Goal: Task Accomplishment & Management: Manage account settings

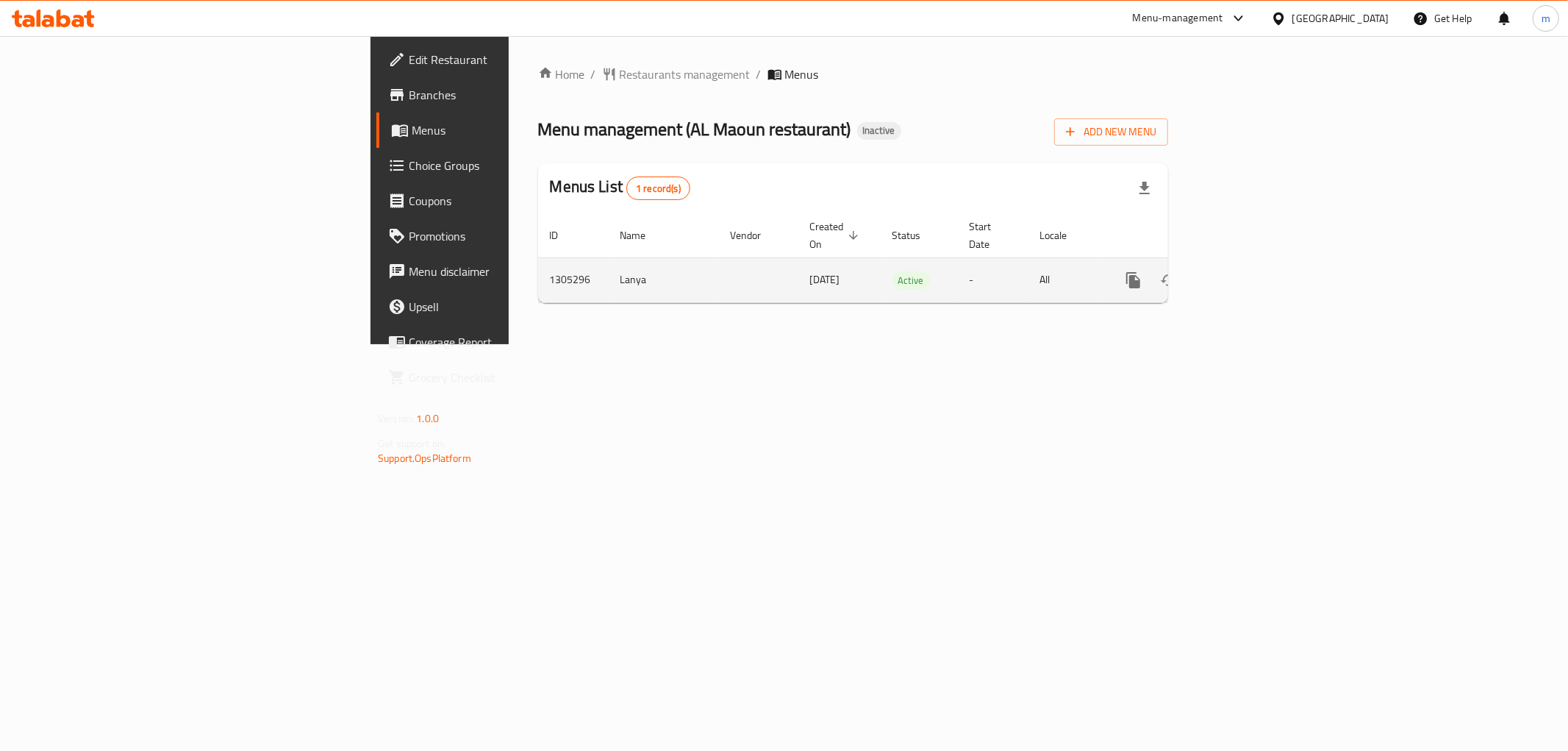
click at [1246, 274] on icon "enhanced table" at bounding box center [1239, 280] width 13 height 13
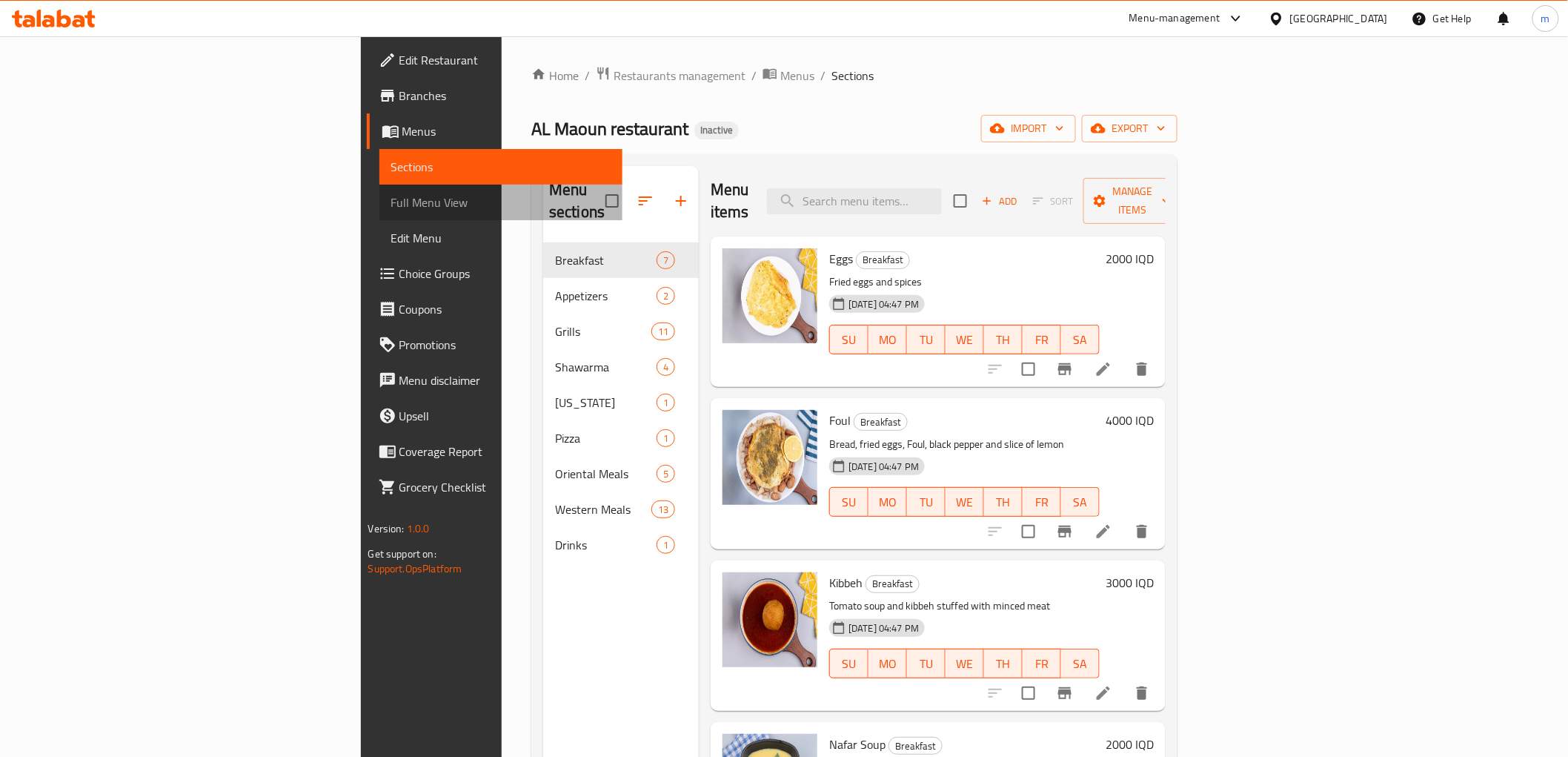
click at [380, 213] on link "Full Menu View" at bounding box center [501, 202] width 243 height 36
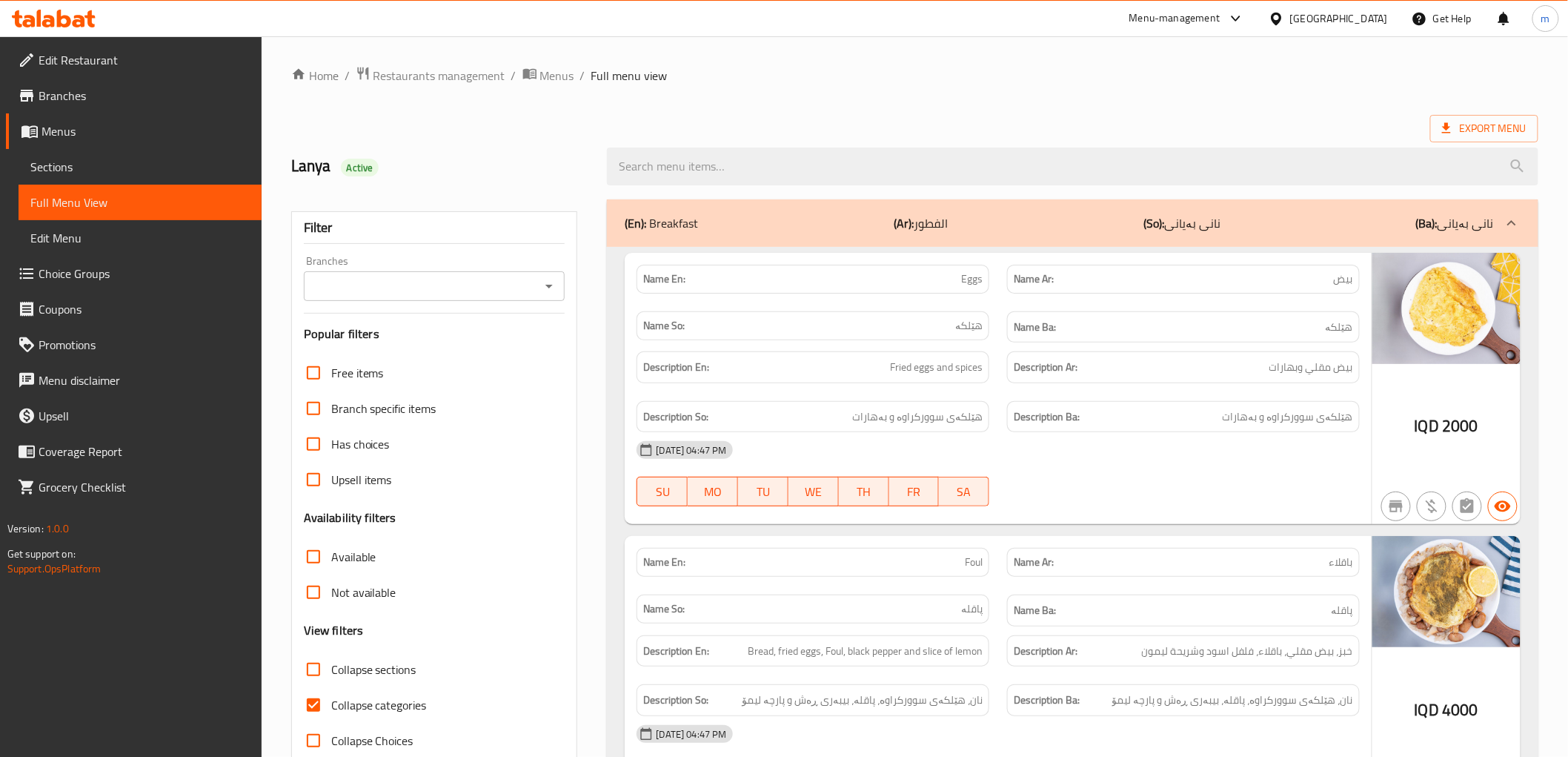
click at [545, 276] on div at bounding box center [549, 286] width 20 height 20
click at [545, 287] on icon "Open" at bounding box center [549, 286] width 18 height 18
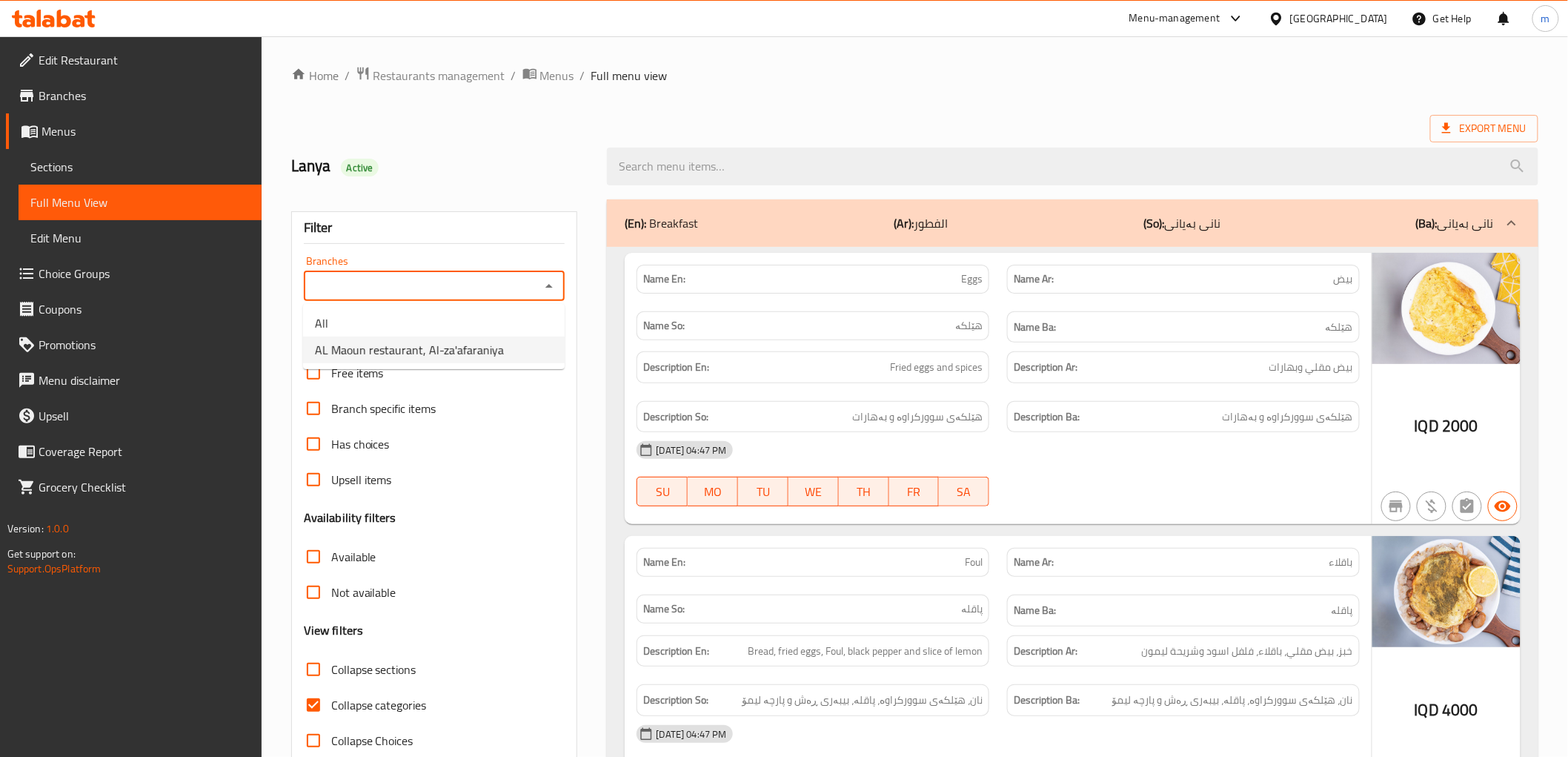
click at [418, 358] on span "AL Maoun restaurant, Al-za'afaraniya" at bounding box center [409, 350] width 189 height 18
type input "AL Maoun restaurant, Al-za'afaraniya"
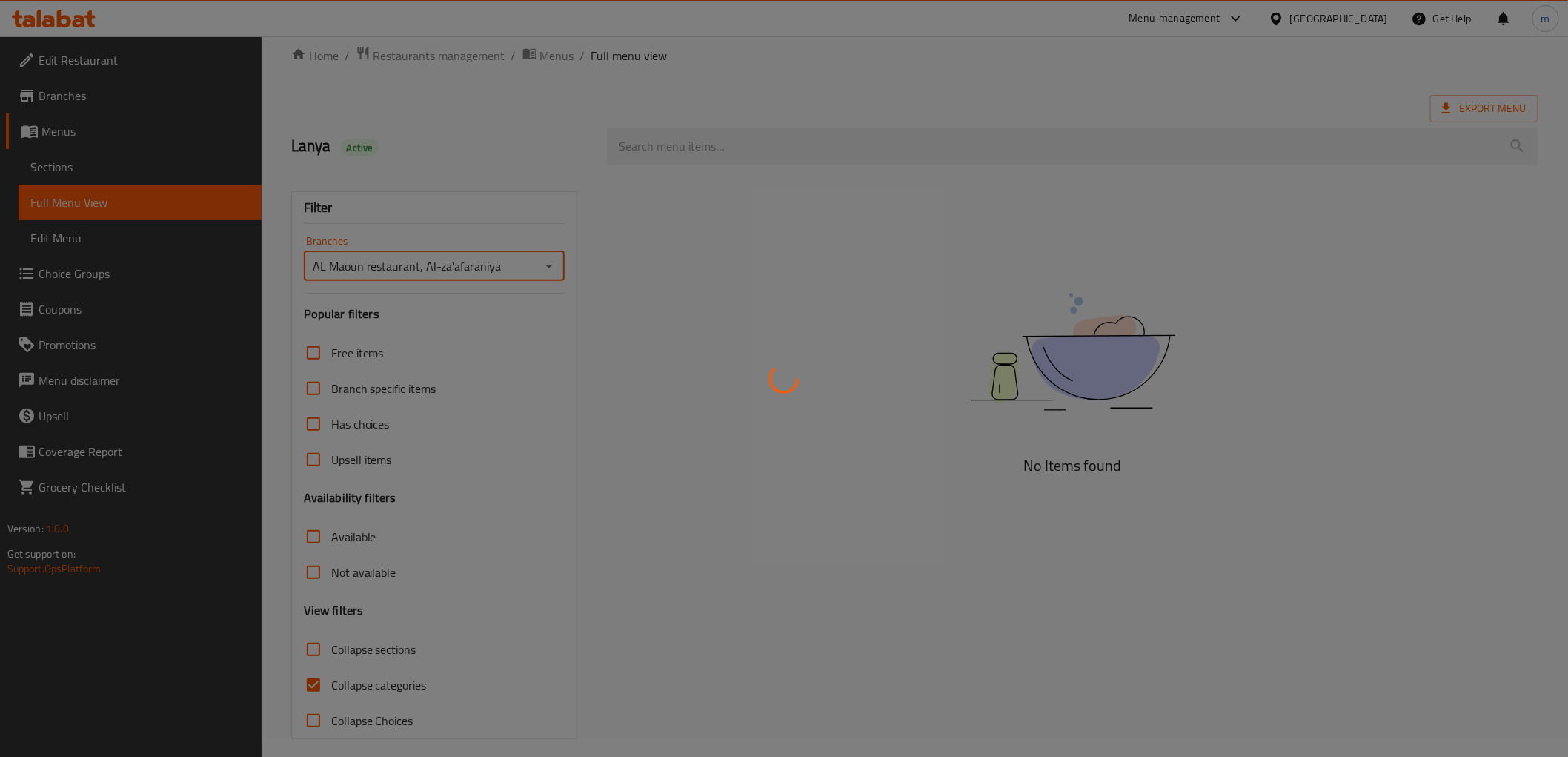
scroll to position [32, 0]
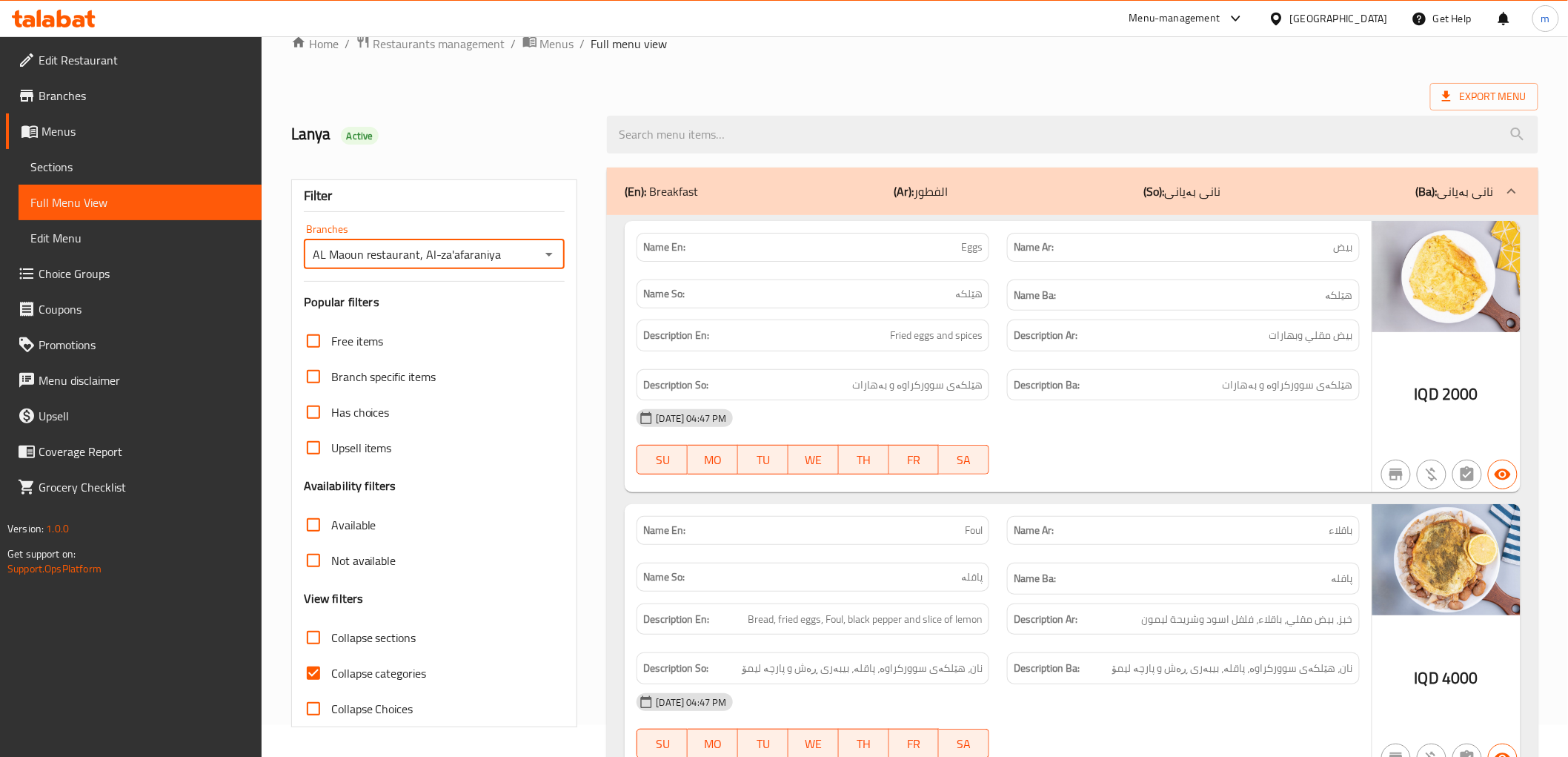
click at [397, 678] on span "Collapse categories" at bounding box center [378, 672] width 95 height 18
click at [331, 678] on input "Collapse categories" at bounding box center [313, 672] width 36 height 36
checkbox input "false"
click at [366, 640] on span "Collapse sections" at bounding box center [374, 637] width 85 height 18
click at [331, 640] on input "Collapse sections" at bounding box center [313, 637] width 36 height 36
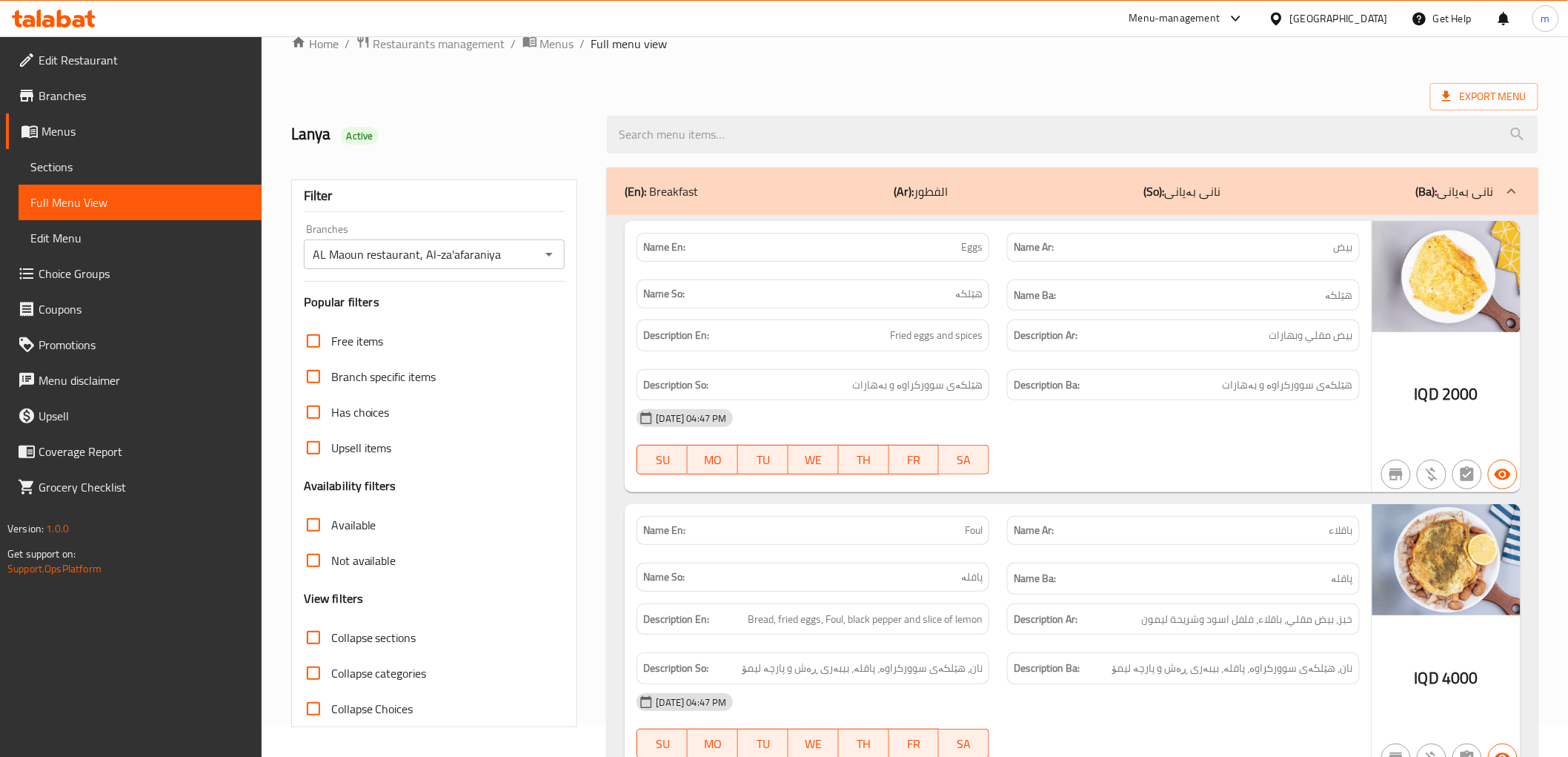
checkbox input "true"
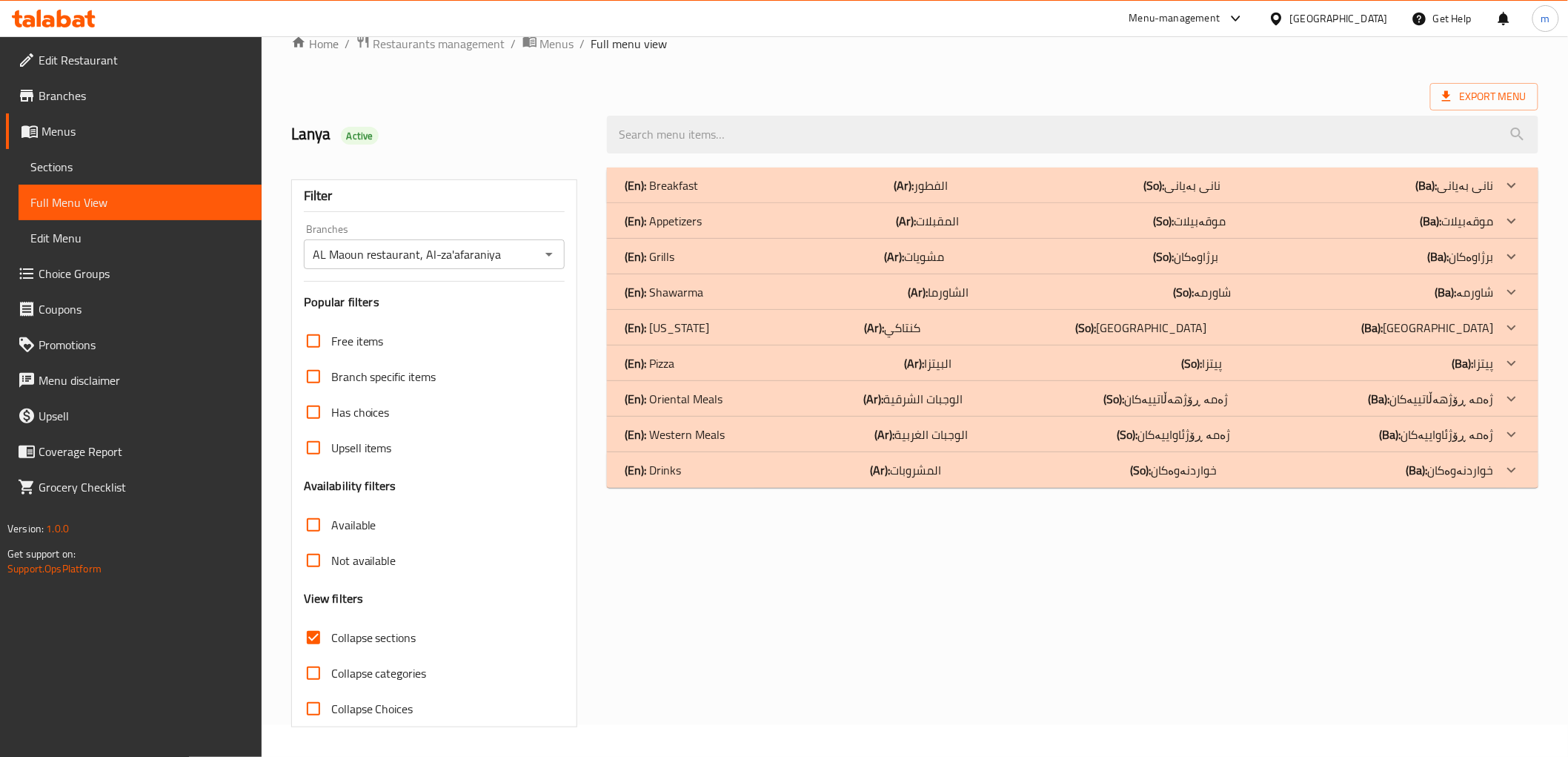
click at [867, 194] on div "(En): Western Meals (Ar): الوجبات الغربية (So): ژەمە ڕۆژئاواییەکان (Ba): ژەمە ڕ…" at bounding box center [1058, 185] width 868 height 18
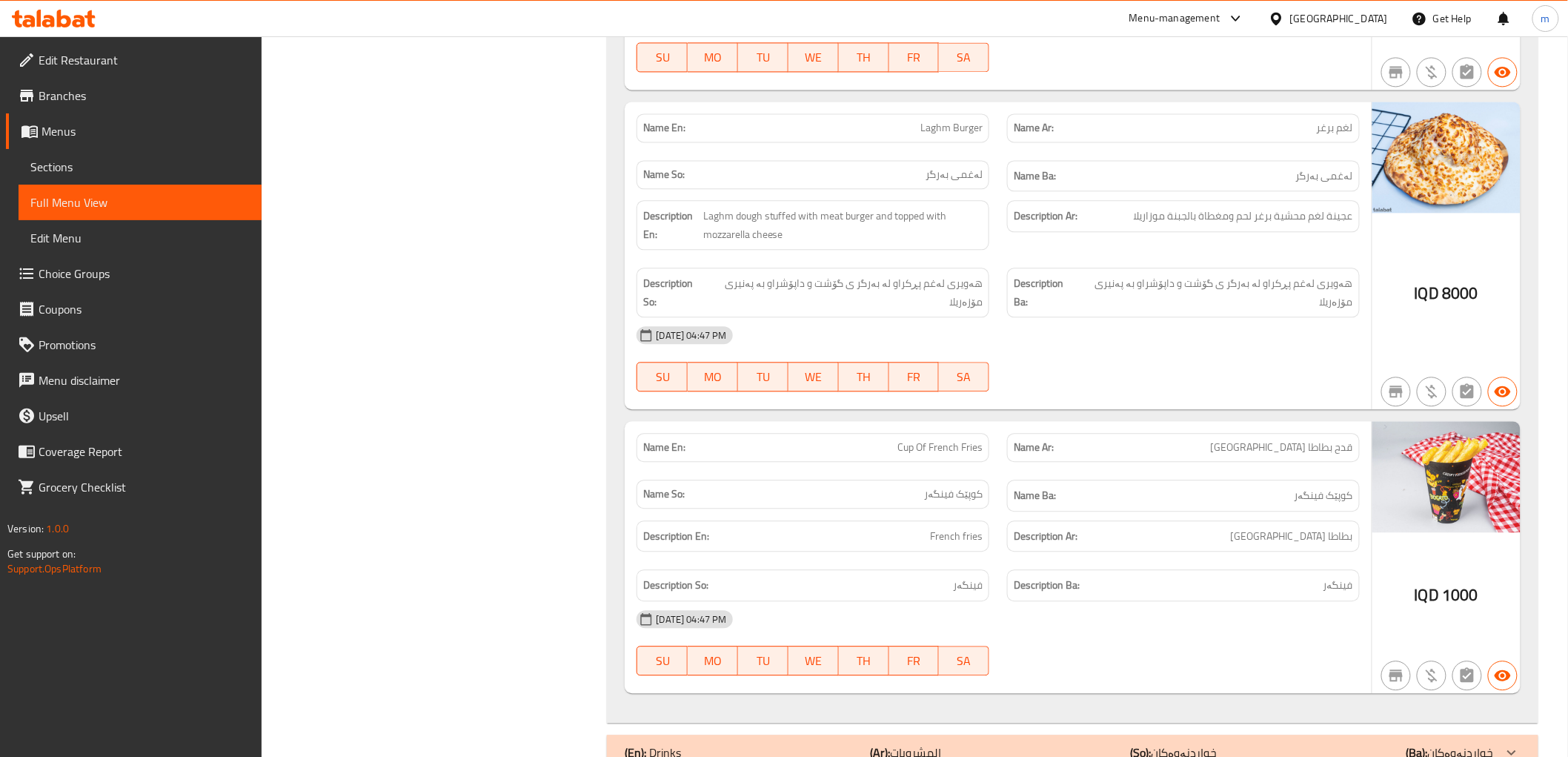
scroll to position [3688, 0]
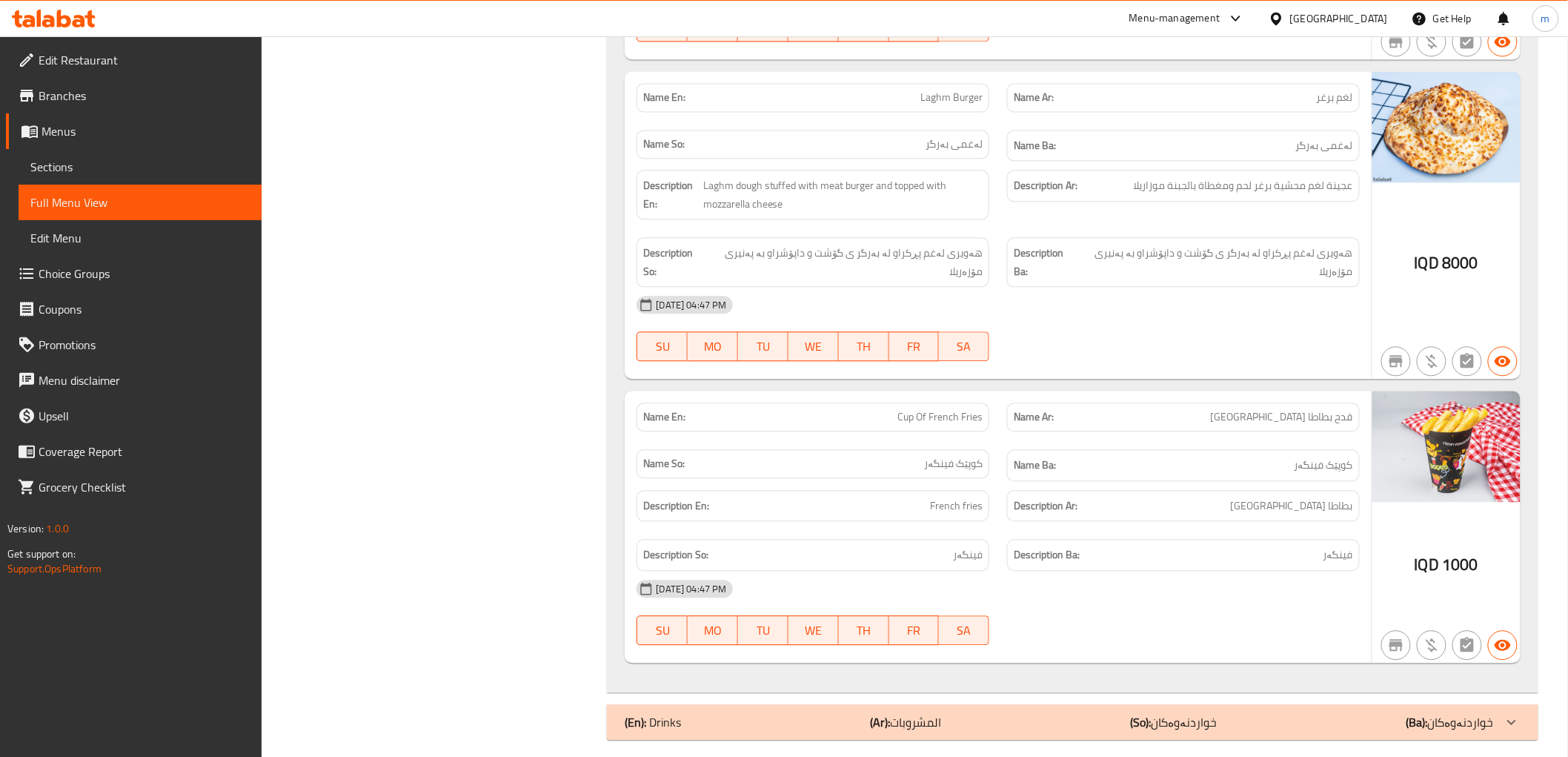
click at [1026, 539] on div "Description Ba: فینگەر" at bounding box center [1183, 555] width 353 height 32
click at [944, 411] on span "Cup Of French Fries" at bounding box center [940, 416] width 85 height 15
drag, startPoint x: 944, startPoint y: 411, endPoint x: 888, endPoint y: 395, distance: 58.2
click at [944, 411] on span "Cup Of French Fries" at bounding box center [940, 416] width 85 height 15
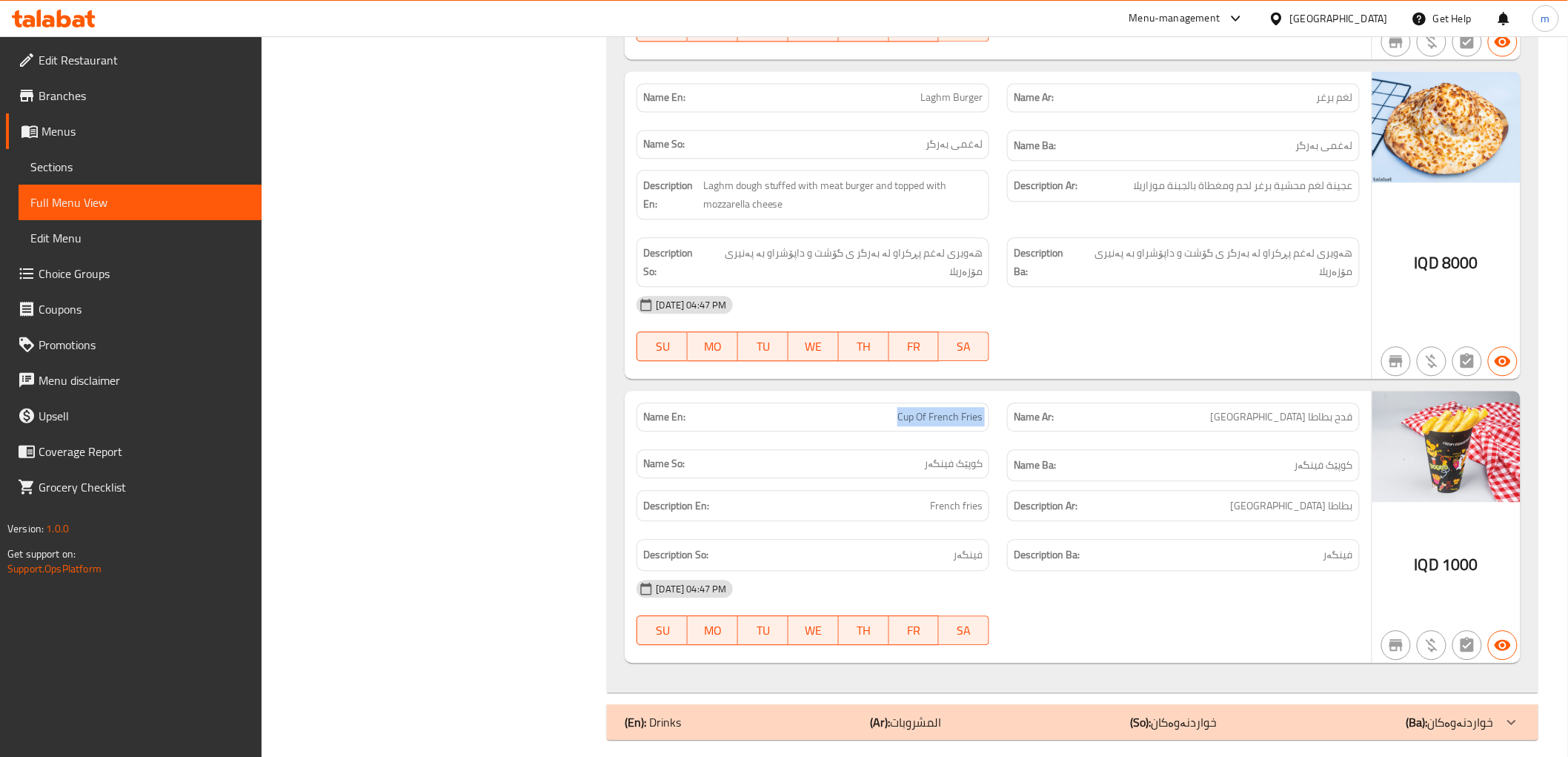
copy span "Cup Of French Fries"
click at [129, 161] on span "Sections" at bounding box center [140, 166] width 220 height 18
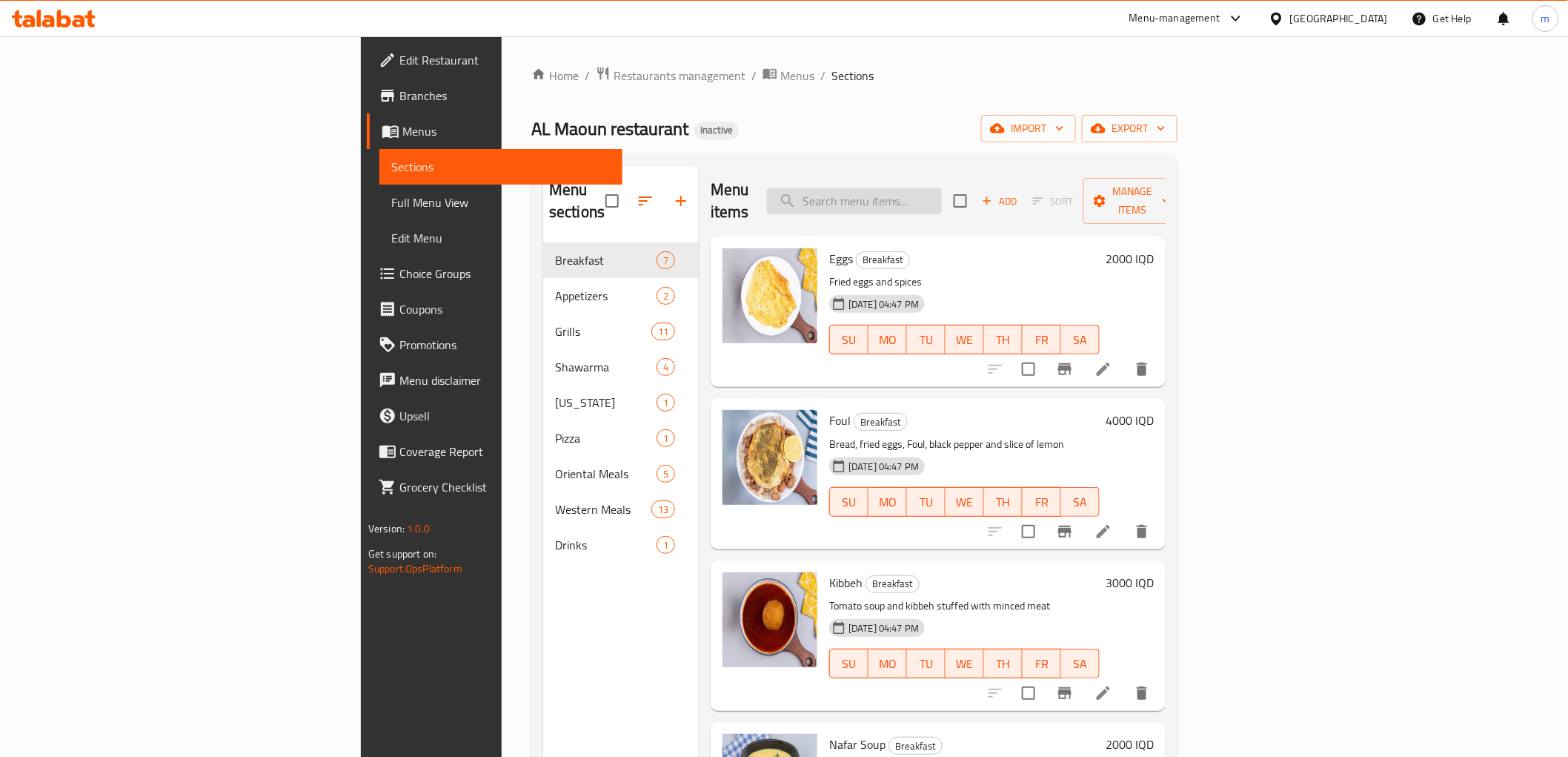
click at [942, 189] on input "search" at bounding box center [854, 201] width 175 height 26
paste input "Cup Of French Fries"
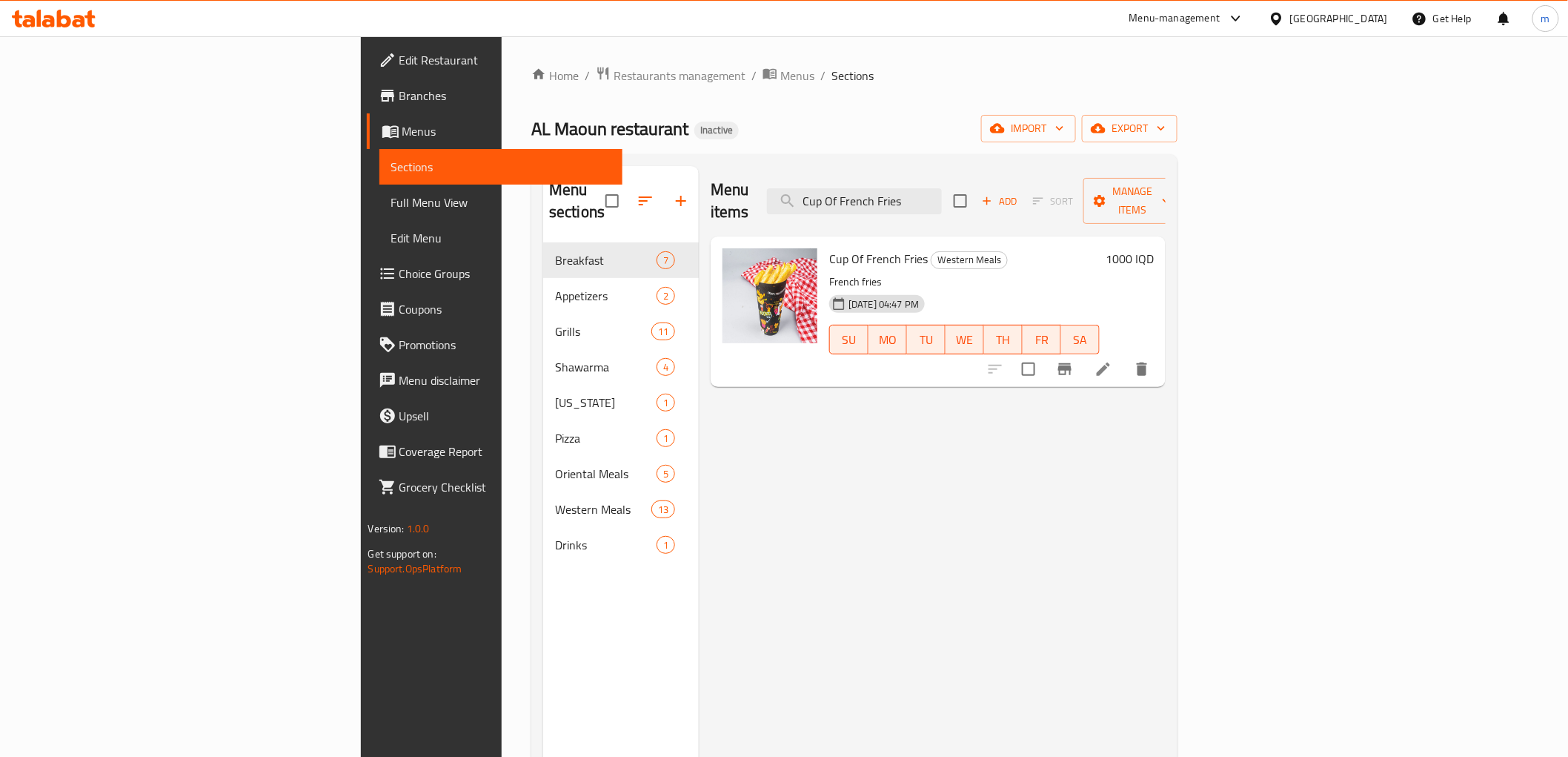
type input "Cup Of French Fries"
click at [1124, 356] on li at bounding box center [1103, 369] width 42 height 27
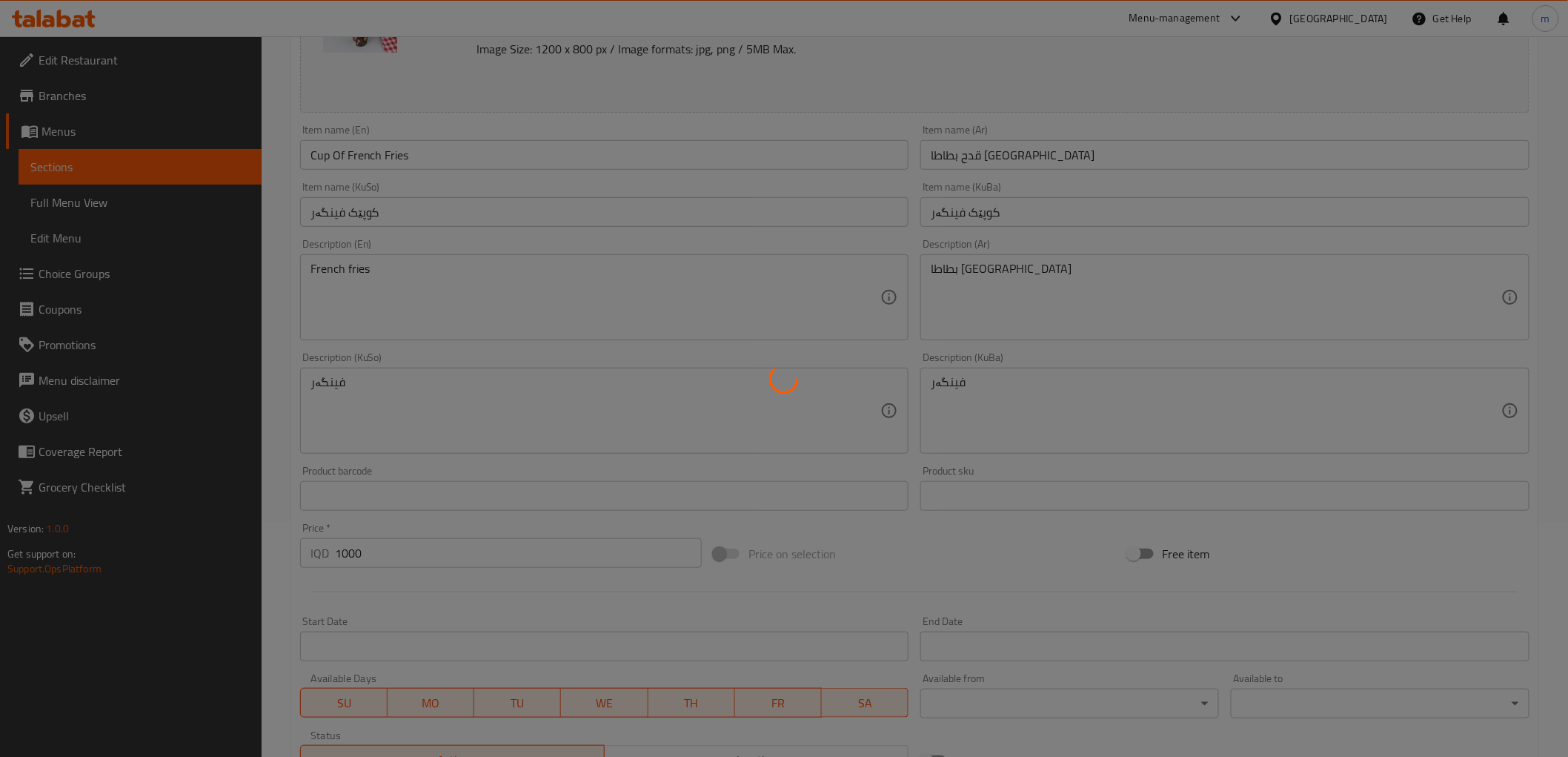
scroll to position [274, 0]
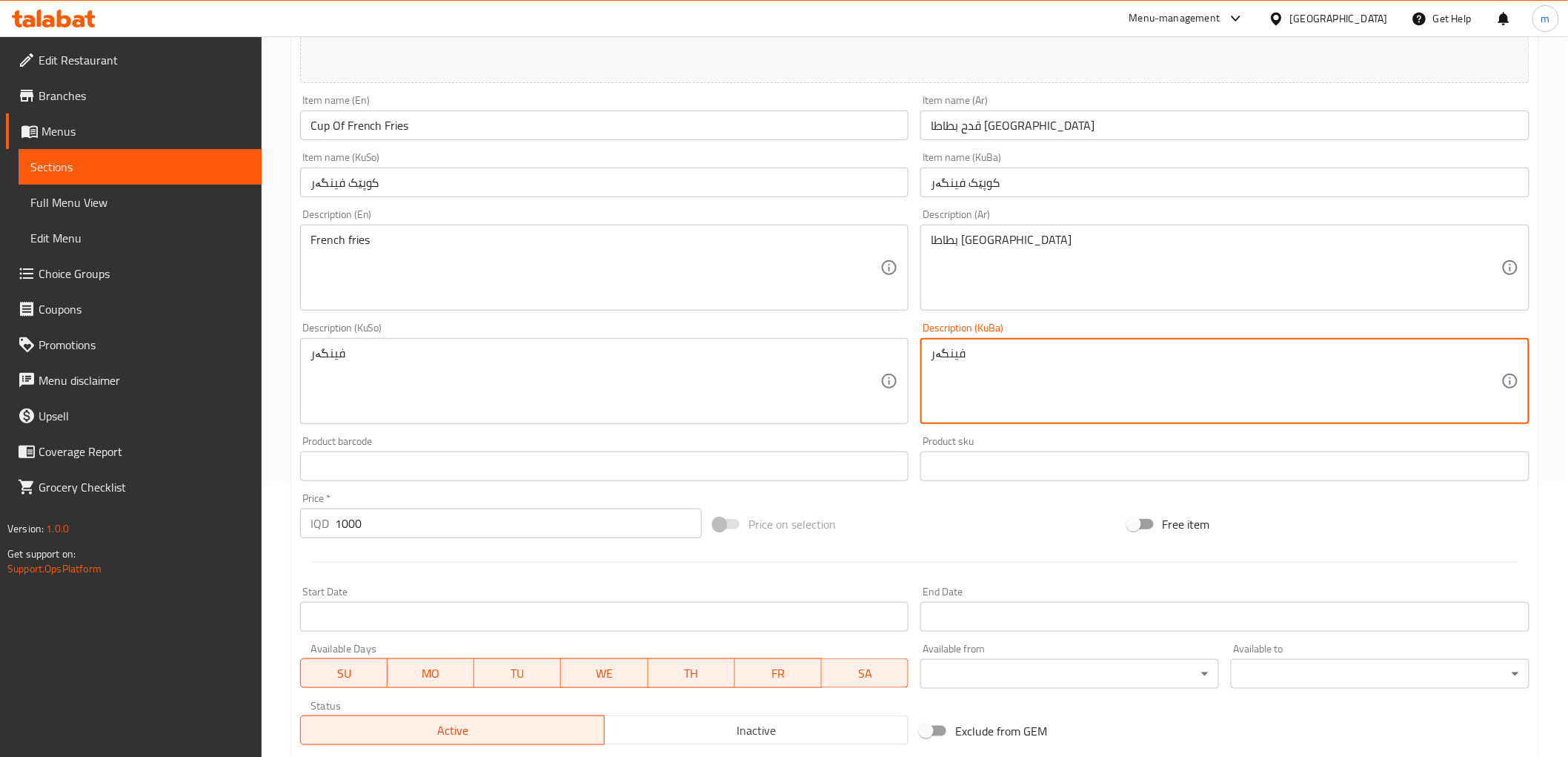
click at [1024, 380] on textarea "فینگەر" at bounding box center [1215, 381] width 570 height 70
click at [979, 326] on div "Description (KuBa) Description (KuBa)" at bounding box center [1225, 373] width 609 height 101
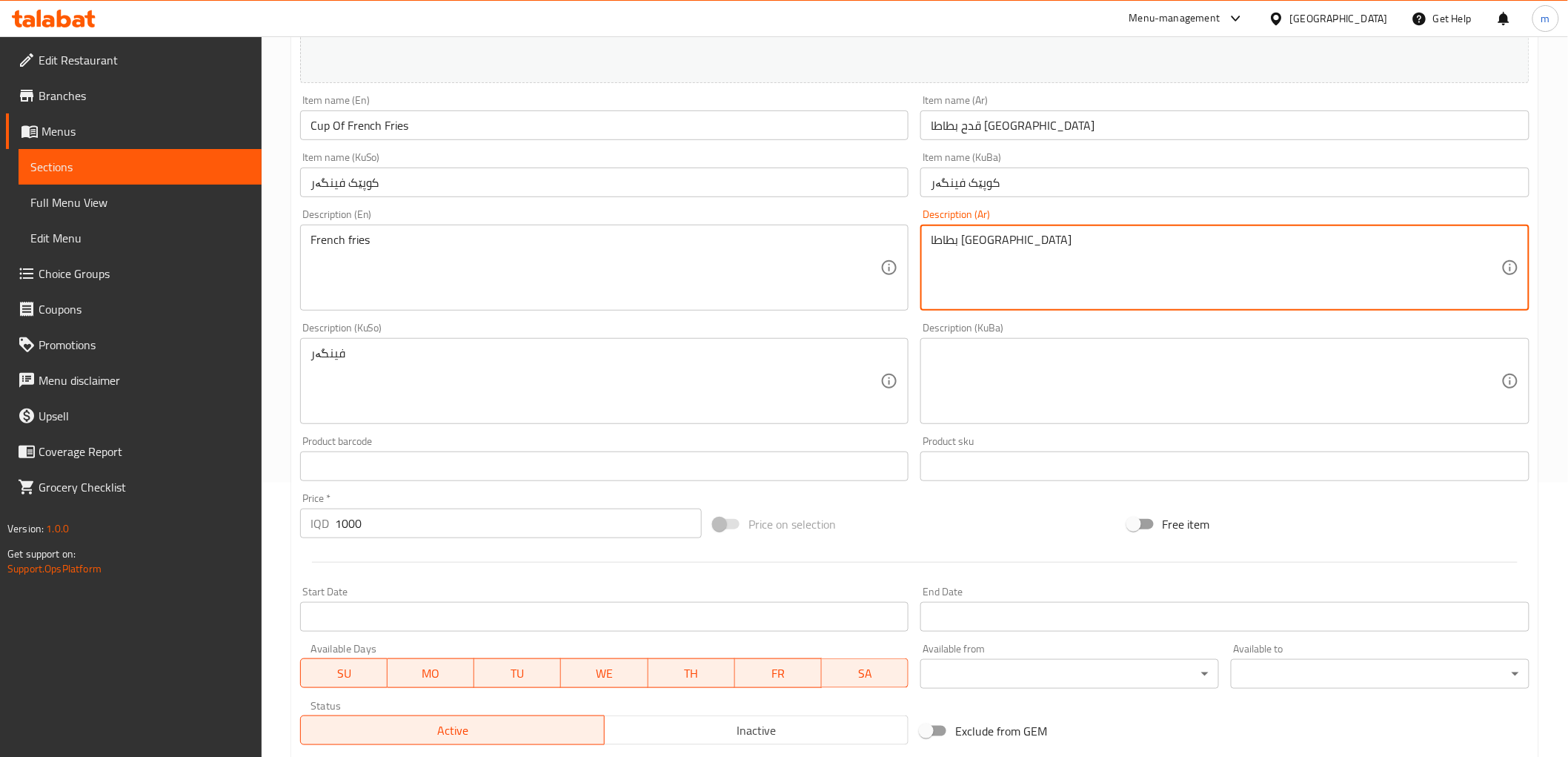
click at [971, 300] on textarea "بطاطا مقلية" at bounding box center [1215, 268] width 570 height 70
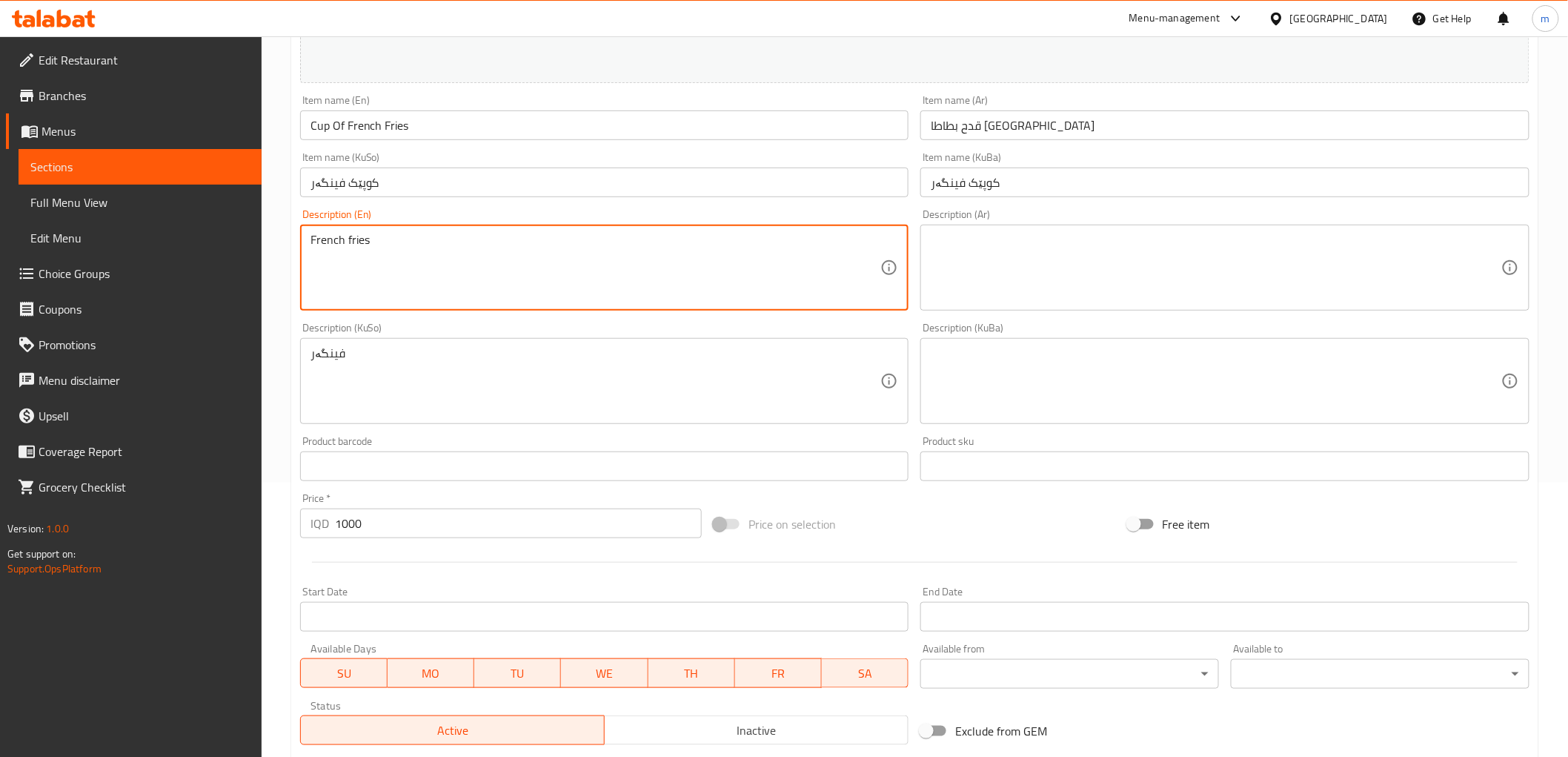
click at [753, 269] on textarea "French fries" at bounding box center [595, 268] width 570 height 70
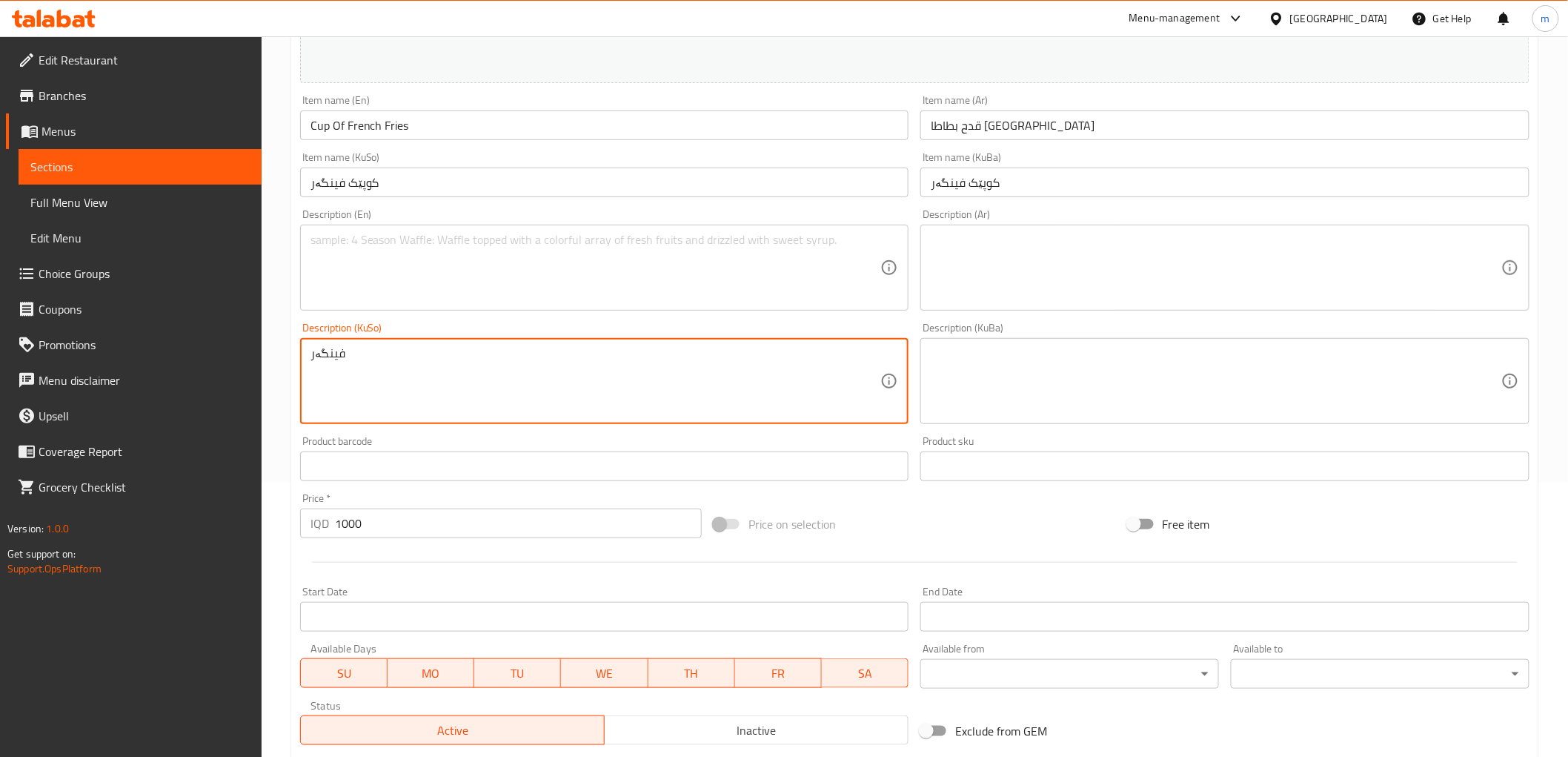
click at [685, 365] on textarea "فینگەر" at bounding box center [595, 381] width 570 height 70
click at [84, 193] on span "Full Menu View" at bounding box center [140, 202] width 220 height 18
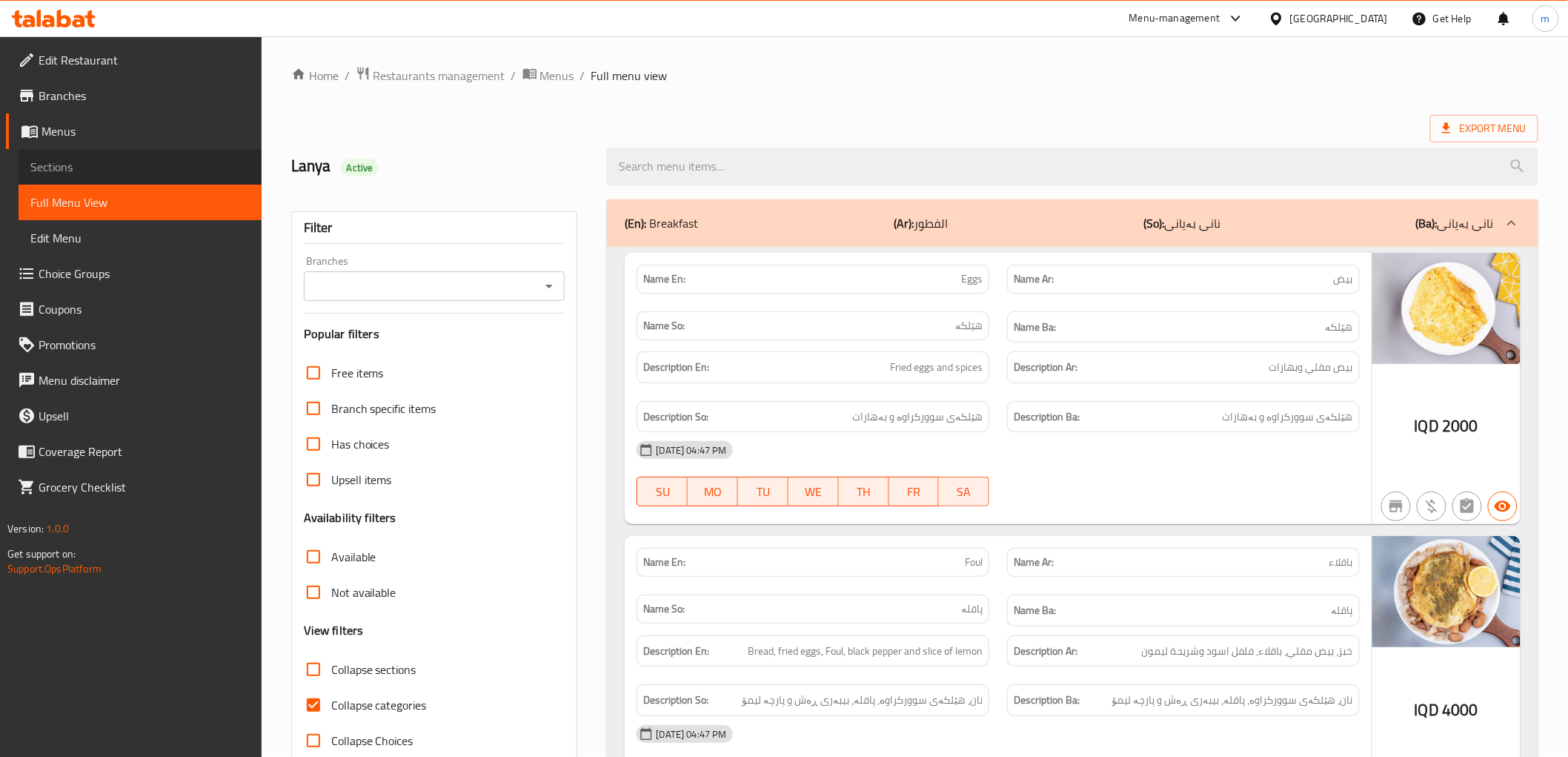
click at [134, 167] on span "Sections" at bounding box center [140, 166] width 220 height 18
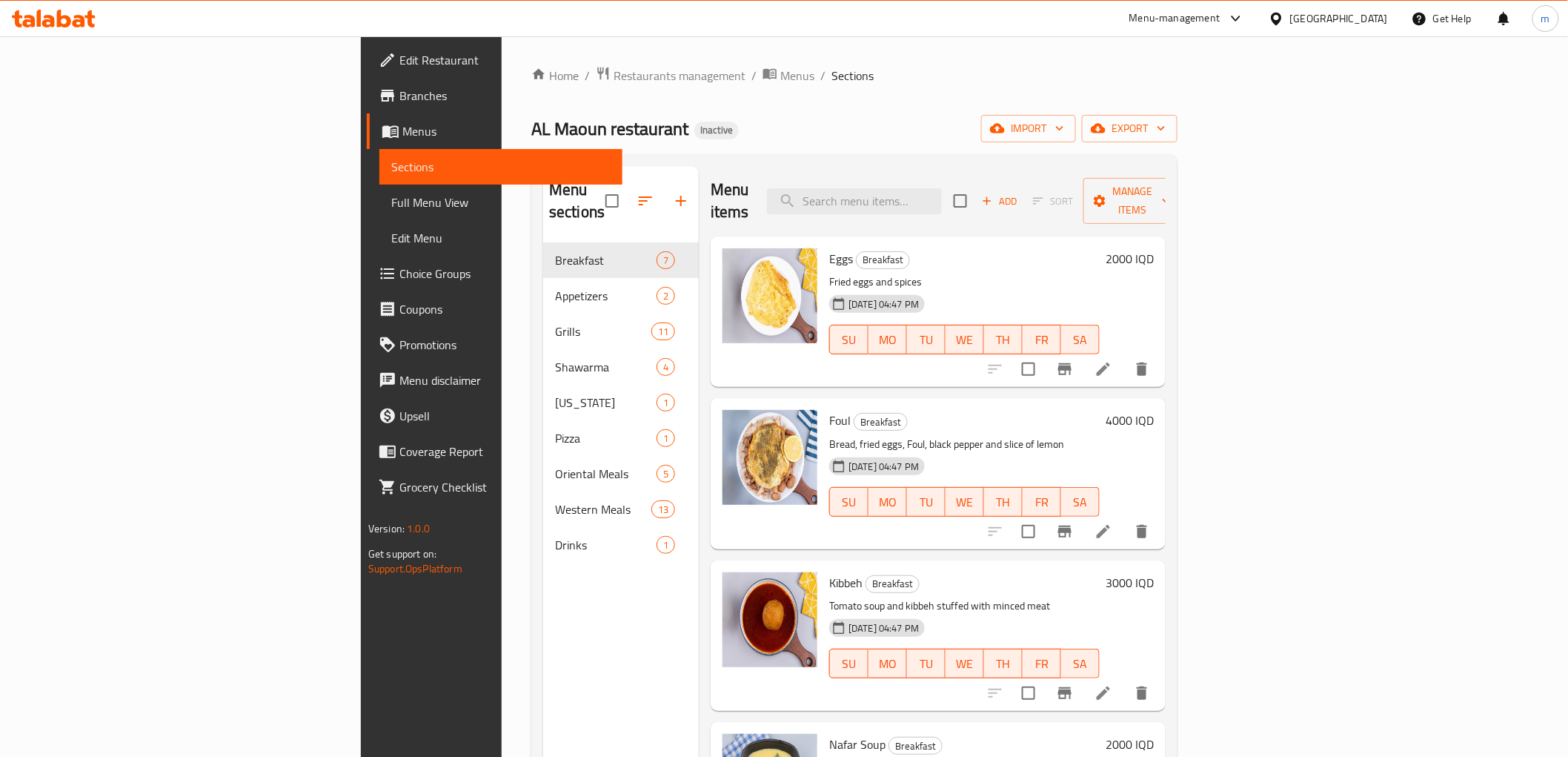
drag, startPoint x: 963, startPoint y: 189, endPoint x: 973, endPoint y: 232, distance: 44.1
click at [942, 189] on input "search" at bounding box center [854, 201] width 175 height 26
paste input "Cup Of French Fries"
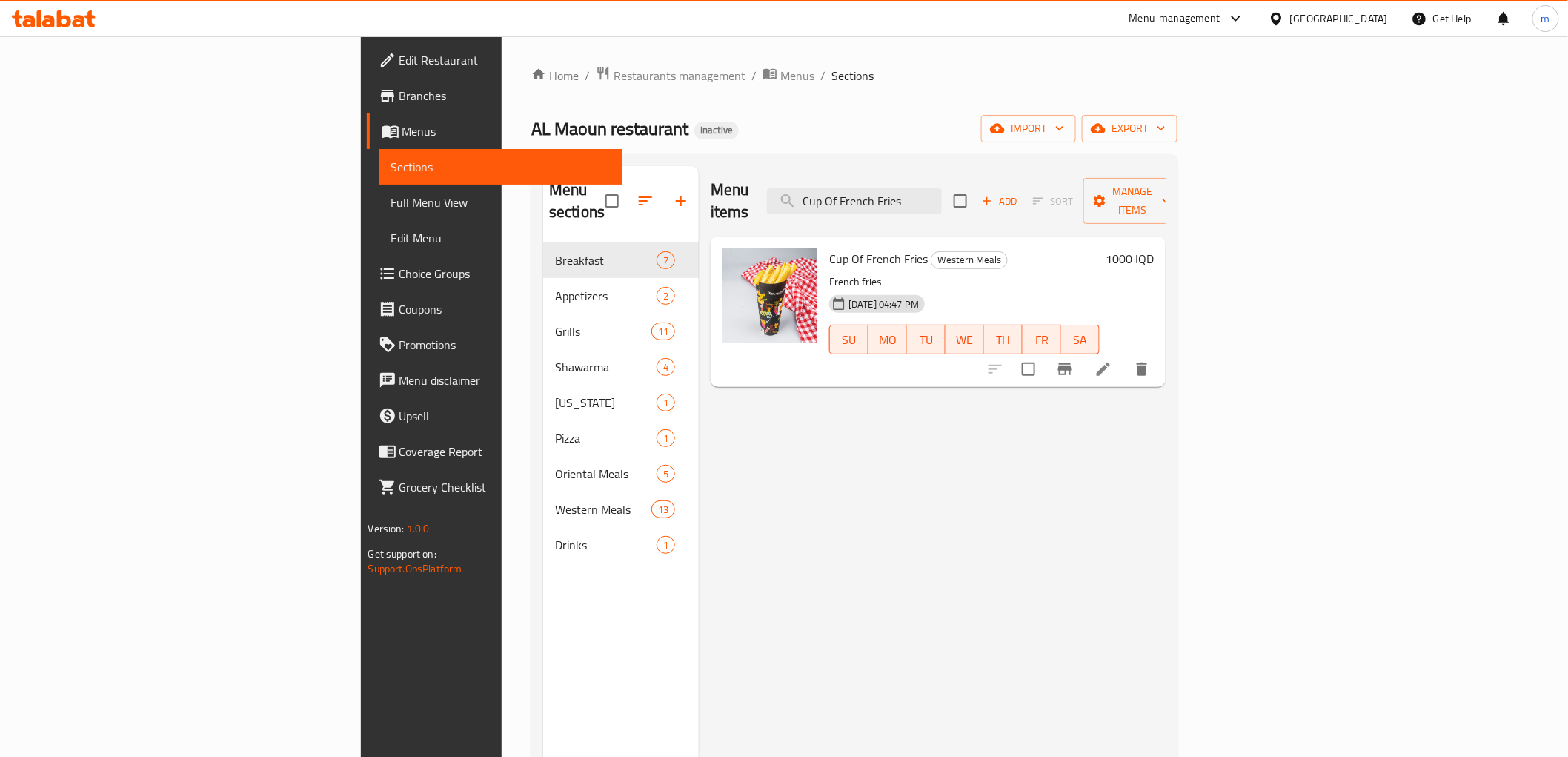
type input "Cup Of French Fries"
click at [1110, 362] on icon at bounding box center [1103, 368] width 13 height 13
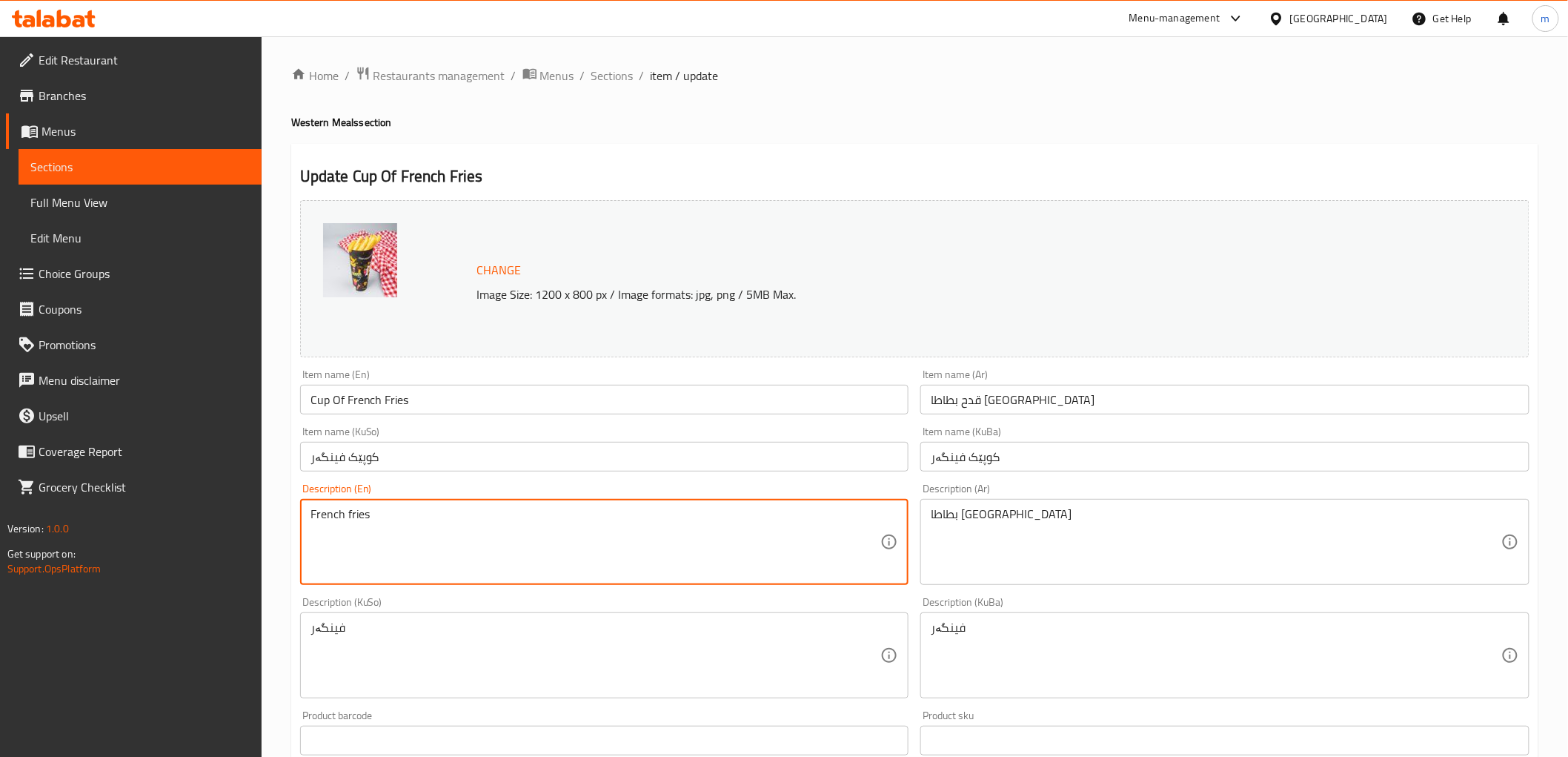
click at [602, 547] on textarea "French fries" at bounding box center [595, 542] width 570 height 70
click at [864, 545] on textarea at bounding box center [595, 542] width 570 height 70
click at [922, 546] on div "بطاطا مقلية Description (Ar)" at bounding box center [1225, 542] width 609 height 86
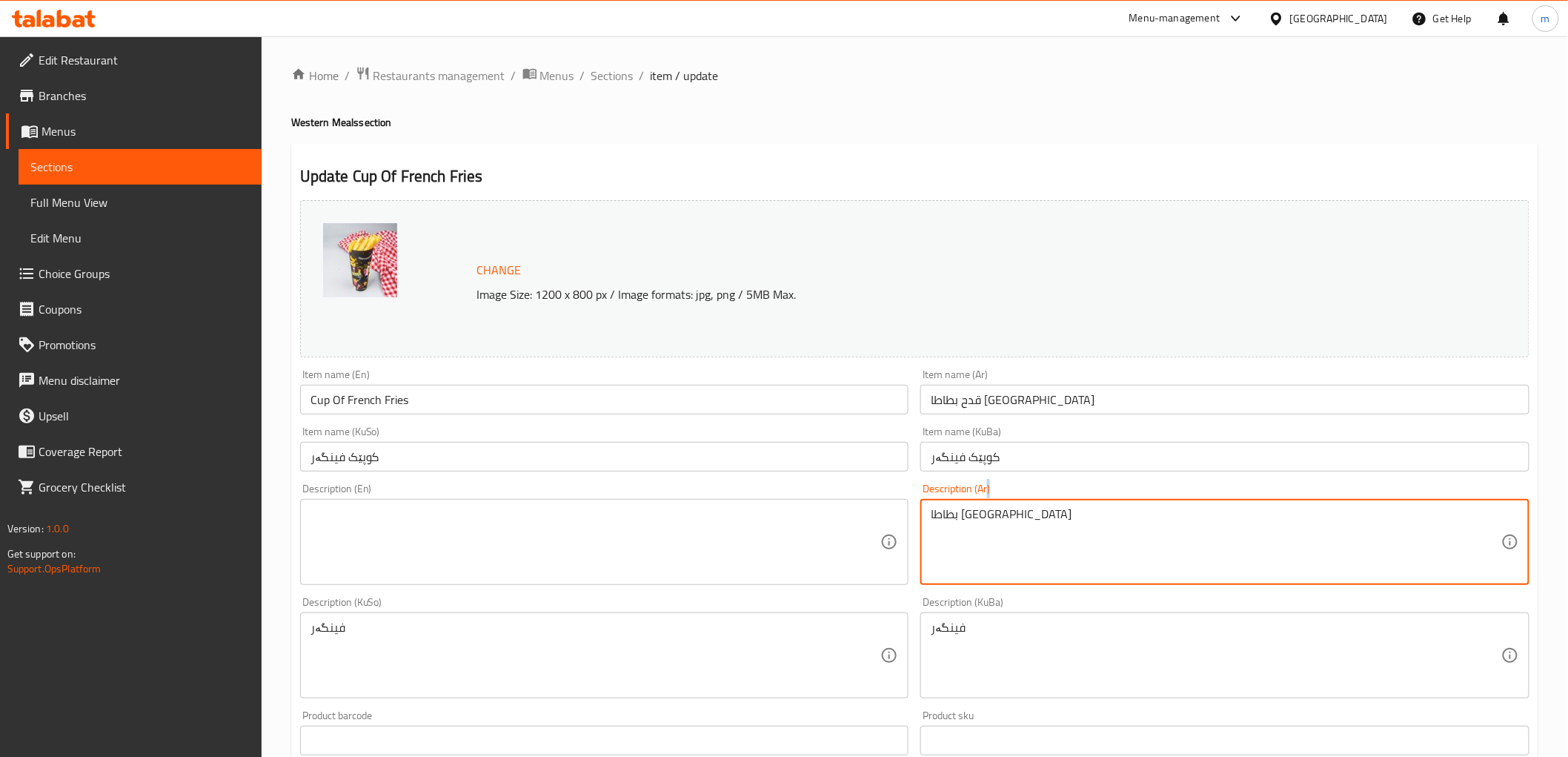
click at [922, 546] on div "بطاطا مقلية Description (Ar)" at bounding box center [1225, 542] width 609 height 86
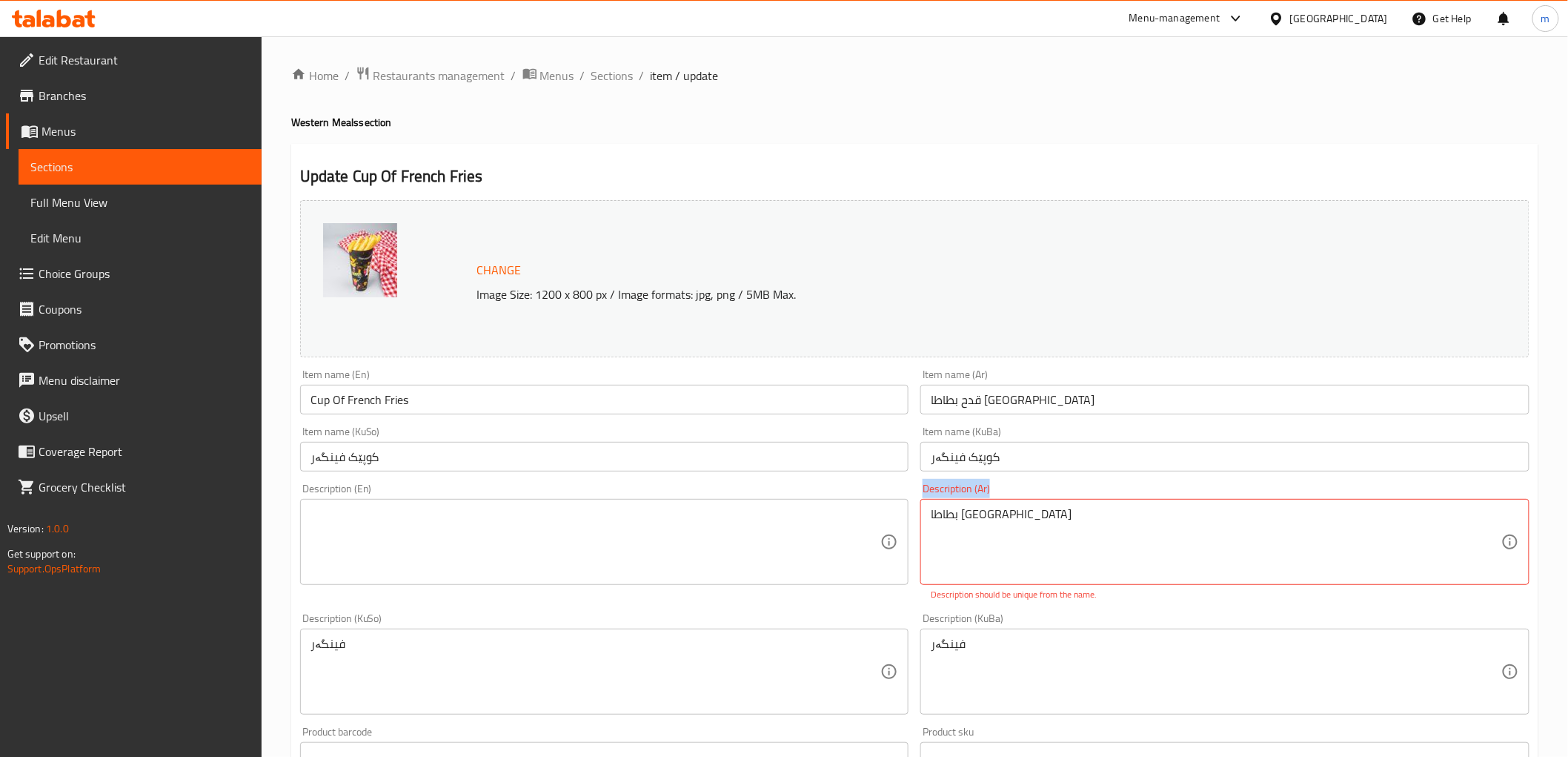
click at [922, 546] on div "بطاطا مقلية Description (Ar)" at bounding box center [1225, 542] width 609 height 86
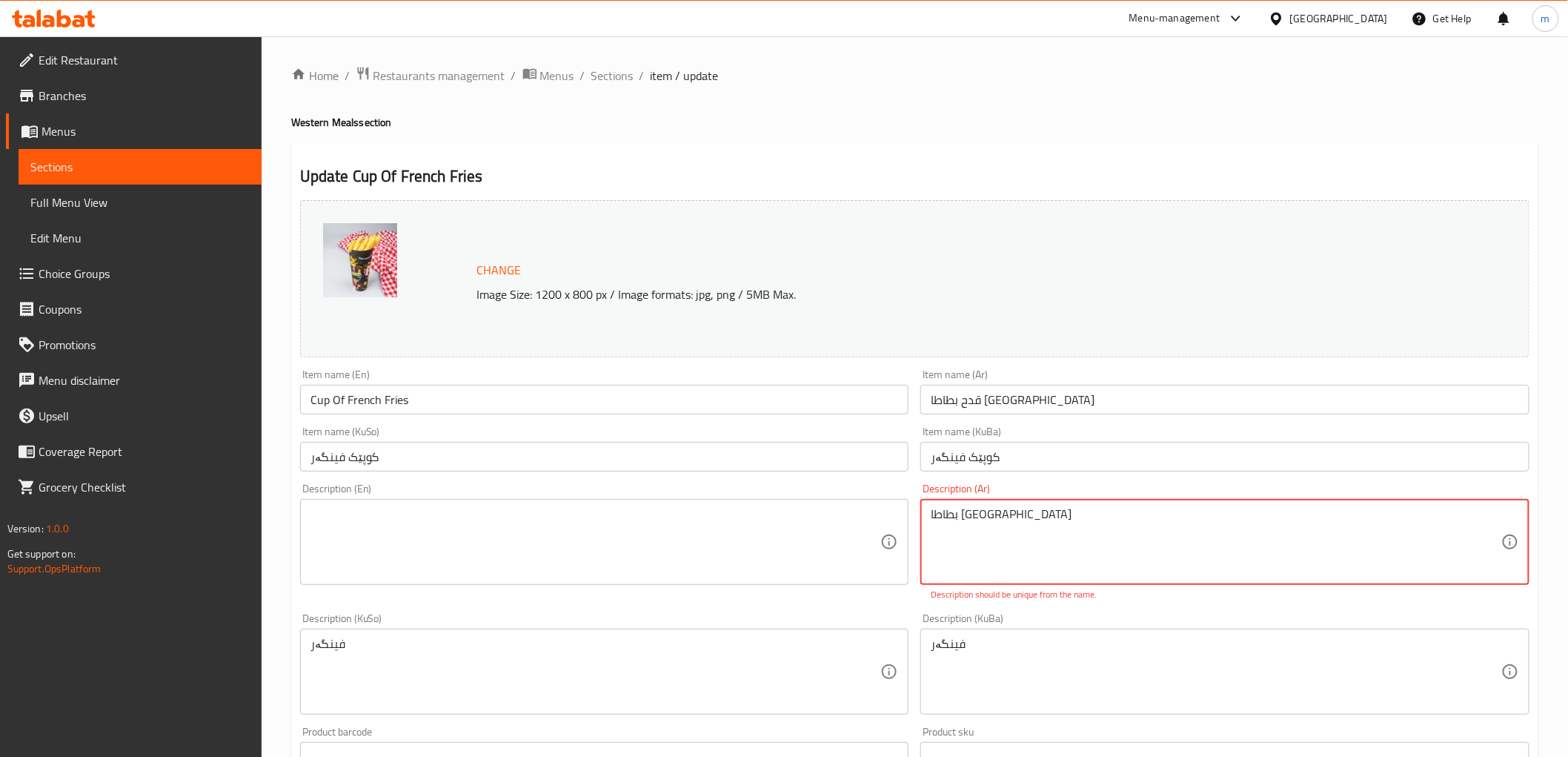
click at [1039, 568] on textarea "بطاطا مقلية" at bounding box center [1215, 542] width 570 height 70
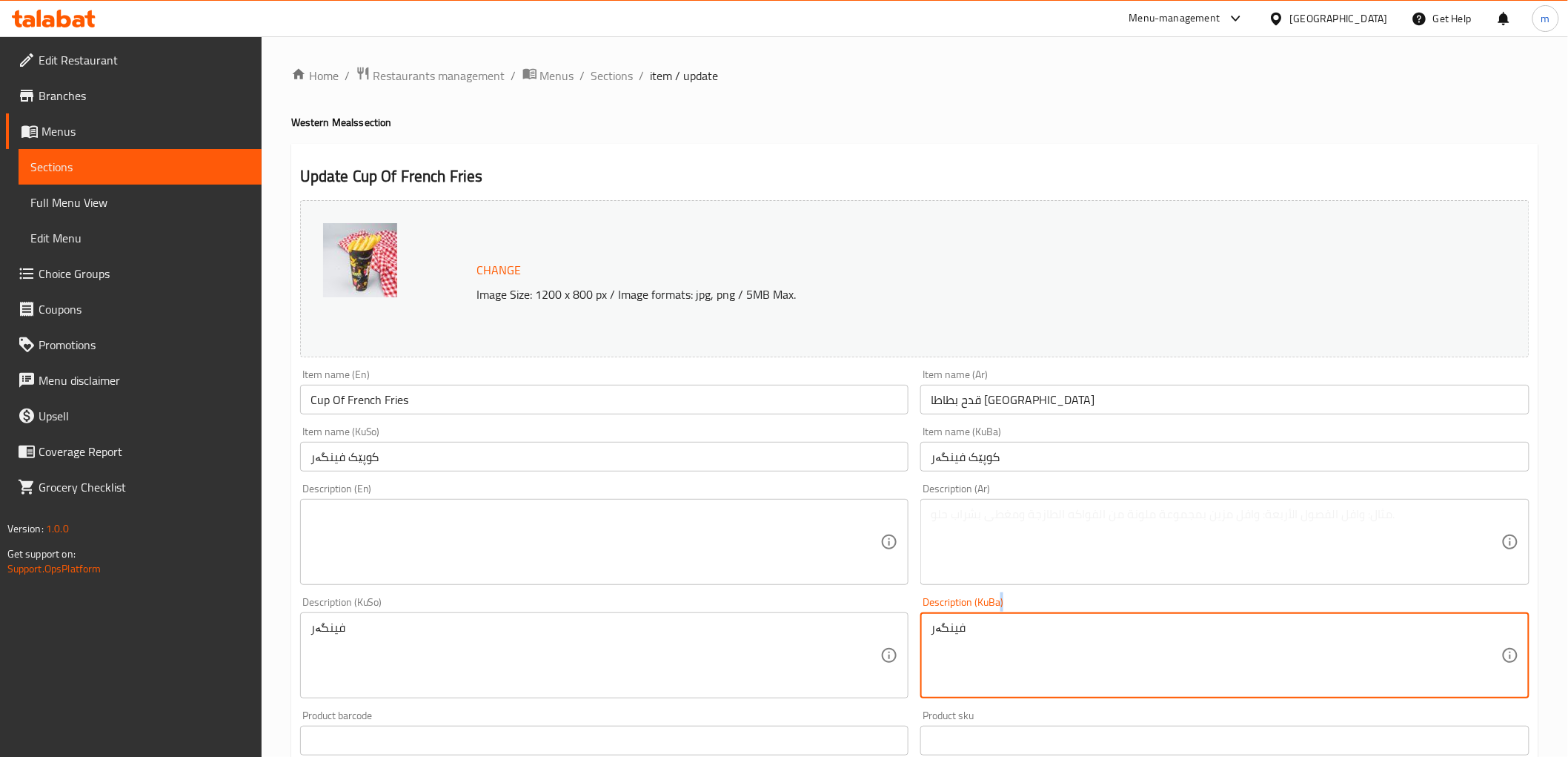
click at [953, 692] on div "فینگەر Description (KuBa)" at bounding box center [1225, 655] width 609 height 86
type textarea "فنگەر"
click at [959, 630] on textarea "فنگەر" at bounding box center [1215, 655] width 570 height 70
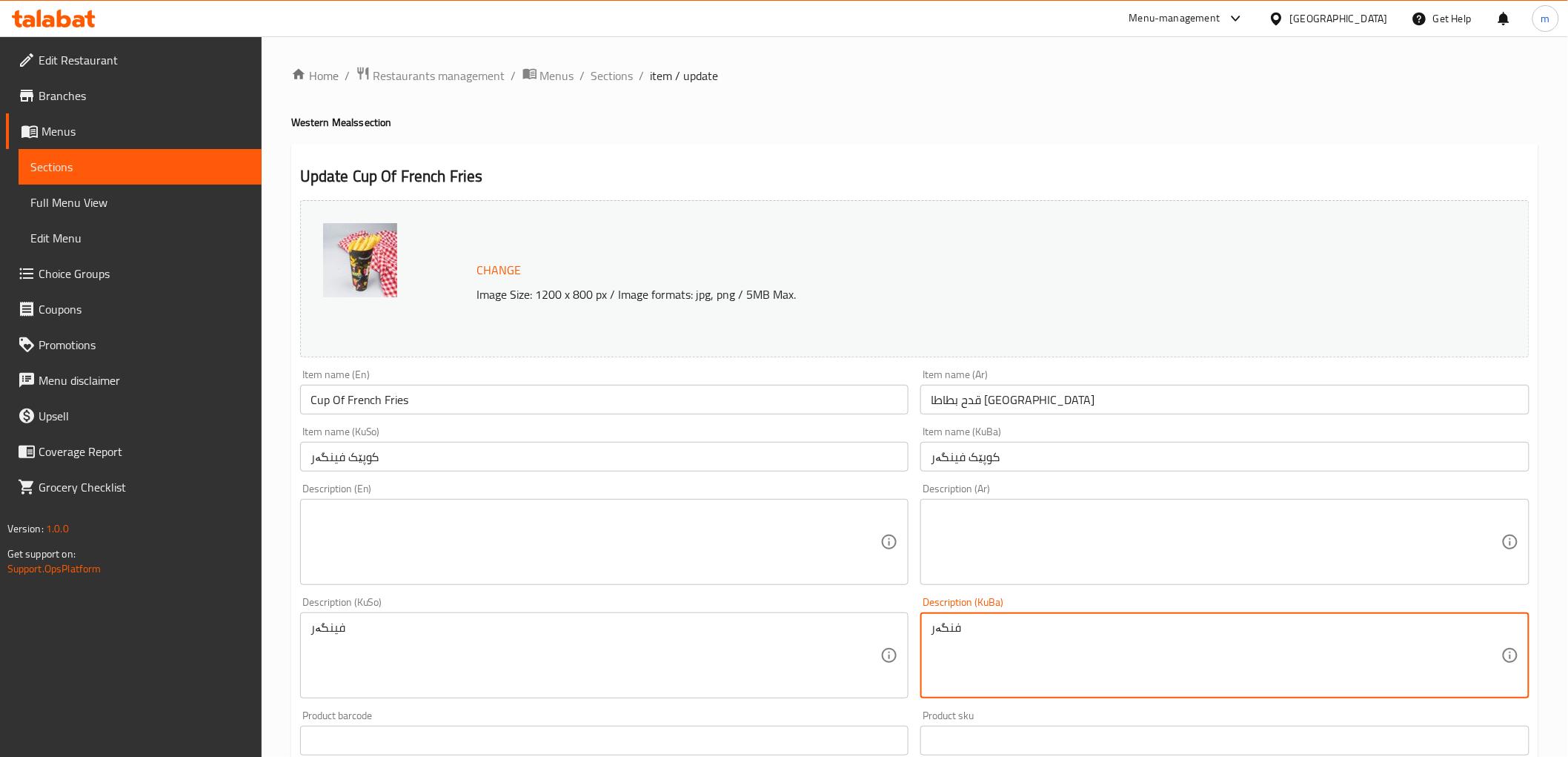
click at [959, 630] on textarea "فنگەر" at bounding box center [1215, 655] width 570 height 70
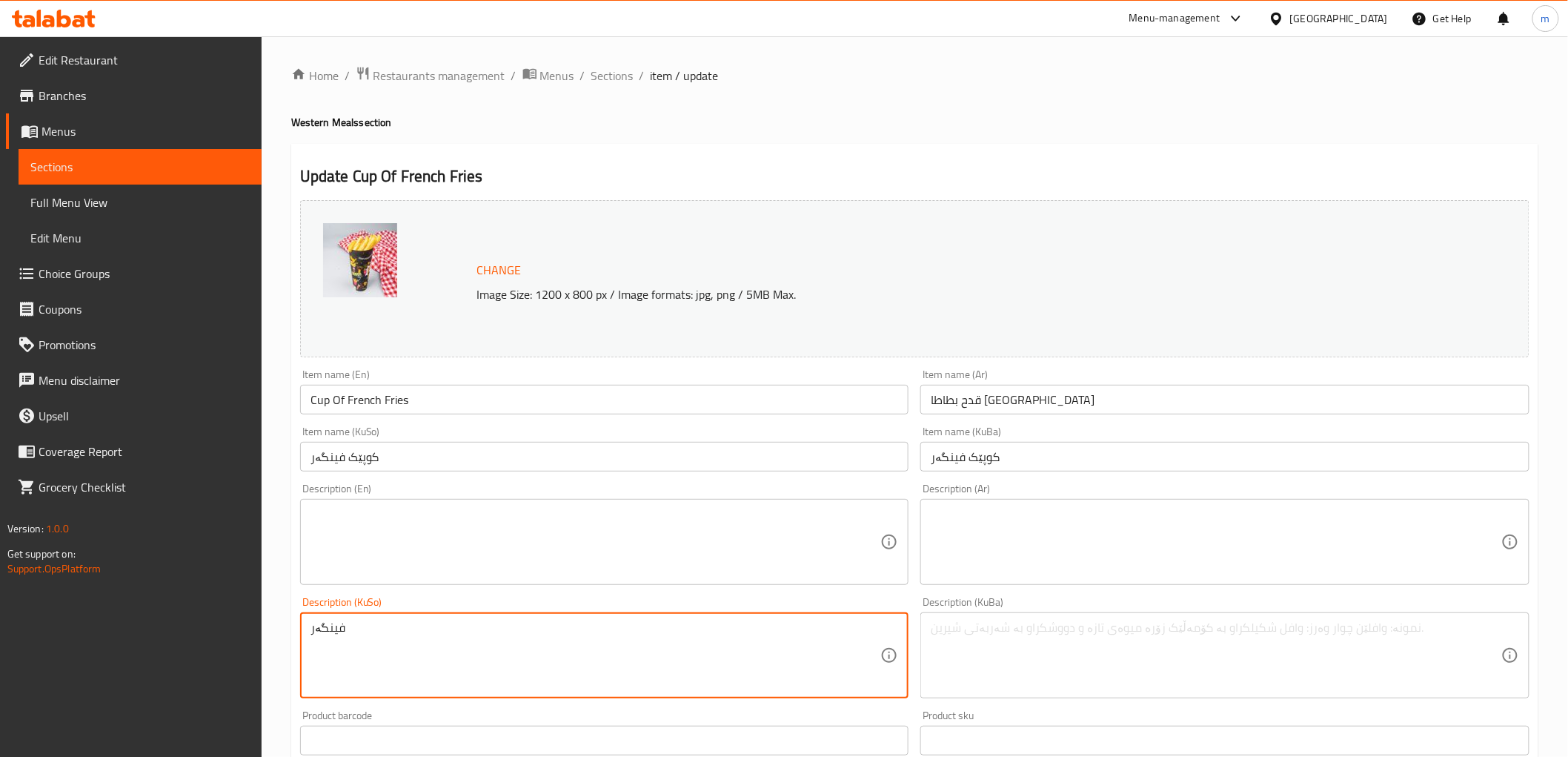
click at [783, 637] on textarea "فینگەر" at bounding box center [595, 655] width 570 height 70
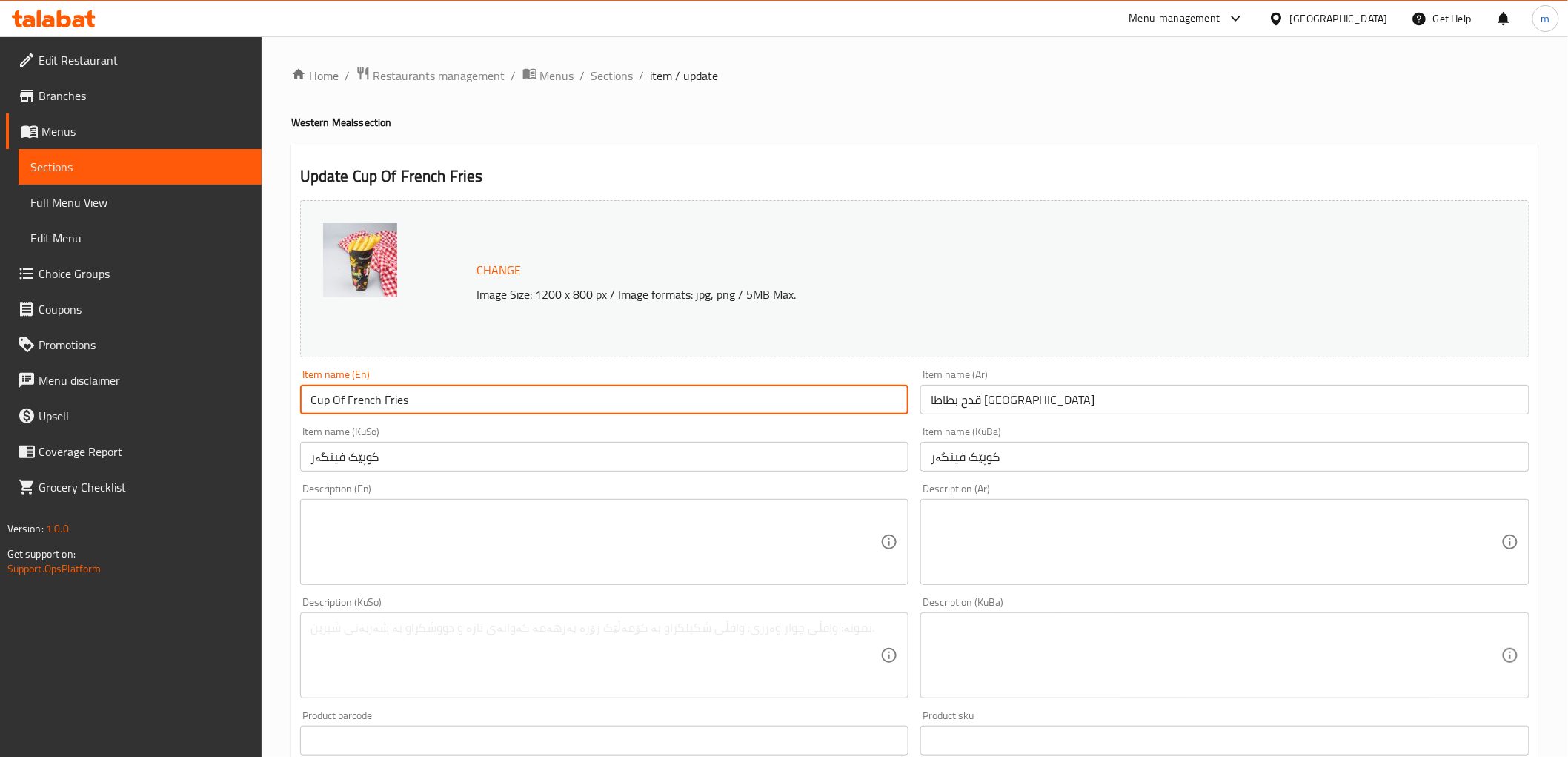
click at [482, 408] on input "Cup Of French Fries" at bounding box center [604, 399] width 609 height 29
click at [86, 210] on div at bounding box center [784, 378] width 1568 height 757
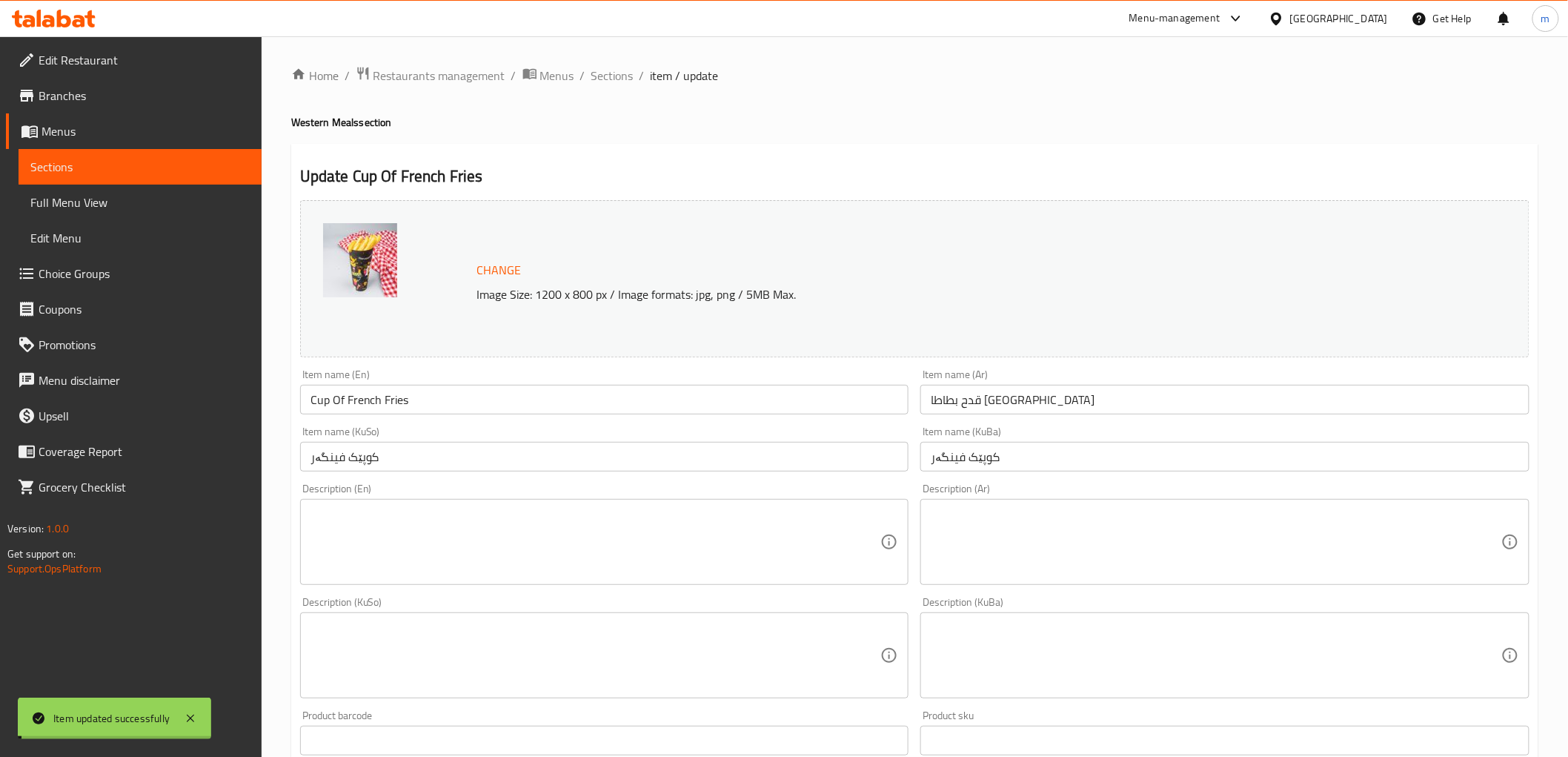
click at [86, 210] on span "Full Menu View" at bounding box center [140, 202] width 220 height 18
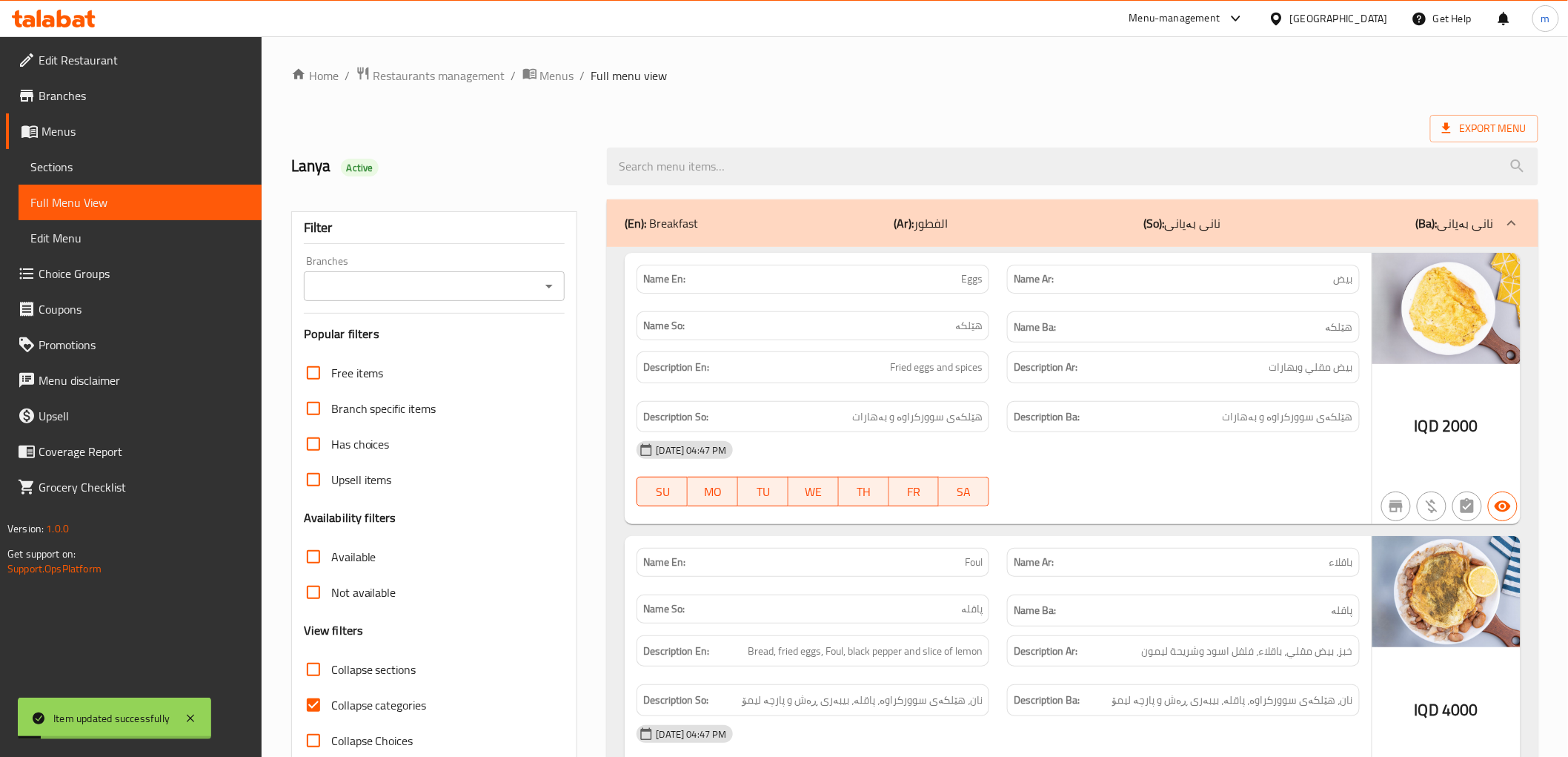
click at [543, 278] on icon "Open" at bounding box center [549, 286] width 18 height 18
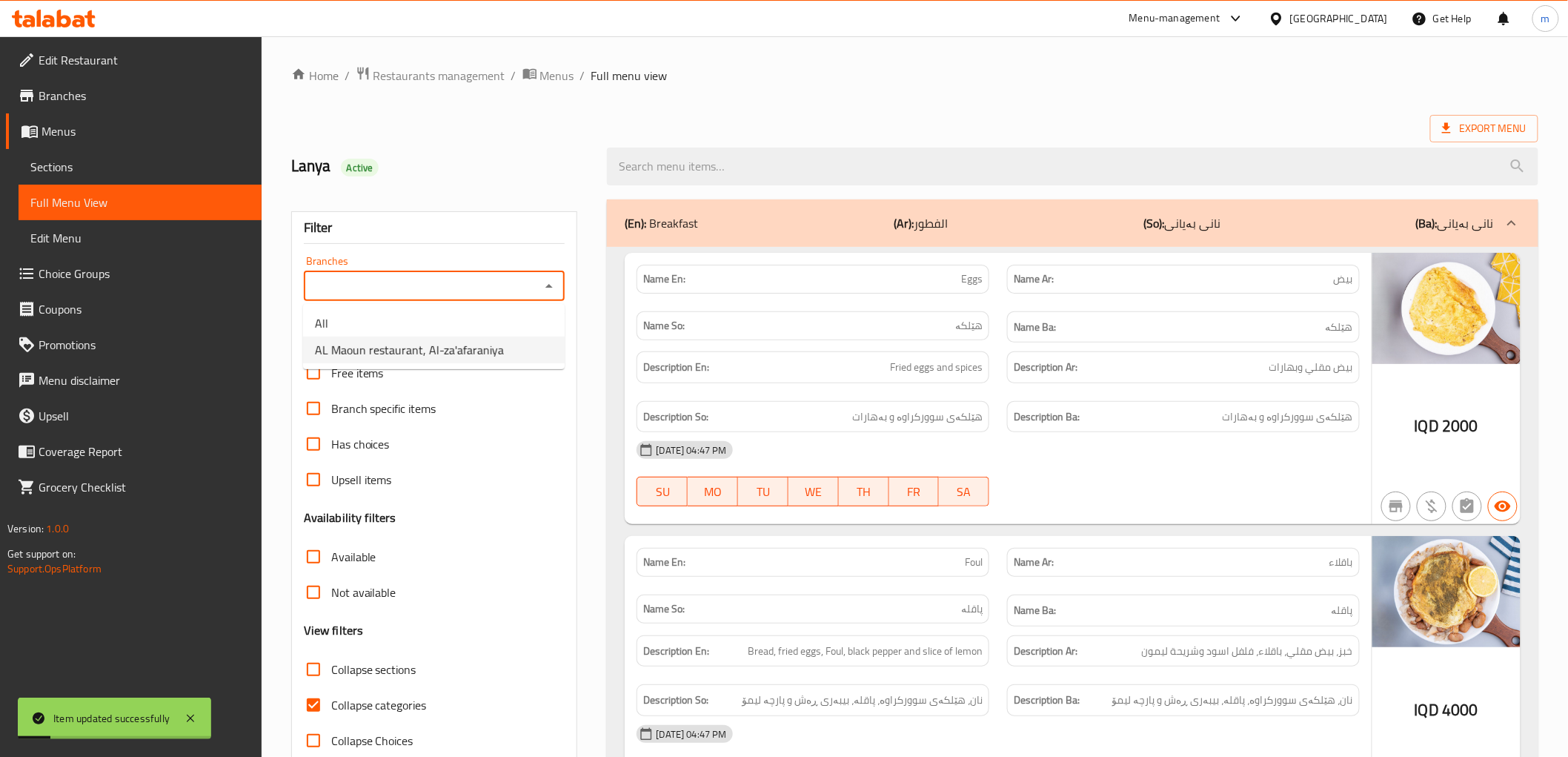
click at [438, 349] on span "AL Maoun restaurant, Al-za'afaraniya" at bounding box center [409, 350] width 189 height 18
type input "AL Maoun restaurant, Al-za'afaraniya"
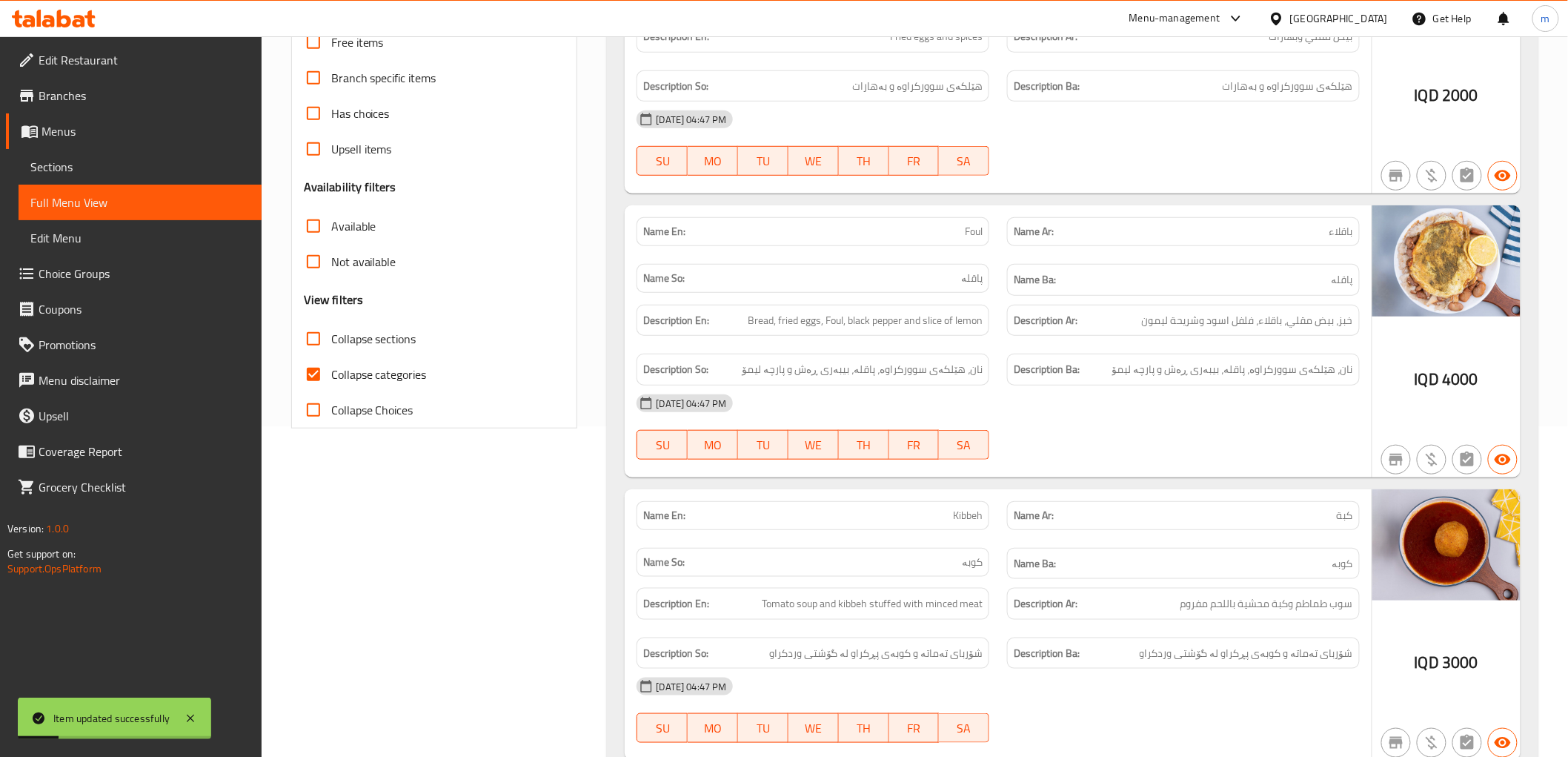
scroll to position [549, 0]
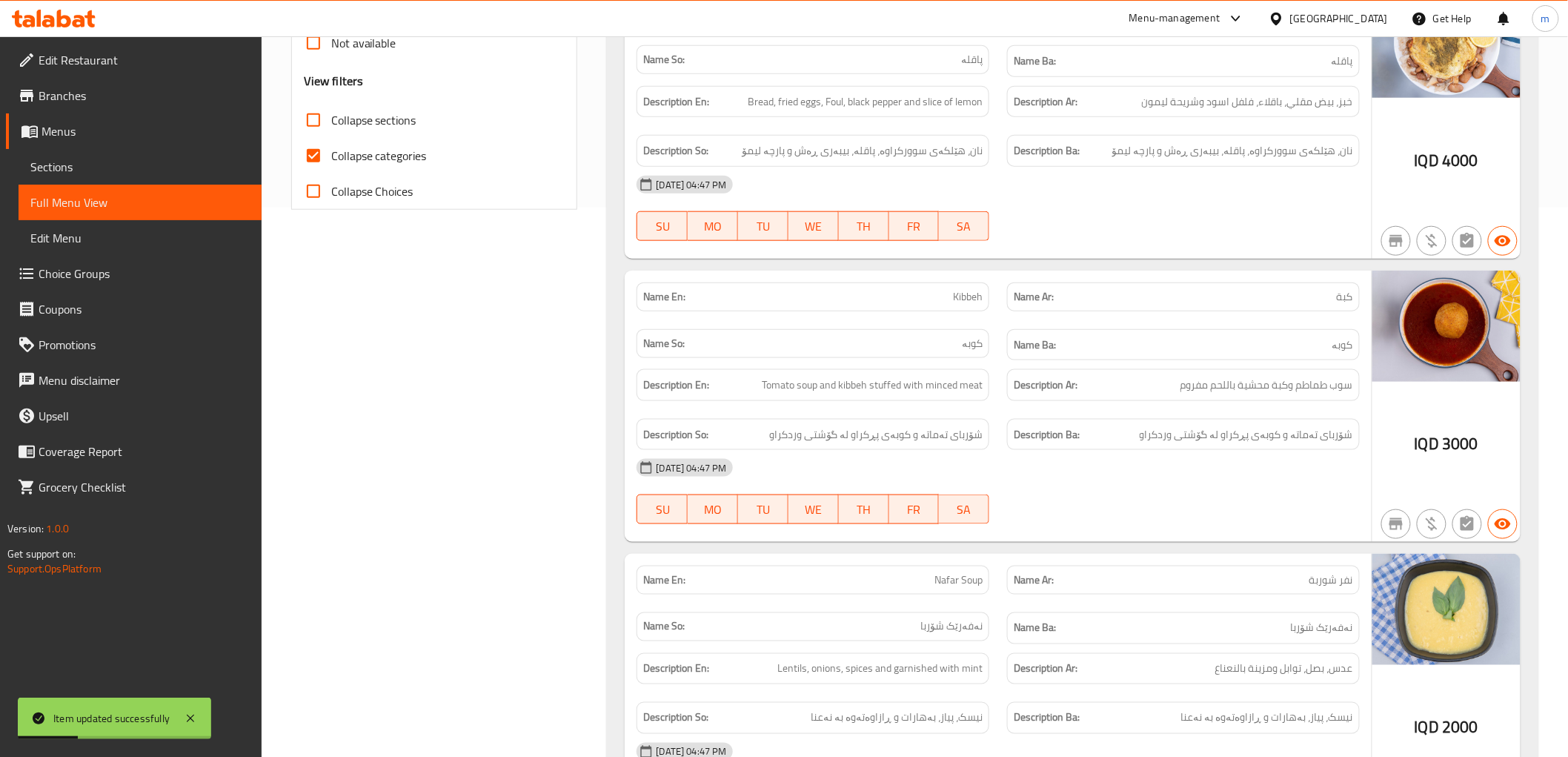
click at [398, 157] on span "Collapse categories" at bounding box center [378, 156] width 95 height 18
click at [331, 157] on input "Collapse categories" at bounding box center [313, 156] width 36 height 36
checkbox input "false"
click at [398, 118] on span "Collapse sections" at bounding box center [374, 120] width 85 height 18
click at [331, 118] on input "Collapse sections" at bounding box center [313, 120] width 36 height 36
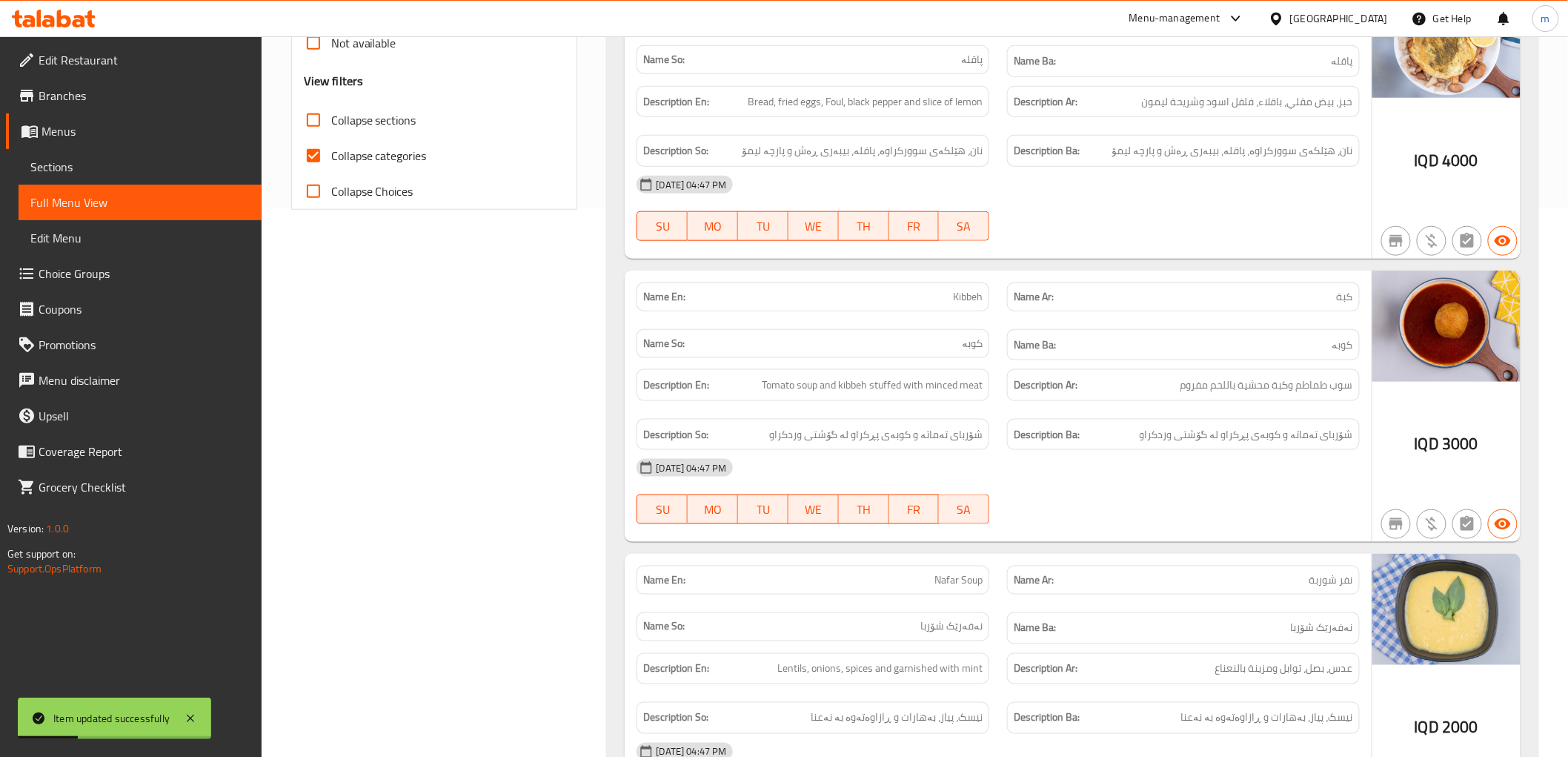
checkbox input "true"
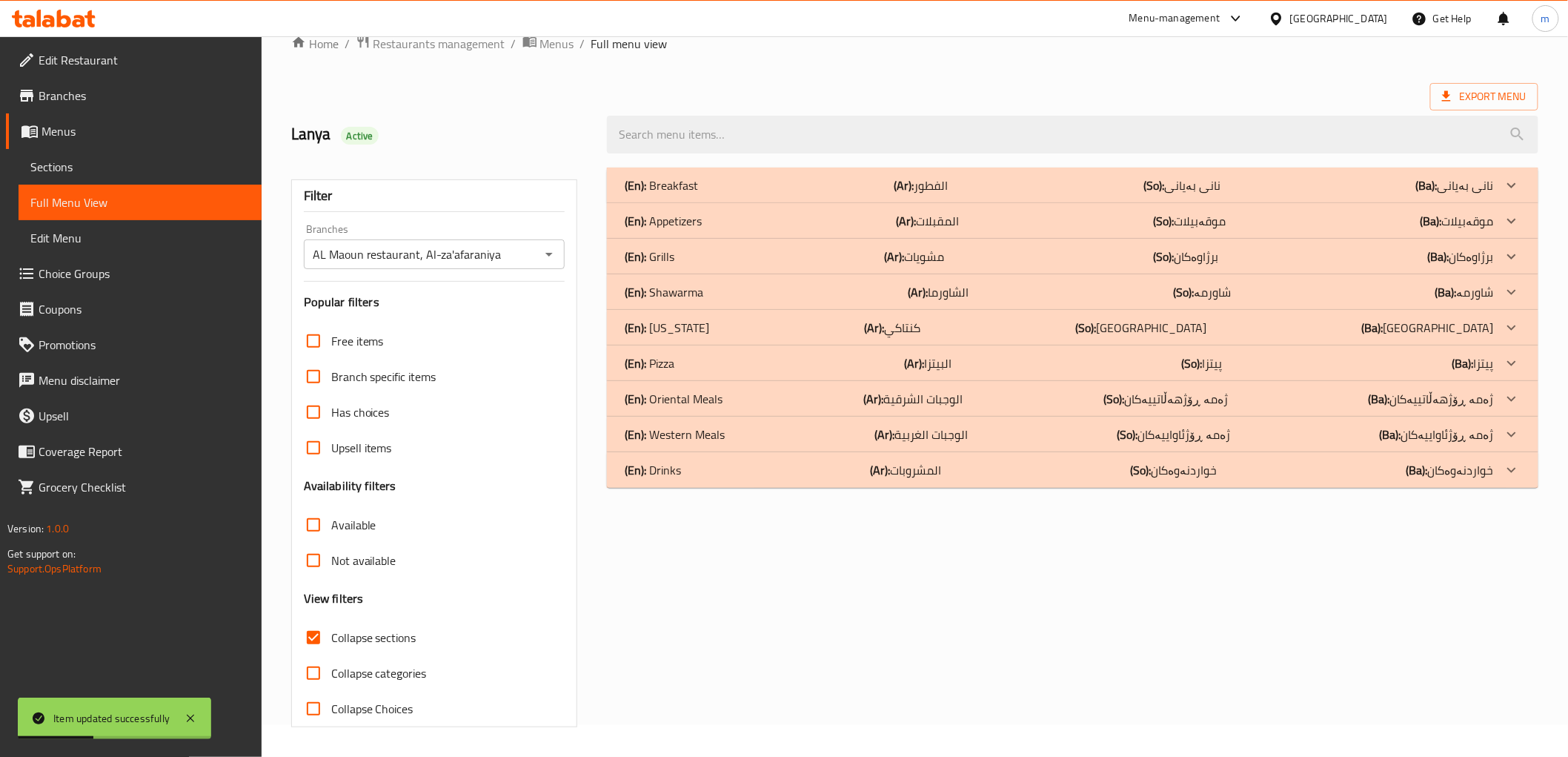
scroll to position [32, 0]
click at [961, 194] on div "(En): Kentucky (Ar): كنتاكي (So): کنتاکی (Ba): کنتاکی" at bounding box center [1058, 185] width 868 height 18
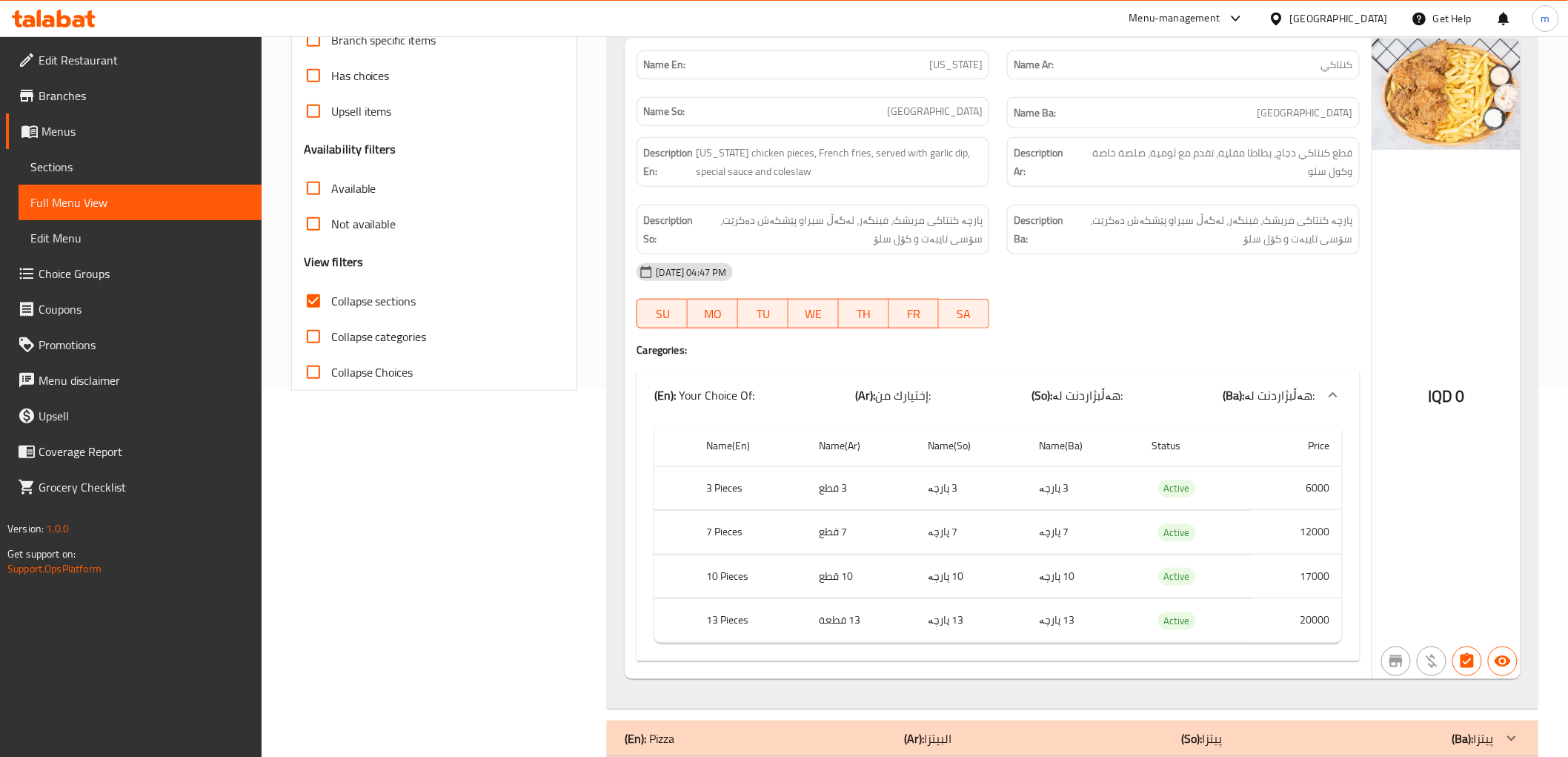
scroll to position [504, 0]
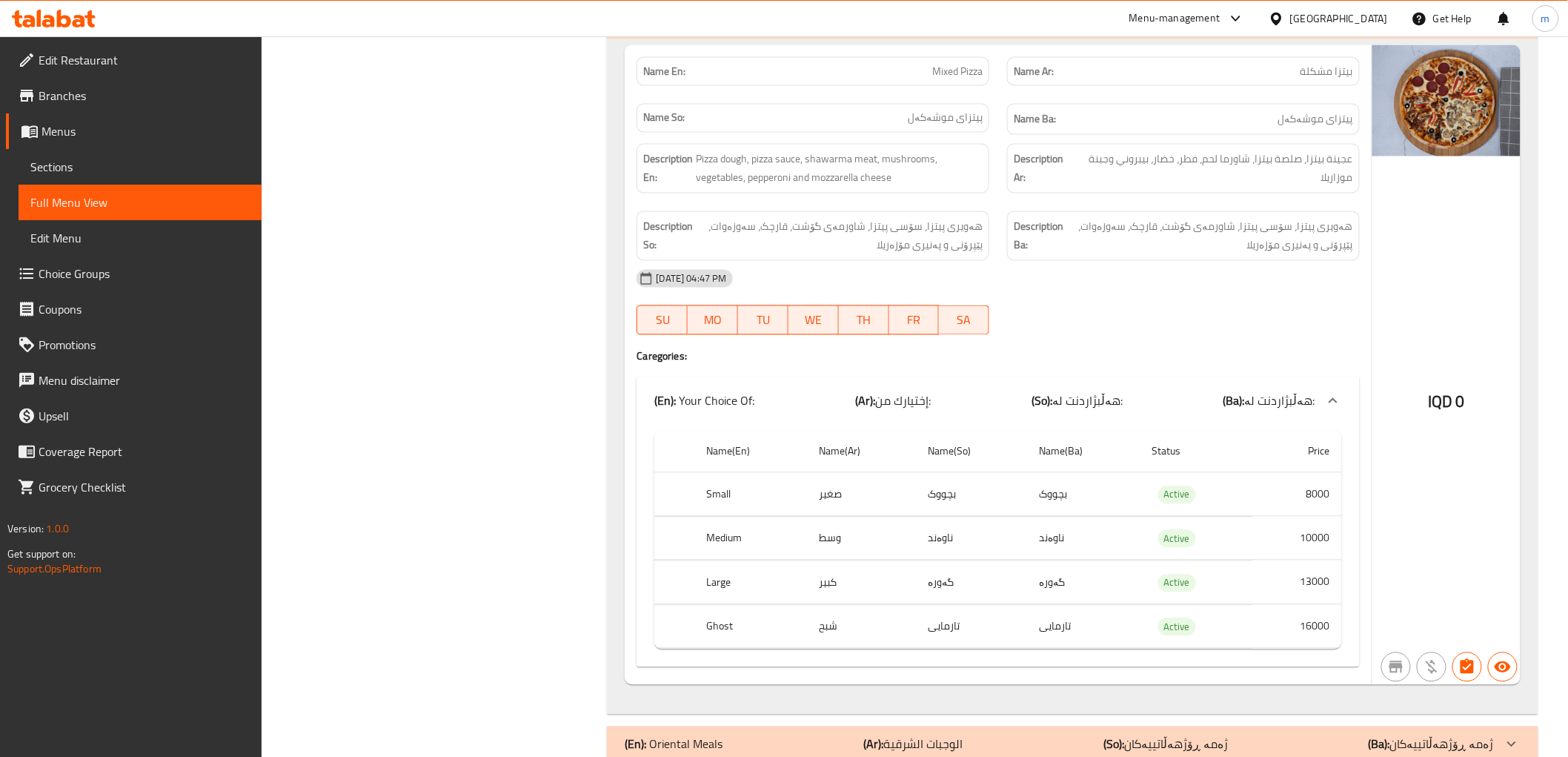
scroll to position [929, 0]
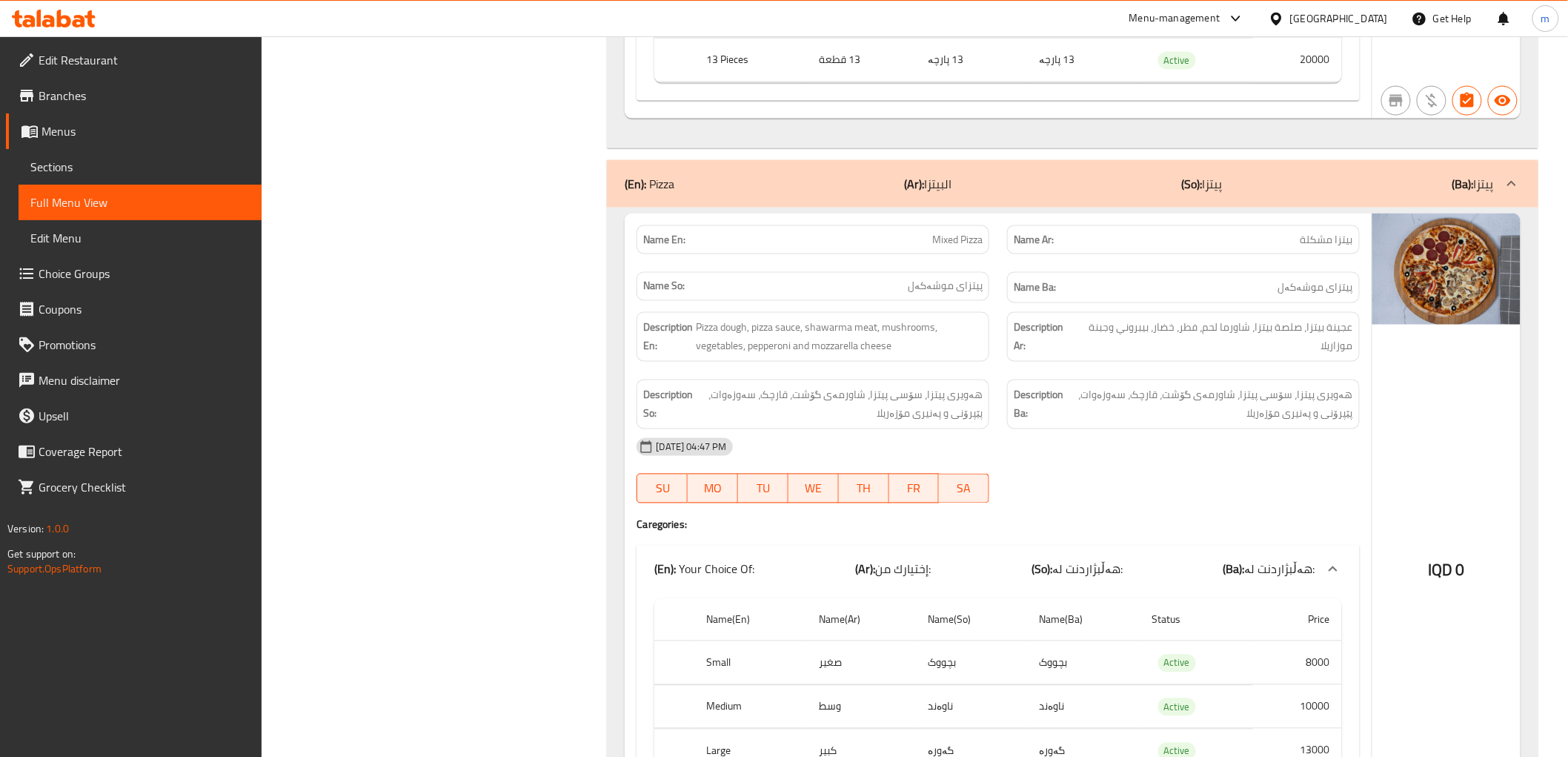
copy span "Mixed Pizza"
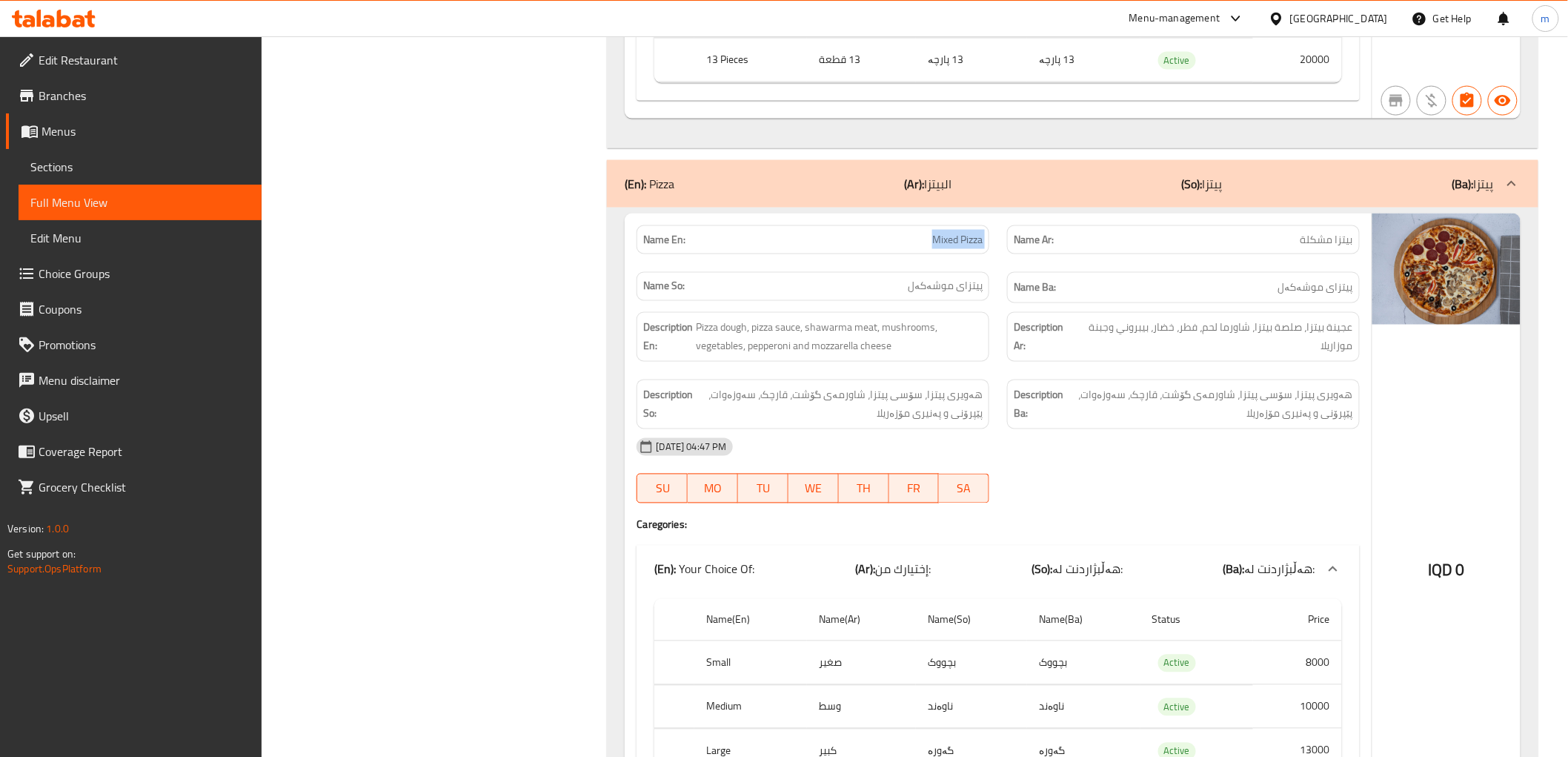
click at [167, 166] on span "Sections" at bounding box center [140, 166] width 220 height 18
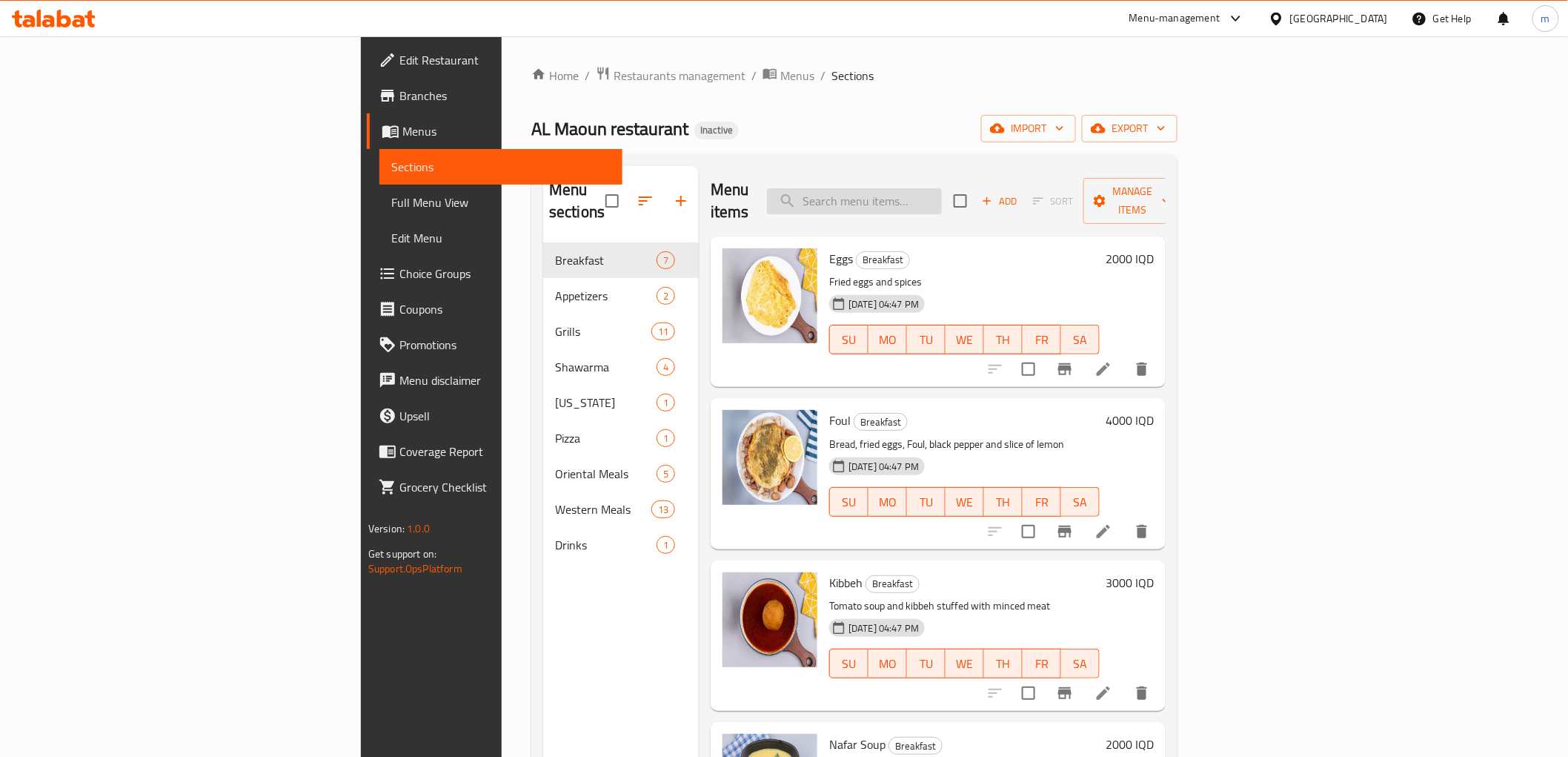
click at [942, 197] on input "search" at bounding box center [854, 201] width 175 height 26
paste input "Mixed Pizza"
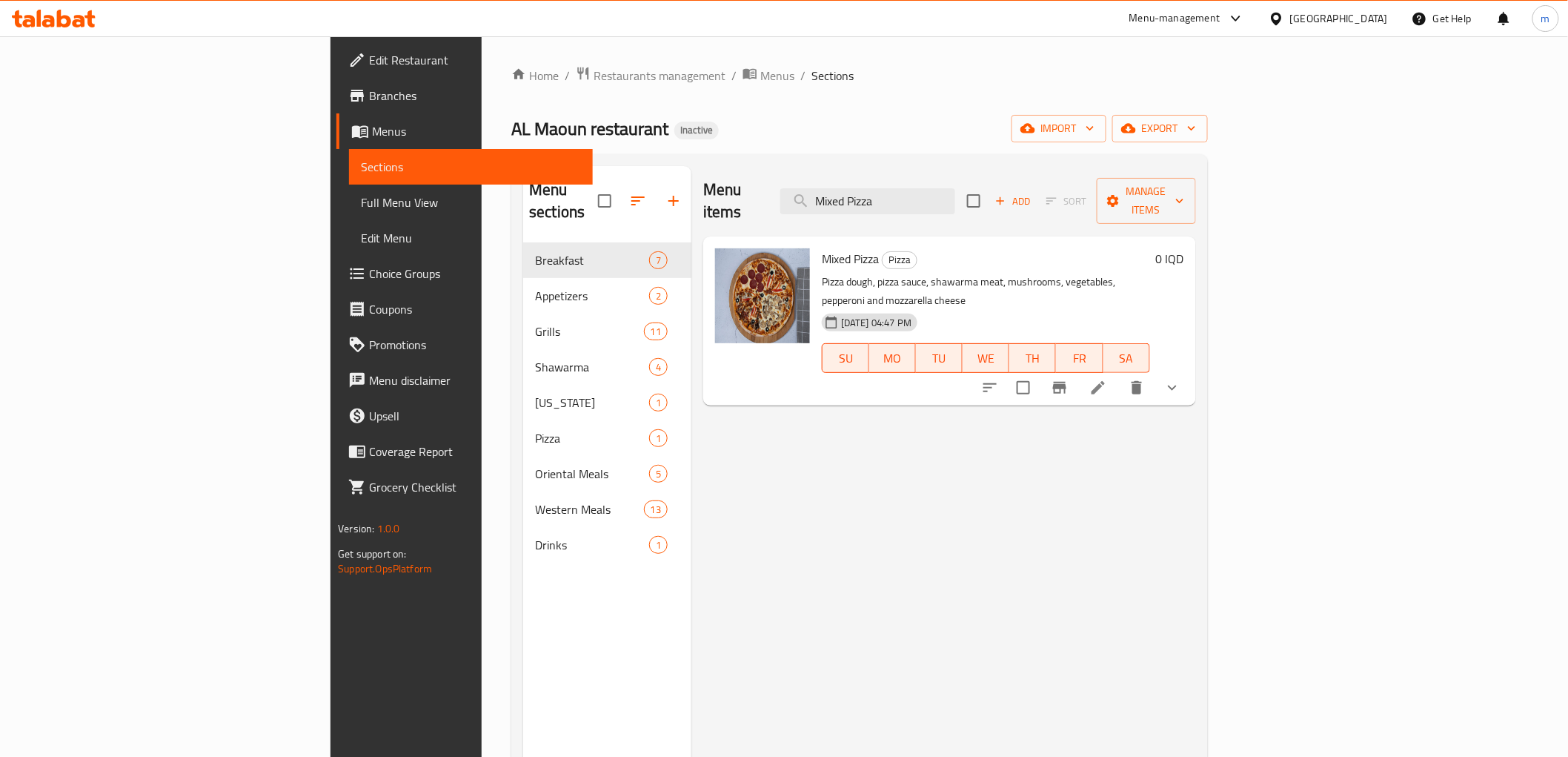
type input "Mixed Pizza"
click at [1107, 379] on icon at bounding box center [1098, 388] width 18 height 18
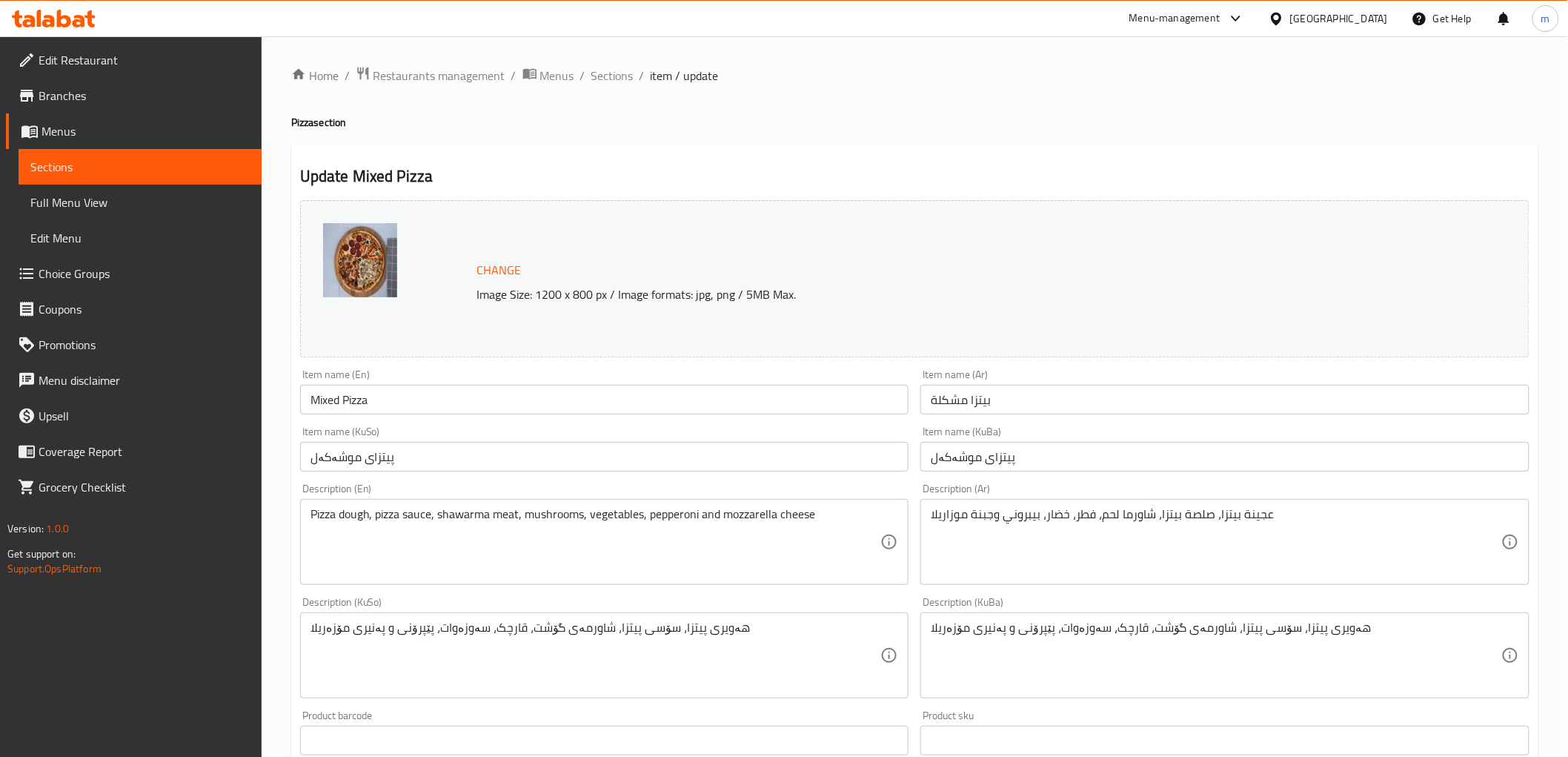
scroll to position [137, 0]
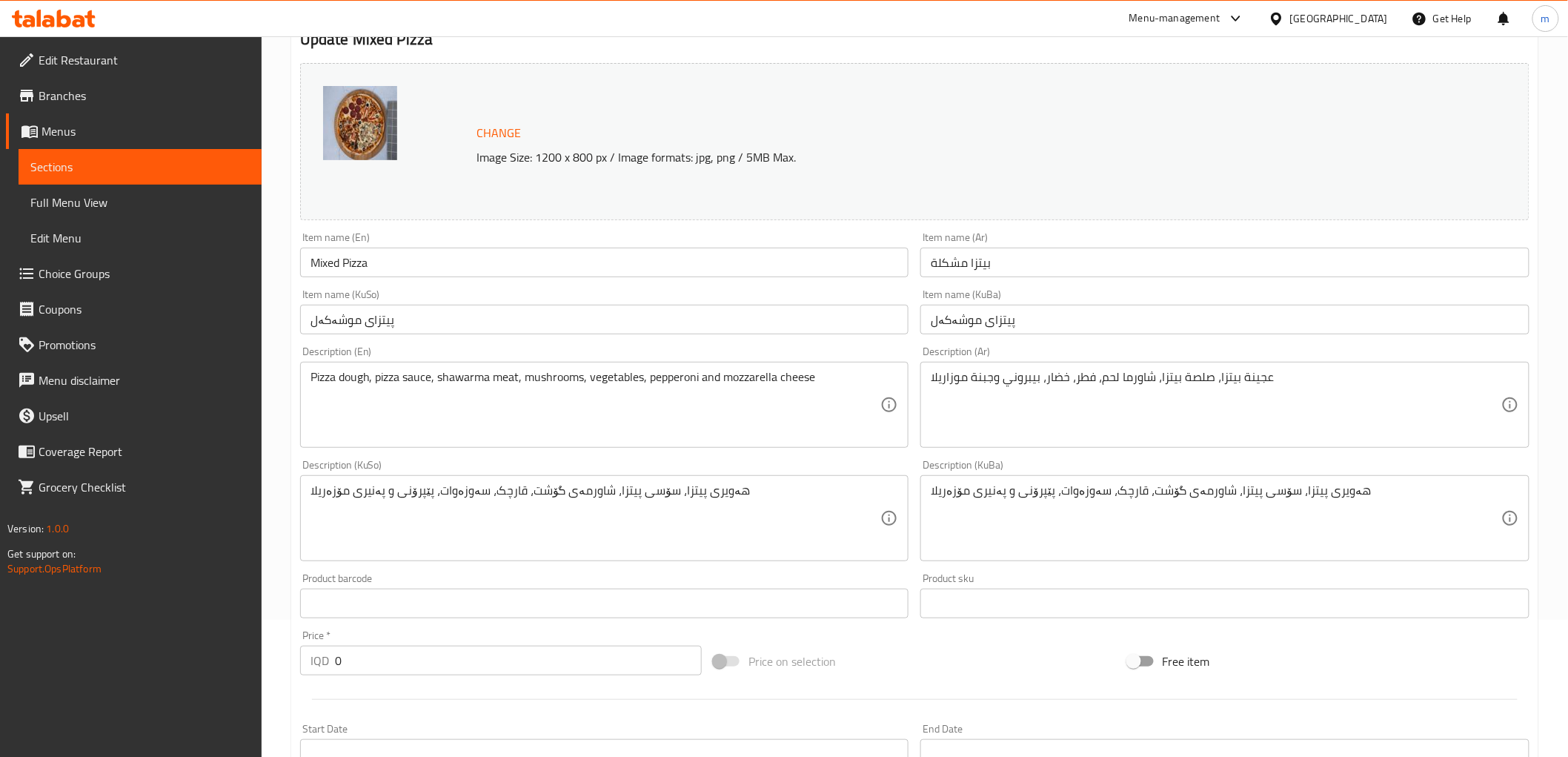
click at [946, 262] on input "بيتزا مشكلة" at bounding box center [1225, 262] width 609 height 29
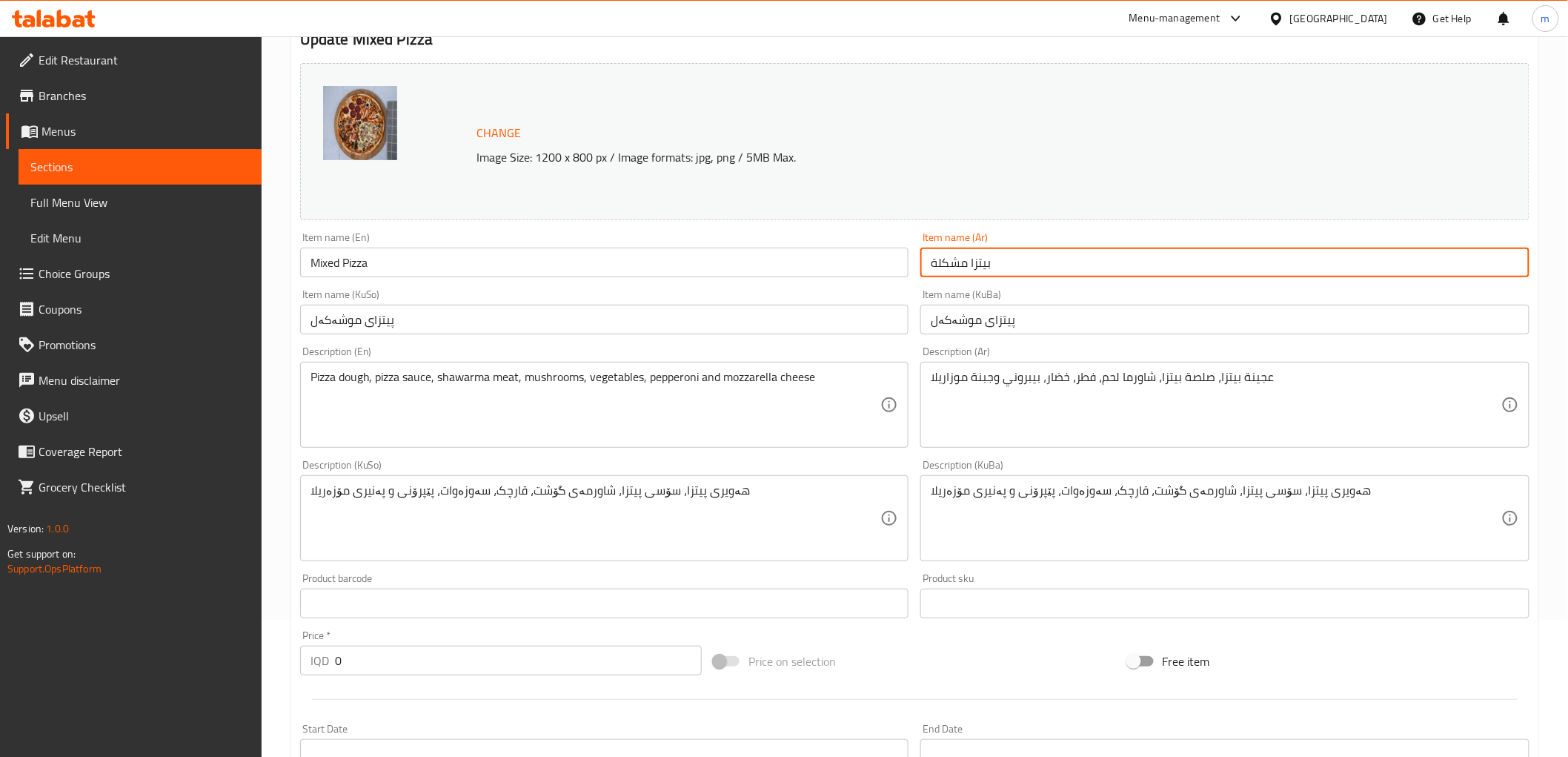
click at [946, 262] on input "بيتزا مشكلة" at bounding box center [1225, 262] width 609 height 29
type input "بيتزا"
click at [949, 331] on input "پیتزای موشەکەل" at bounding box center [1225, 318] width 609 height 29
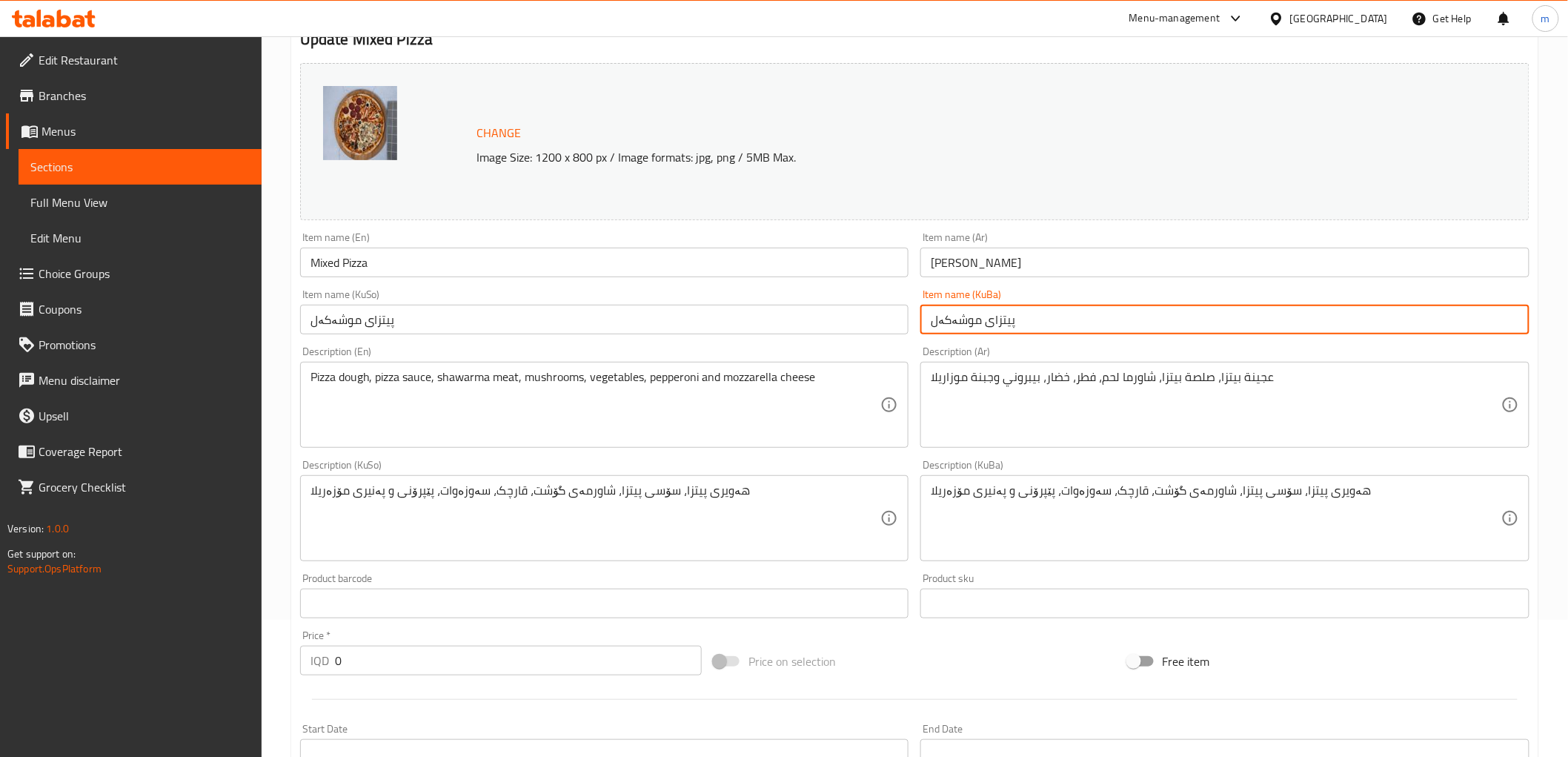
click at [949, 331] on input "پیتزای موشەکەل" at bounding box center [1225, 318] width 609 height 29
type input "موشەکەل"
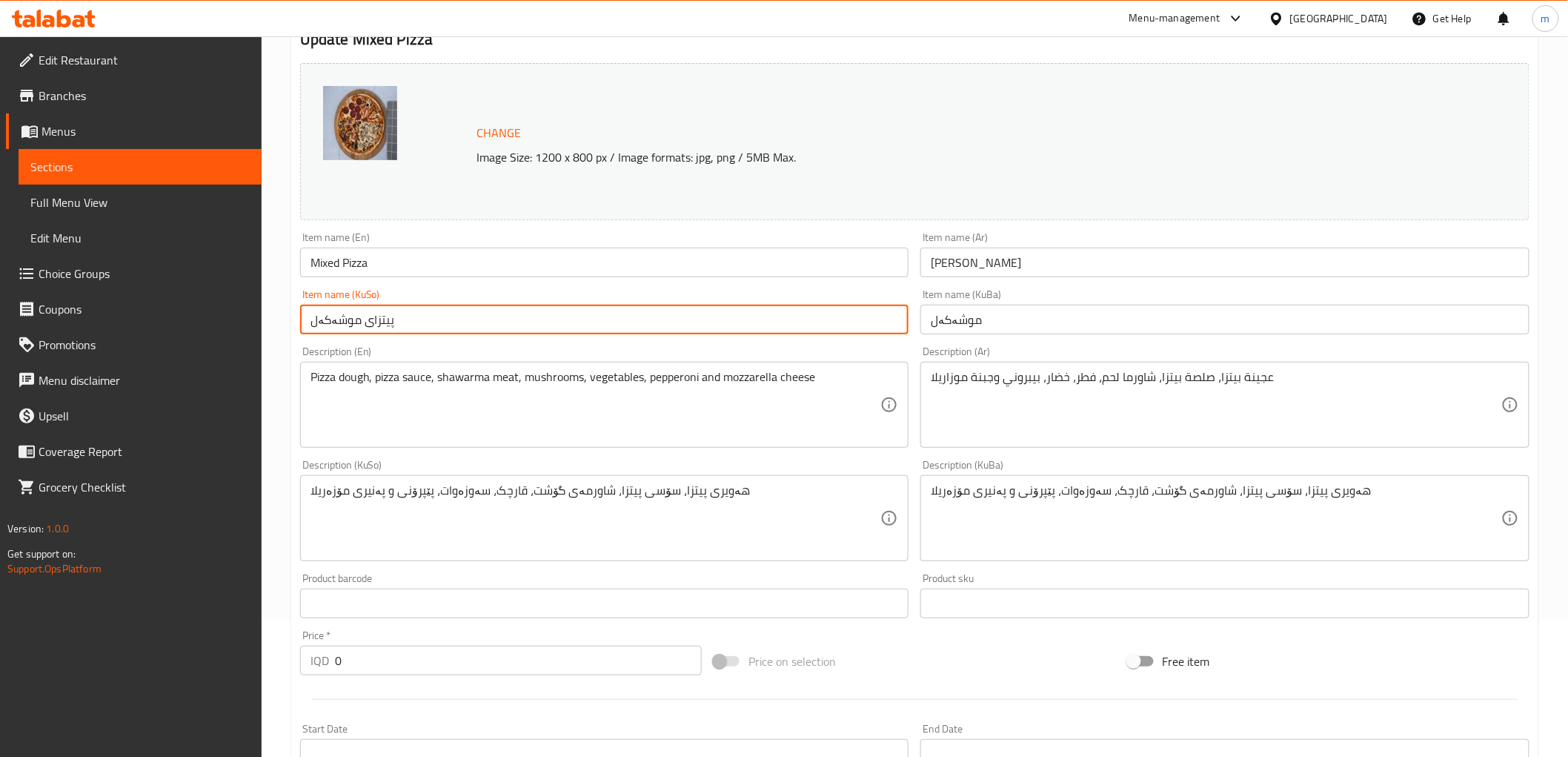
drag, startPoint x: 406, startPoint y: 326, endPoint x: 371, endPoint y: 320, distance: 35.5
click at [371, 320] on input "پیتزای موشەکەل" at bounding box center [604, 318] width 609 height 29
paste input "پیتزا"
type input "پیتزا"
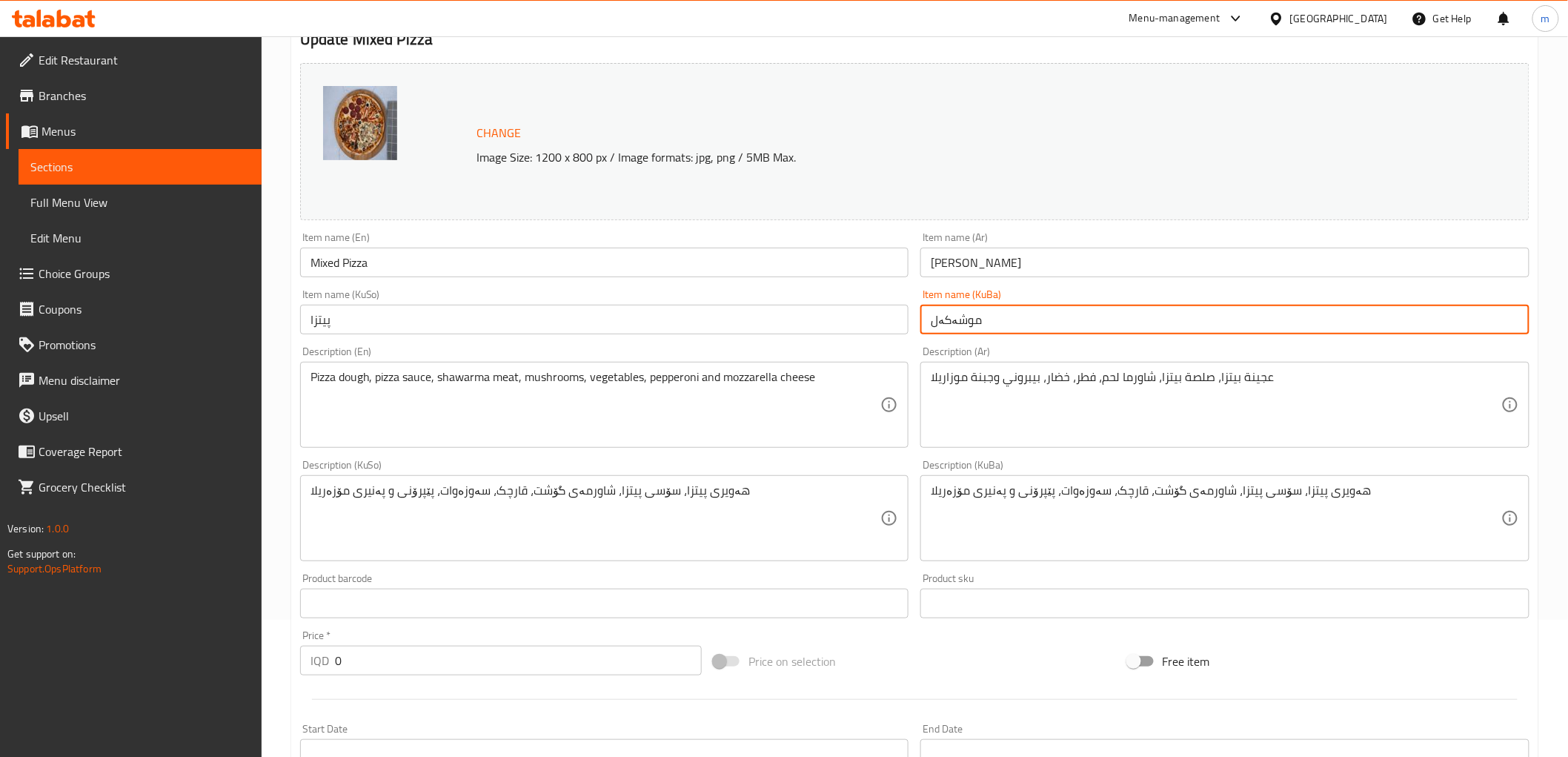
click at [961, 326] on input "موشەکەل" at bounding box center [1225, 318] width 609 height 29
paste input "پیتزا"
click at [945, 326] on input "موپیتزاەکەل" at bounding box center [1225, 318] width 609 height 29
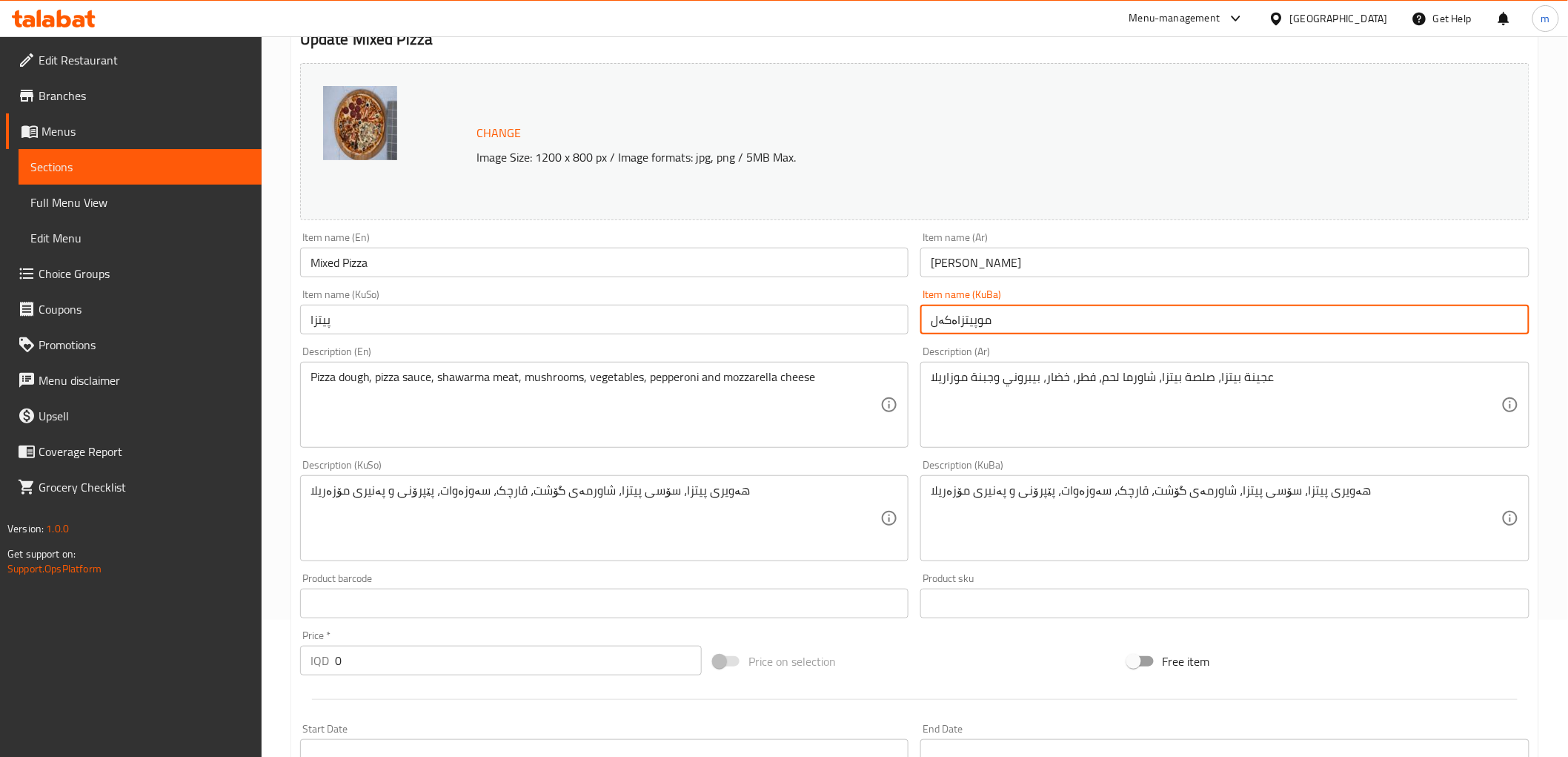
click at [945, 326] on input "موپیتزاەکەل" at bounding box center [1225, 318] width 609 height 29
paste input "پیتزا"
type input "پیتزا"
click at [354, 262] on input "Mixed Pizza" at bounding box center [604, 262] width 609 height 29
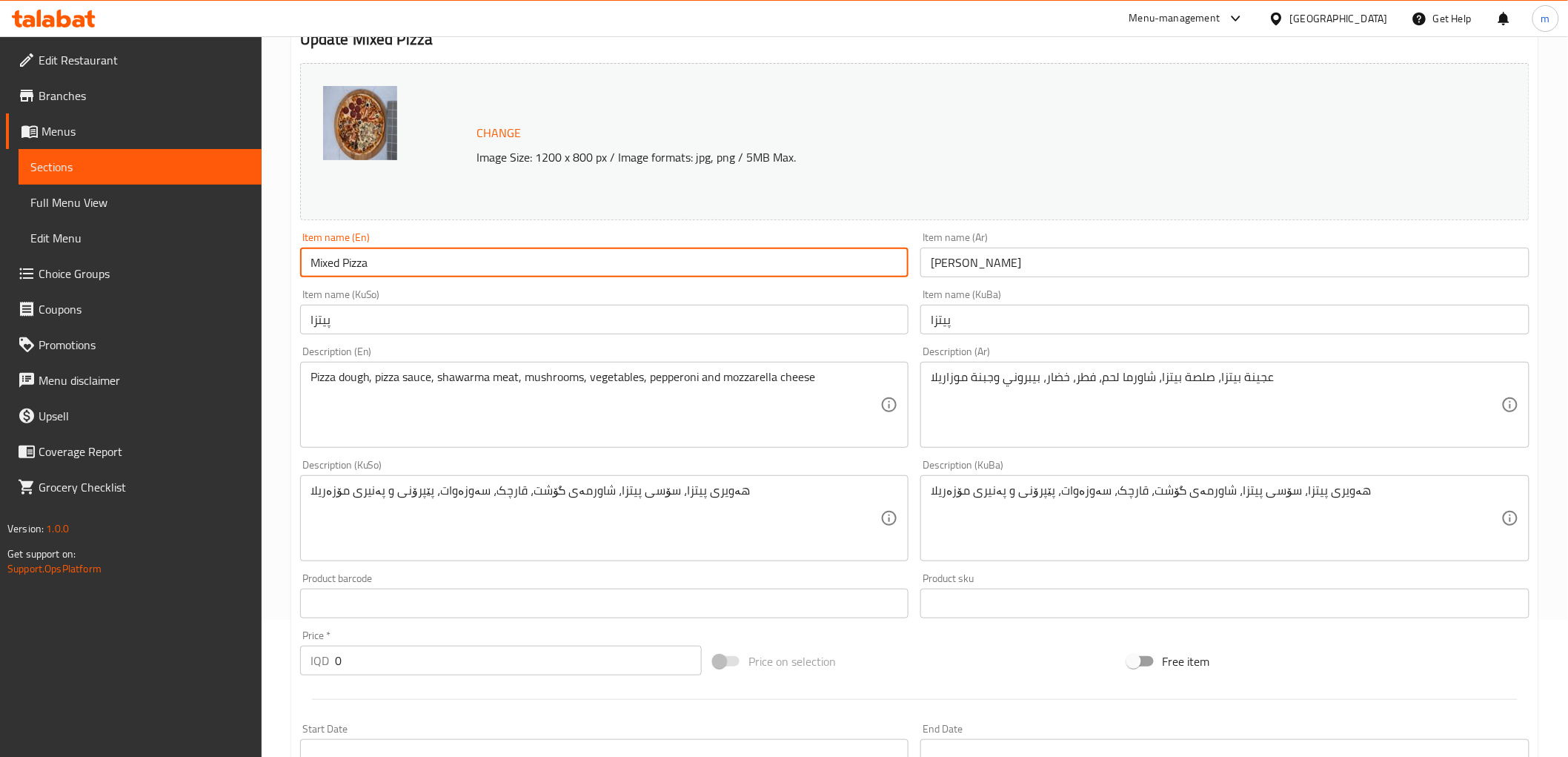
click at [354, 260] on input "Mixed Pizza" at bounding box center [604, 262] width 609 height 29
click at [323, 262] on input "Mixed Pizza" at bounding box center [604, 262] width 609 height 29
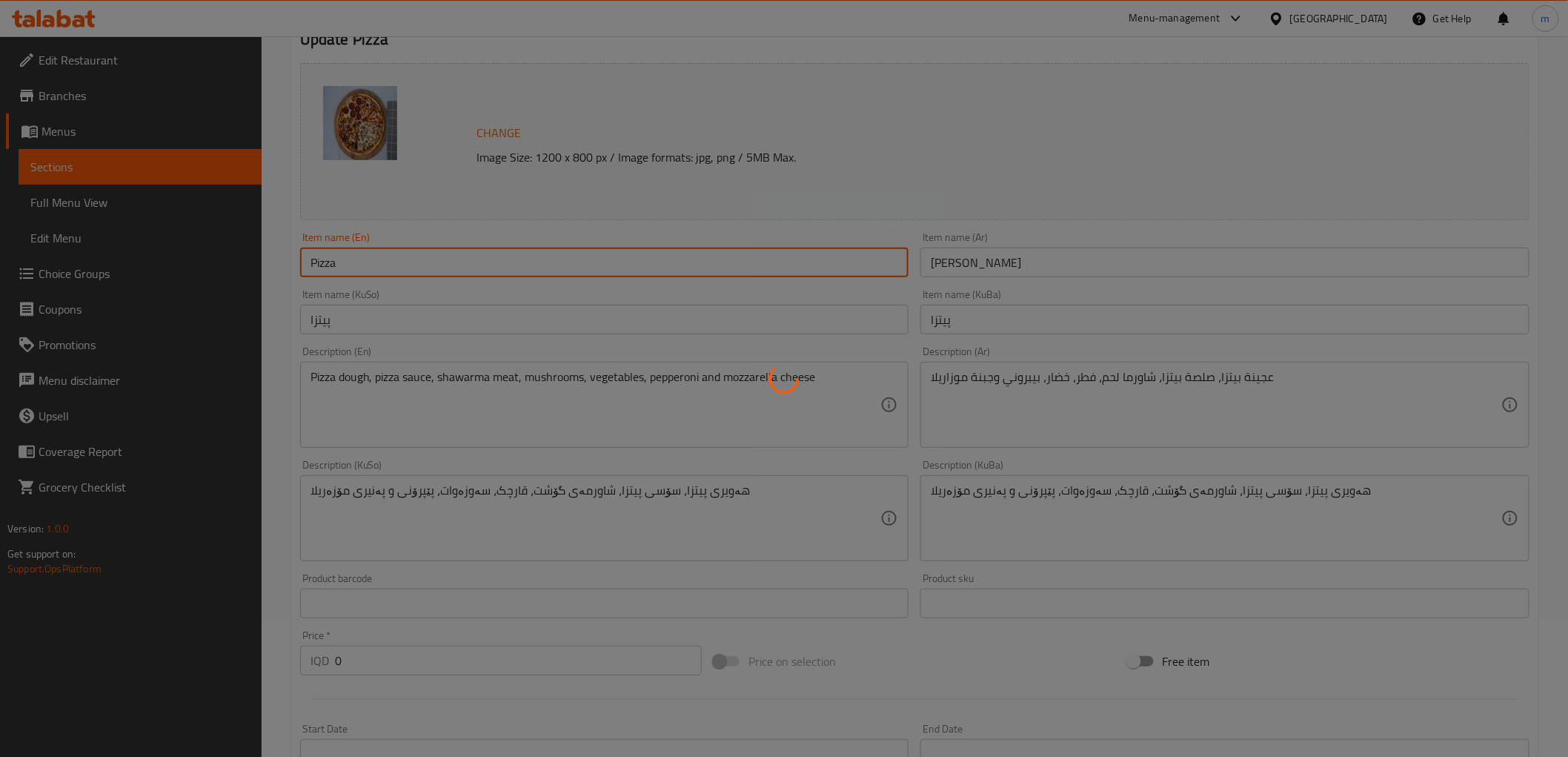
click at [326, 262] on div at bounding box center [784, 378] width 1568 height 757
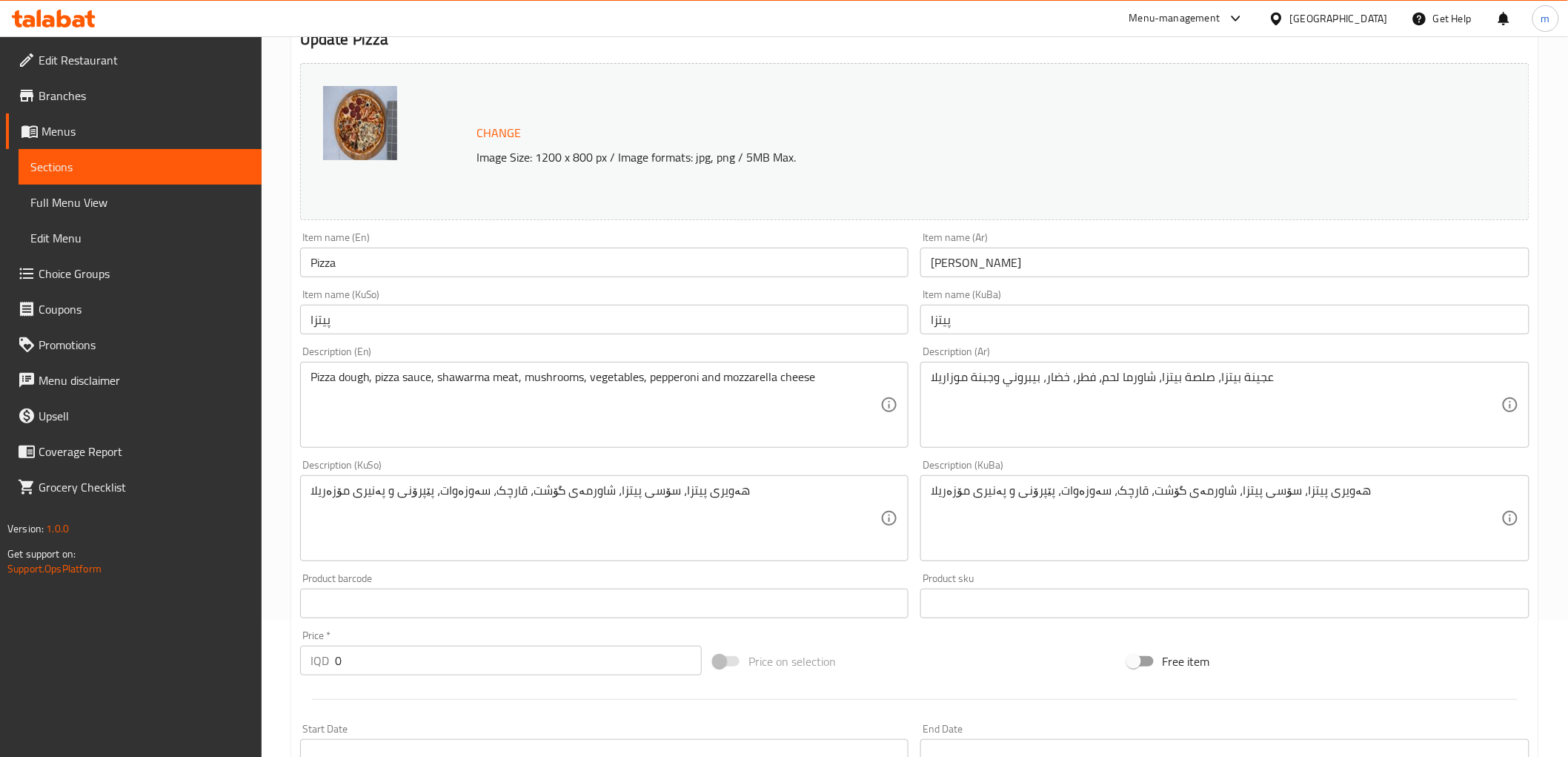
click at [383, 260] on input "Pizza" at bounding box center [604, 262] width 609 height 29
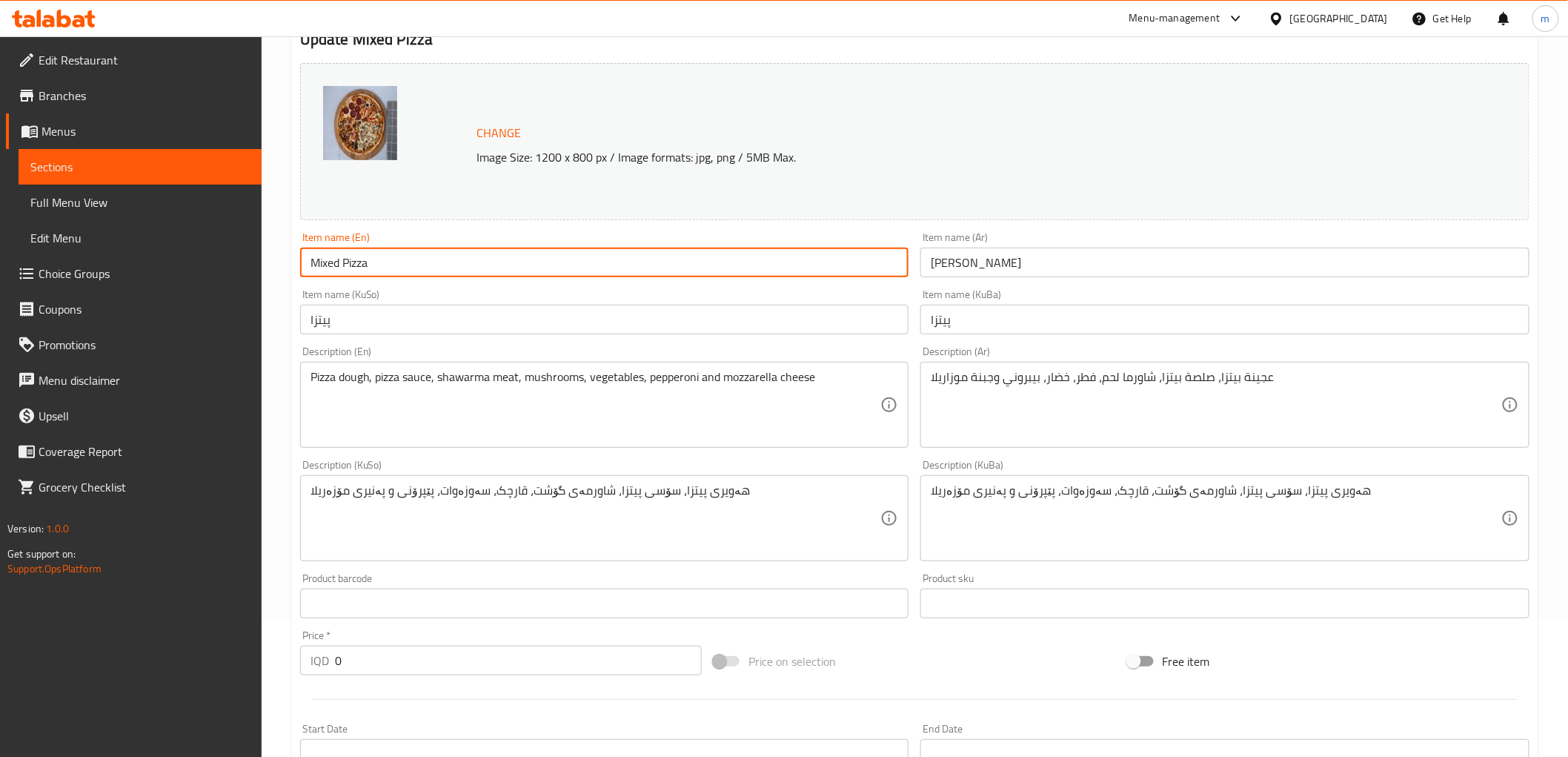
type input "Mixed Pizza"
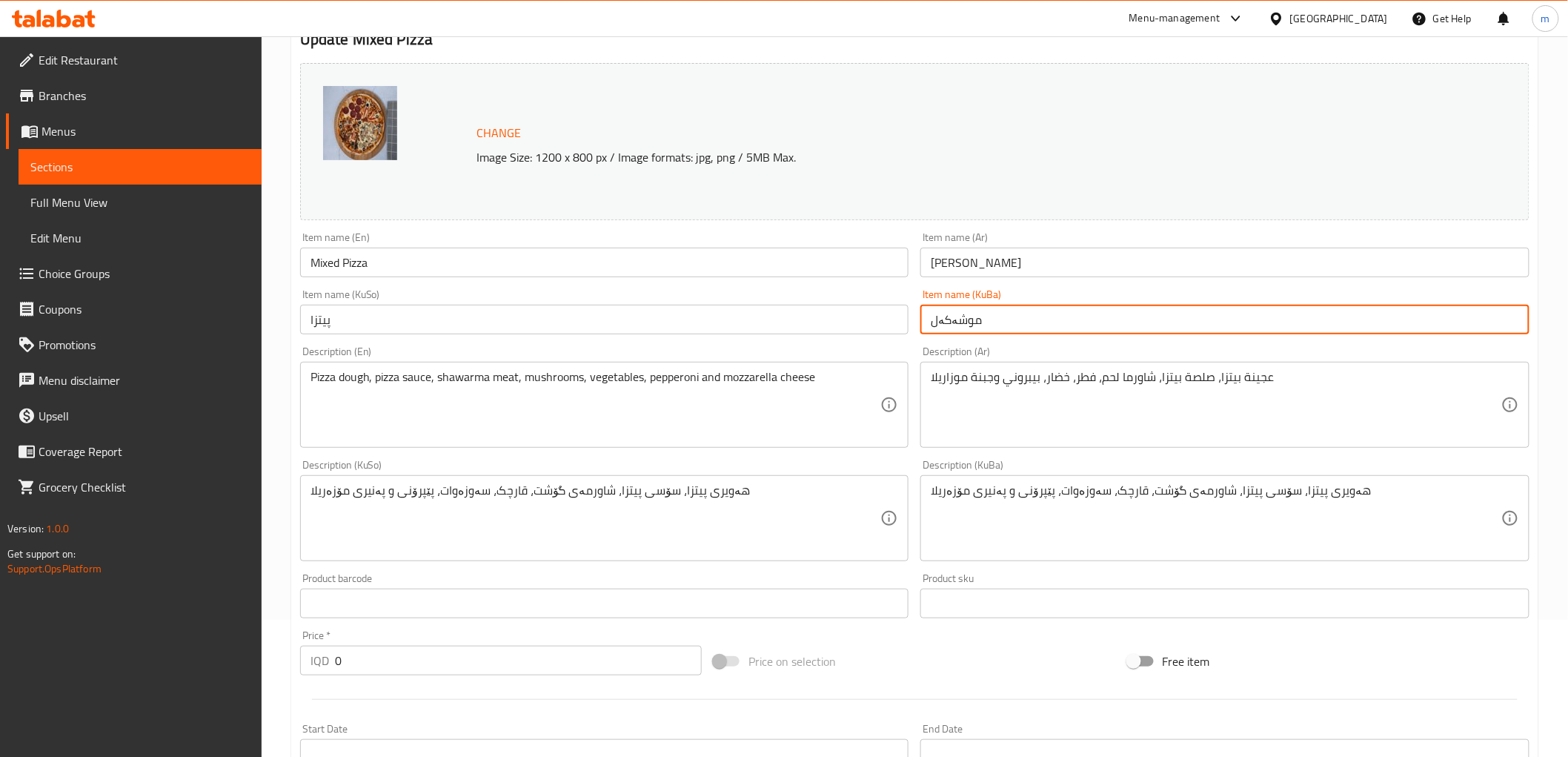
type input "موشەکەل"
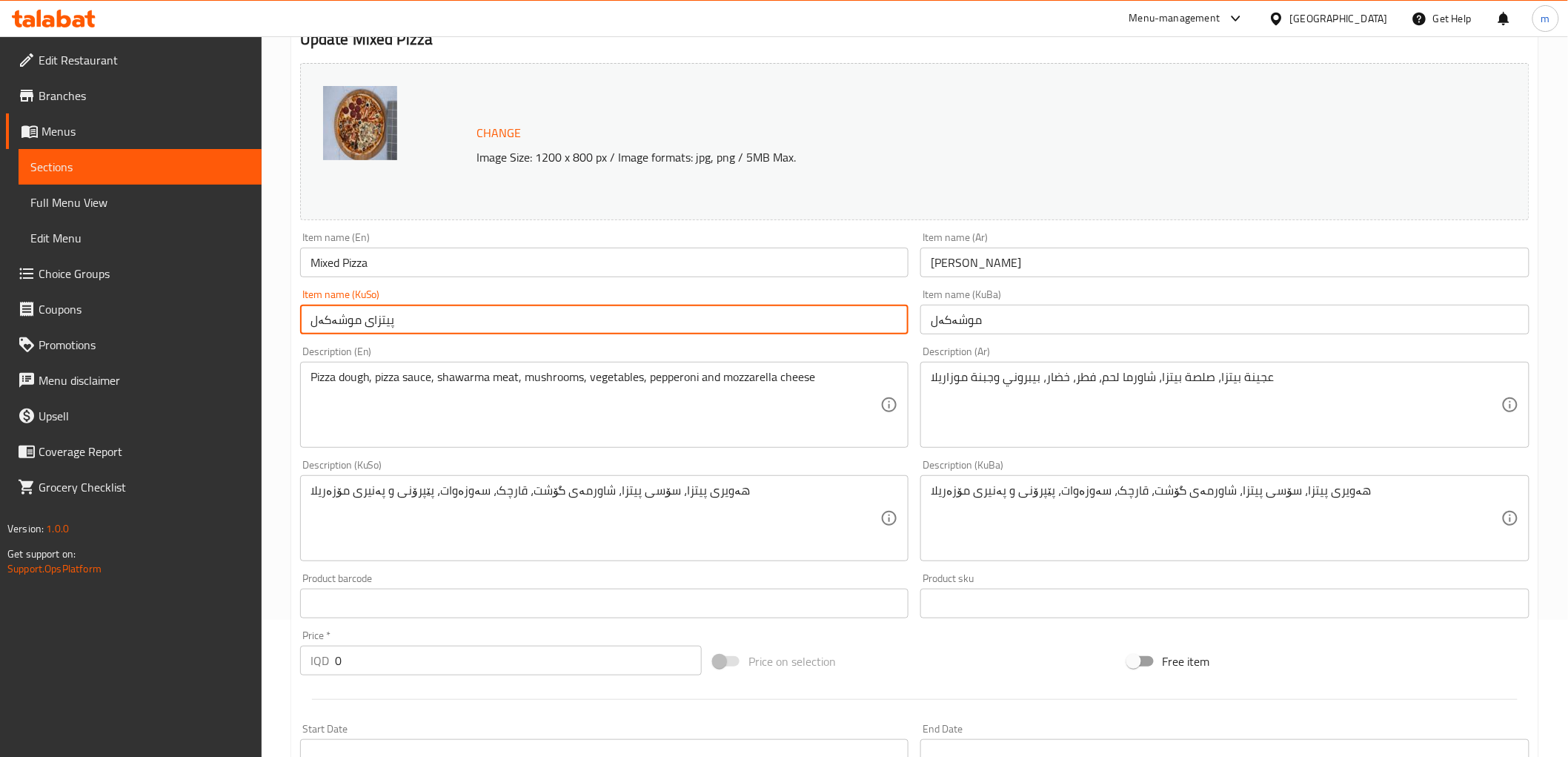
type input "پیتزای موشەکەل"
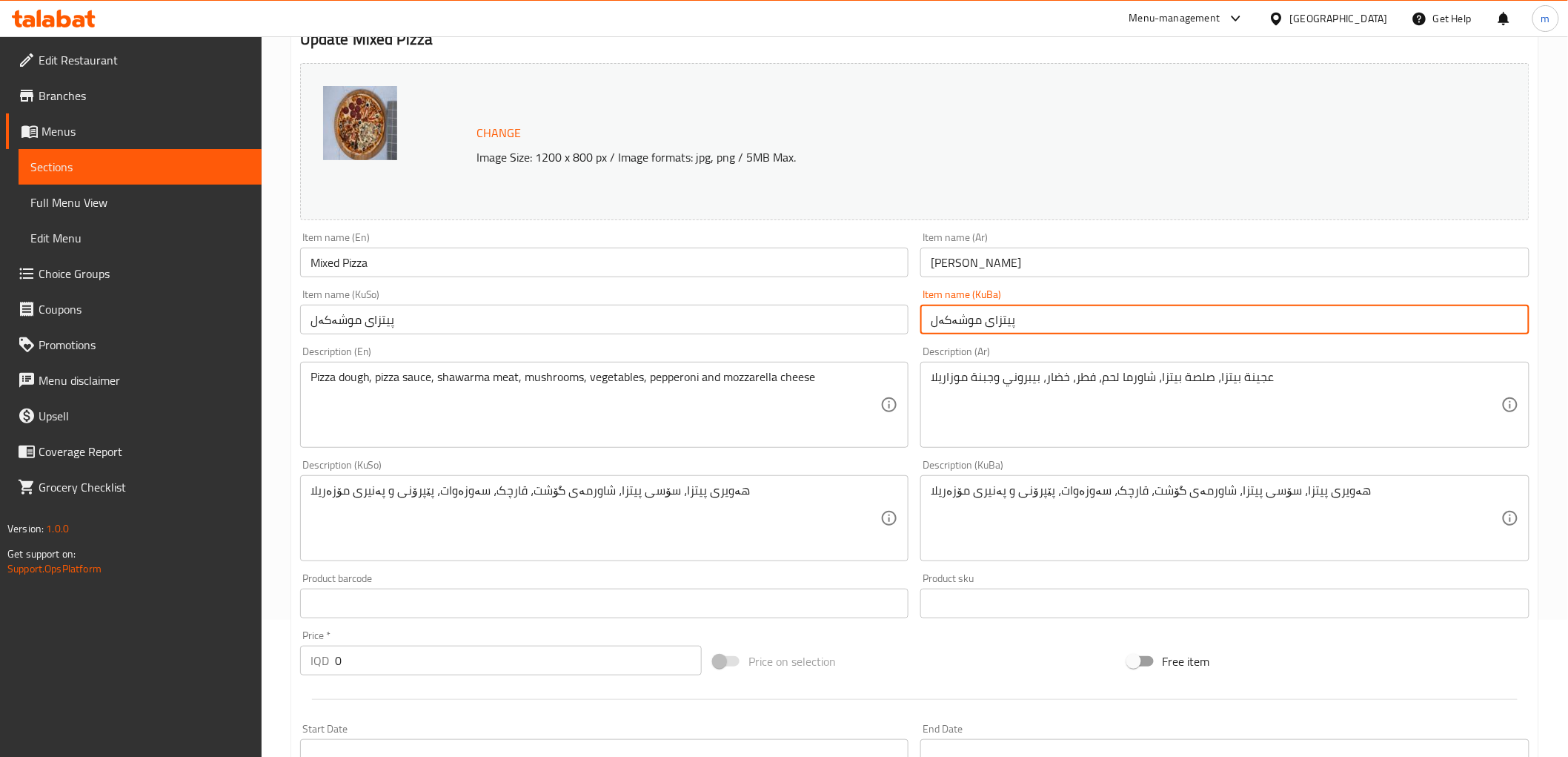
type input "پیتزای موشەکەل"
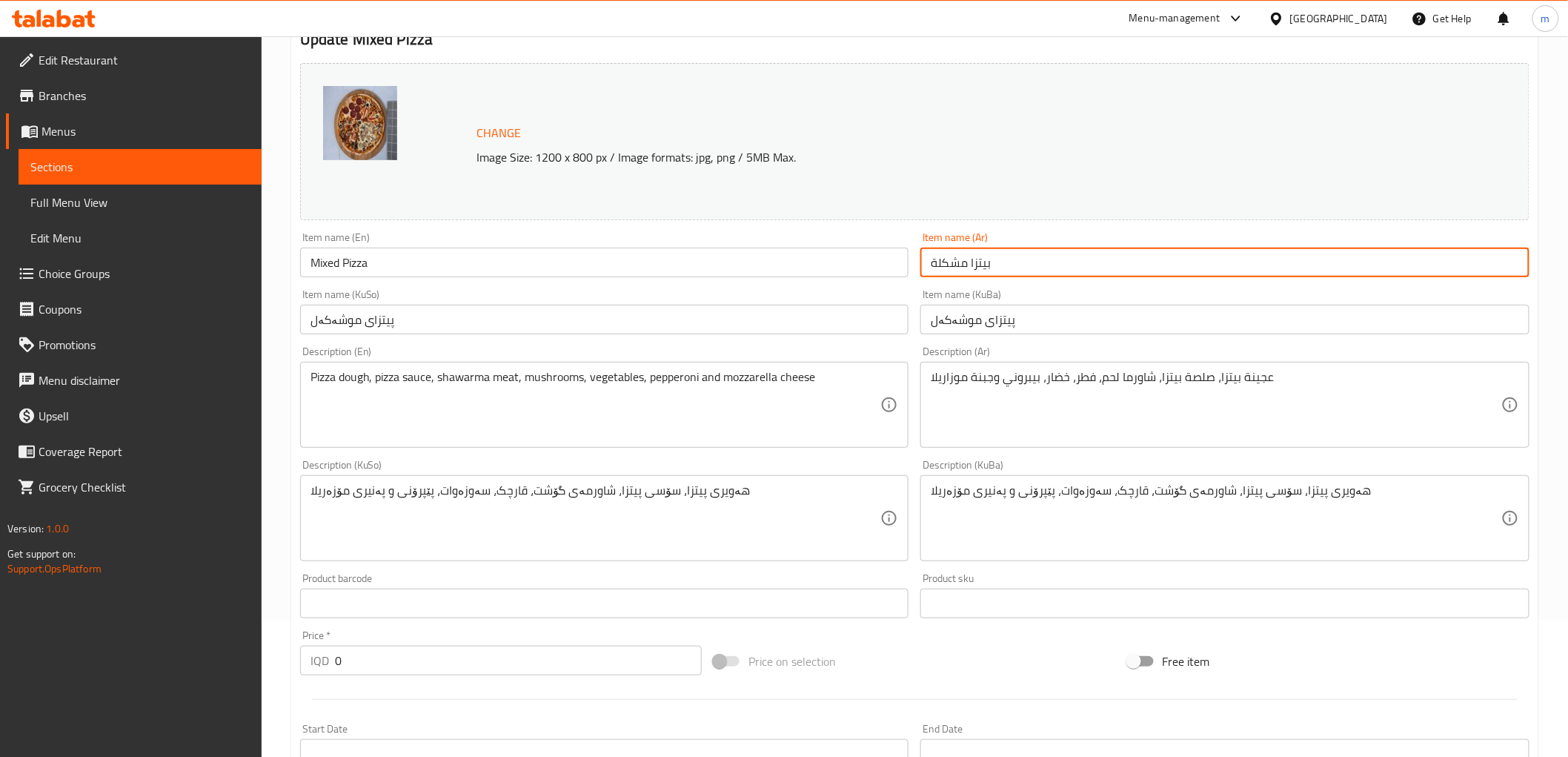
type input "بيتزا مشكلة"
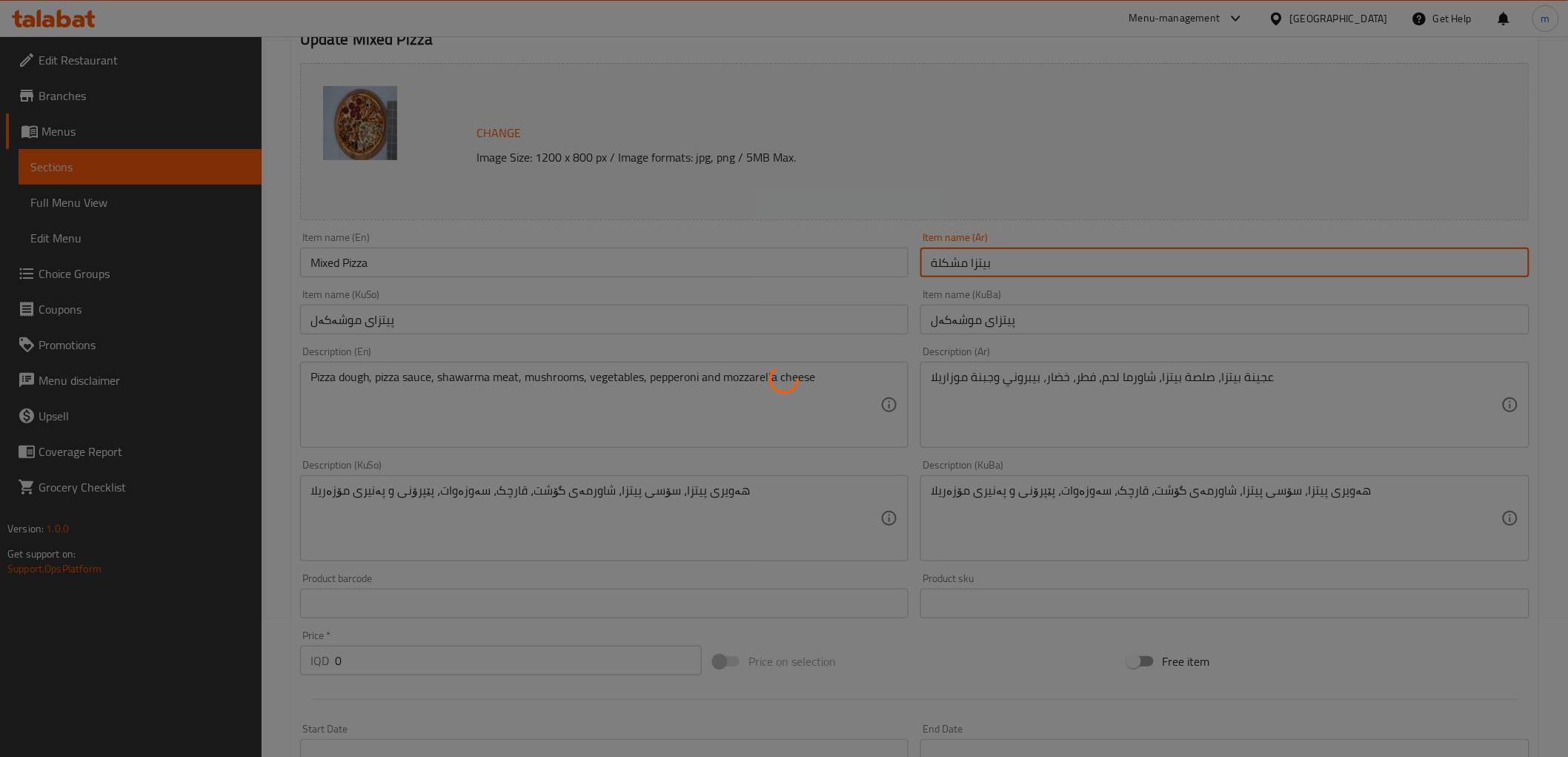
click at [140, 205] on div at bounding box center [784, 378] width 1568 height 757
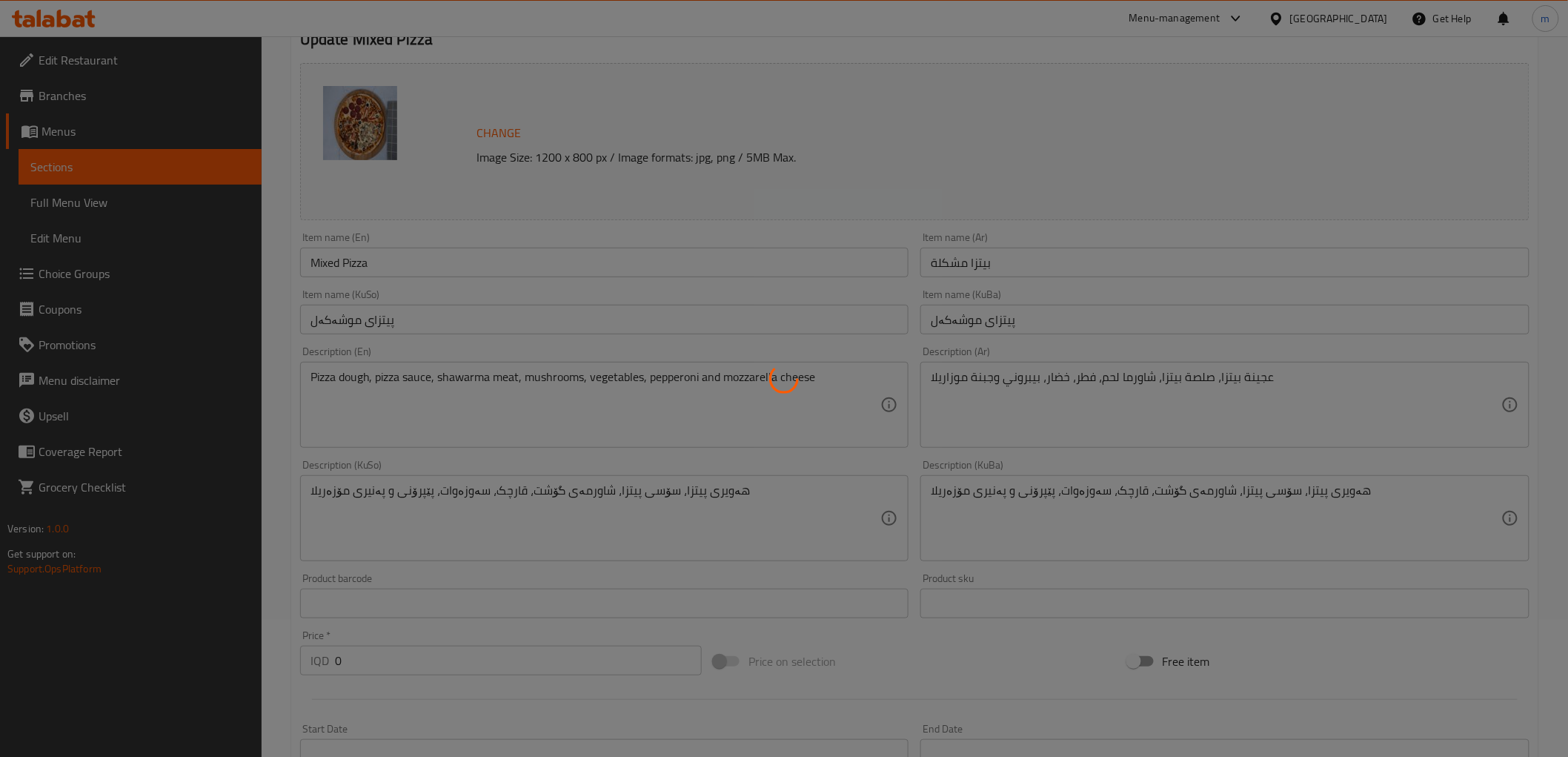
click at [140, 205] on div at bounding box center [784, 378] width 1568 height 757
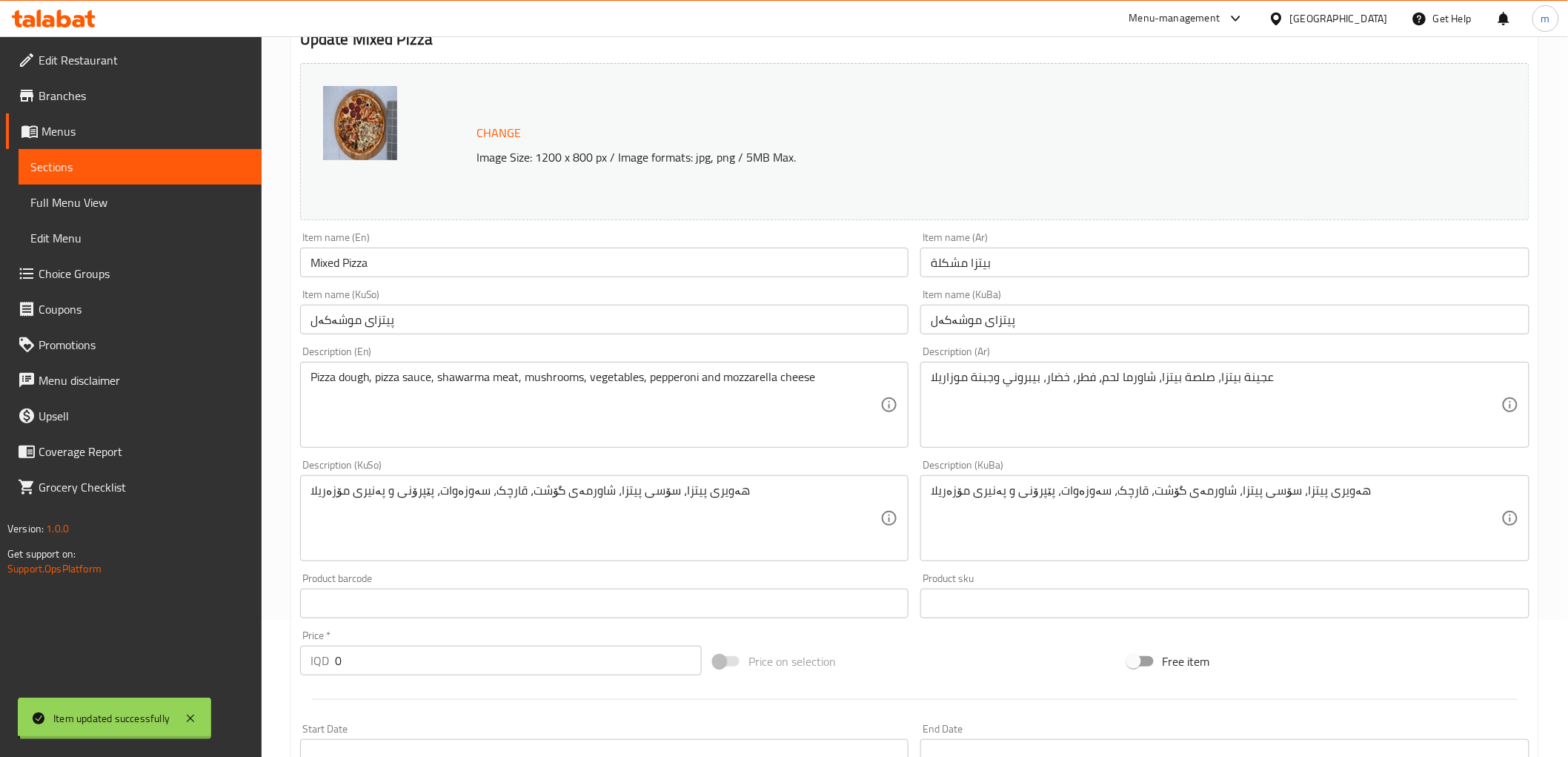
click at [140, 205] on span "Full Menu View" at bounding box center [140, 202] width 220 height 18
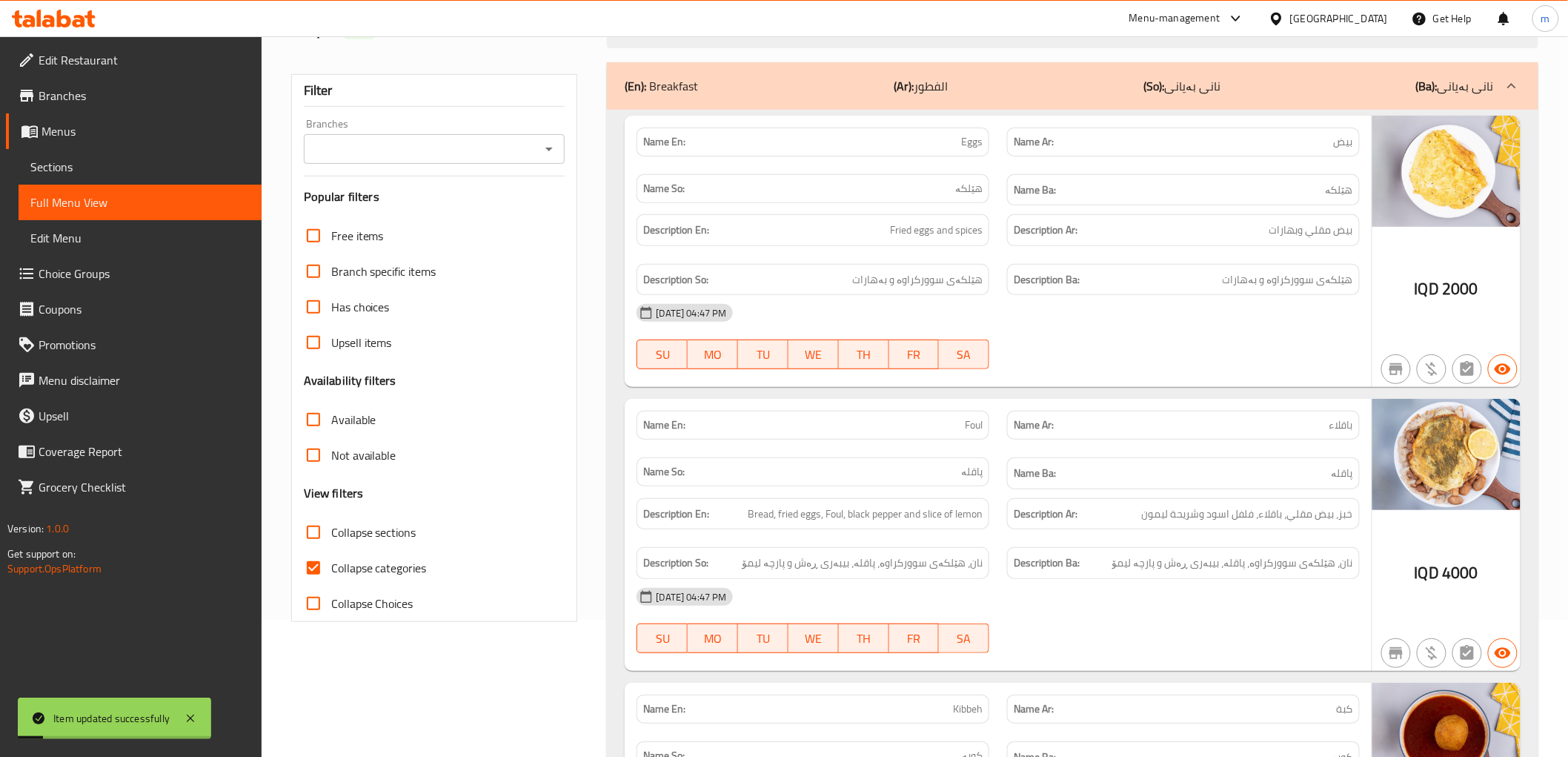
click at [550, 153] on icon "Open" at bounding box center [549, 149] width 18 height 18
click at [463, 211] on span "AL Maoun restaurant, Al-za'afaraniya" at bounding box center [409, 213] width 189 height 18
type input "AL Maoun restaurant, Al-za'afaraniya"
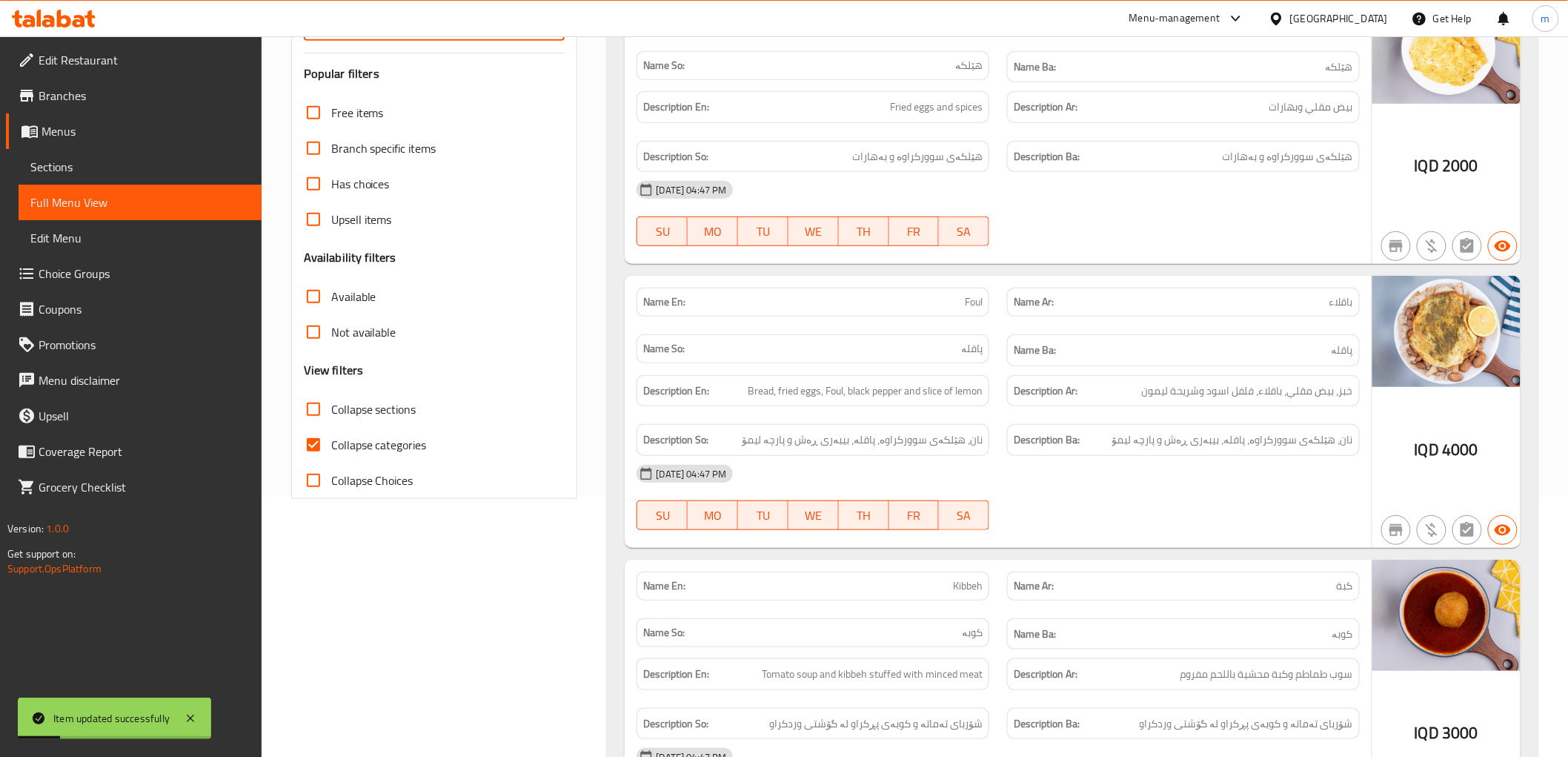
scroll to position [411, 0]
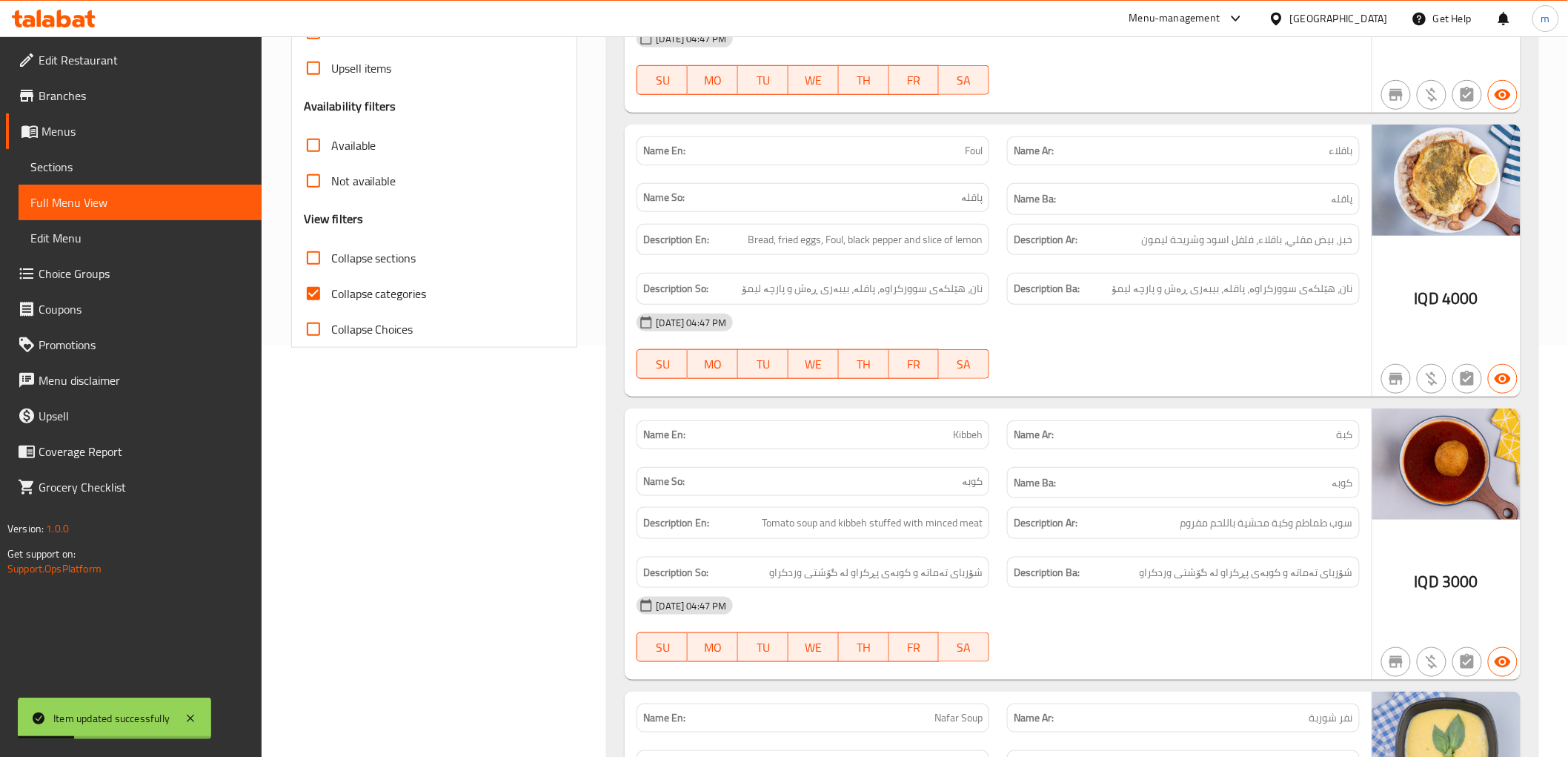
click at [383, 297] on span "Collapse categories" at bounding box center [378, 294] width 95 height 18
click at [331, 297] on input "Collapse categories" at bounding box center [313, 294] width 36 height 36
checkbox input "false"
click at [963, 326] on div "12-08-2025 04:47 PM" at bounding box center [998, 322] width 740 height 36
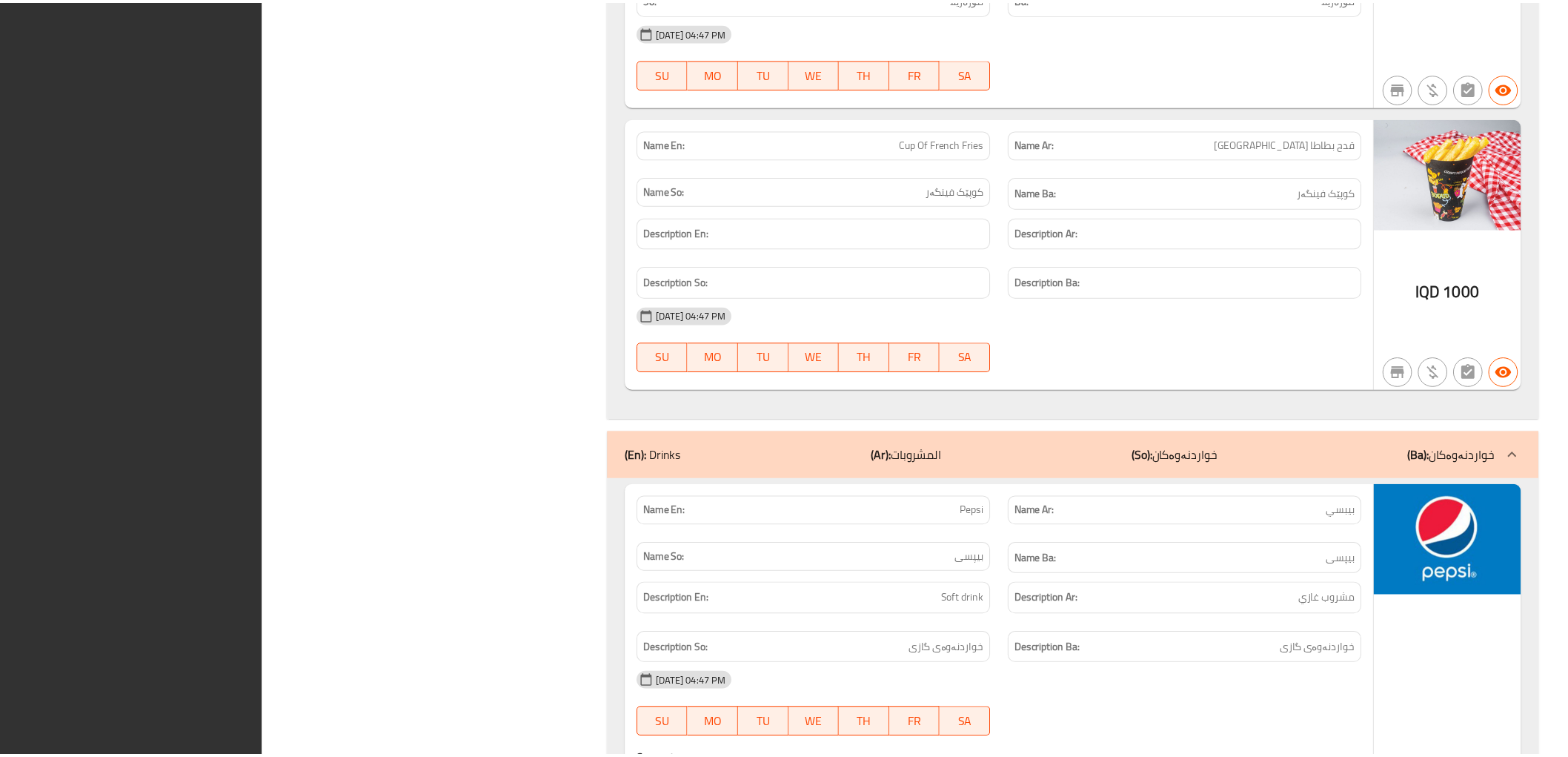
scroll to position [17829, 0]
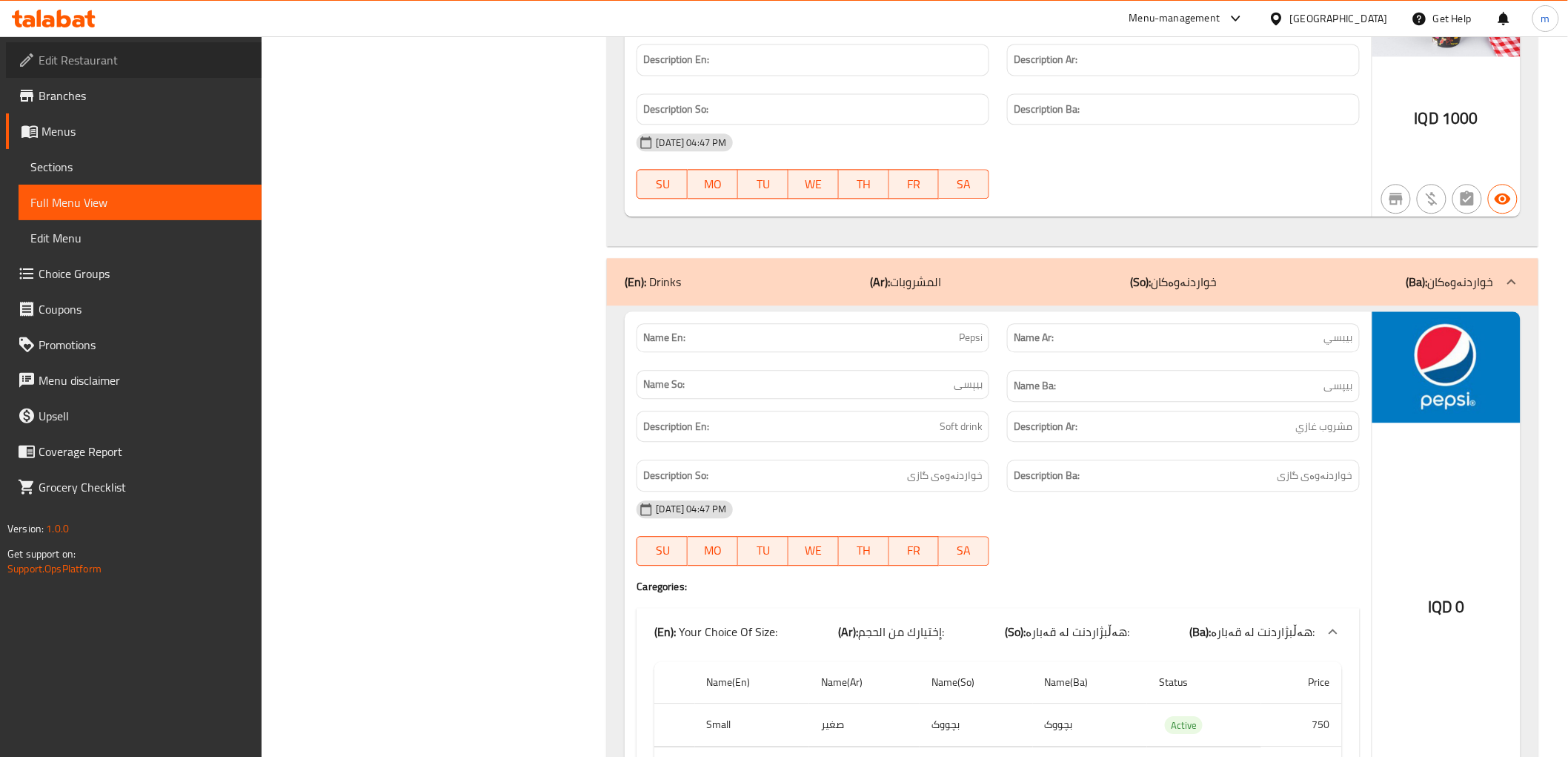
click at [124, 62] on span "Edit Restaurant" at bounding box center [143, 60] width 211 height 18
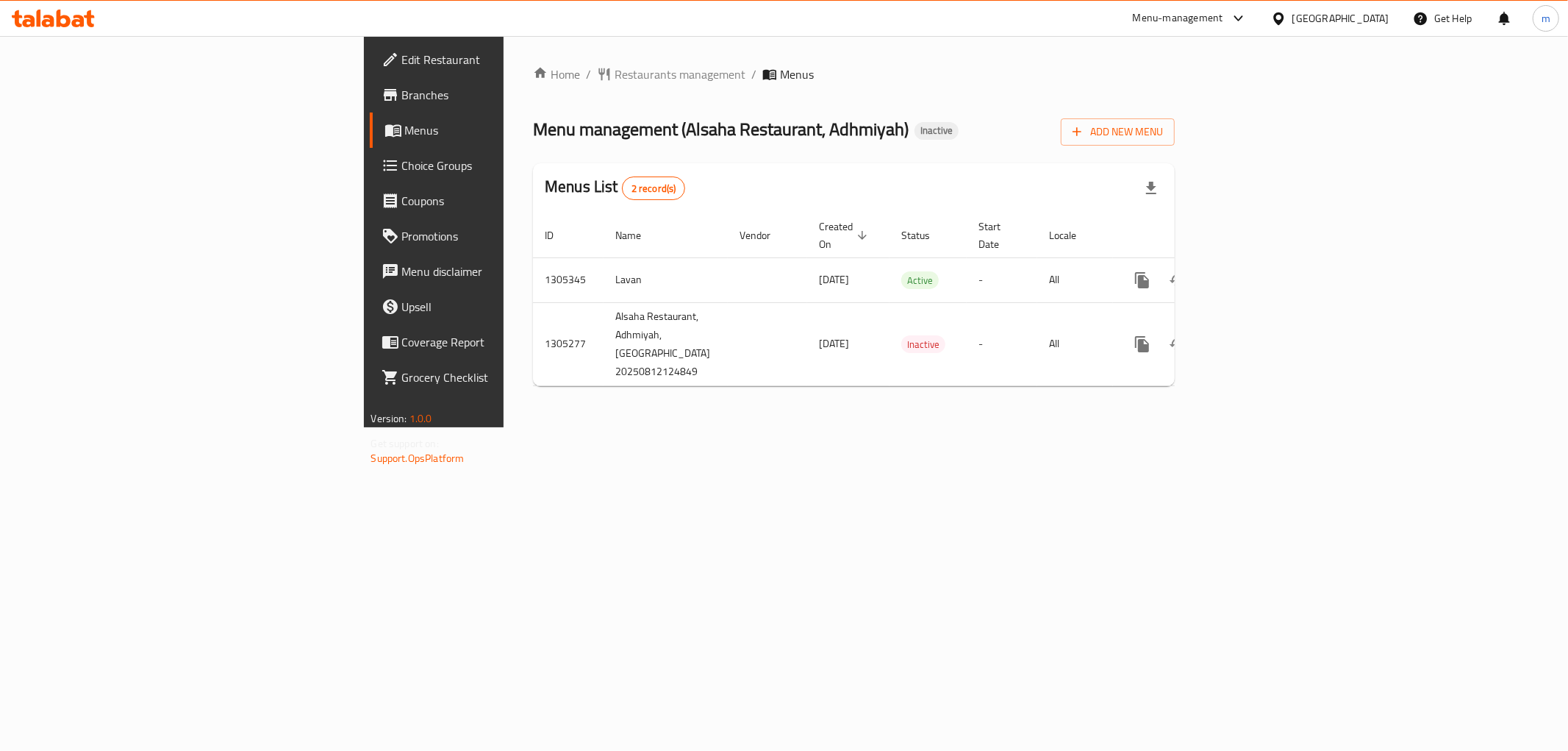
click at [973, 427] on div "Home / Restaurants management / Menus Menu management ( Alsaha Restaurant, Adhm…" at bounding box center [854, 231] width 701 height 391
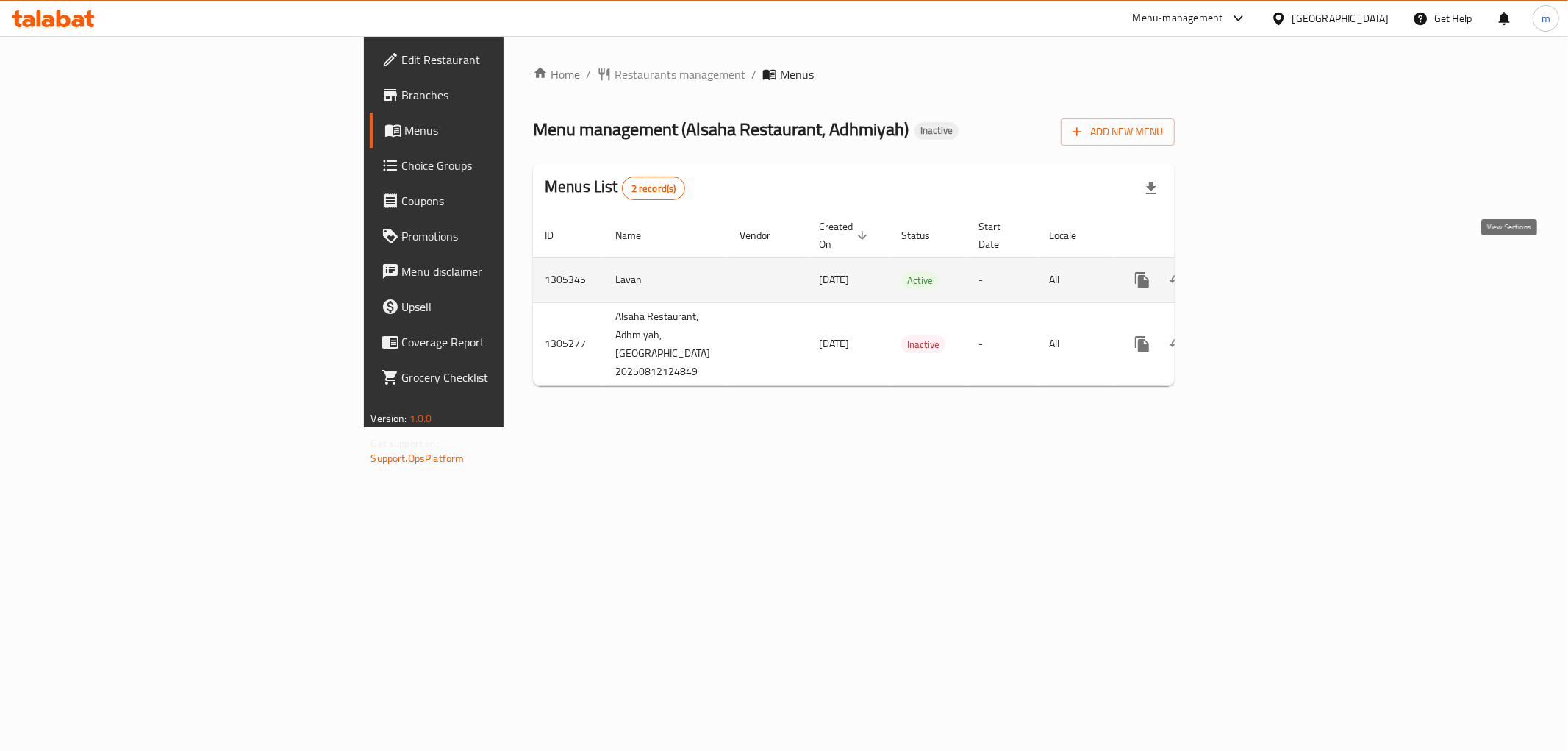
click at [1257, 271] on icon "enhanced table" at bounding box center [1249, 280] width 18 height 18
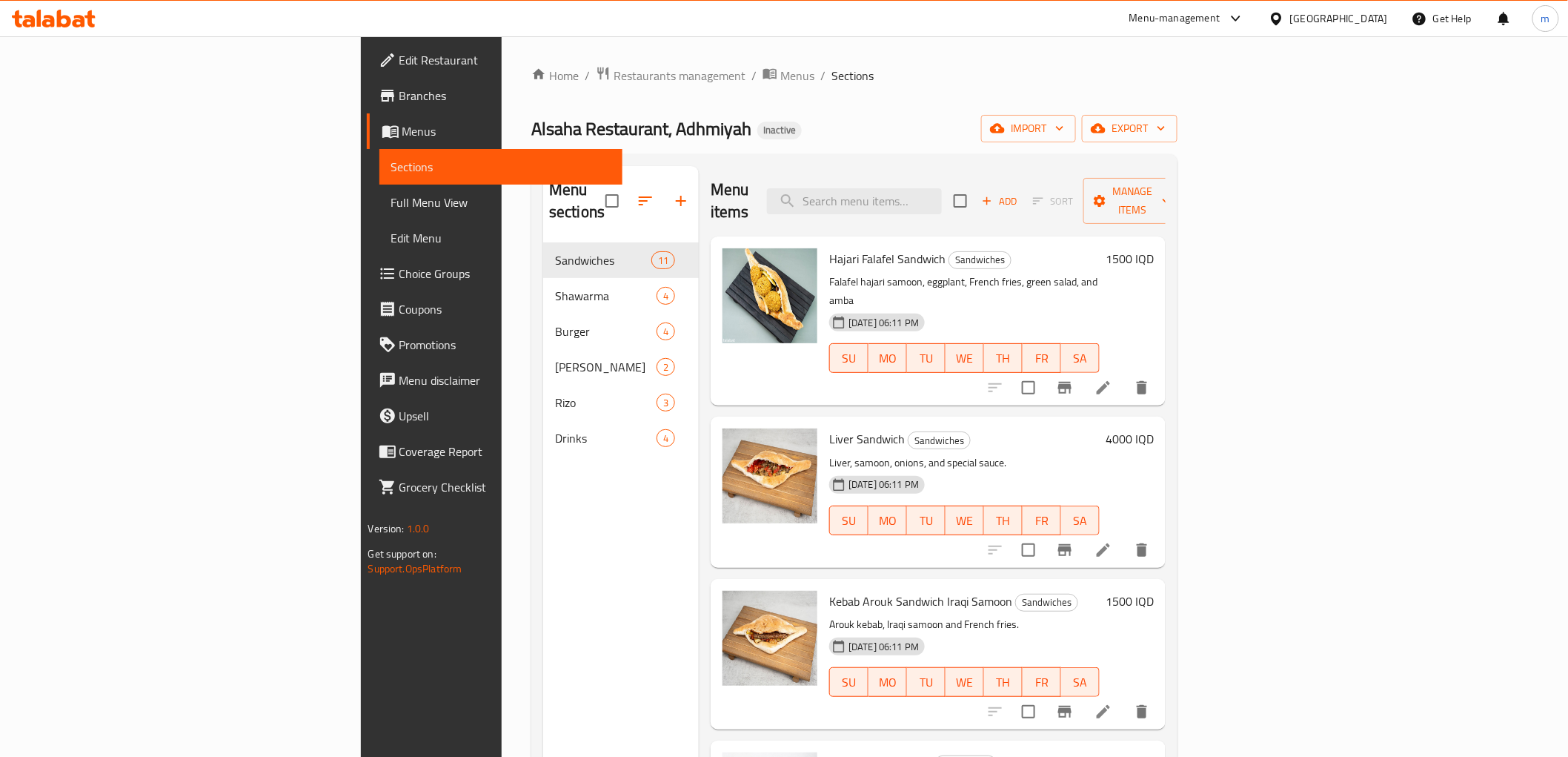
click at [872, 185] on div "Menu items Add Sort Manage items" at bounding box center [938, 201] width 455 height 70
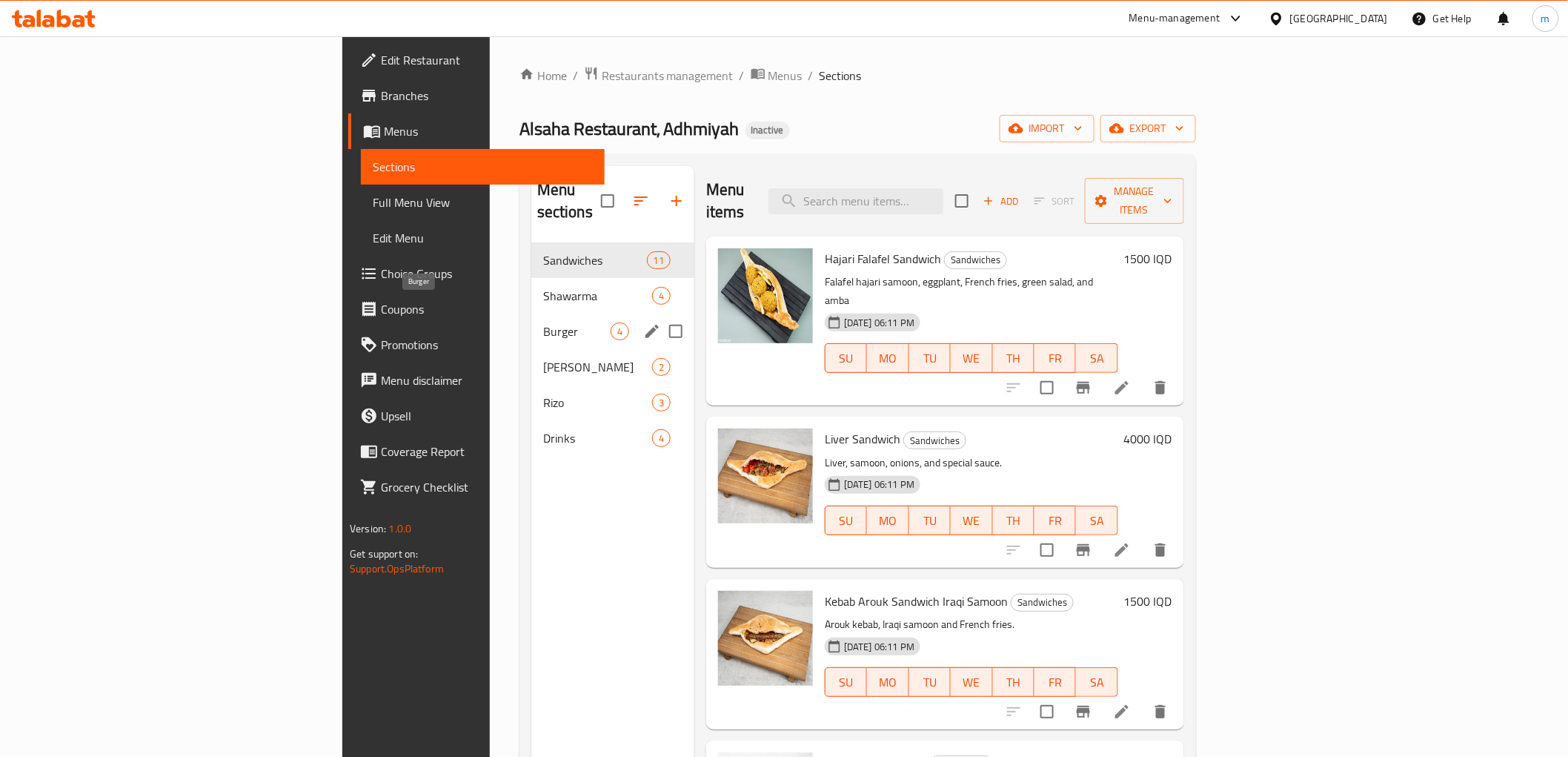
click at [543, 322] on span "Burger" at bounding box center [577, 331] width 68 height 18
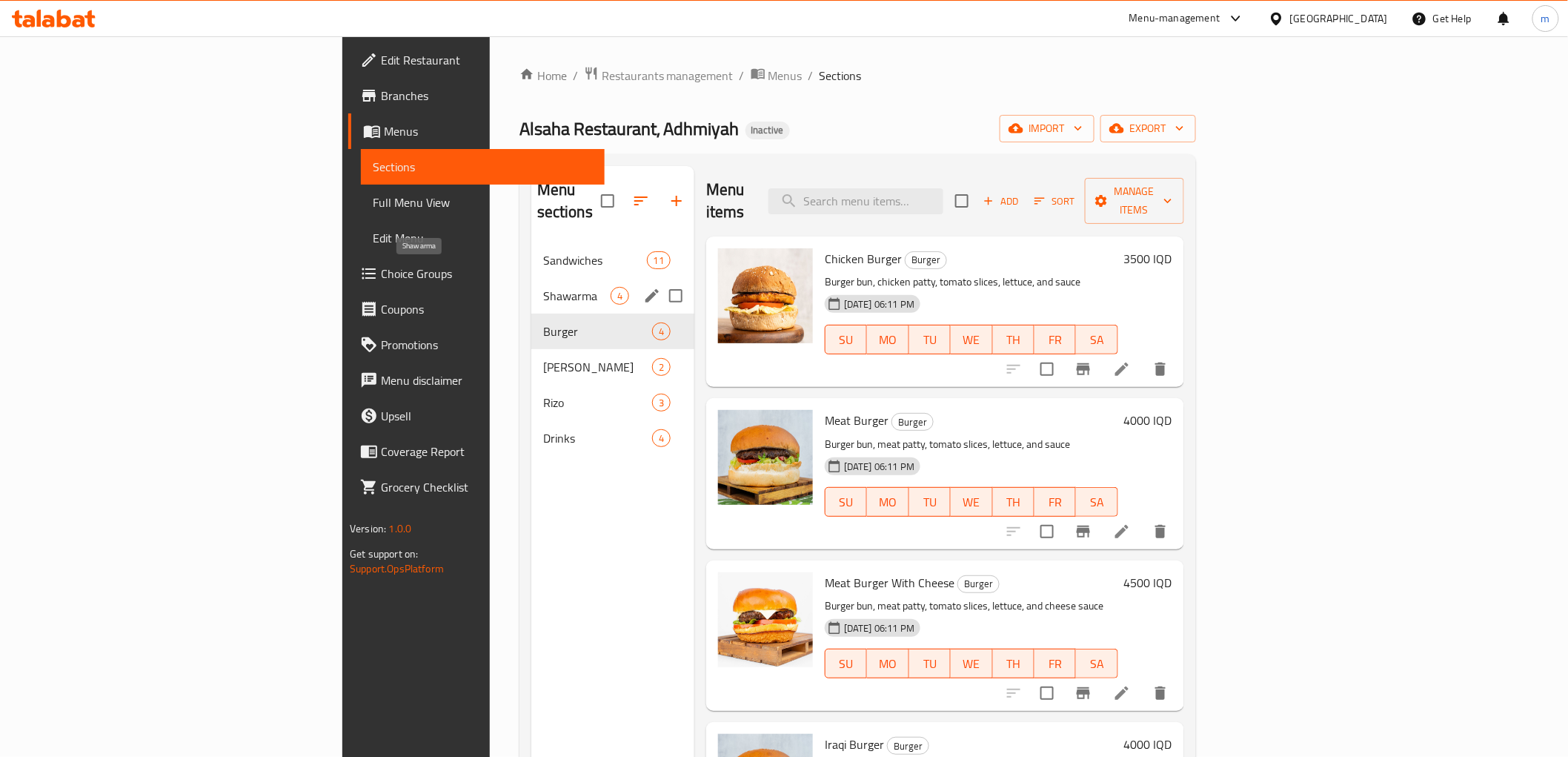
click at [543, 286] on span "Shawarma" at bounding box center [577, 295] width 68 height 18
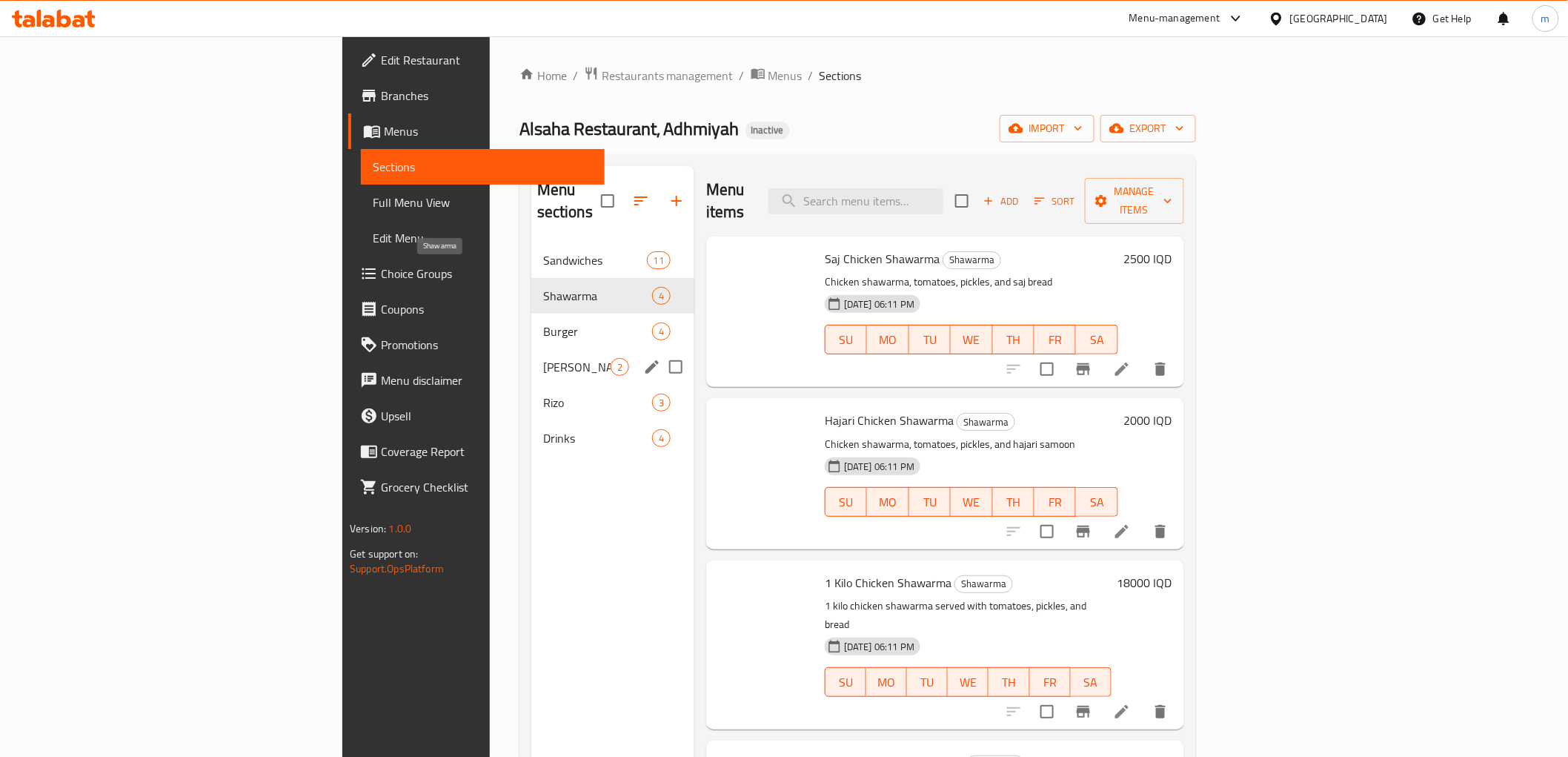
click at [543, 393] on span "Rizo" at bounding box center [598, 402] width 109 height 18
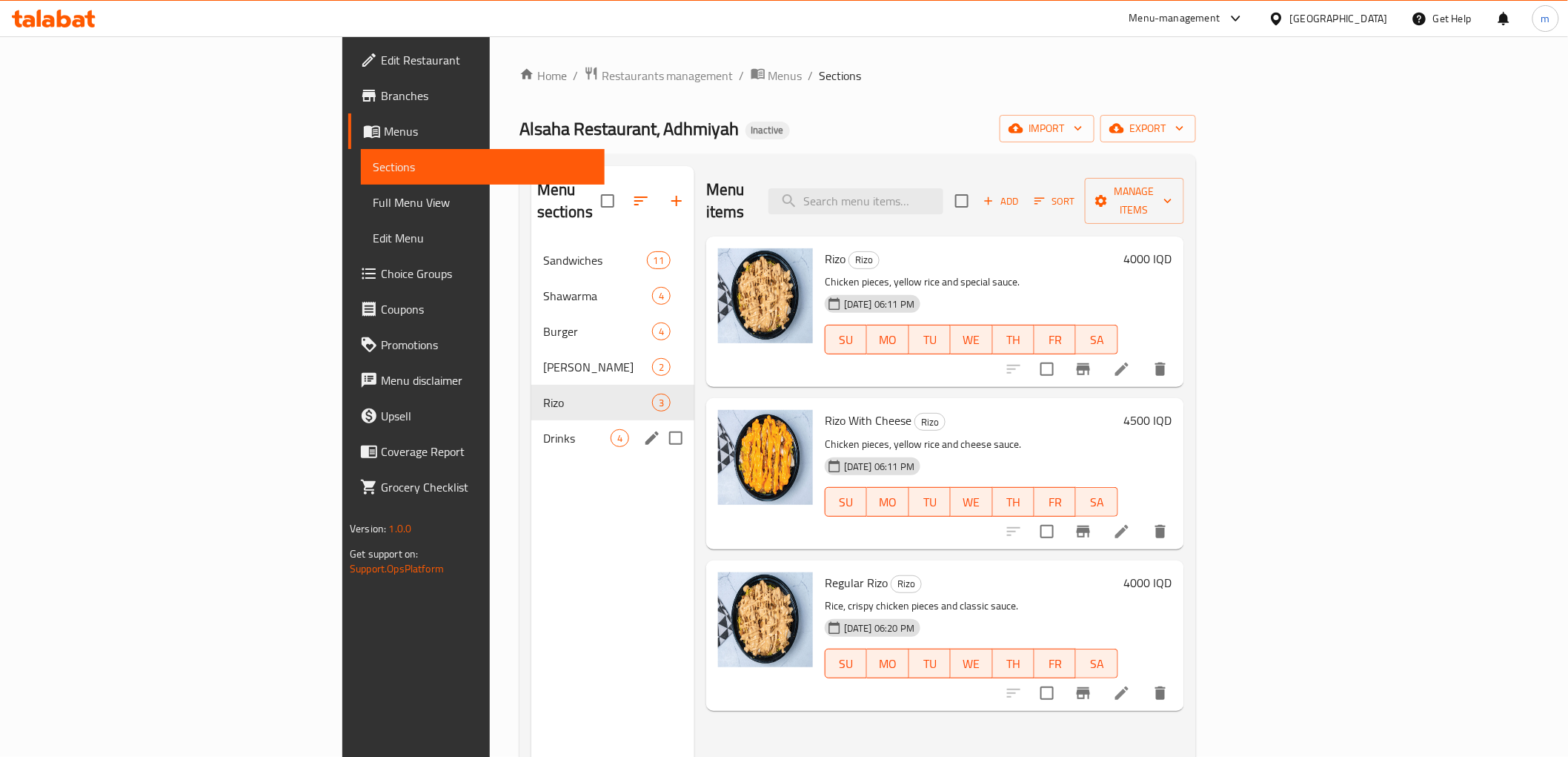
click at [531, 433] on div "Drinks 4" at bounding box center [612, 438] width 163 height 36
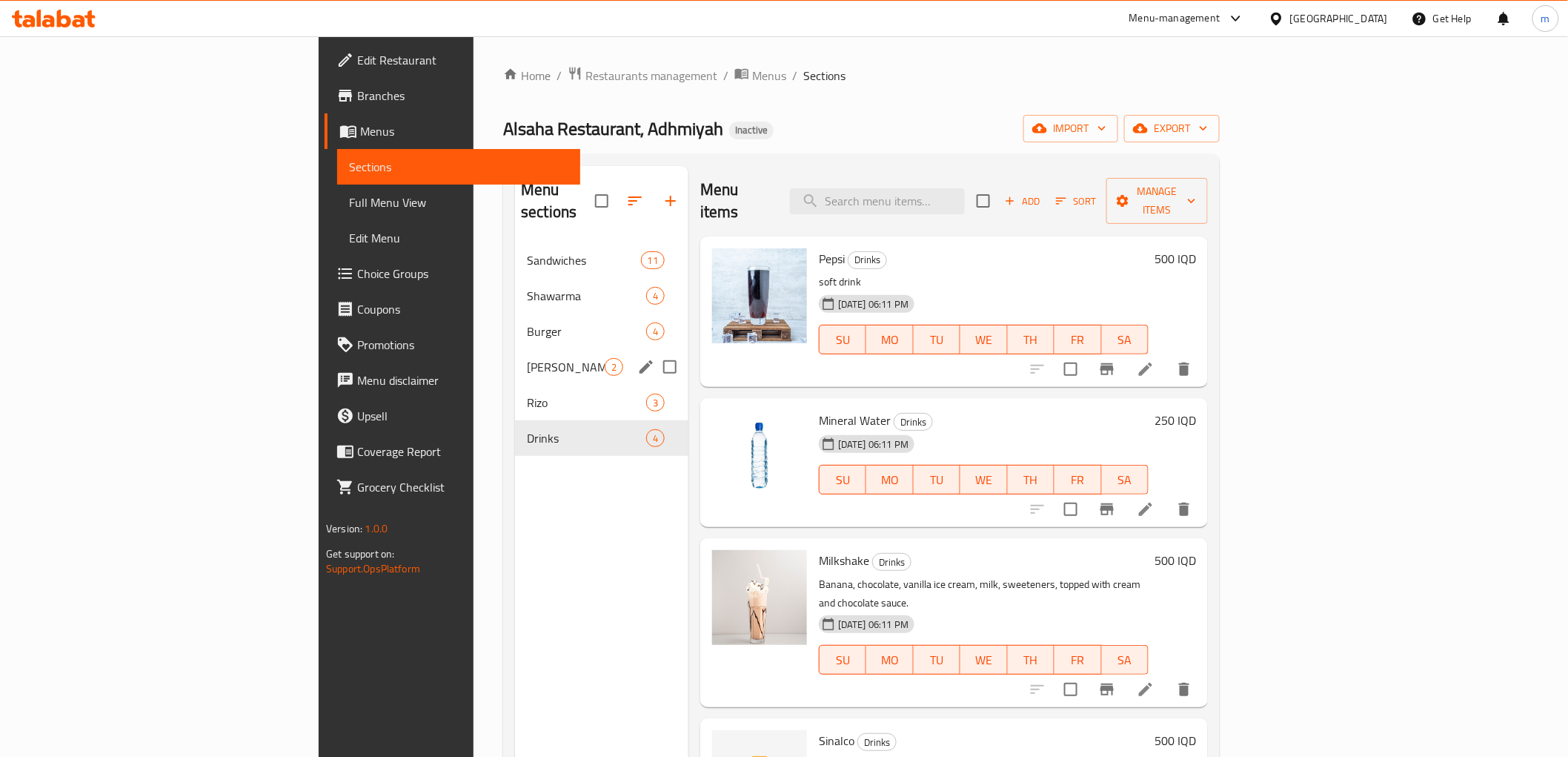
click at [527, 358] on span "Gus" at bounding box center [565, 366] width 77 height 18
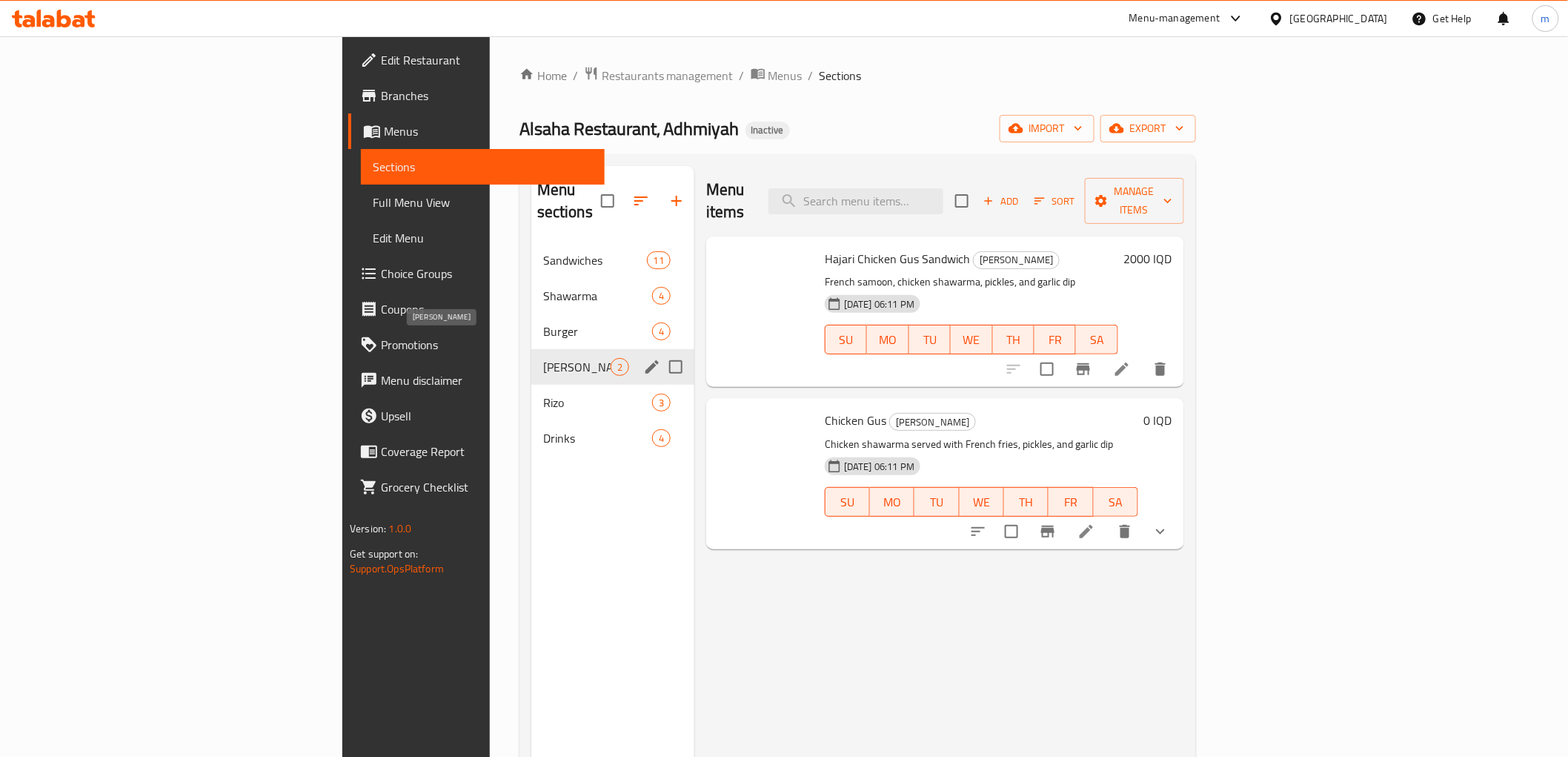
click at [543, 322] on span "Burger" at bounding box center [598, 331] width 109 height 18
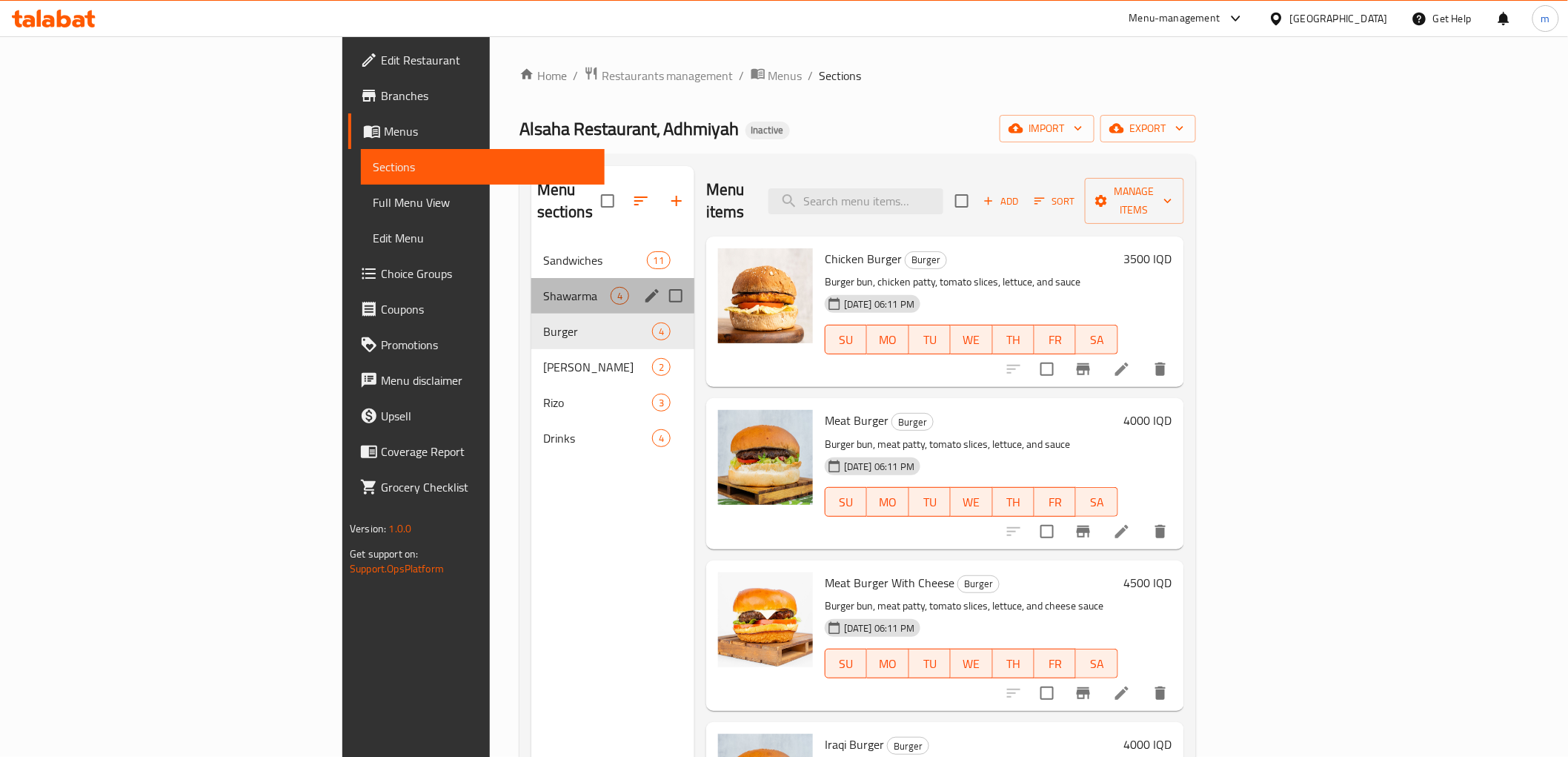
click at [531, 278] on div "Shawarma 4" at bounding box center [612, 295] width 163 height 36
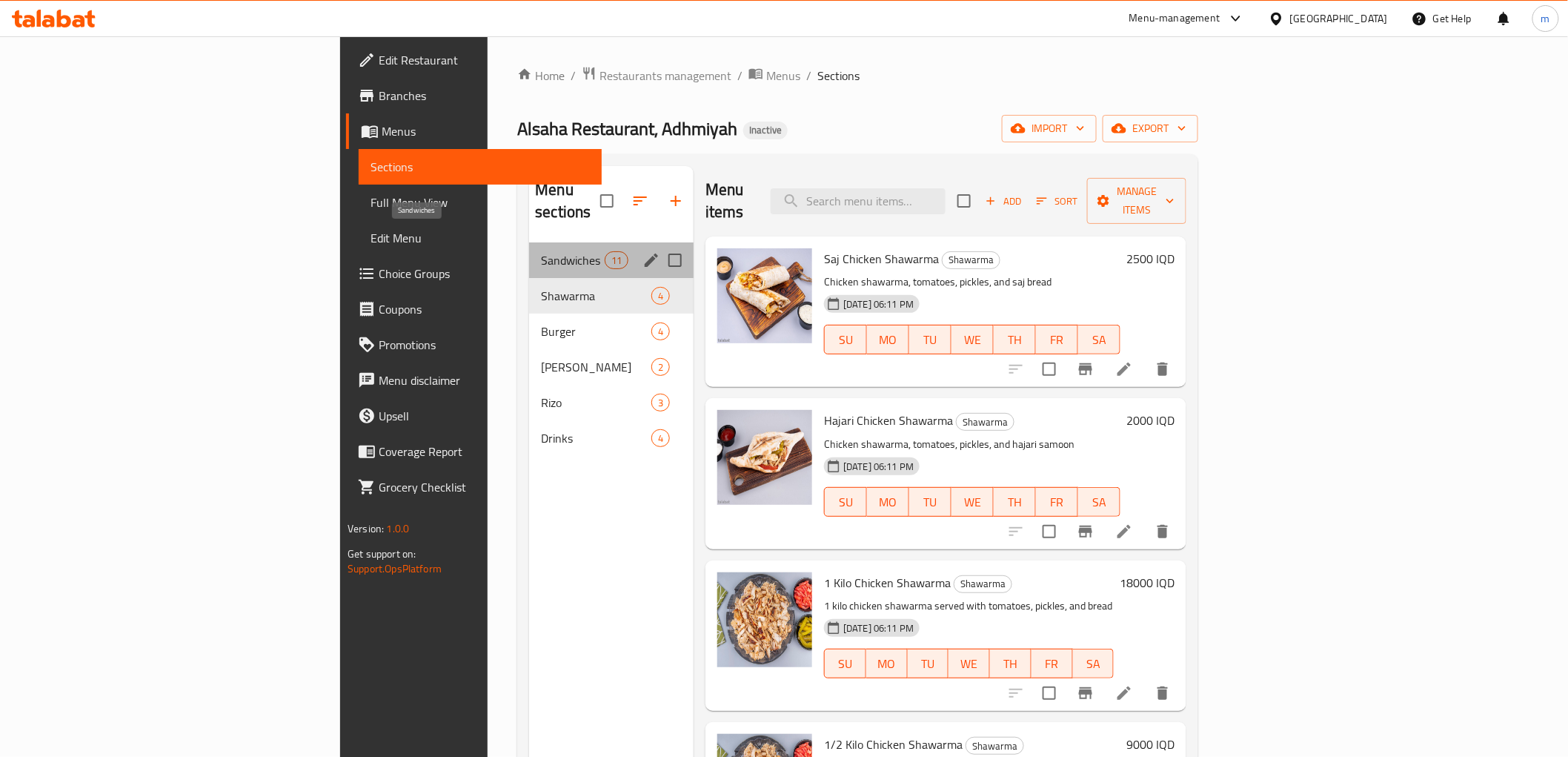
click at [541, 251] on span "Sandwiches" at bounding box center [572, 260] width 63 height 18
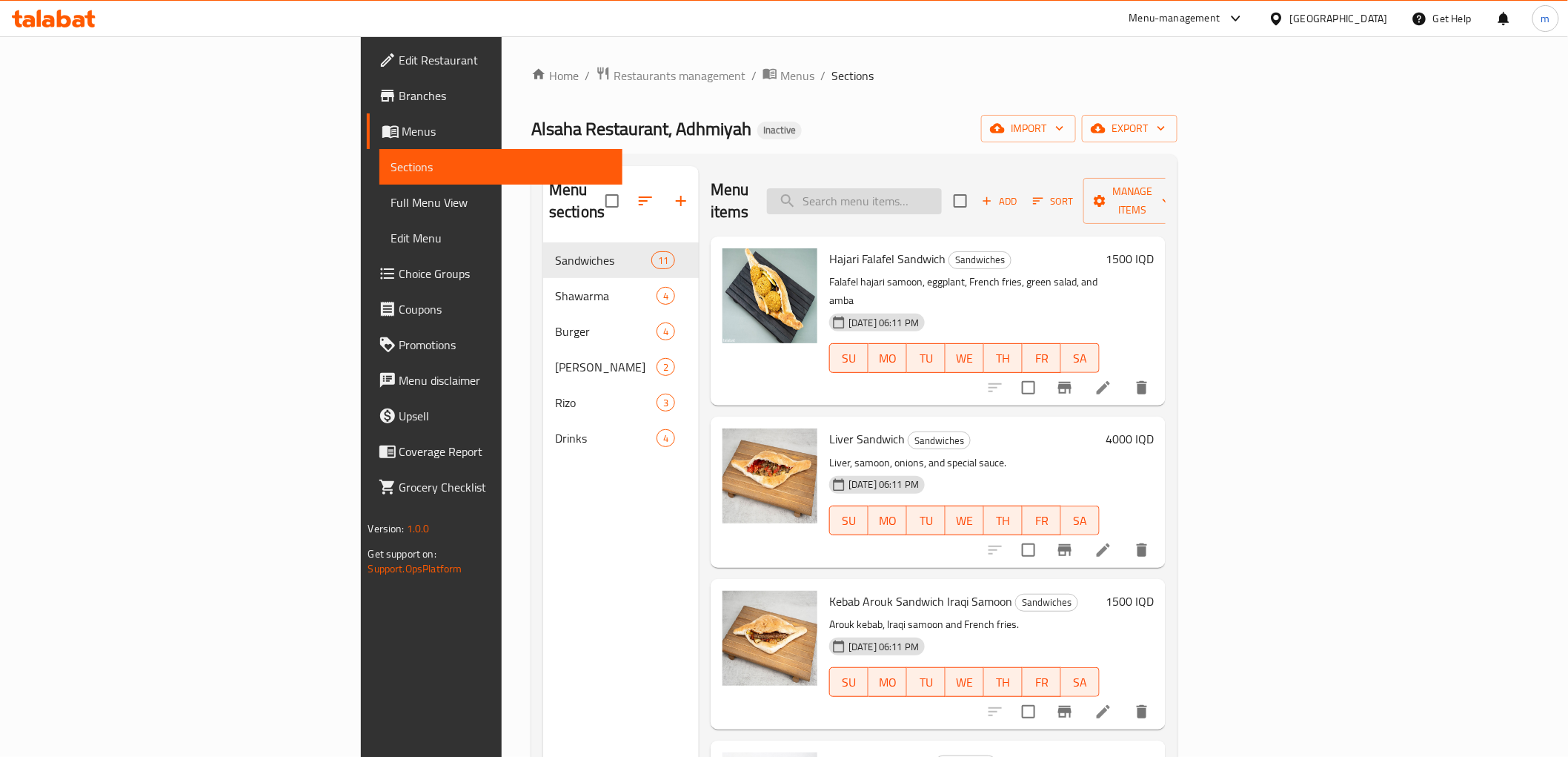
click at [958, 176] on div "Menu items Add Sort Manage items" at bounding box center [938, 201] width 455 height 70
click at [942, 189] on input "search" at bounding box center [854, 201] width 175 height 26
paste input "برغر لحم بالجبن"
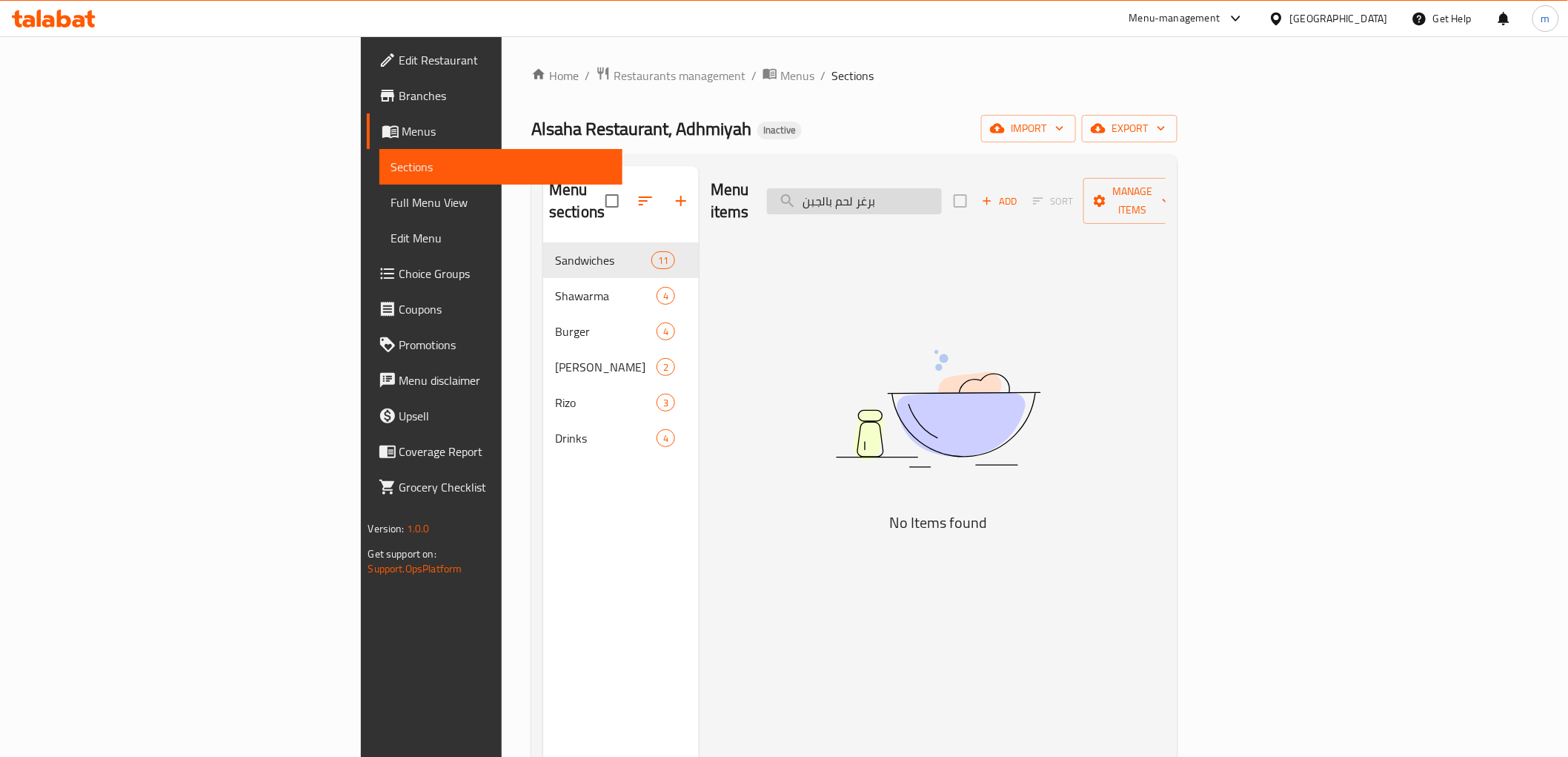
click at [942, 189] on input "برغر لحم بالجبن" at bounding box center [854, 201] width 175 height 26
click at [942, 193] on input "لحم بالجبن" at bounding box center [854, 201] width 175 height 26
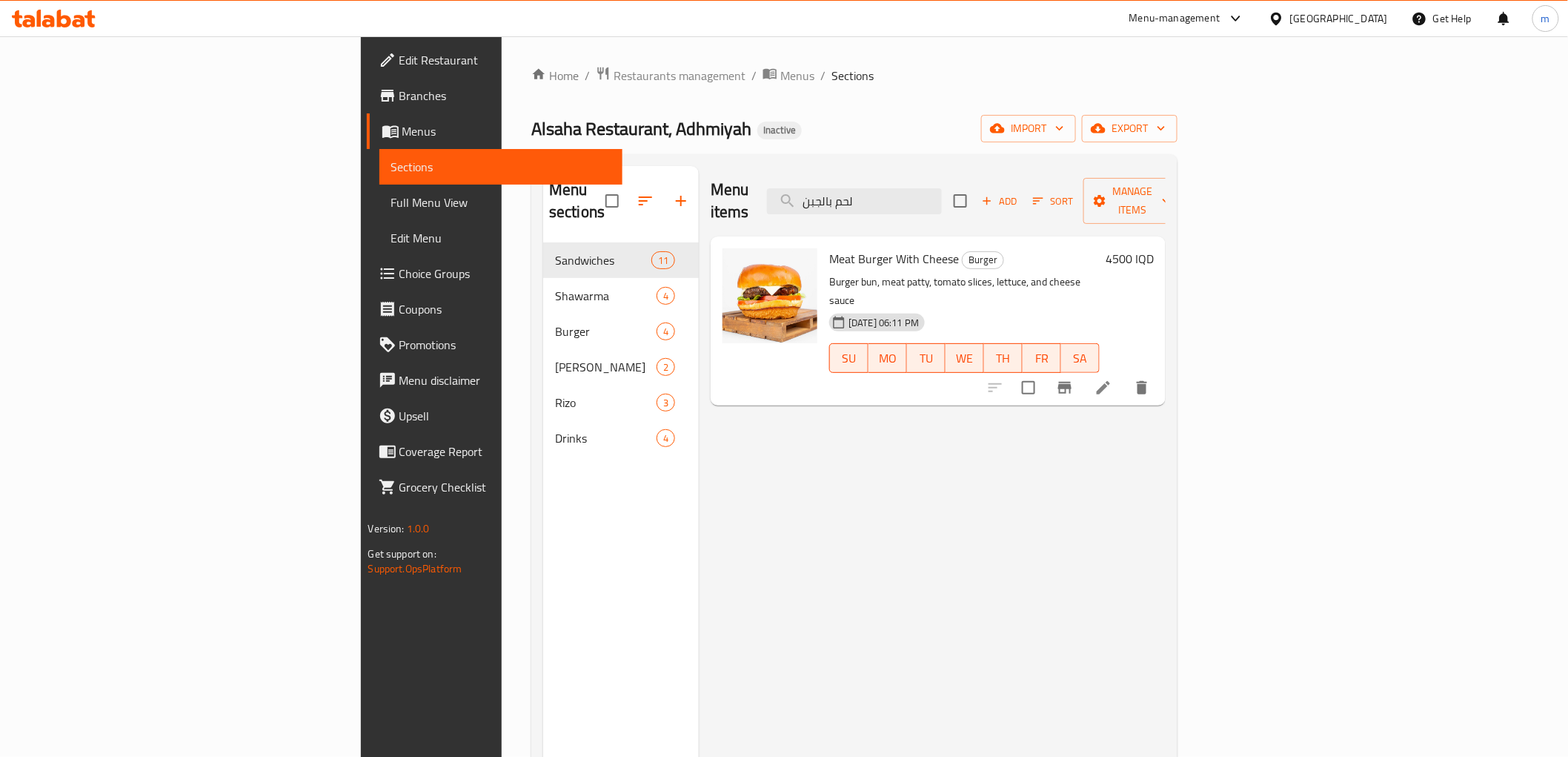
click at [829, 247] on span "Meat Burger With Cheese" at bounding box center [894, 258] width 130 height 22
copy span "Burger"
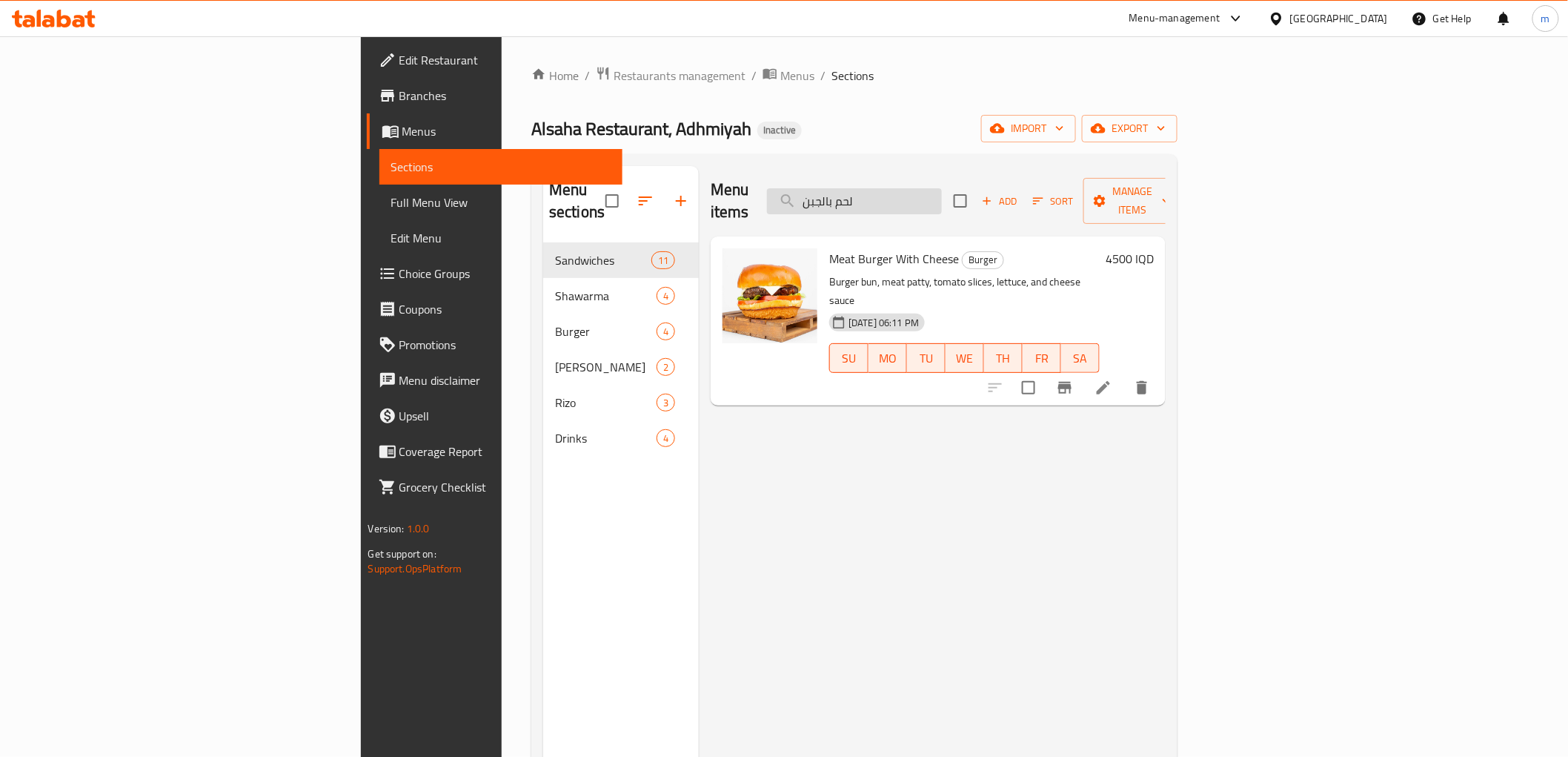
click at [942, 189] on input "لحم بالجبن" at bounding box center [854, 201] width 175 height 26
paste input "Burger"
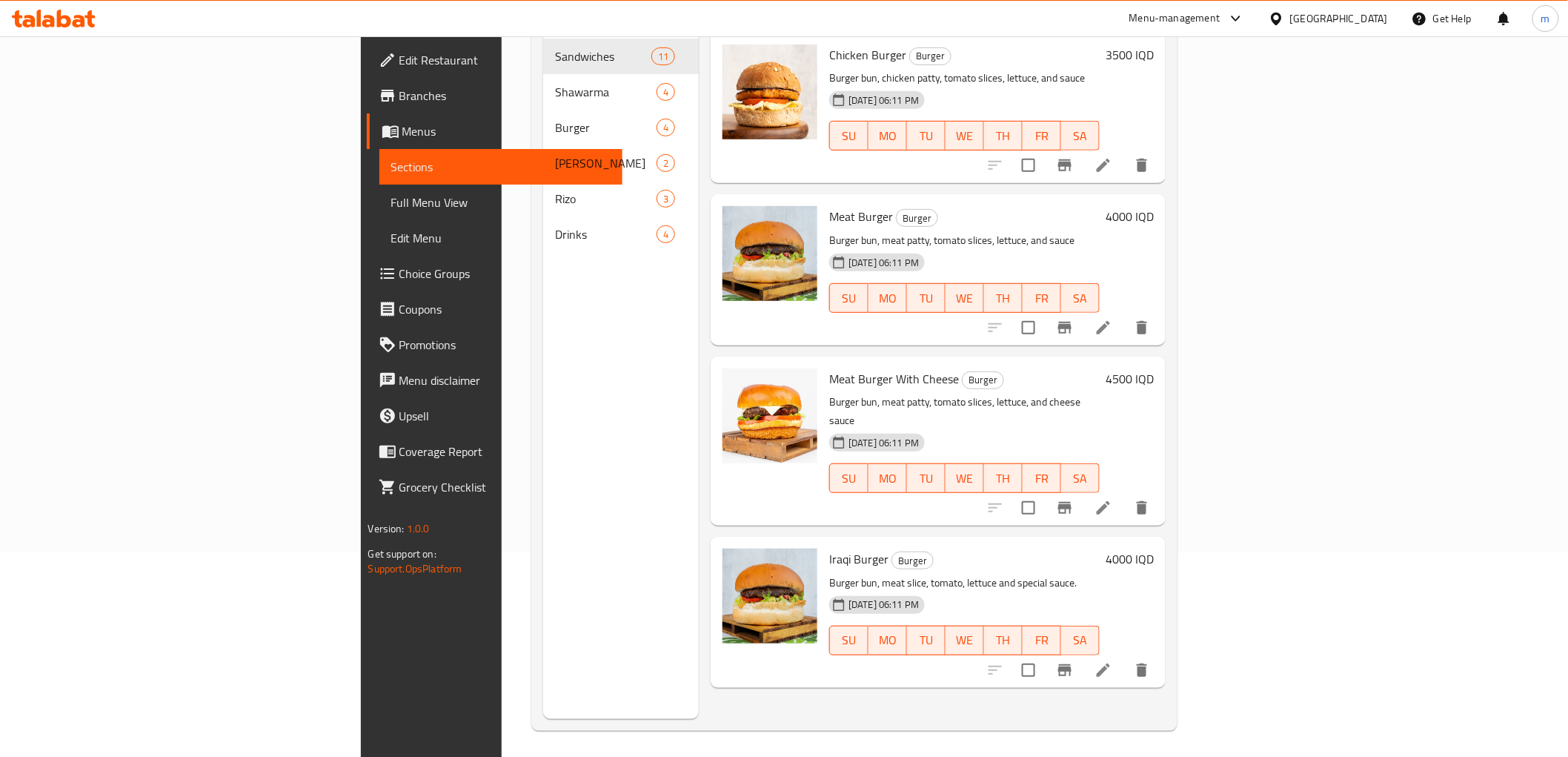
scroll to position [207, 0]
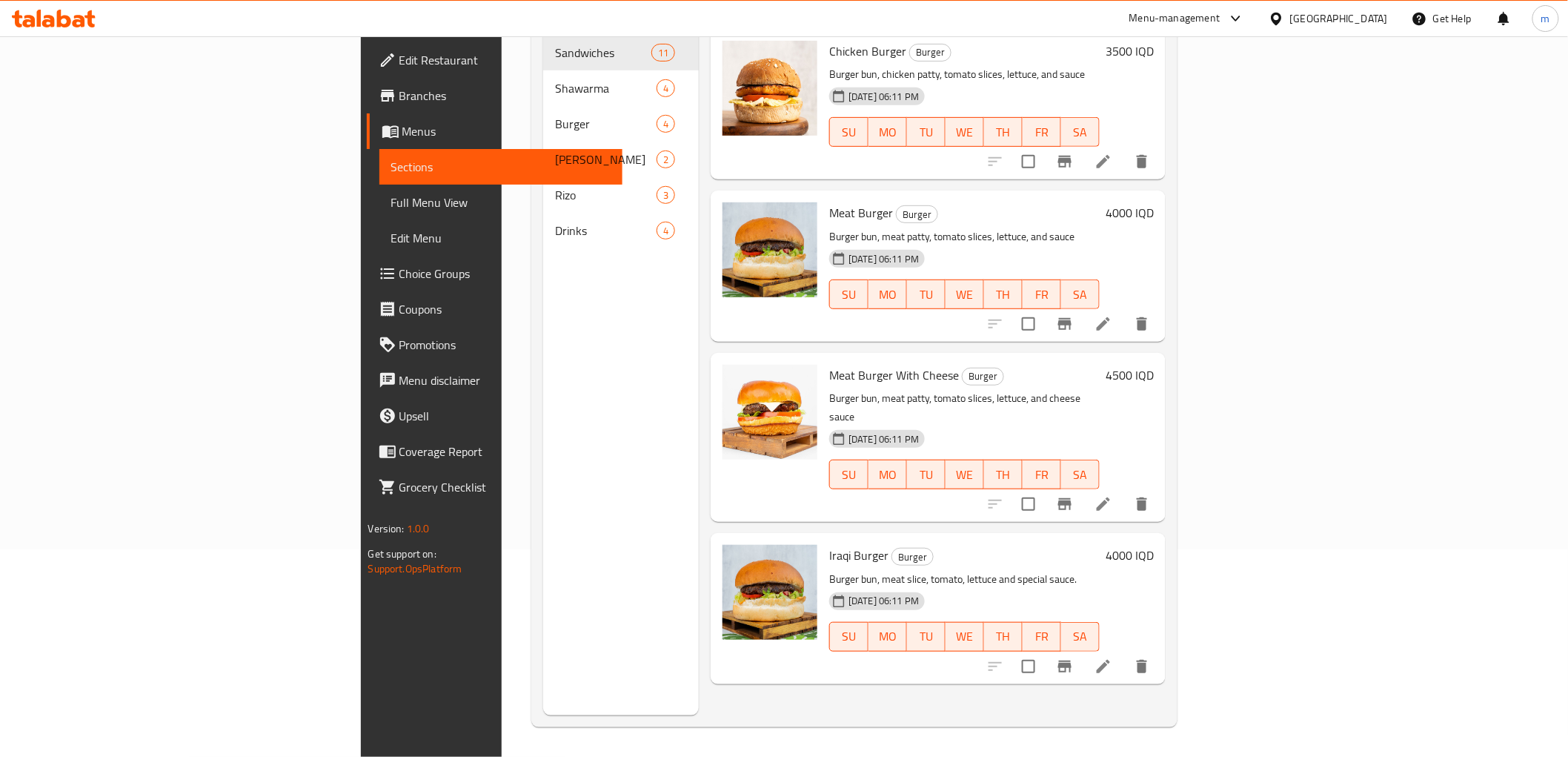
type input "Burger"
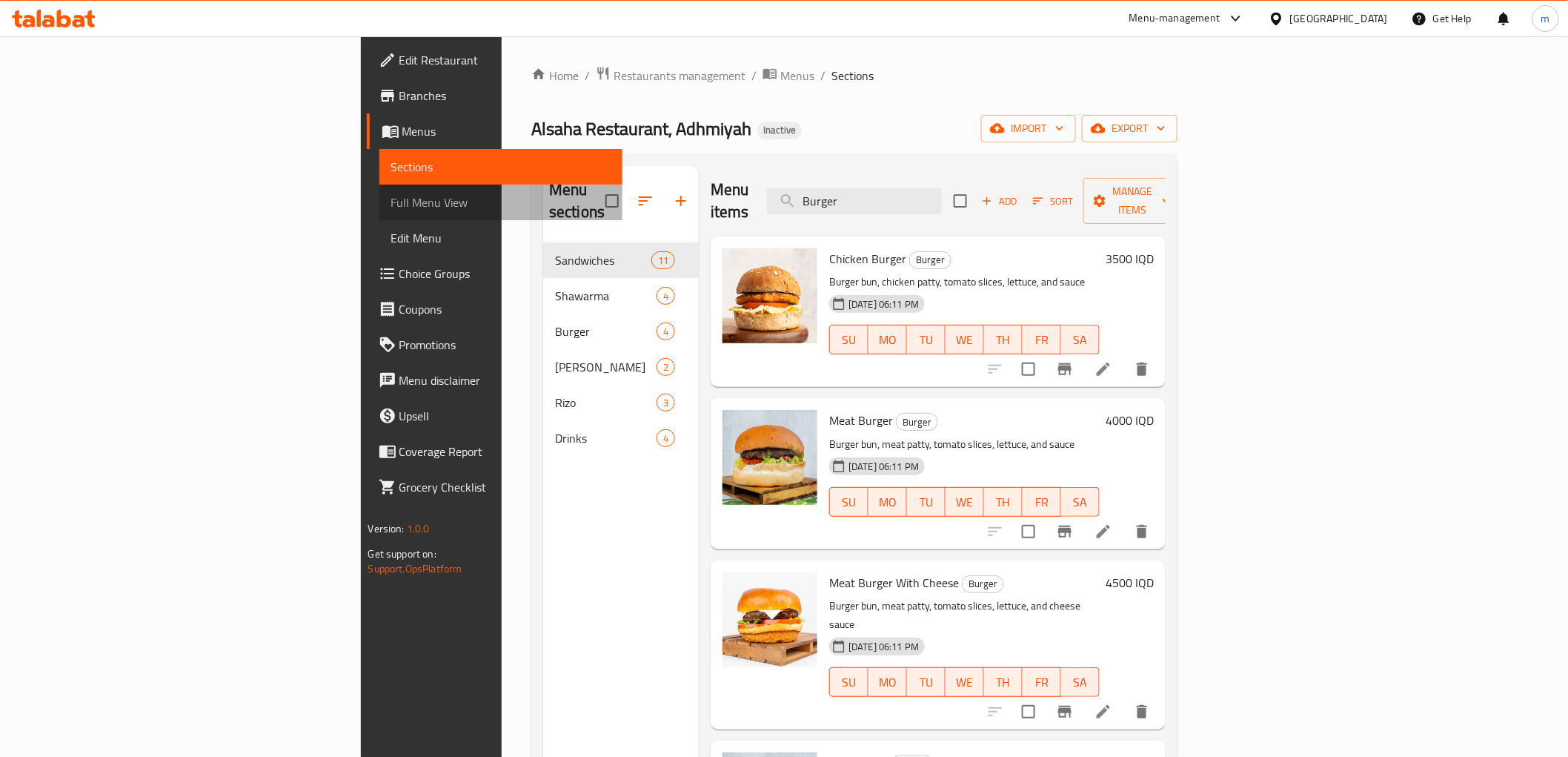
click at [380, 216] on link "Full Menu View" at bounding box center [501, 202] width 243 height 36
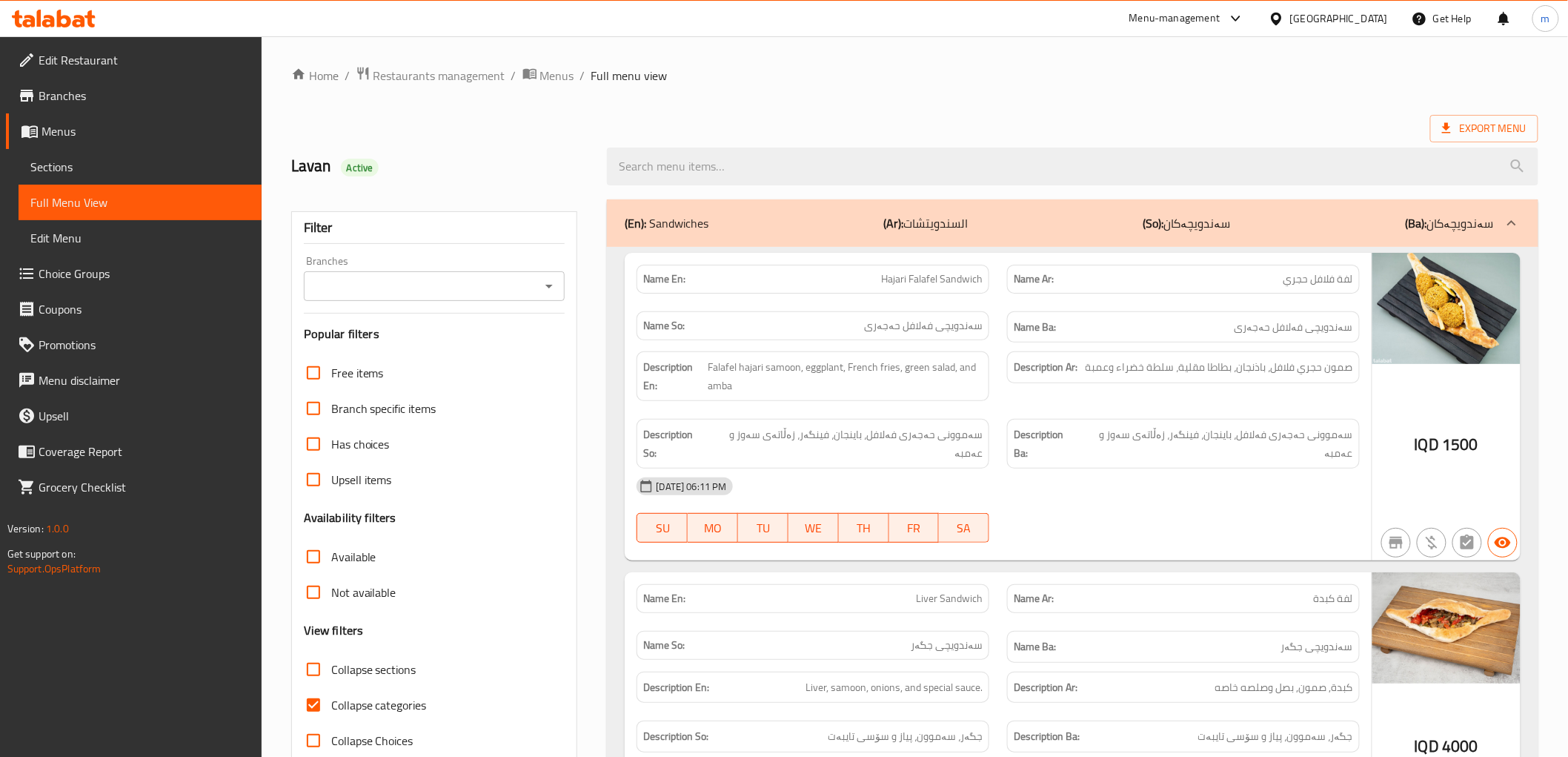
click at [554, 278] on icon "Open" at bounding box center [549, 286] width 18 height 18
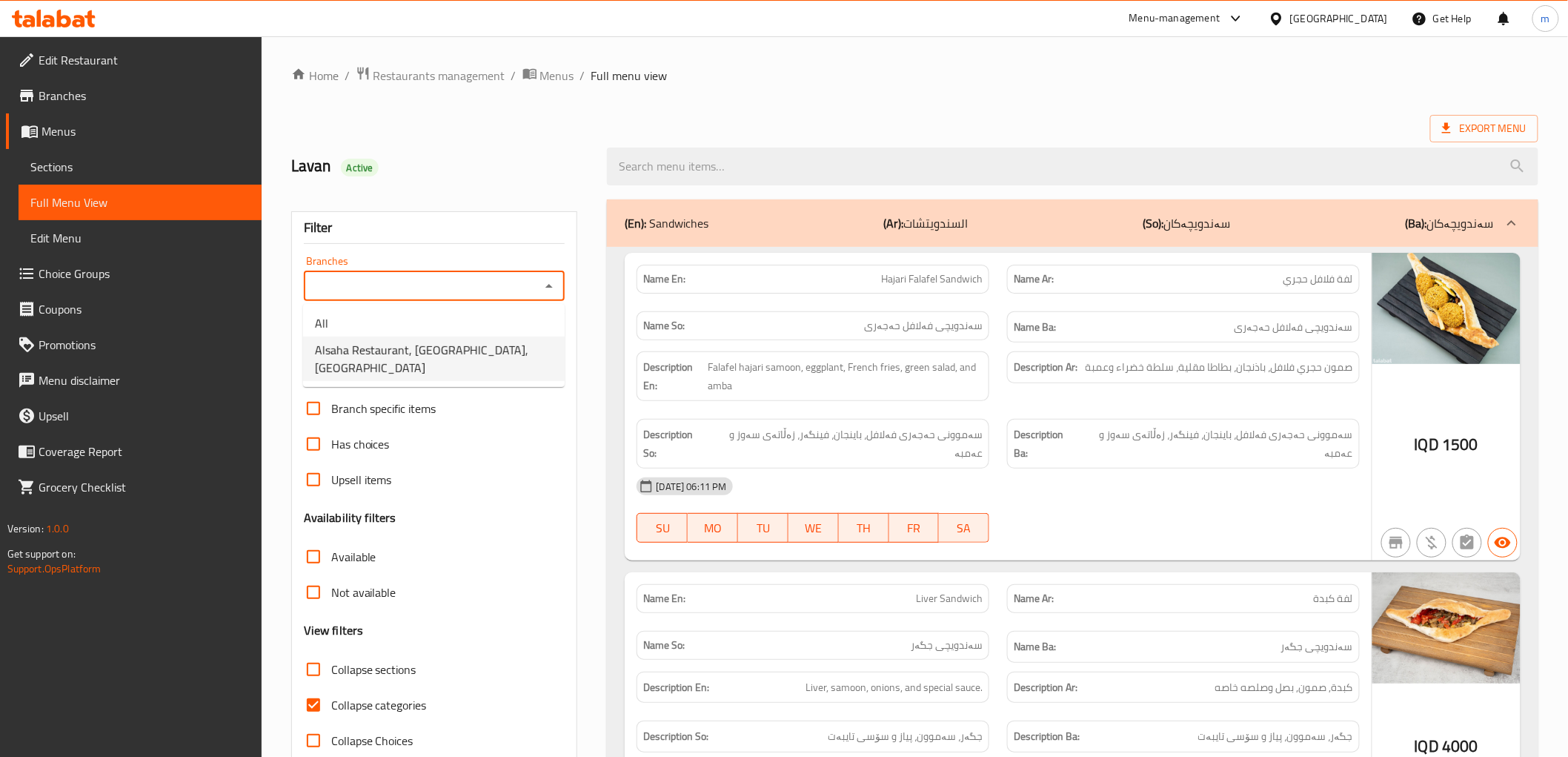
click at [462, 349] on span "Alsaha Restaurant, Adhmiyah, Al aathameya" at bounding box center [433, 358] width 237 height 36
type input "Alsaha Restaurant, Adhmiyah, Al aathameya"
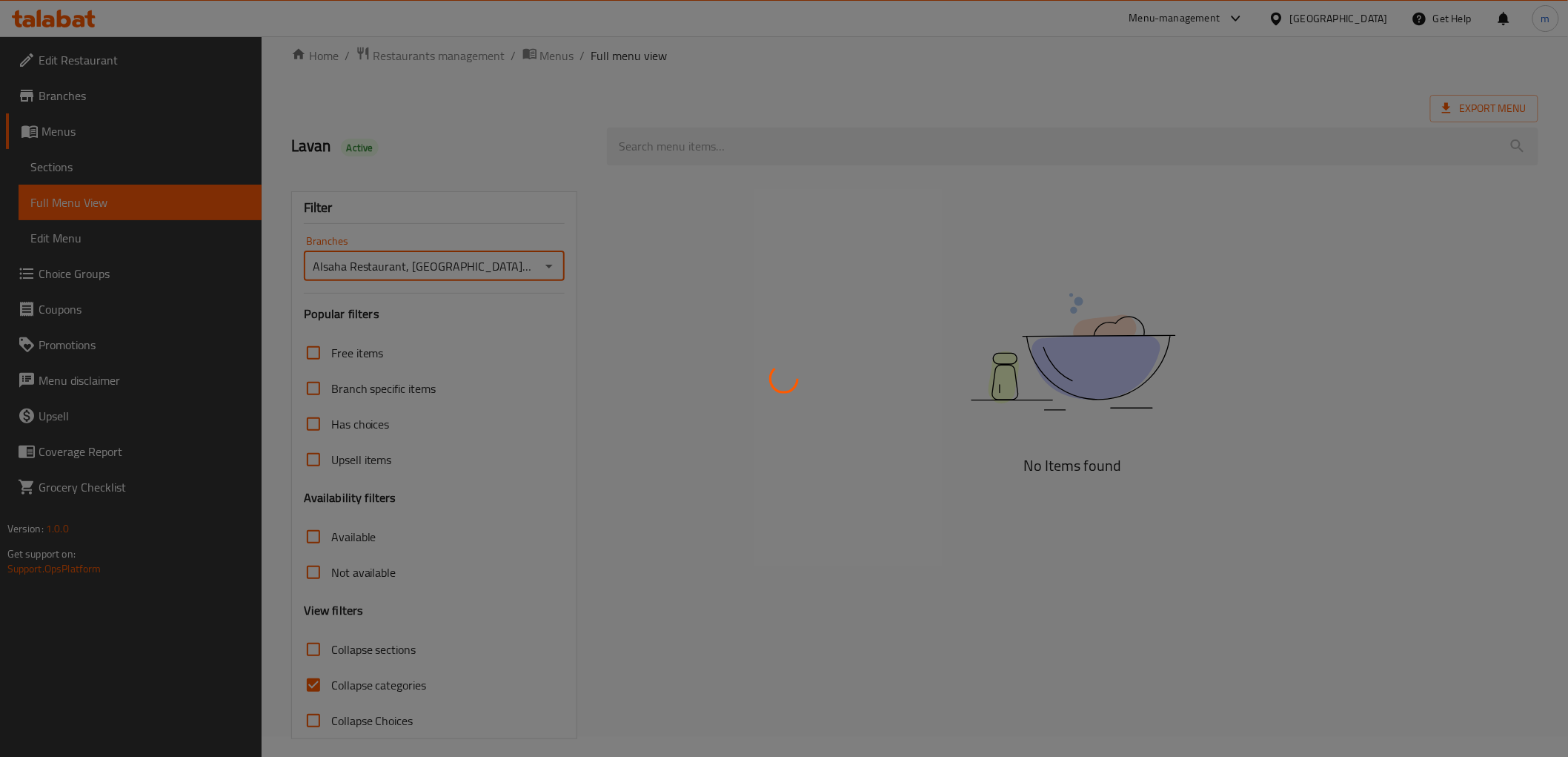
scroll to position [32, 0]
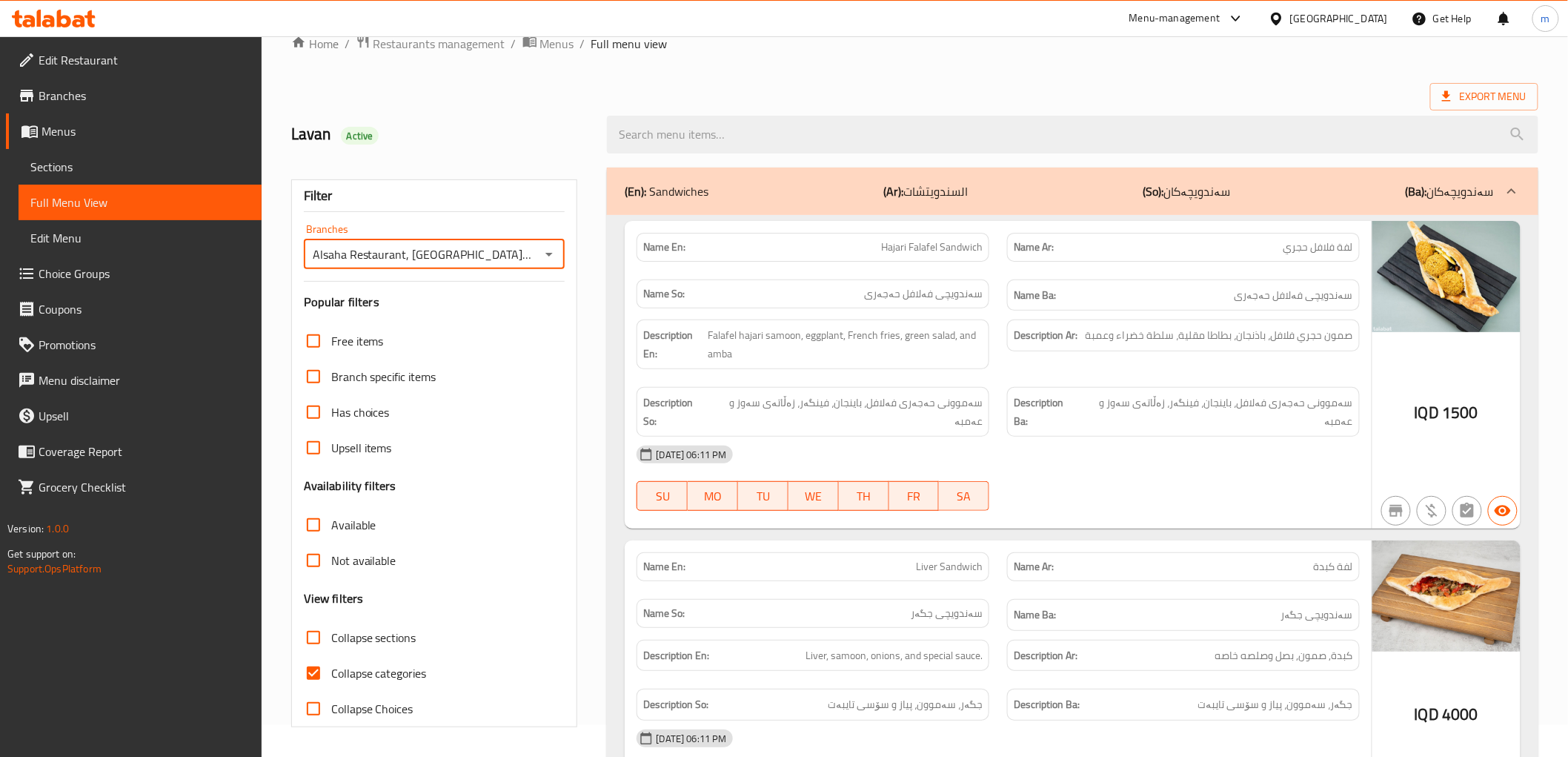
click at [344, 668] on span "Collapse categories" at bounding box center [378, 672] width 95 height 18
click at [331, 668] on input "Collapse categories" at bounding box center [313, 672] width 36 height 36
checkbox input "false"
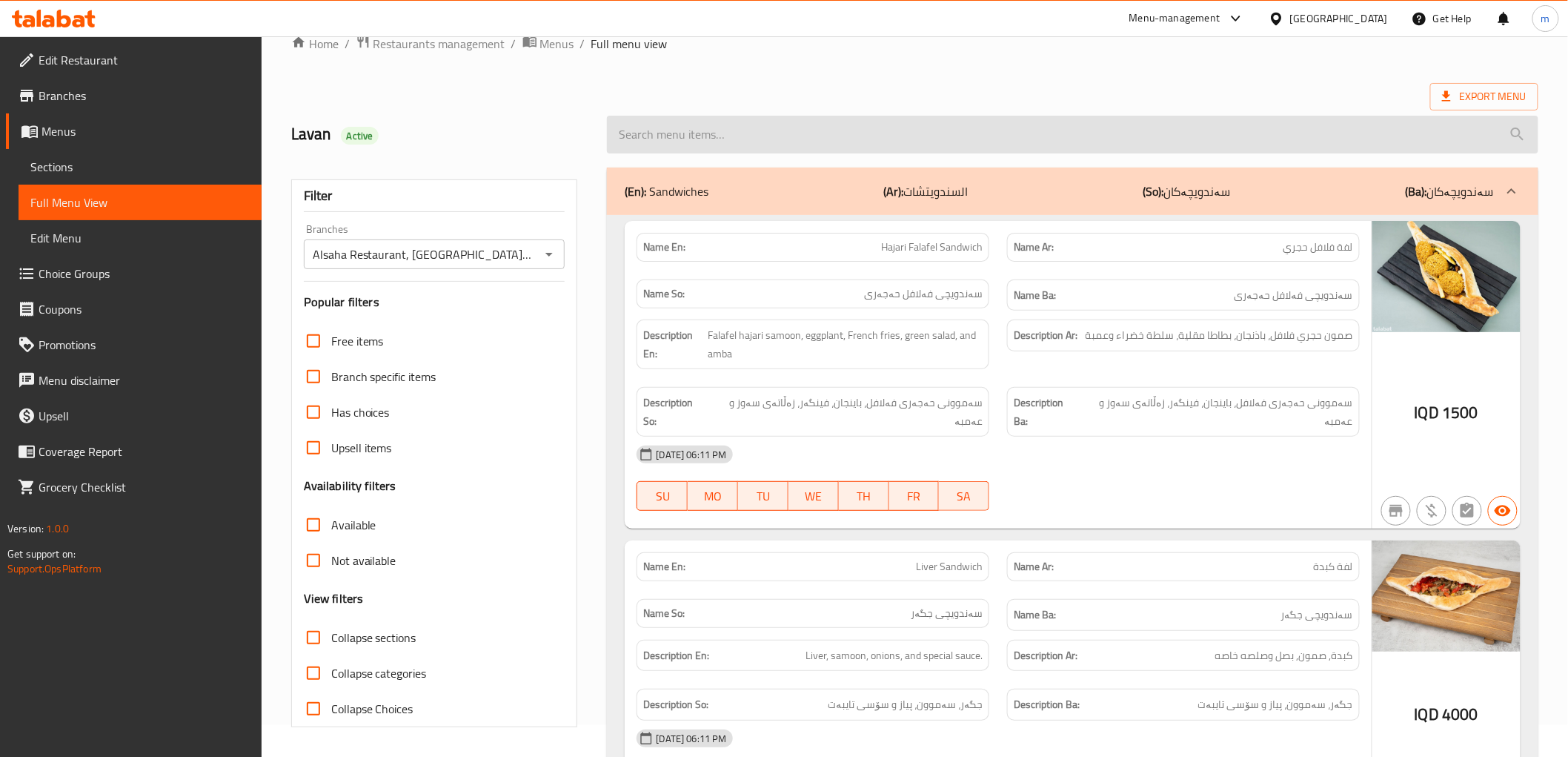
click at [710, 140] on input "search" at bounding box center [1072, 134] width 930 height 37
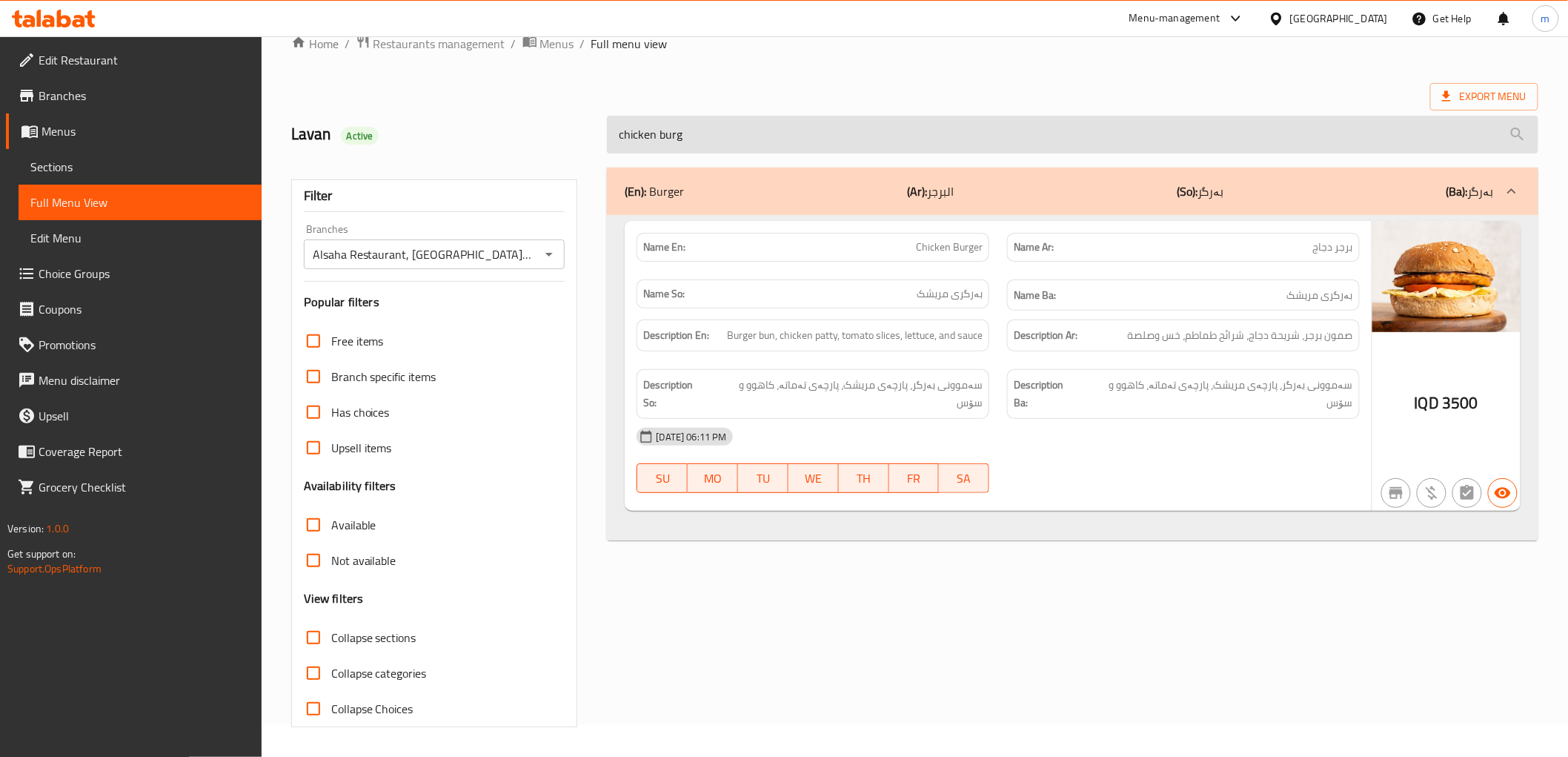
click at [647, 134] on input "chicken burg" at bounding box center [1072, 134] width 930 height 37
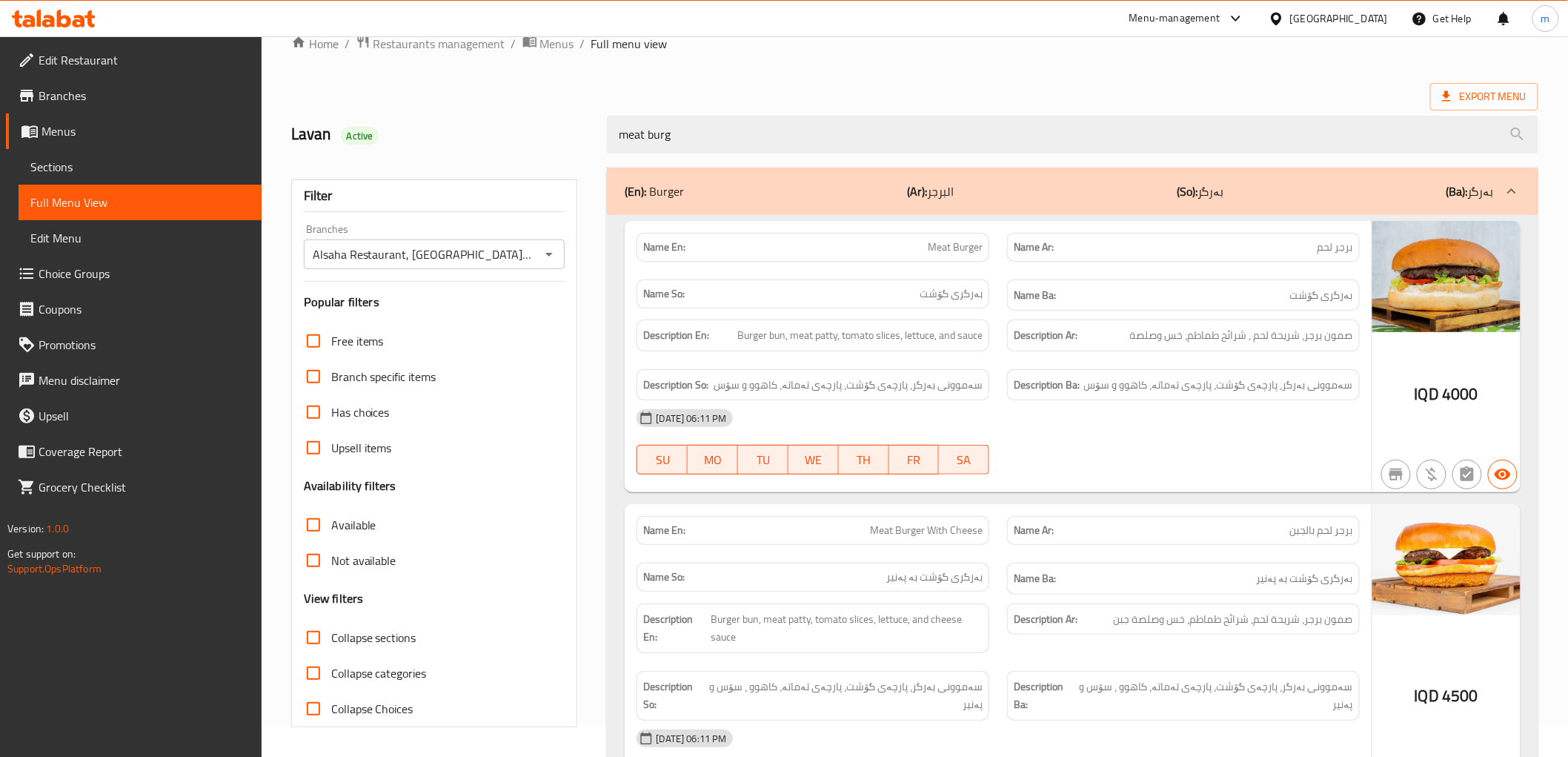
type input "meat burg"
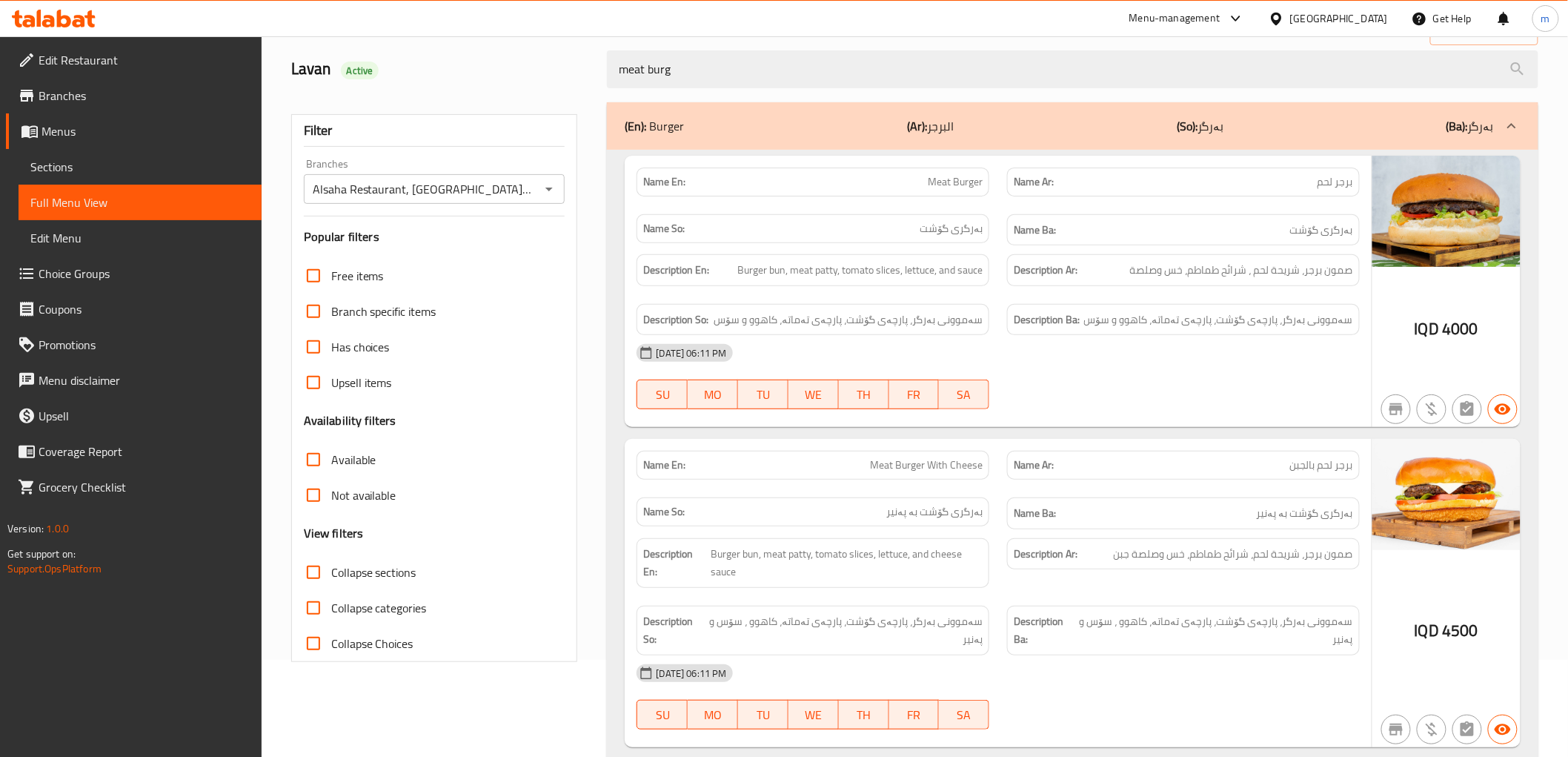
scroll to position [147, 0]
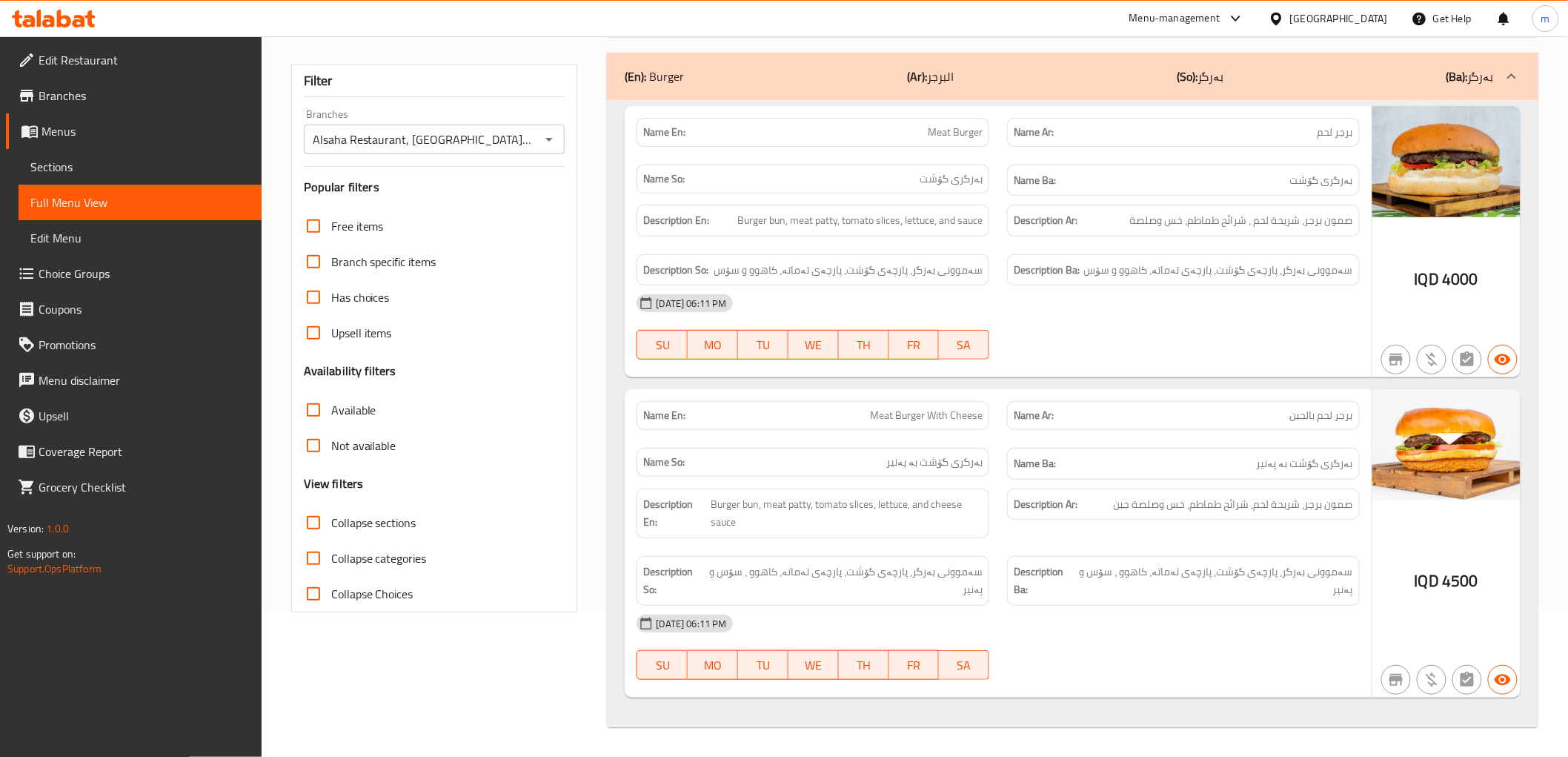
click at [907, 409] on span "Meat Burger With Cheese" at bounding box center [926, 415] width 113 height 15
copy span "Meat Burger With Cheese"
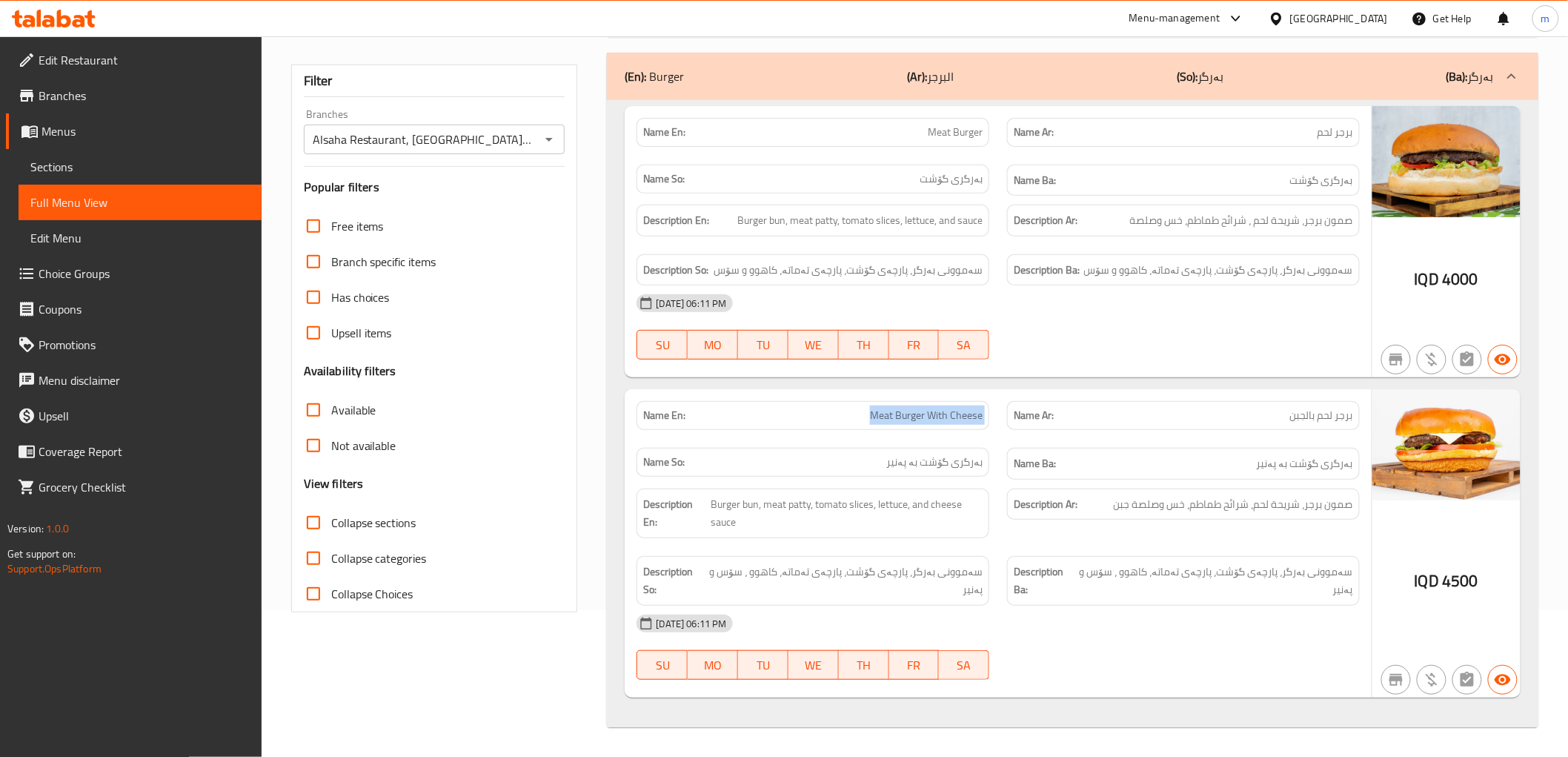
copy span "Meat Burger With Cheese"
click at [92, 172] on span "Sections" at bounding box center [140, 166] width 220 height 18
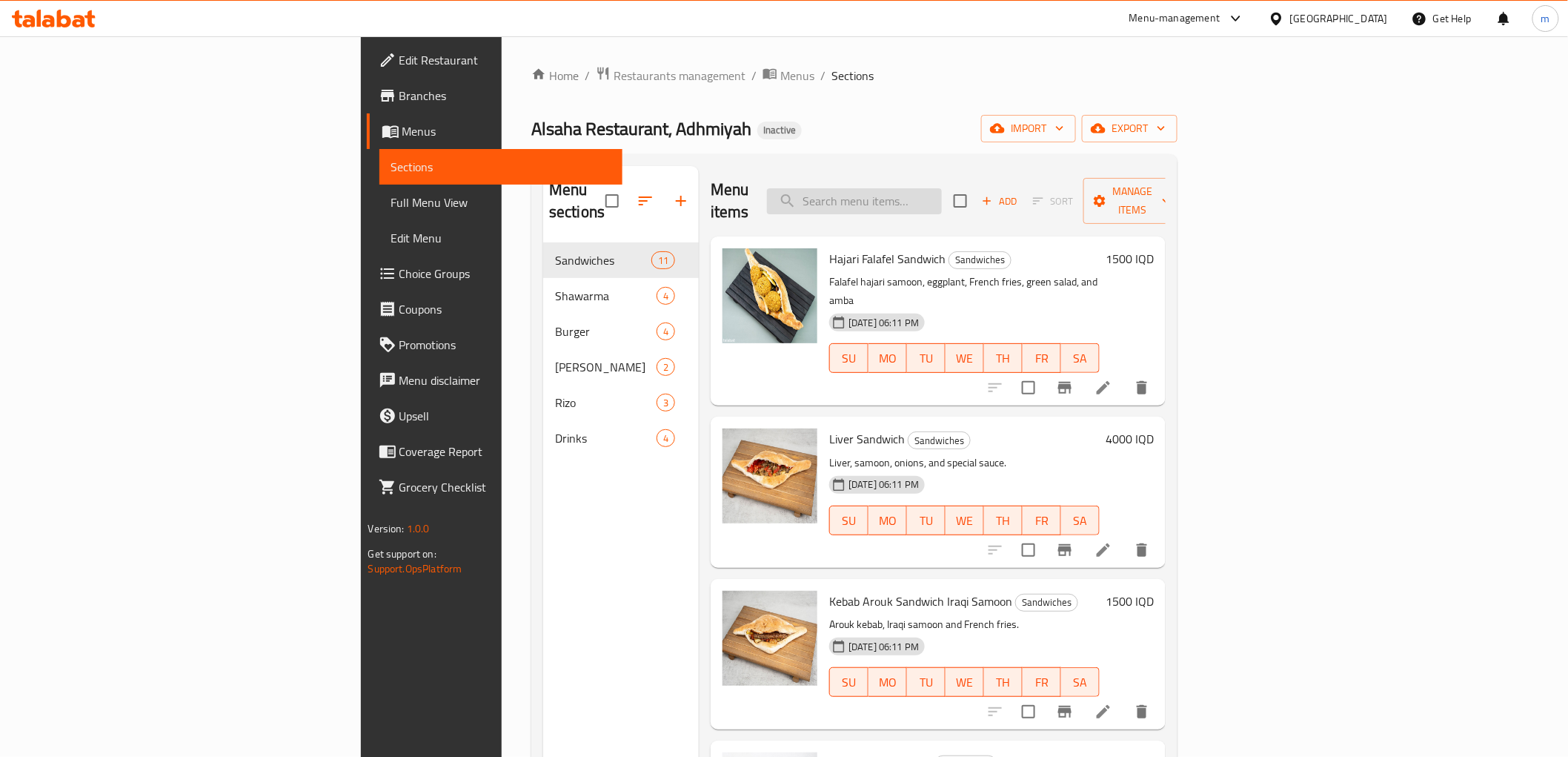
click at [942, 193] on input "search" at bounding box center [854, 201] width 175 height 26
paste input "Meat Burger With Cheese"
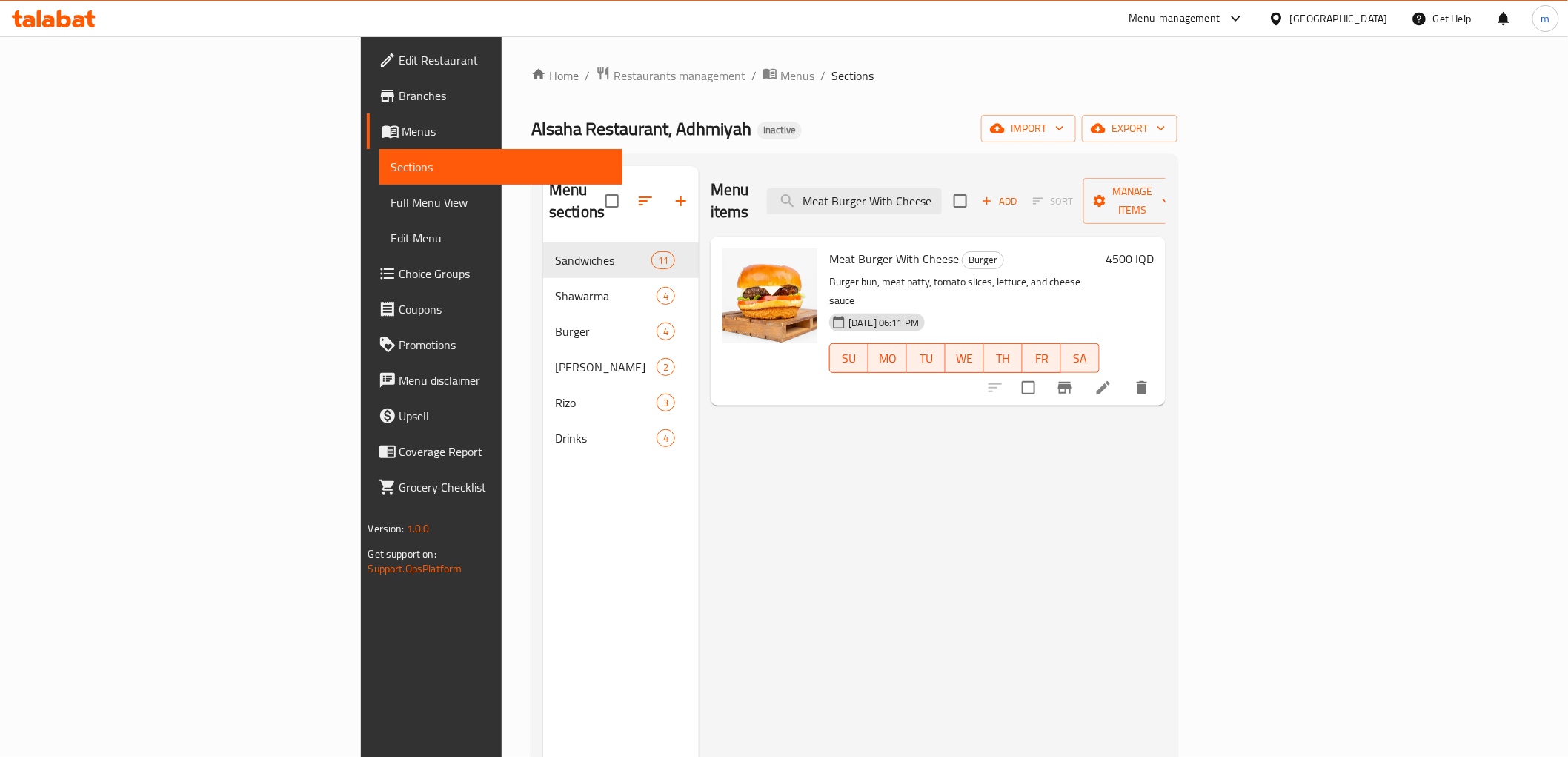
type input "Meat Burger With Cheese"
click at [1112, 379] on icon at bounding box center [1103, 388] width 18 height 18
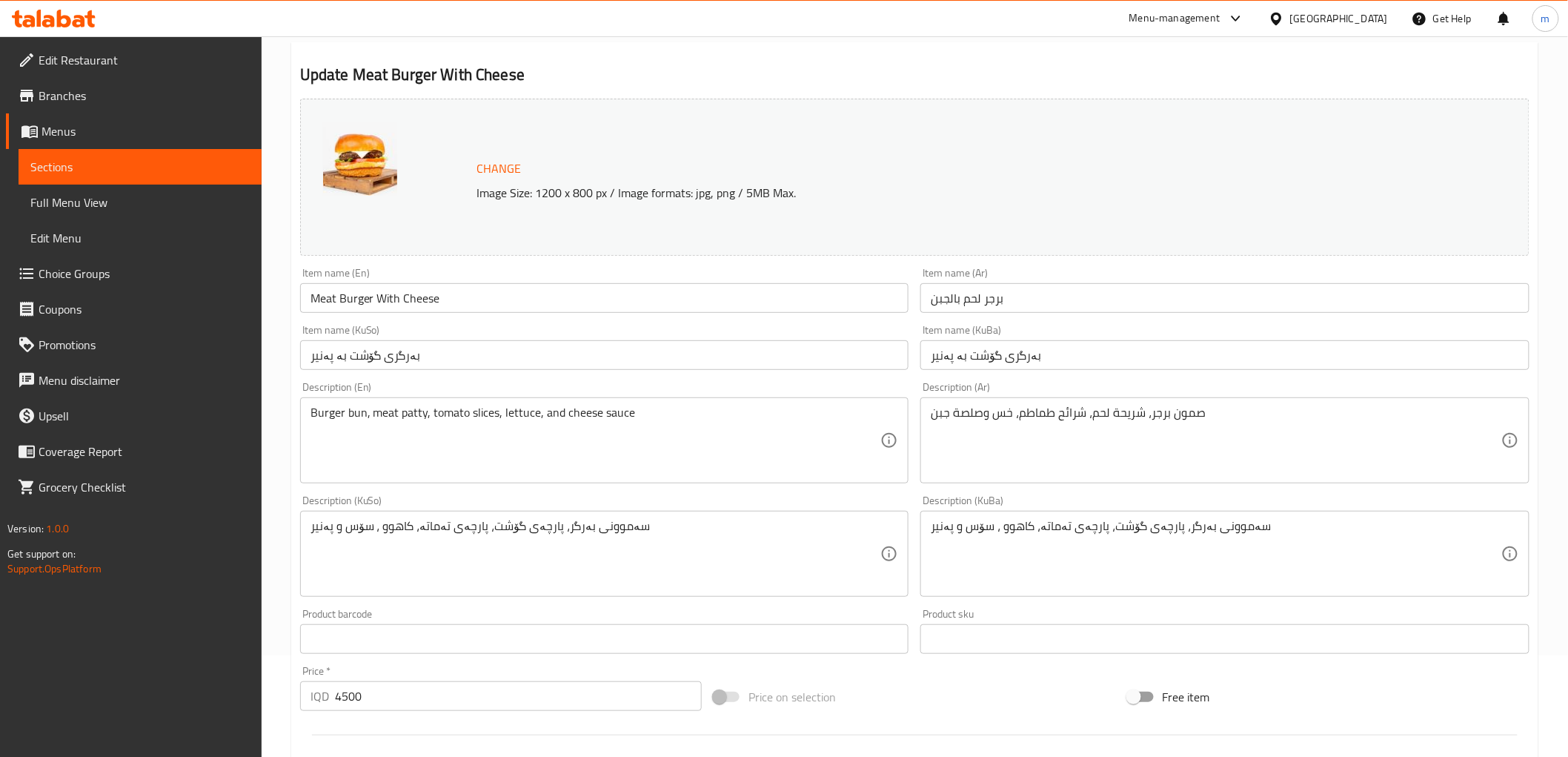
scroll to position [137, 0]
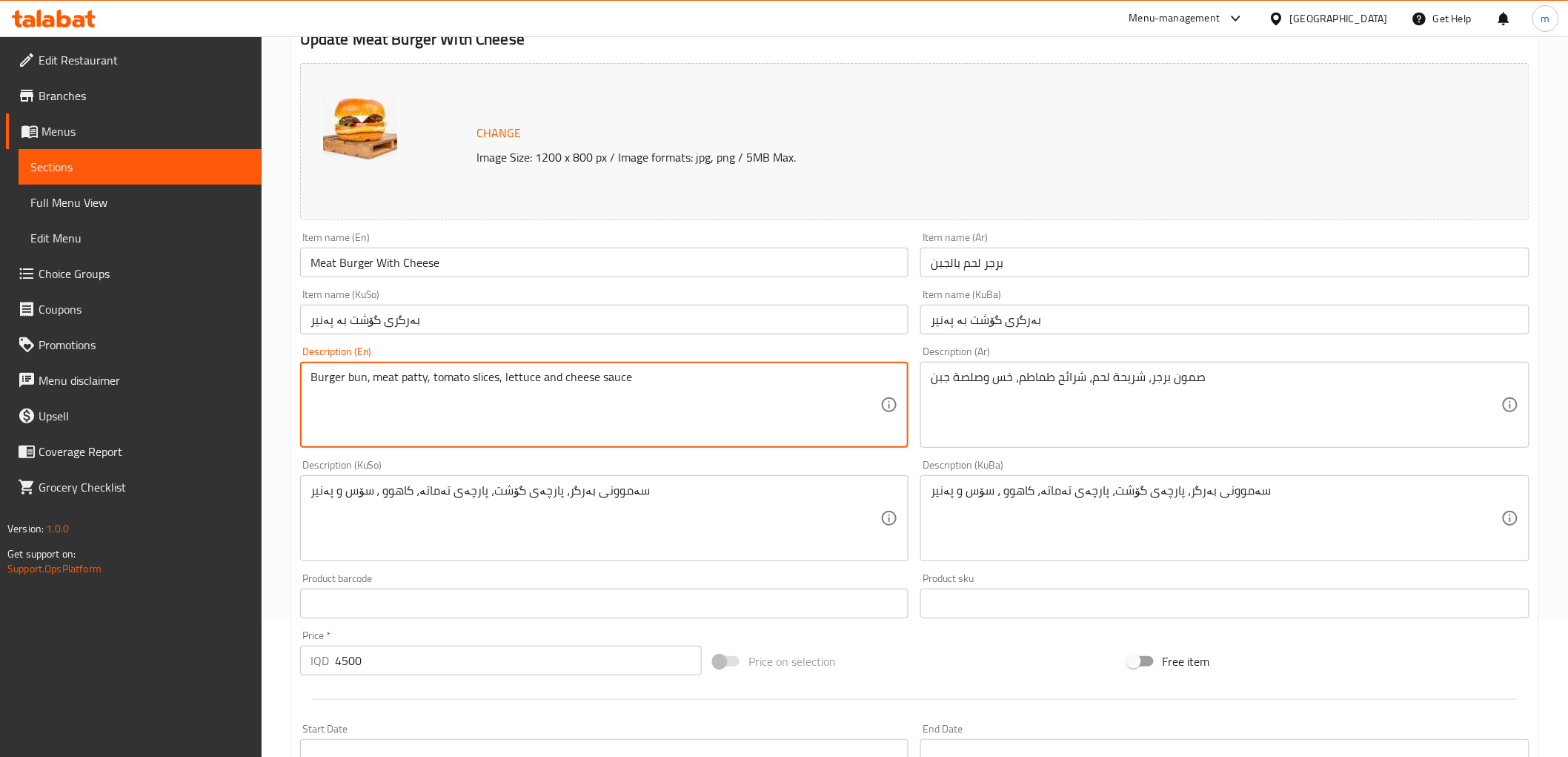
type textarea "Burger bun, meat patty, tomato slices, lettuce and cheese sauce"
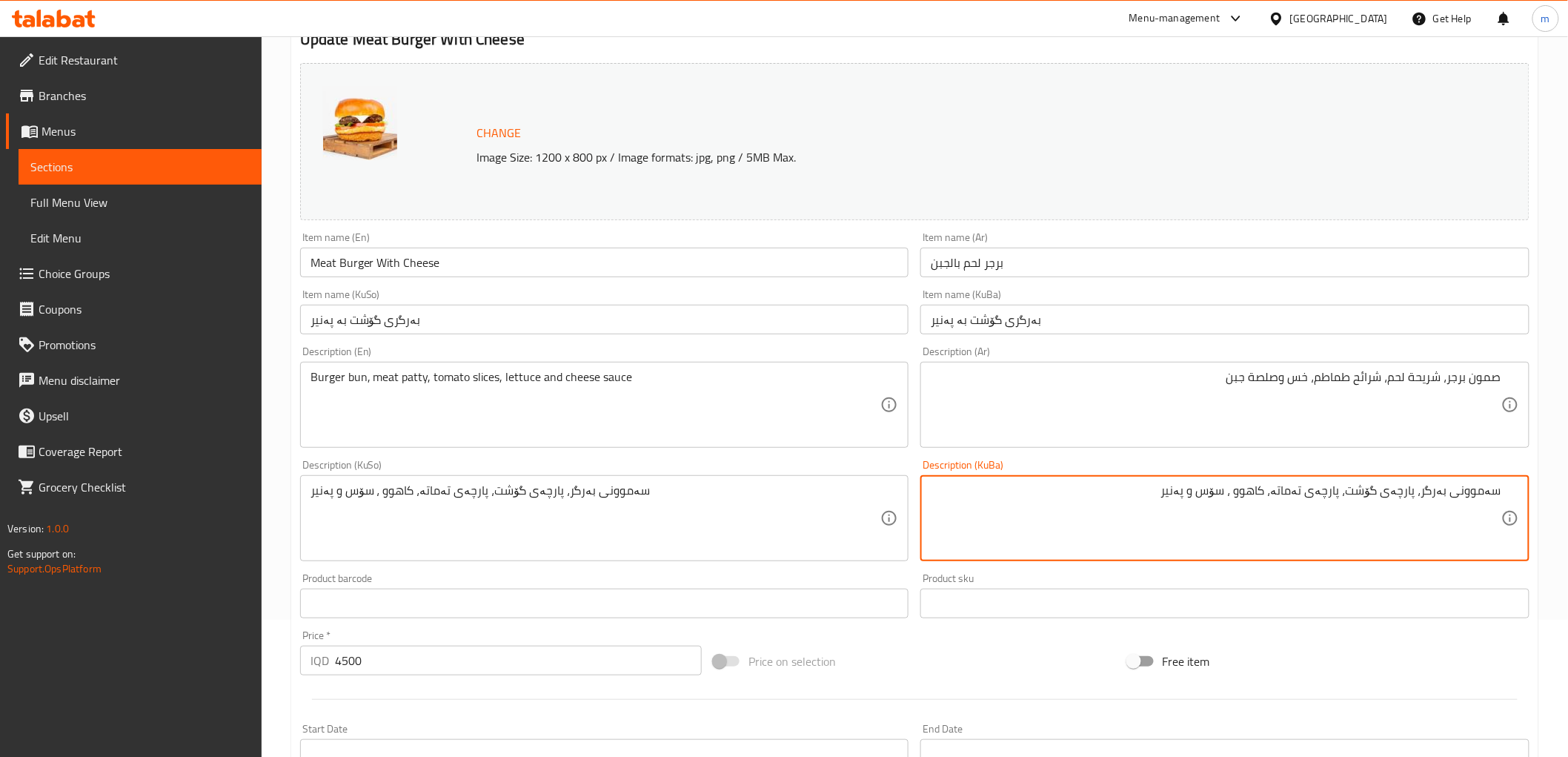
click at [1245, 494] on textarea "سەموونی بەرگر، پارچەی گۆشت، پارچەی تەماتە، کاهوو ، سۆس و پەنیر" at bounding box center [1215, 518] width 570 height 70
click at [1201, 491] on textarea "سەموونی بەرگر، پارچەی گۆشت، پارچەی تەماتە، کاهوو و سۆس و پەنیر" at bounding box center [1215, 518] width 570 height 70
click at [1201, 491] on textarea "سەموونی بەرگر، پارچەی گۆشت، پارچەی تەماتە، کاهوو و سۆسی پەنیر" at bounding box center [1215, 518] width 570 height 70
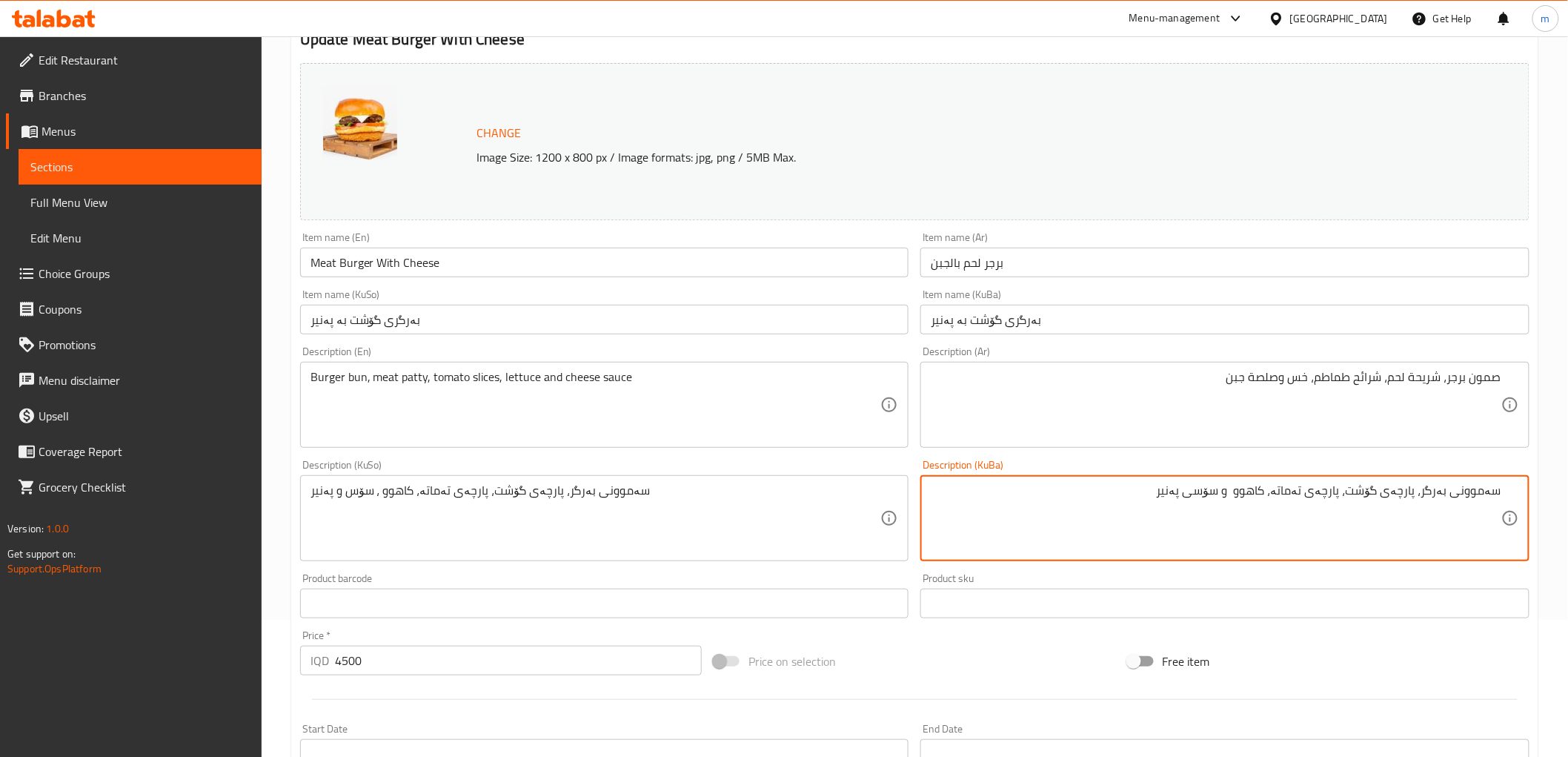
type textarea "سەموونی بەرگر، پارچەی گۆشت، پارچەی تەماتە، کاهوو و سۆسی پەنیر"
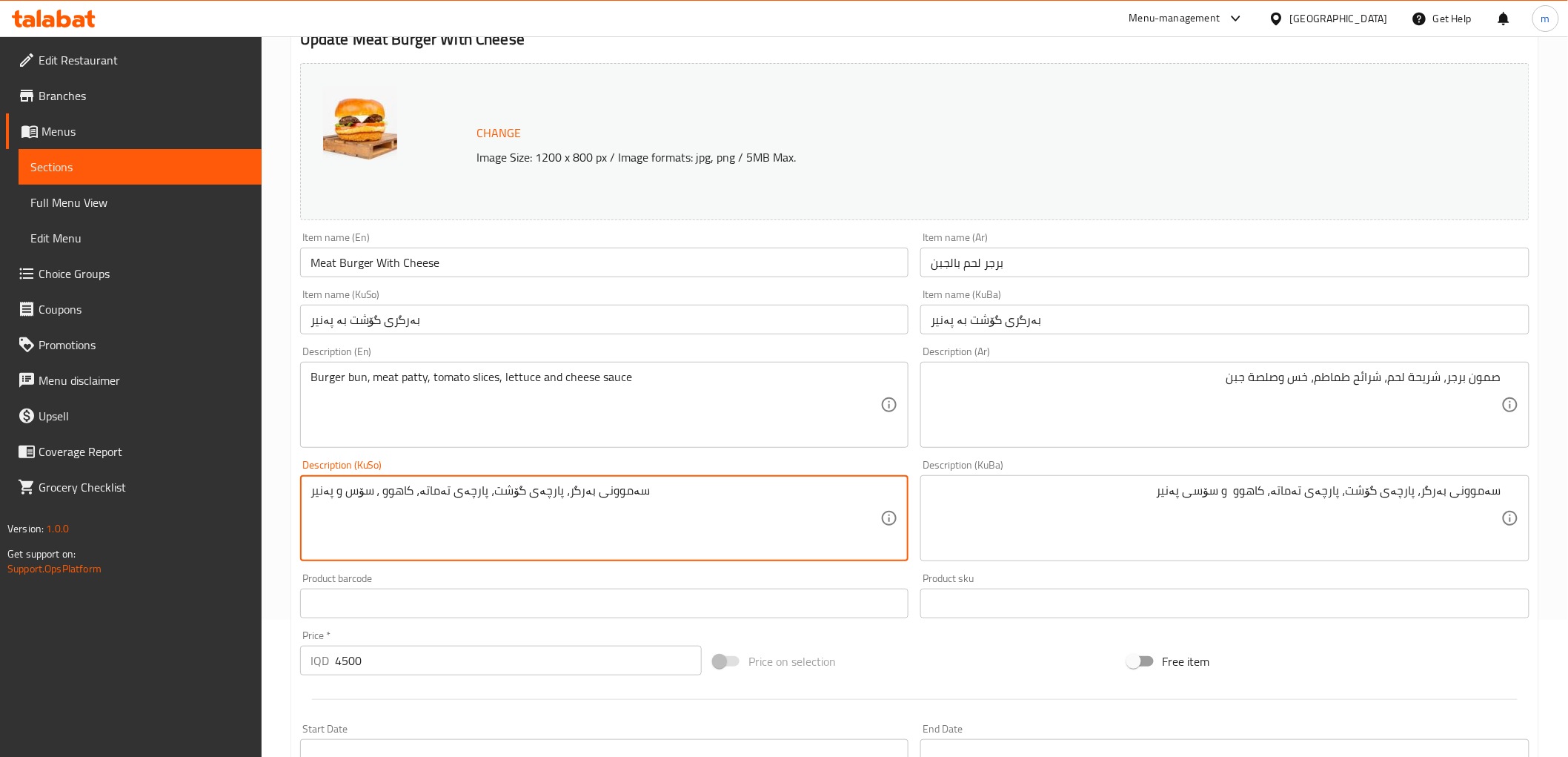
click at [752, 529] on textarea "سەموونی بەرگر، پارچەی گۆشت، پارچەی تەماتە، کاهوو ، سۆس و پەنیر" at bounding box center [595, 518] width 570 height 70
paste textarea "و سۆسی"
type textarea "سەموونی بەرگر، پارچەی گۆشت، پارچەی تەماتە، کاهوو و سۆسی پەنیر"
click at [543, 320] on input "بەرگری گۆشت بە پەنیر" at bounding box center [604, 318] width 609 height 29
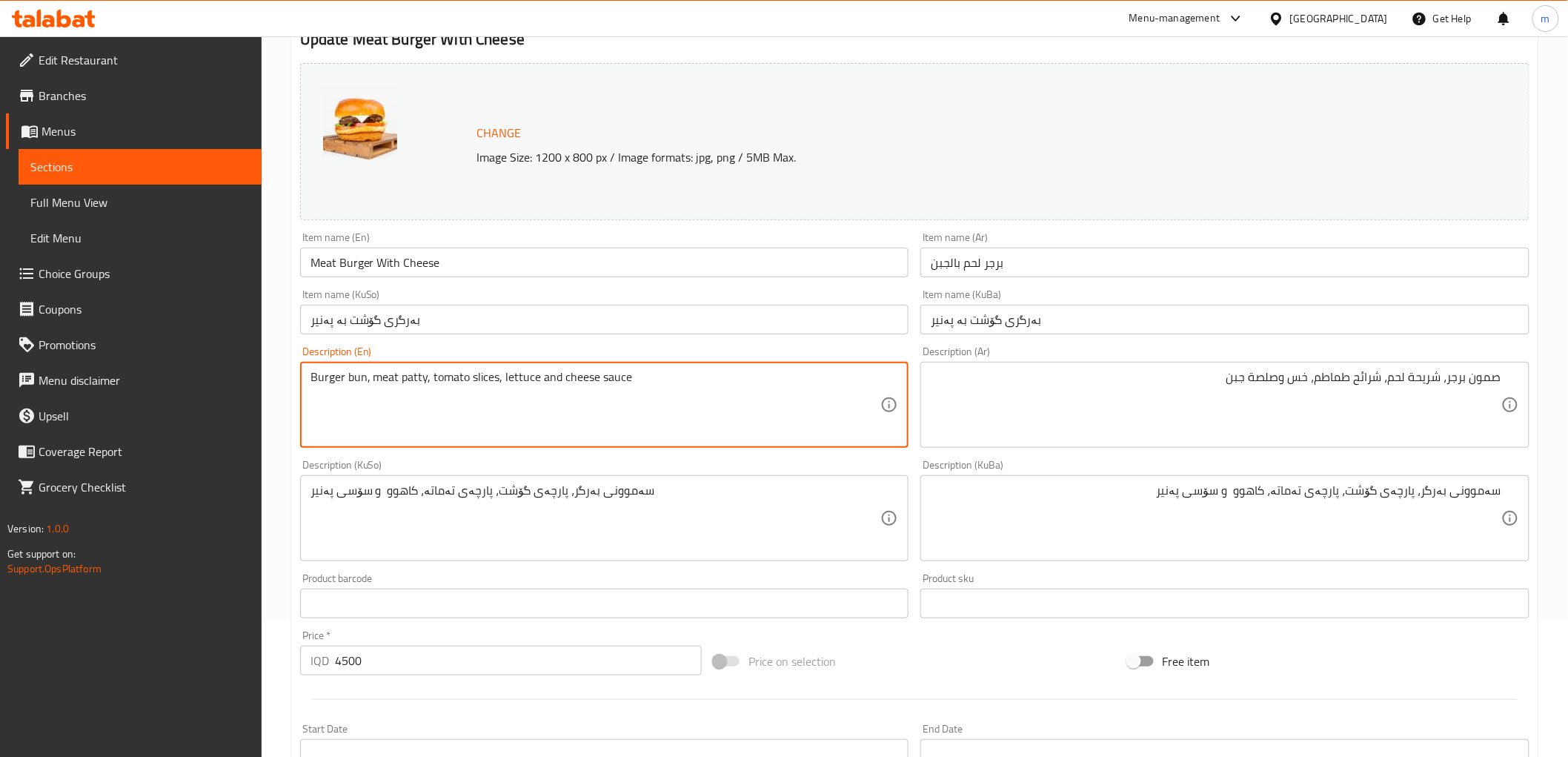
click at [429, 249] on input "Meat Burger With Cheese" at bounding box center [604, 262] width 609 height 29
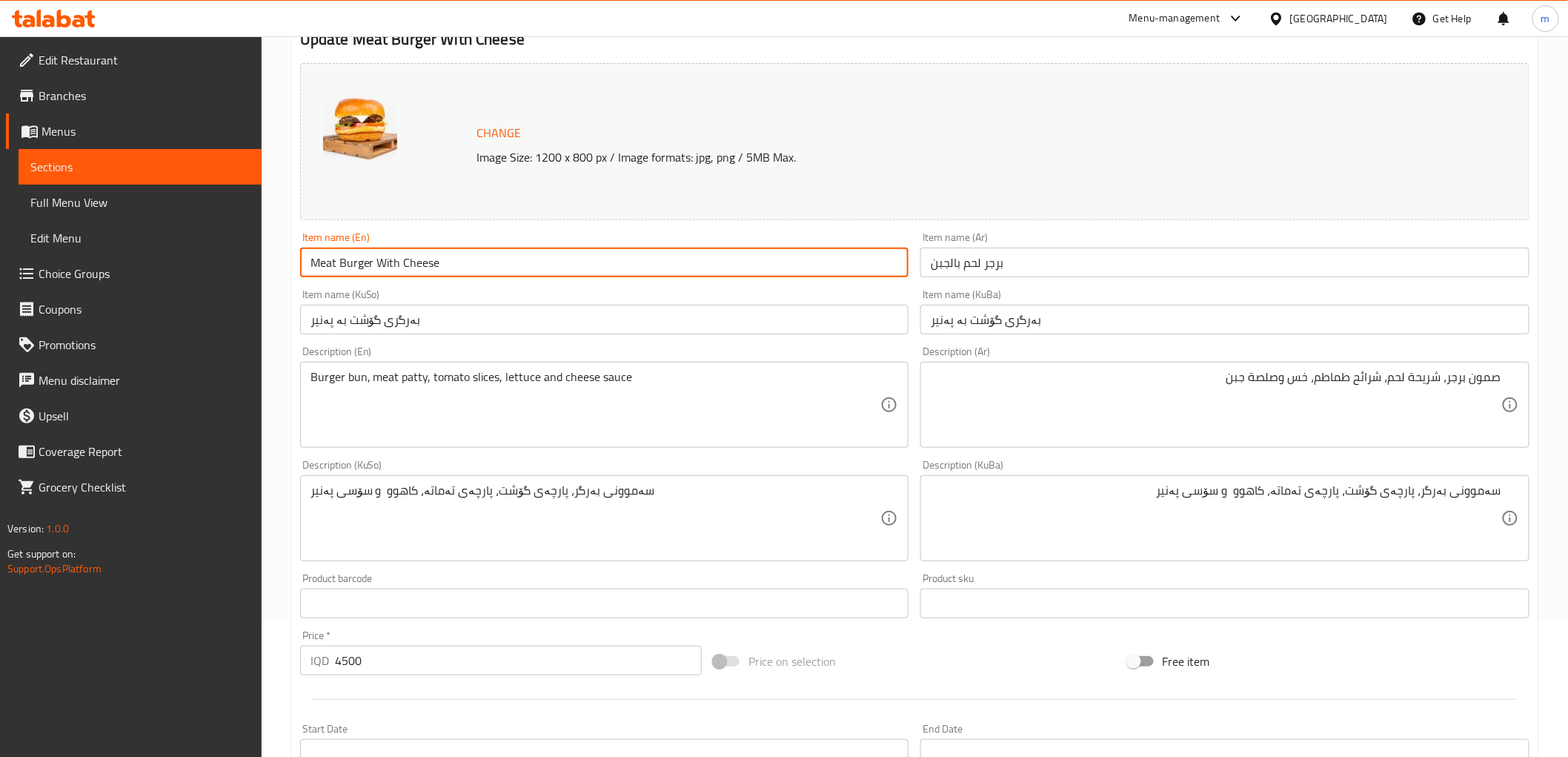
click at [429, 249] on input "Meat Burger With Cheese" at bounding box center [604, 262] width 609 height 29
click at [375, 270] on input "Meat Burger With Cheese" at bounding box center [604, 262] width 609 height 29
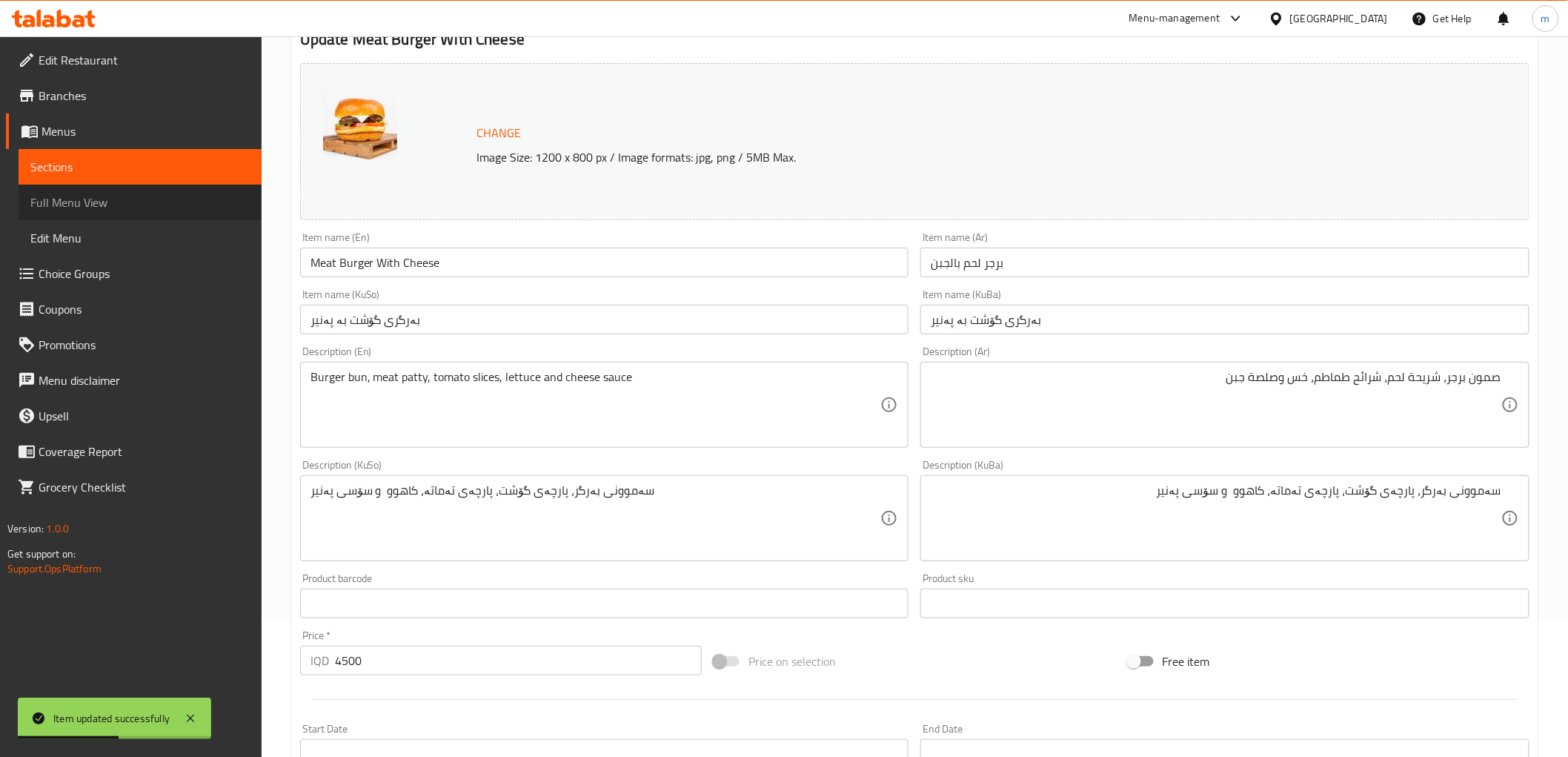
click at [143, 201] on span "Full Menu View" at bounding box center [140, 202] width 220 height 18
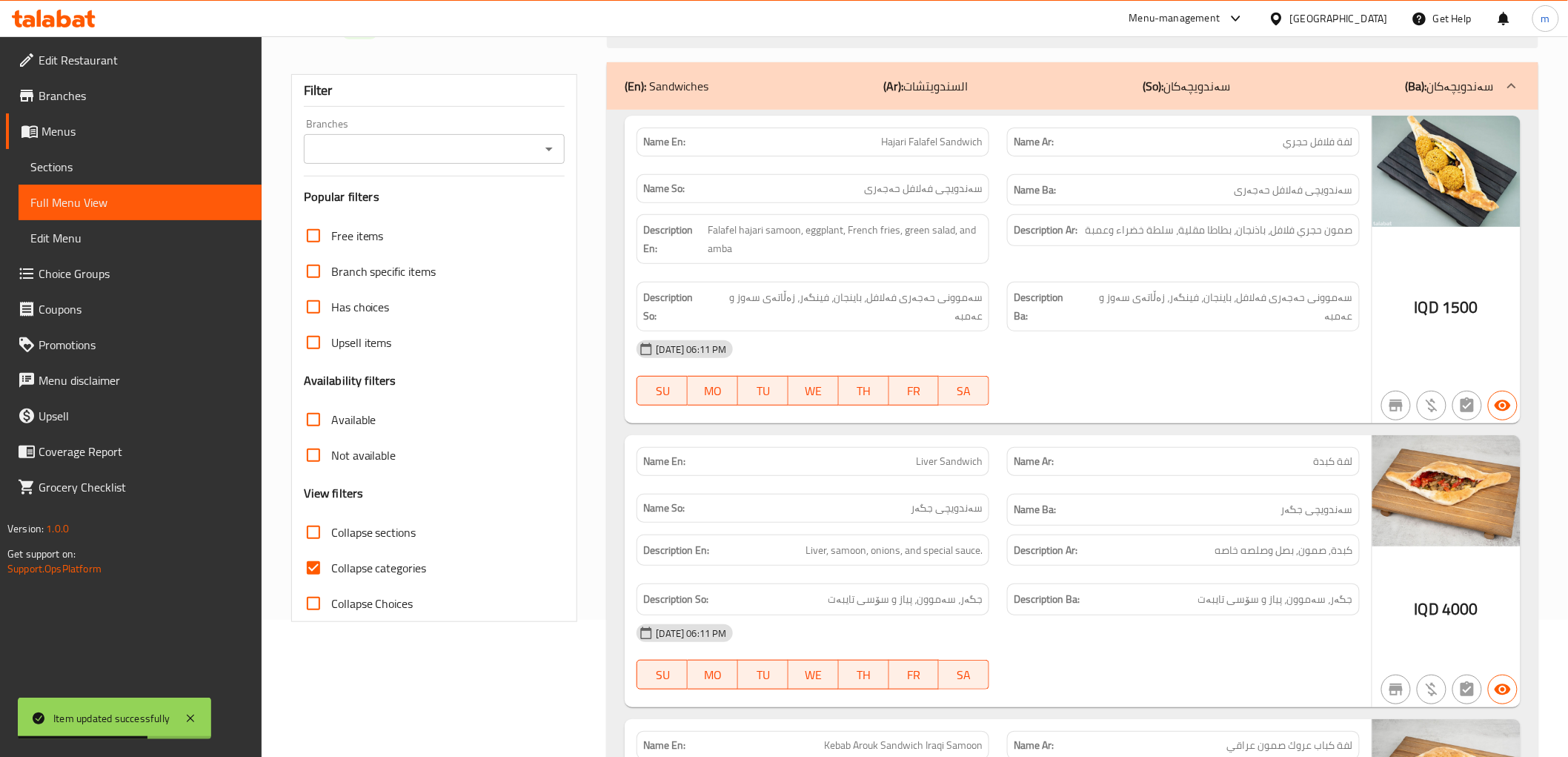
click at [710, 49] on div at bounding box center [1072, 29] width 948 height 55
click at [710, 48] on div at bounding box center [1072, 29] width 948 height 55
click at [712, 37] on input "search" at bounding box center [1072, 29] width 930 height 37
paste input "Meat Burger With Cheese"
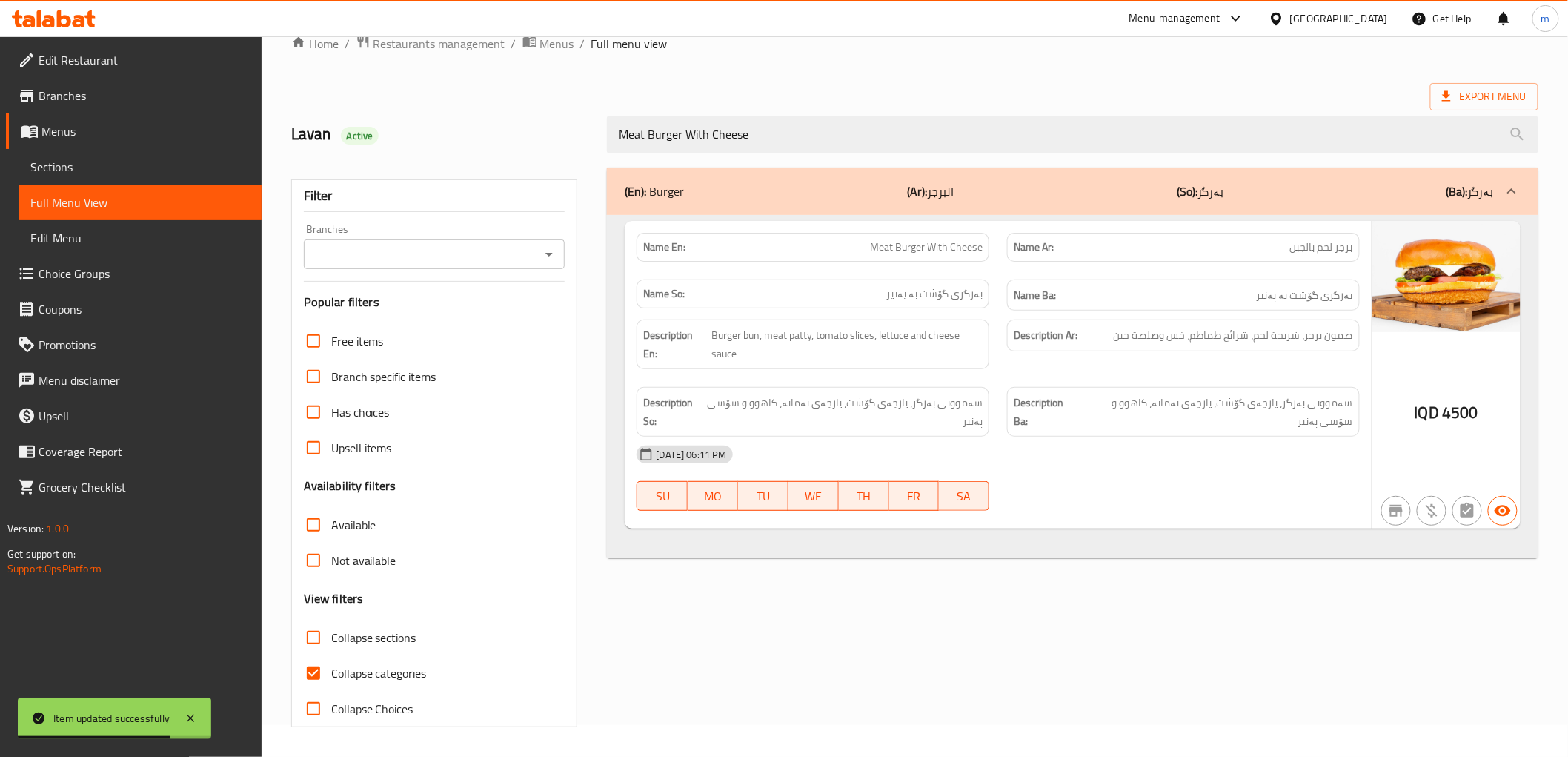
scroll to position [32, 0]
click at [550, 260] on icon "Open" at bounding box center [549, 254] width 18 height 18
type input "Meat Burger With Cheese"
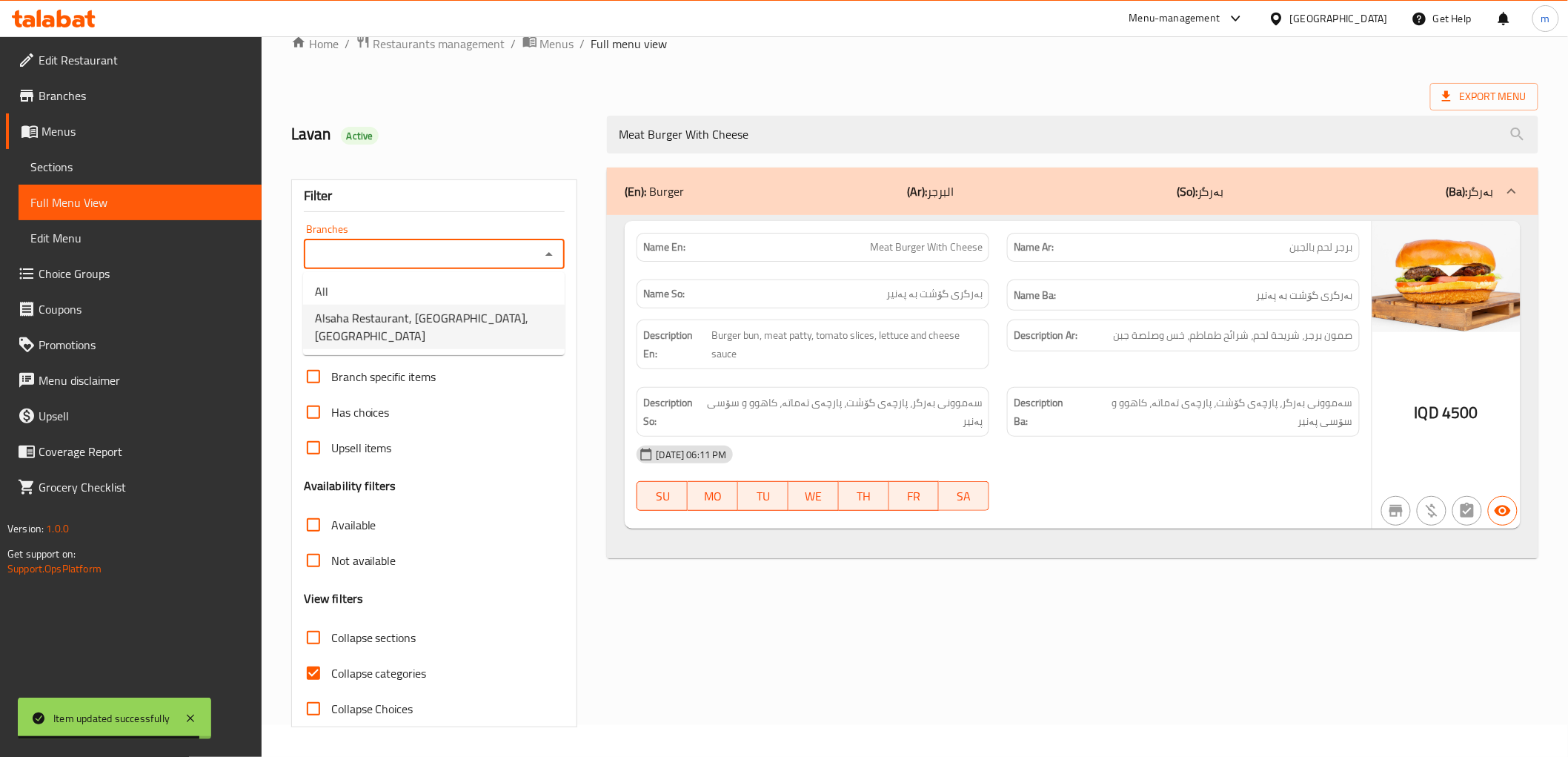
click at [486, 313] on span "Alsaha Restaurant, [GEOGRAPHIC_DATA], [GEOGRAPHIC_DATA]" at bounding box center [433, 326] width 237 height 36
type input "Alsaha Restaurant, [GEOGRAPHIC_DATA], [GEOGRAPHIC_DATA]"
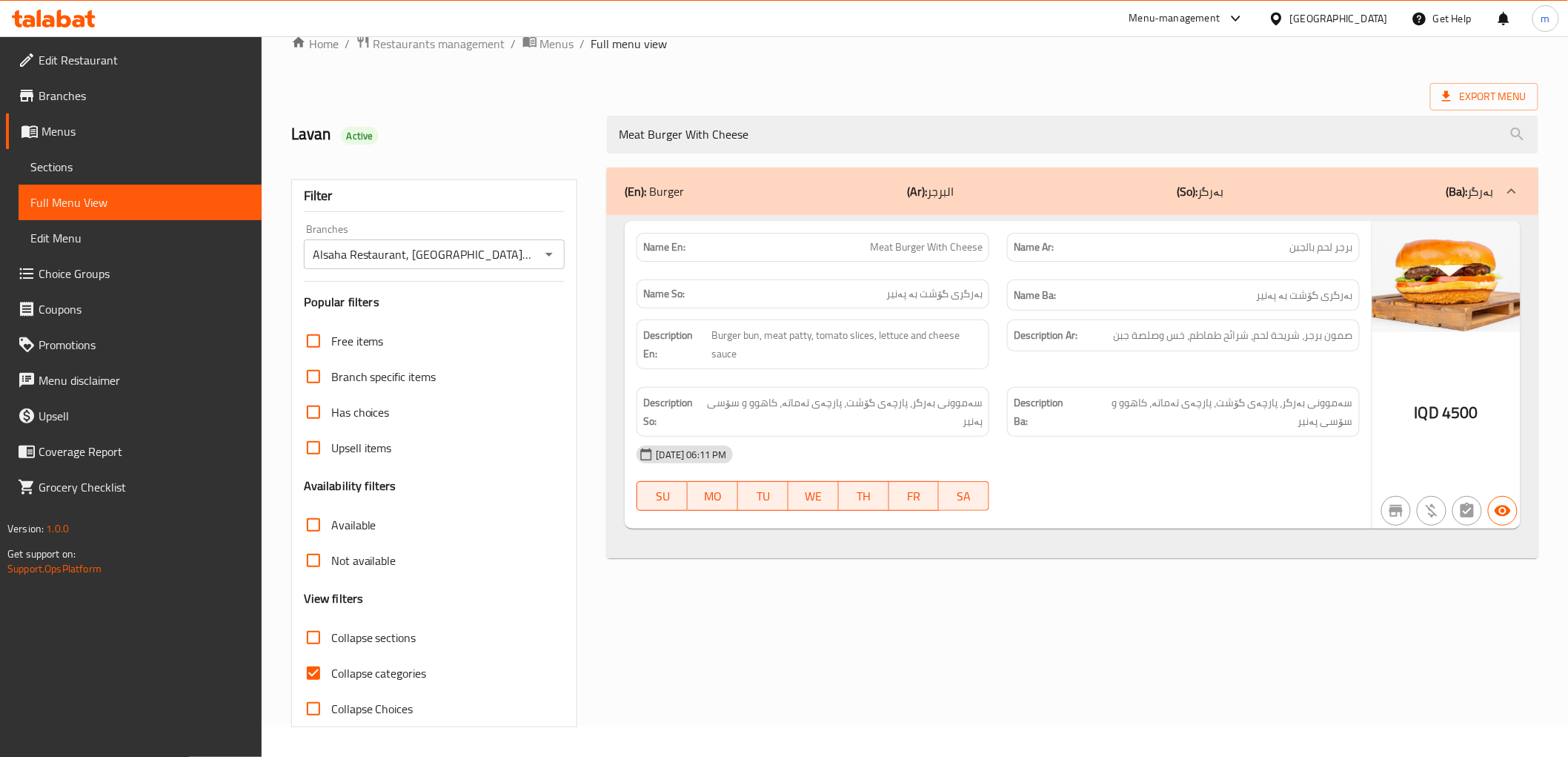
click at [382, 672] on span "Collapse categories" at bounding box center [378, 672] width 95 height 18
click at [331, 672] on input "Collapse categories" at bounding box center [313, 672] width 36 height 36
checkbox input "false"
click at [1091, 632] on div "(En): Burger (Ar): البرجر (So): بەرگر (Ba): بەرگر Name En: Meat Burger With Che…" at bounding box center [1072, 447] width 948 height 577
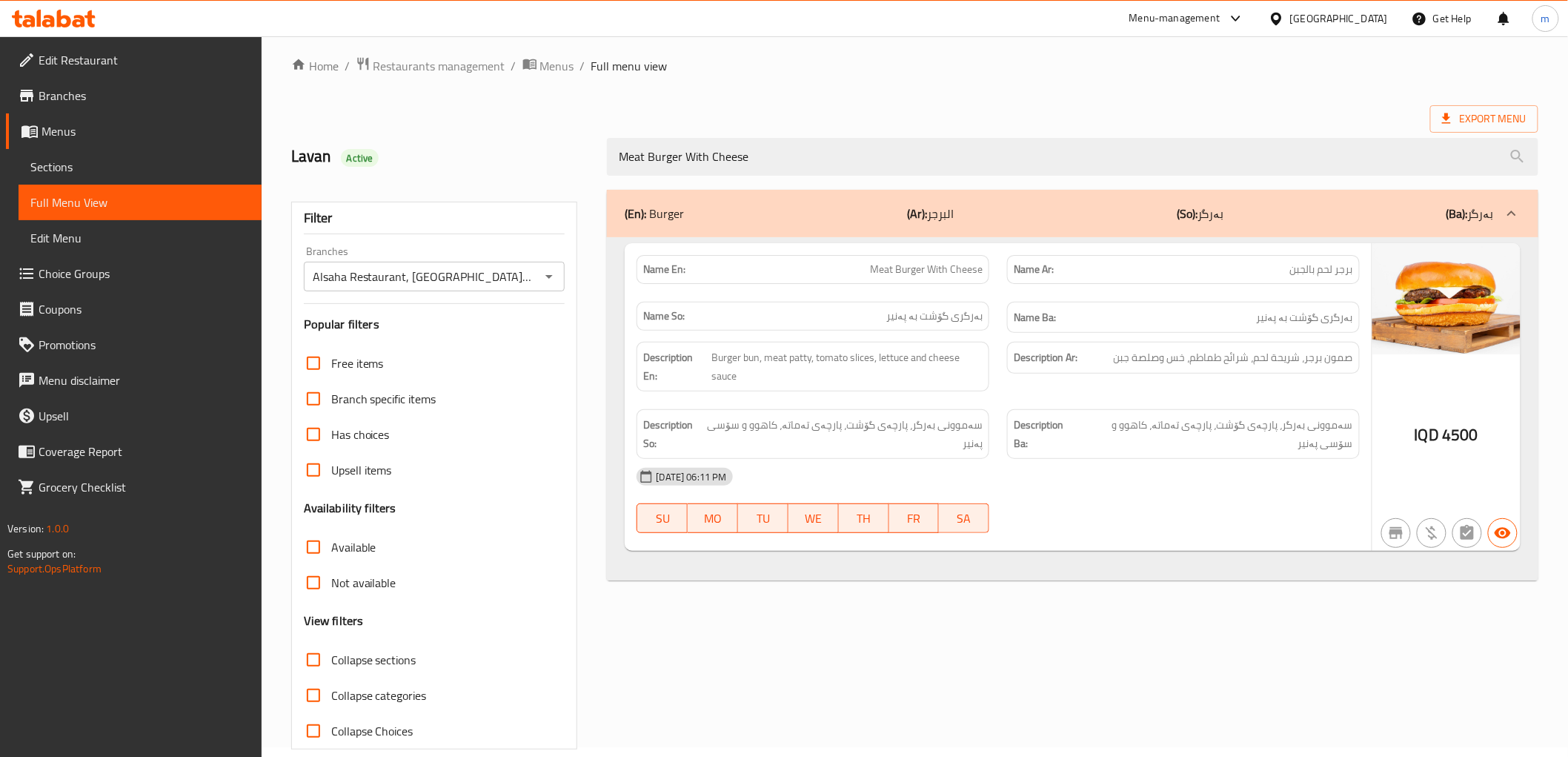
scroll to position [0, 0]
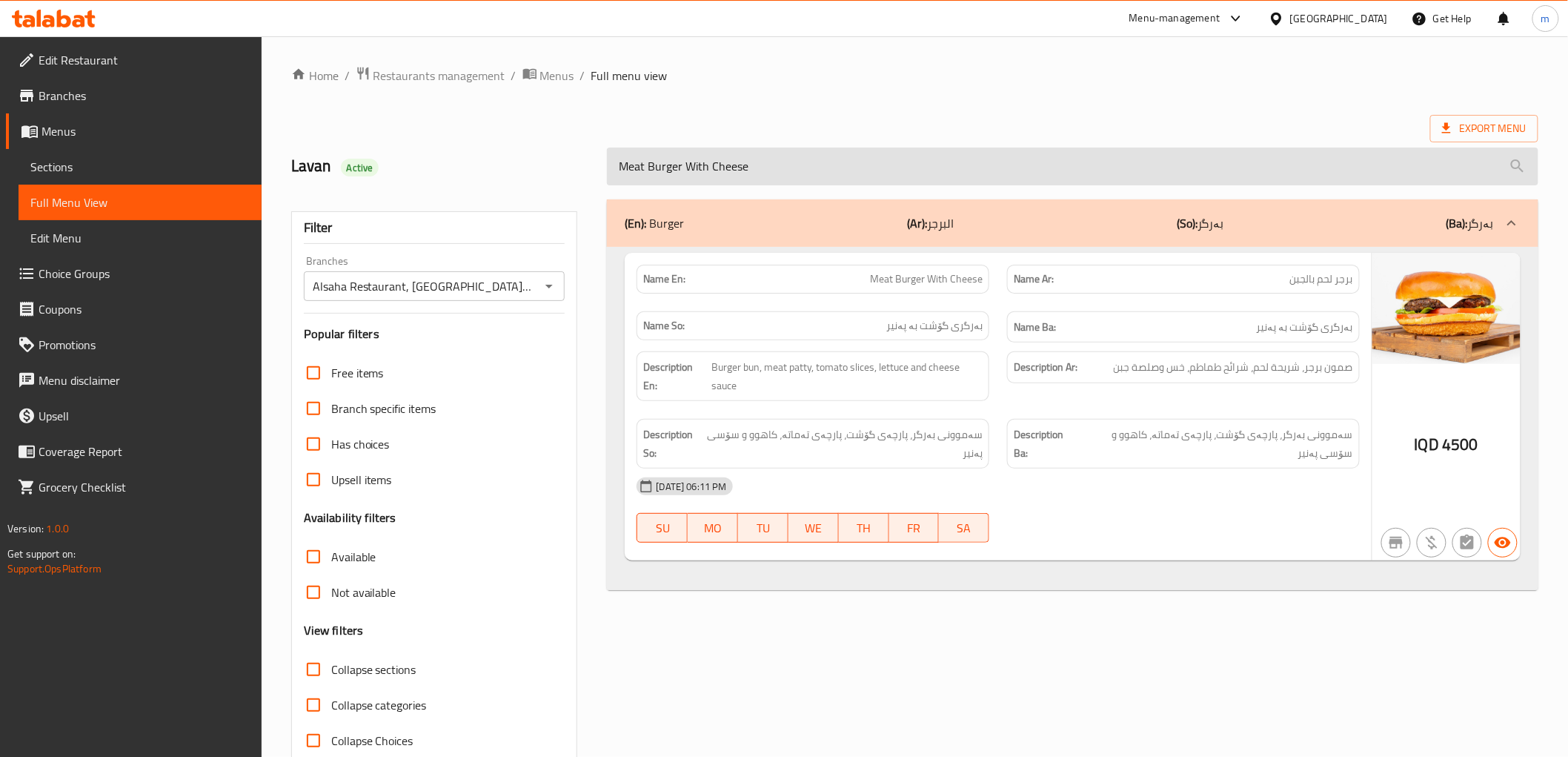
click at [760, 165] on input "Meat Burger With Cheese" at bounding box center [1072, 166] width 930 height 37
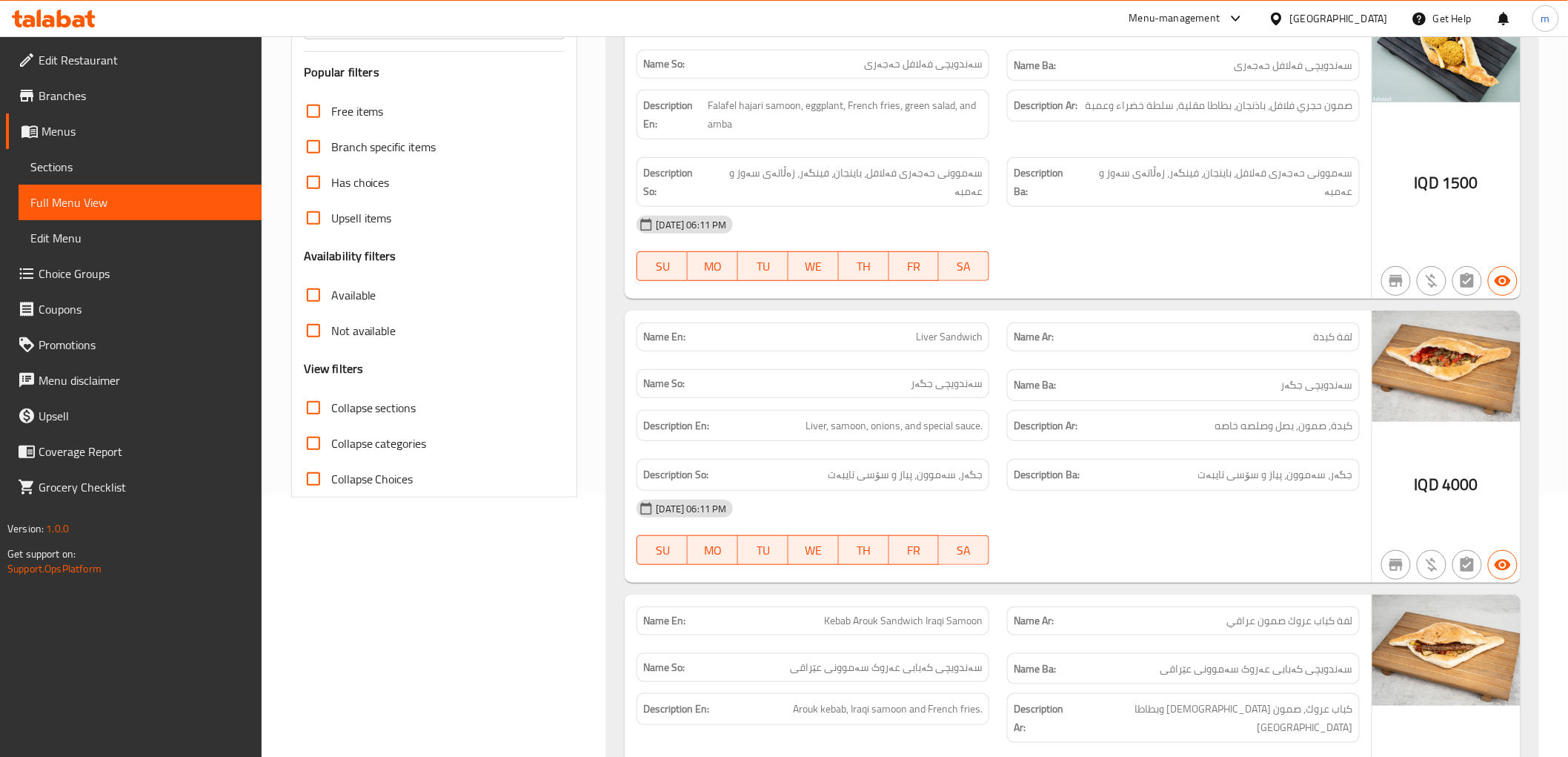
scroll to position [411, 0]
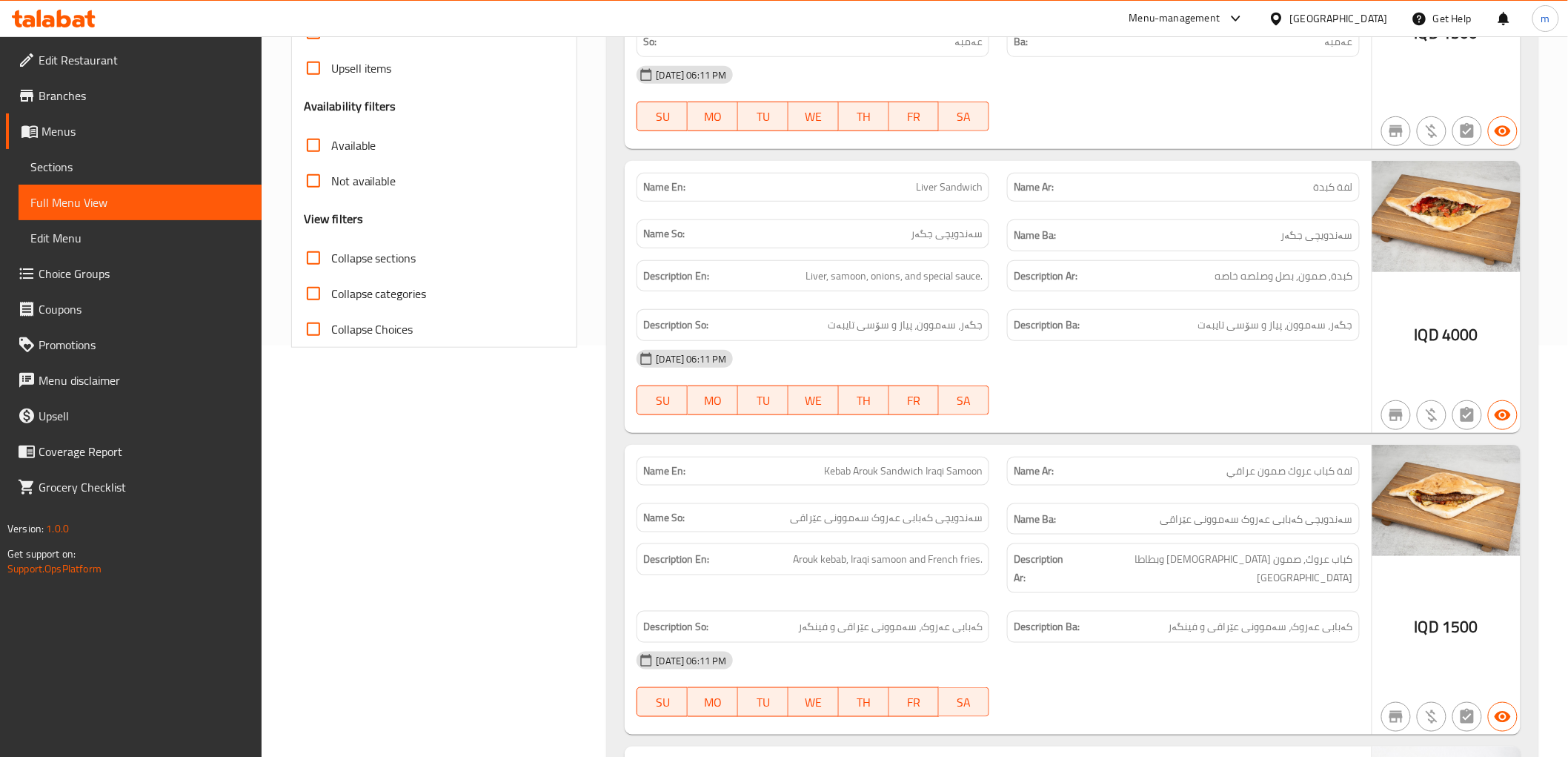
click at [410, 249] on span "Collapse sections" at bounding box center [374, 258] width 85 height 18
click at [331, 247] on input "Collapse sections" at bounding box center [313, 258] width 36 height 36
checkbox input "true"
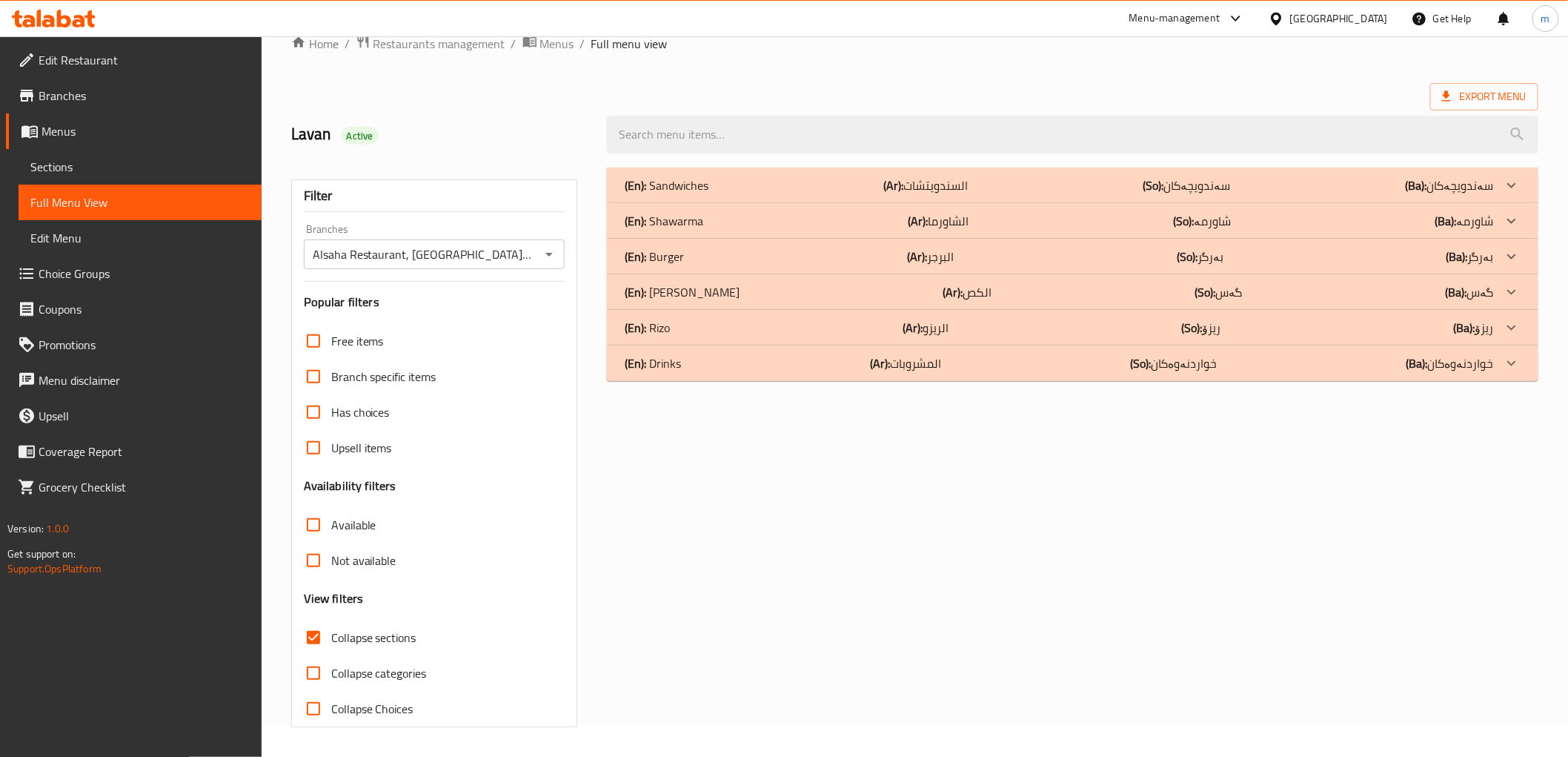
scroll to position [32, 0]
drag, startPoint x: 698, startPoint y: 352, endPoint x: 705, endPoint y: 358, distance: 9.2
click at [699, 203] on div "(En): Drinks (Ar): المشروبات (So): خواردنەوەکان (Ba): خواردنەوەکان" at bounding box center [1072, 185] width 930 height 36
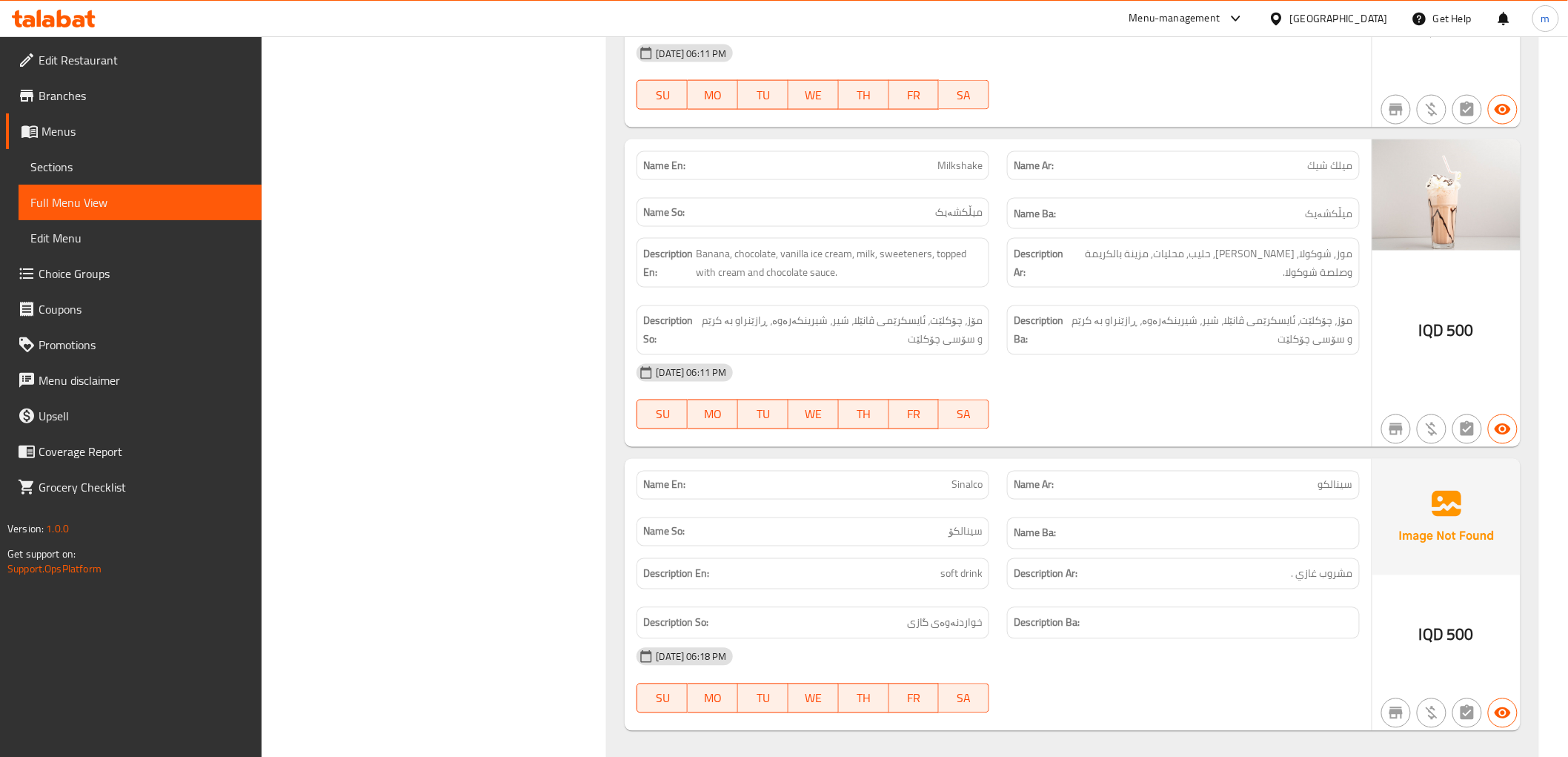
scroll to position [906, 0]
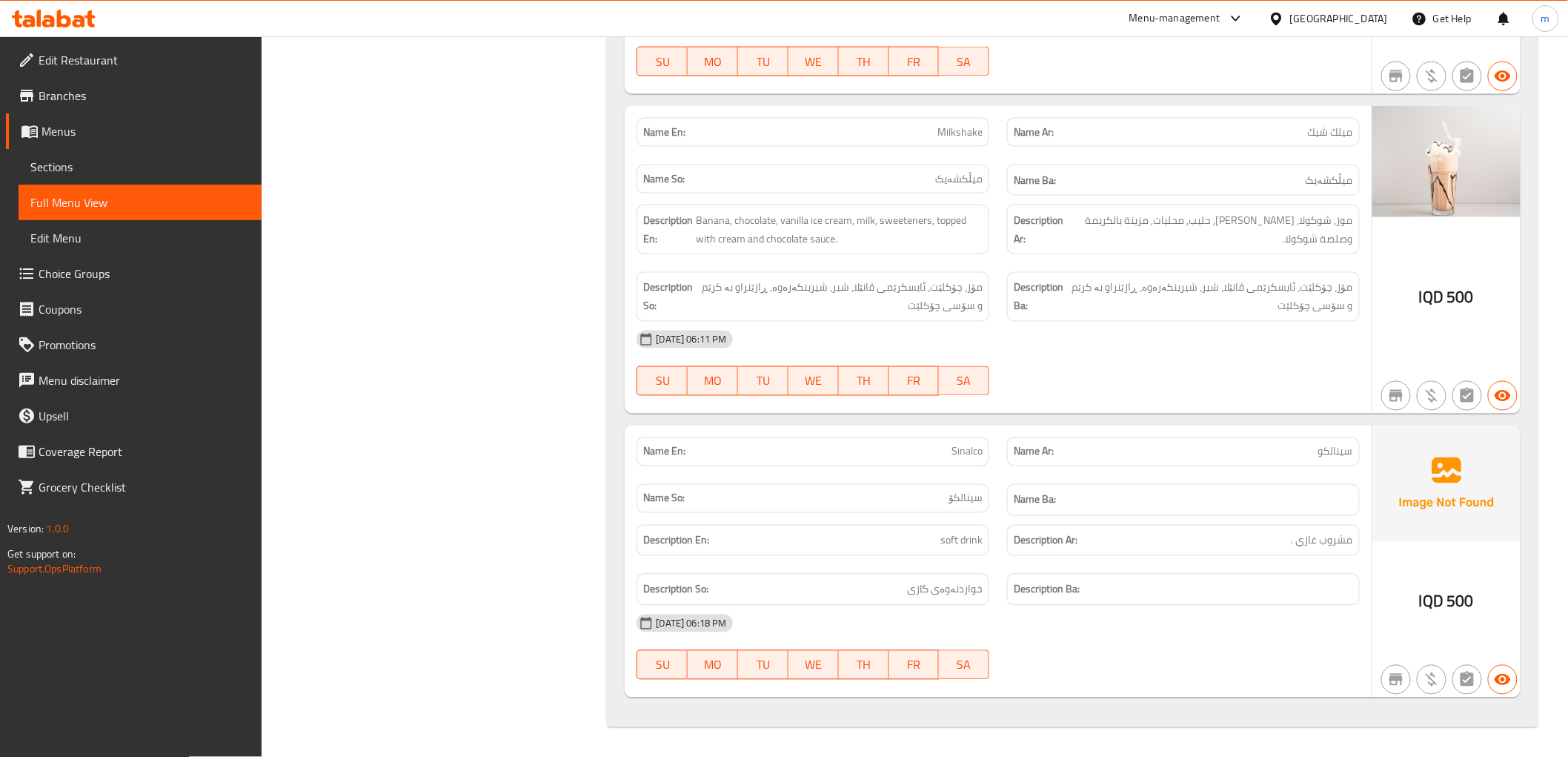
drag, startPoint x: 229, startPoint y: 406, endPoint x: 236, endPoint y: 400, distance: 9.2
click at [229, 405] on link "Upsell" at bounding box center [133, 415] width 255 height 36
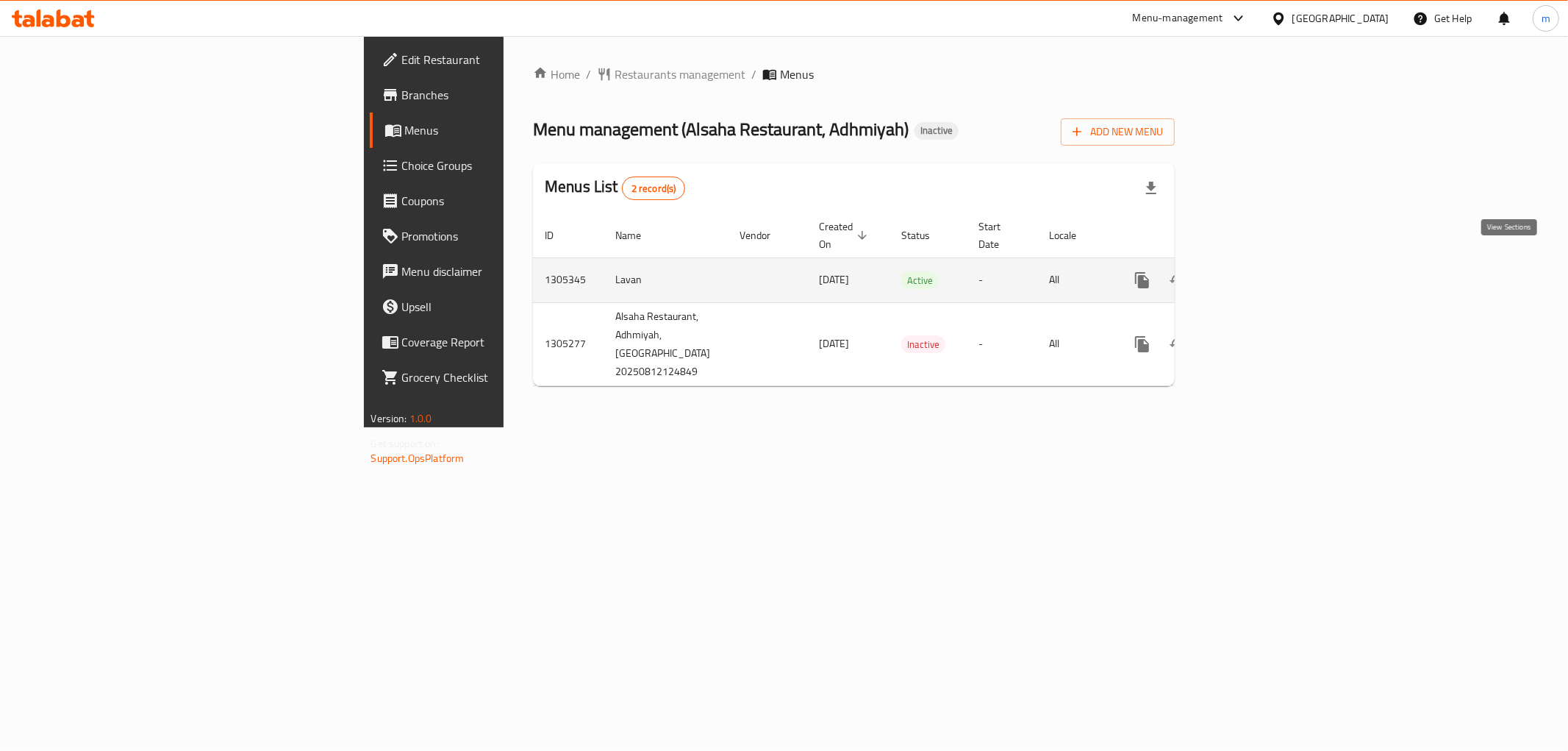
click at [1255, 274] on icon "enhanced table" at bounding box center [1248, 280] width 13 height 13
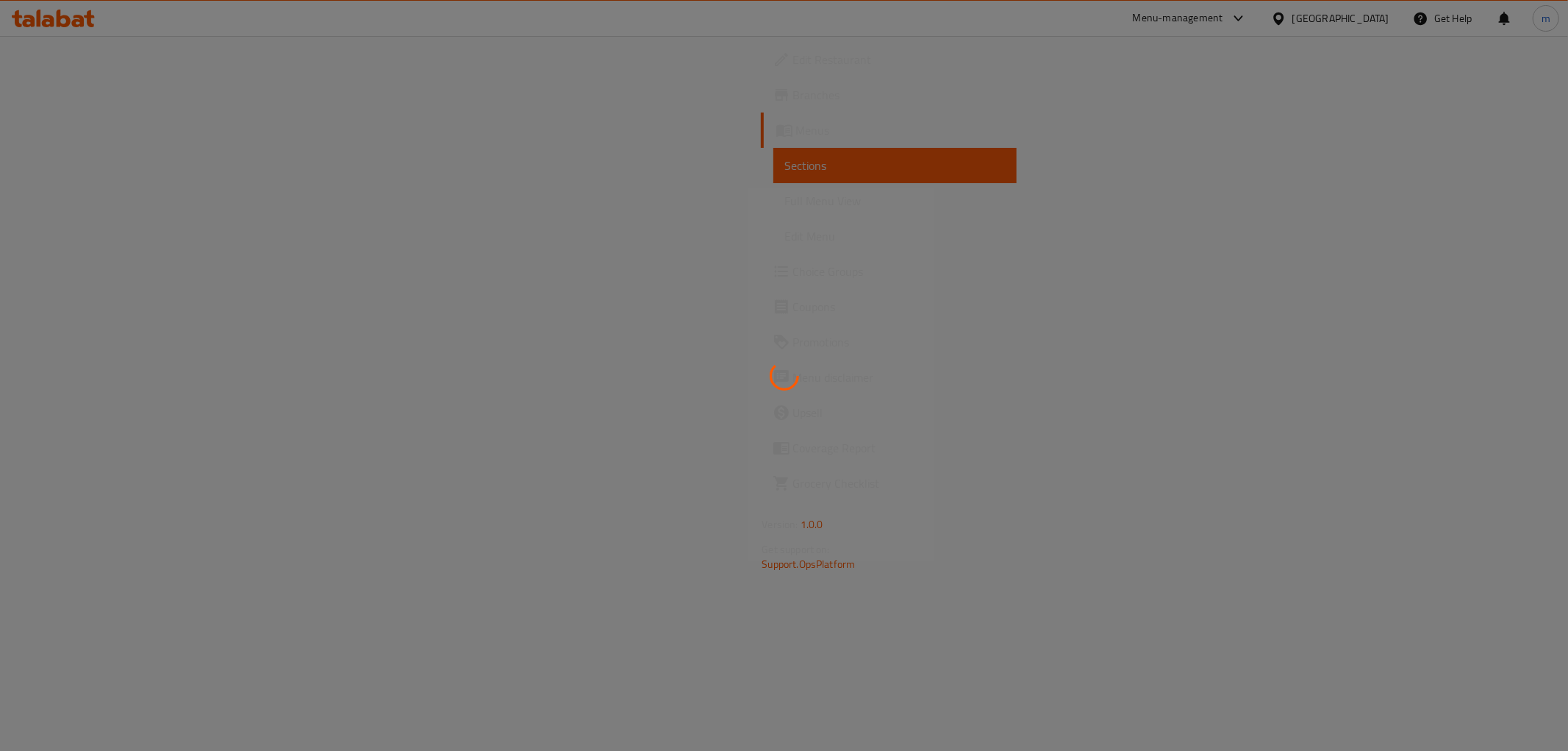
click at [130, 200] on div at bounding box center [784, 375] width 1568 height 751
click at [785, 200] on span "Full Menu View" at bounding box center [895, 200] width 220 height 18
click at [785, 199] on span "Full Menu View" at bounding box center [895, 200] width 220 height 18
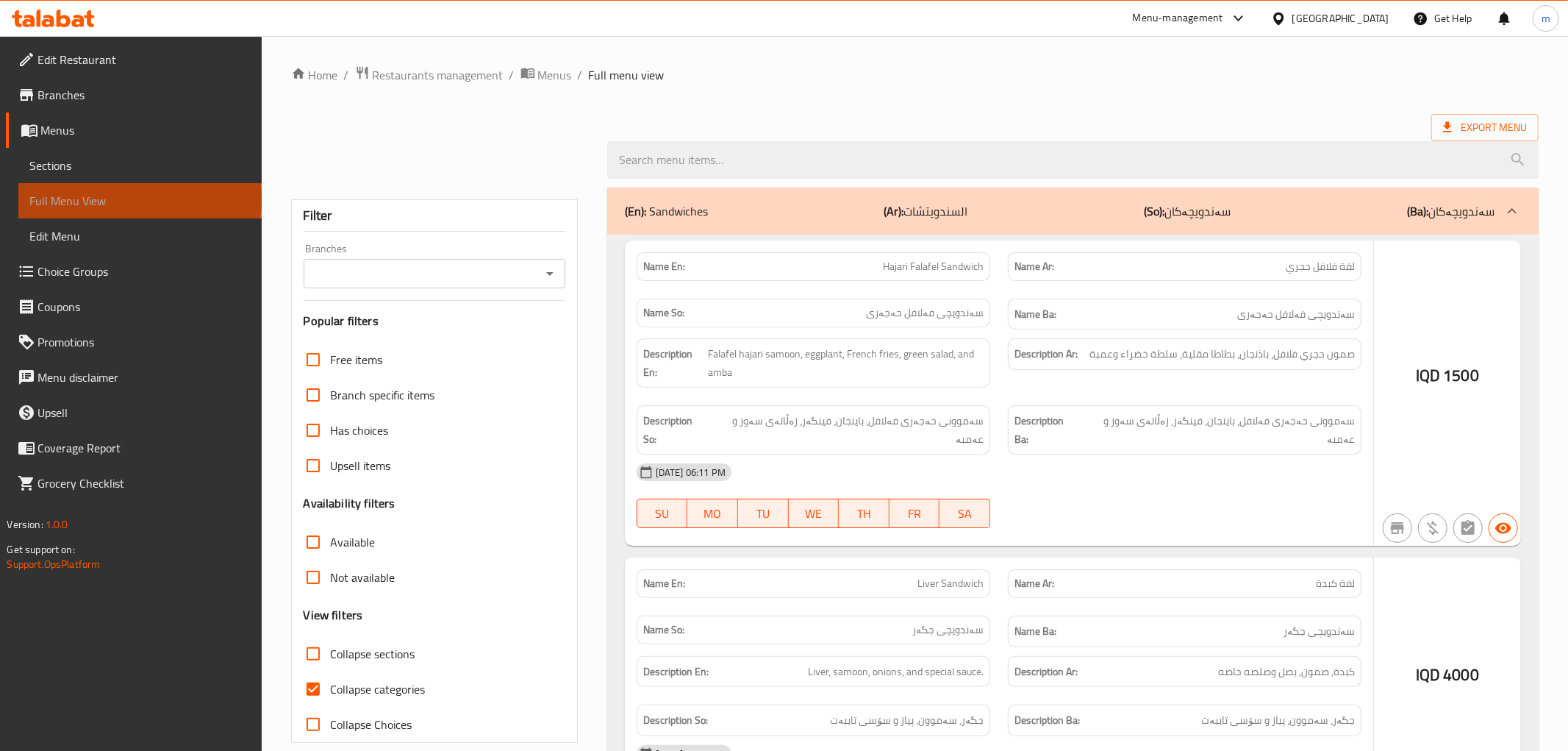
click at [130, 199] on span "Full Menu View" at bounding box center [139, 200] width 220 height 18
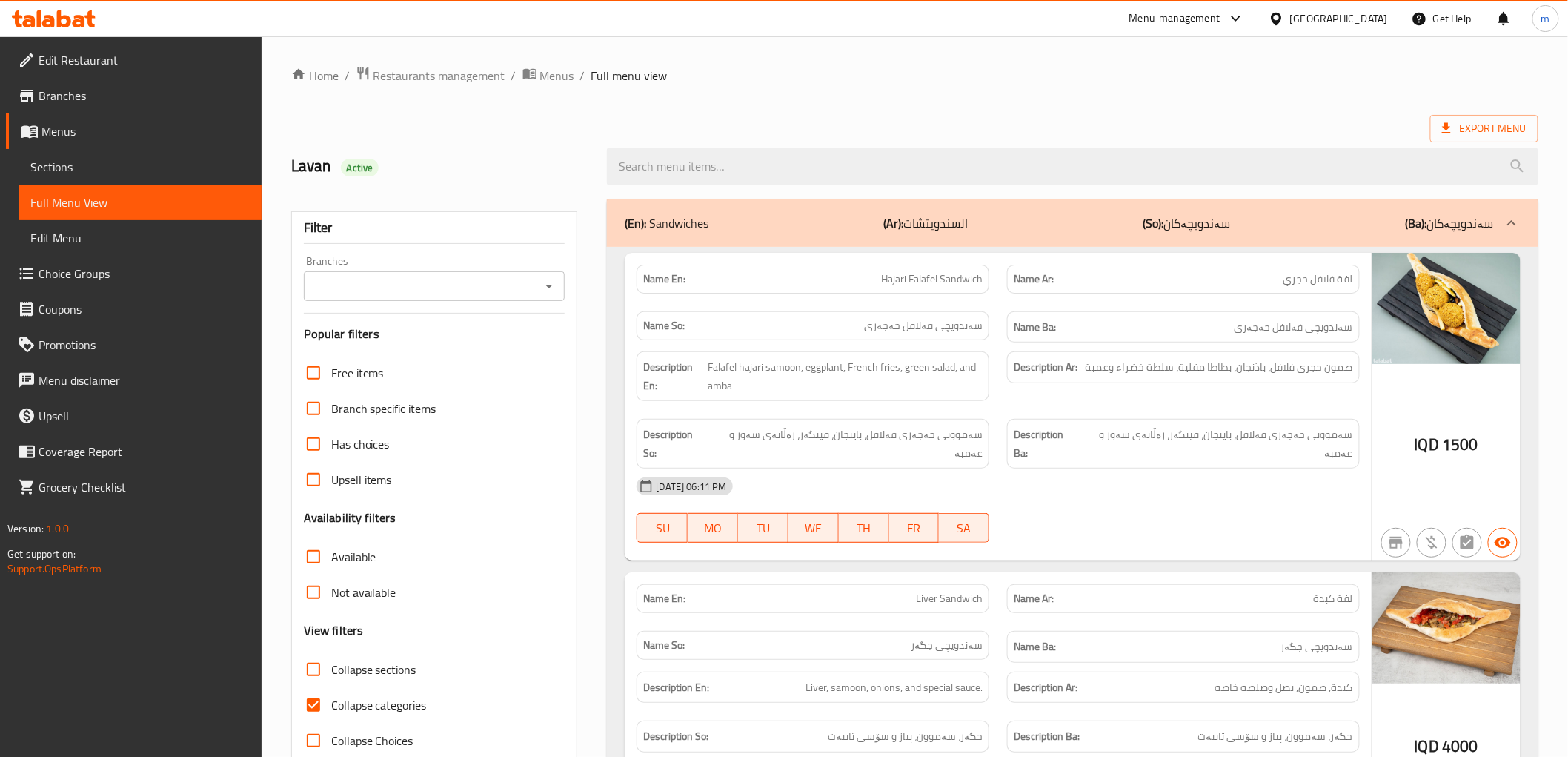
click at [548, 289] on icon "Open" at bounding box center [549, 286] width 18 height 18
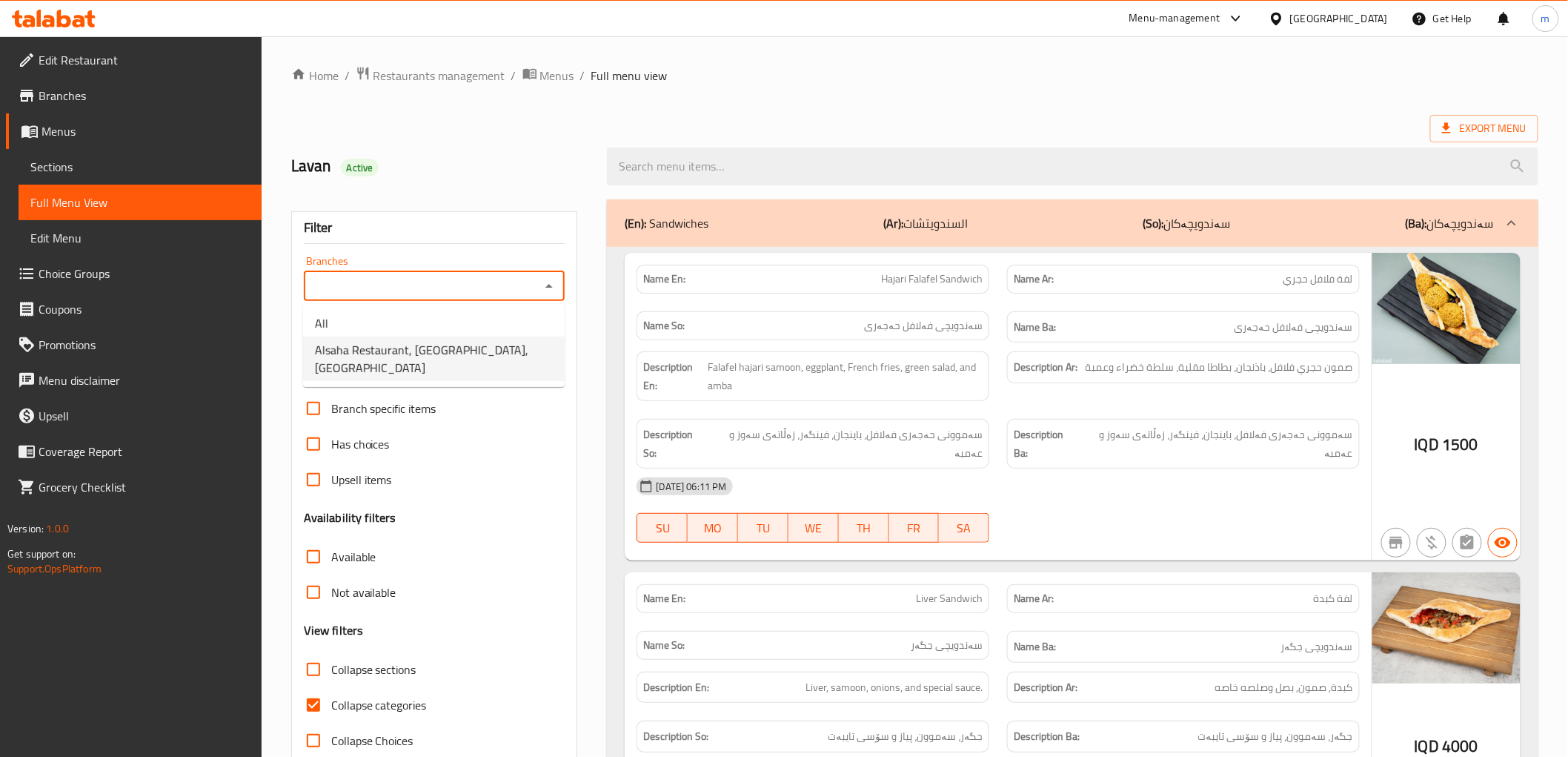
click at [473, 353] on span "Alsaha Restaurant, Adhmiyah, Al aathameya" at bounding box center [433, 358] width 237 height 36
type input "Alsaha Restaurant, Adhmiyah, Al aathameya"
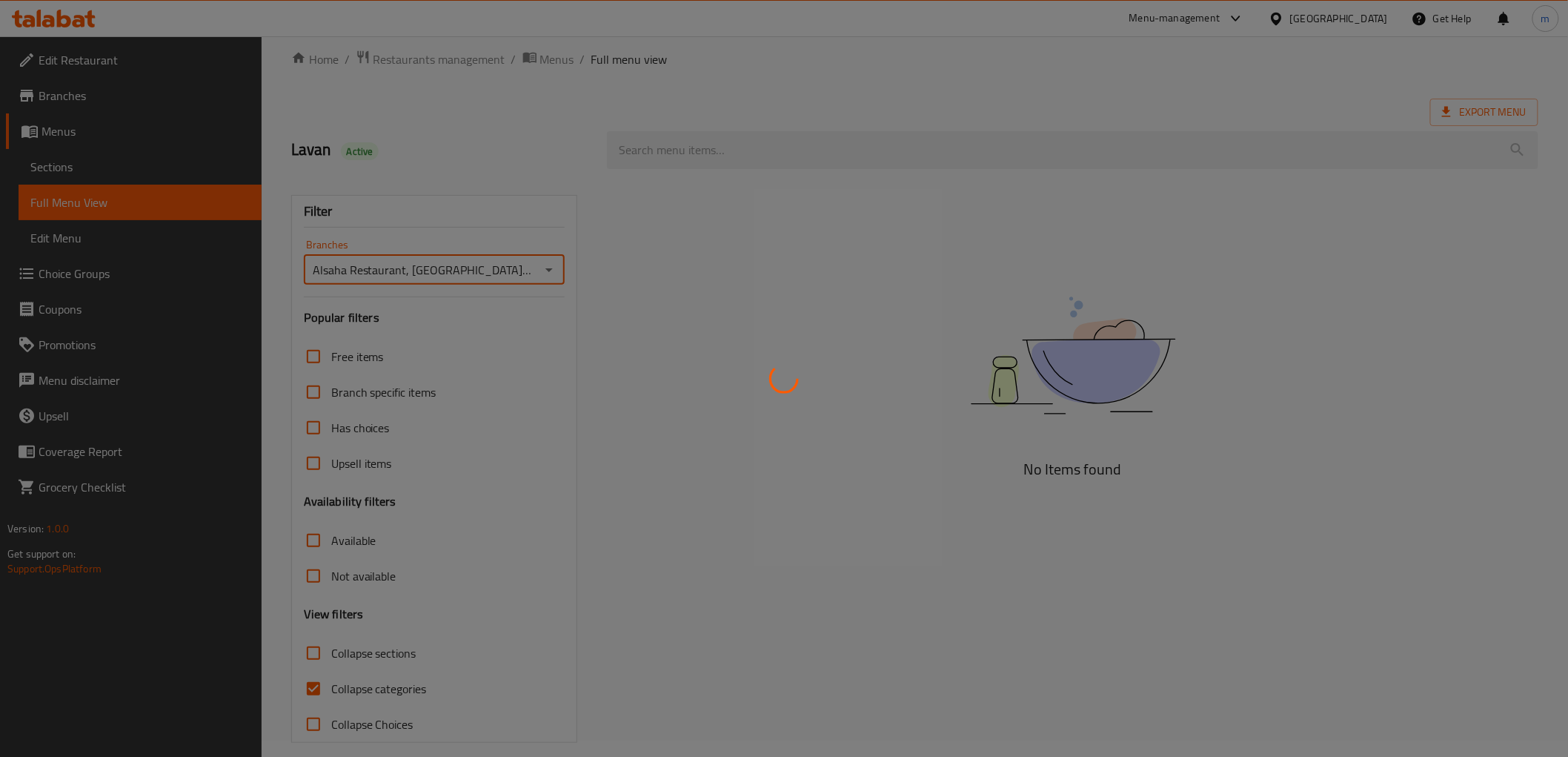
scroll to position [32, 0]
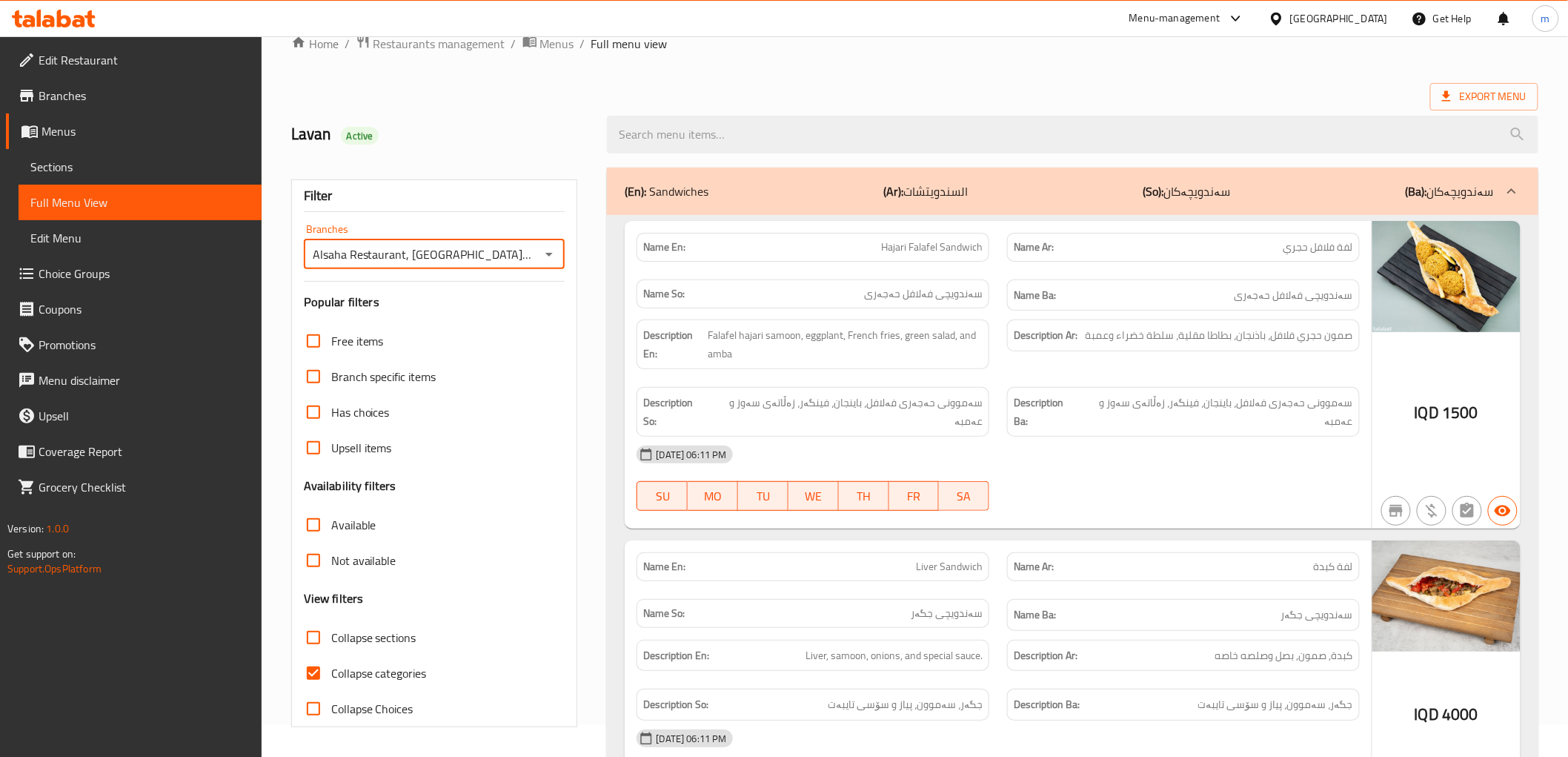
click at [330, 670] on input "Collapse categories" at bounding box center [313, 672] width 36 height 36
checkbox input "false"
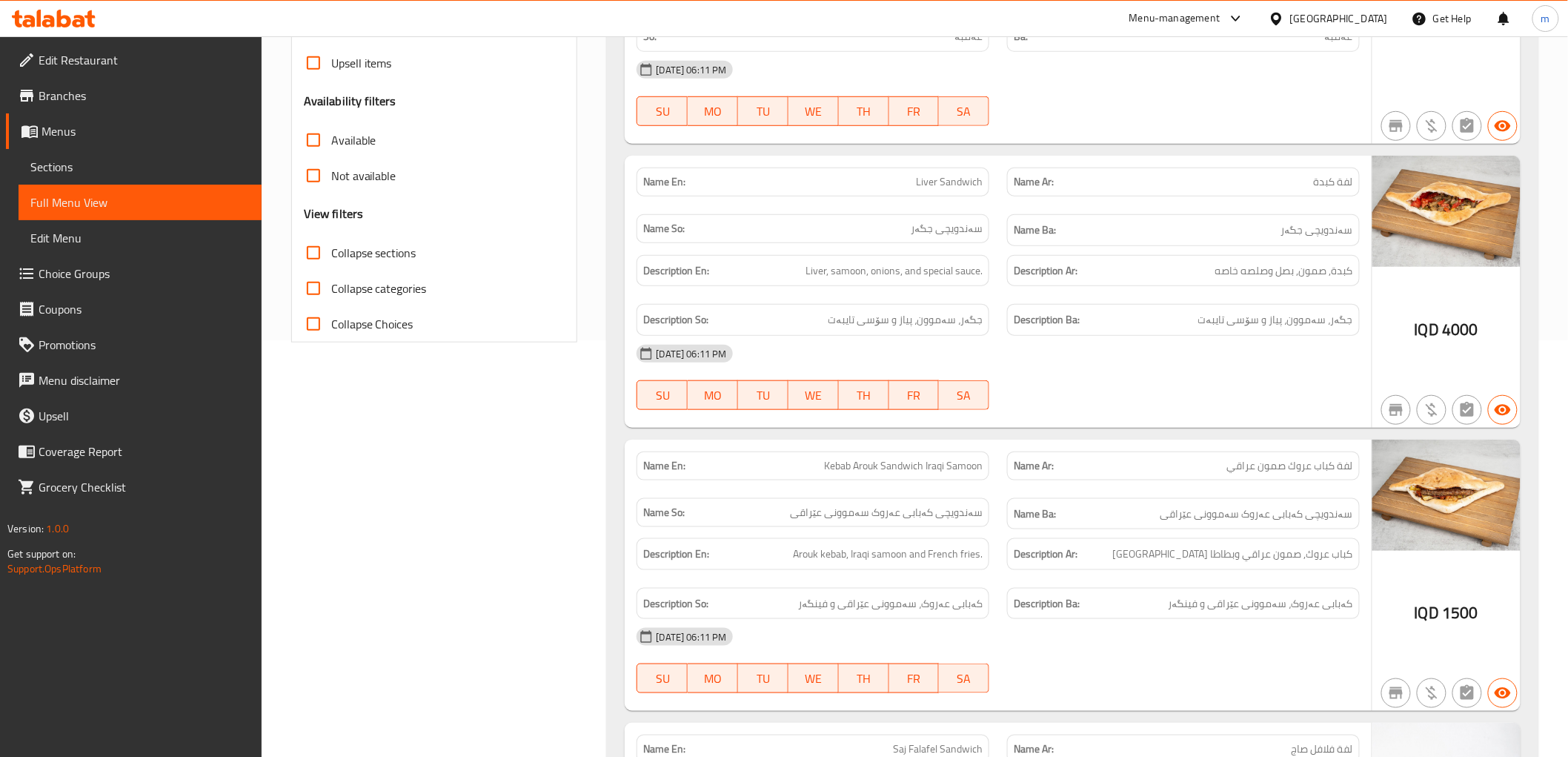
scroll to position [306, 0]
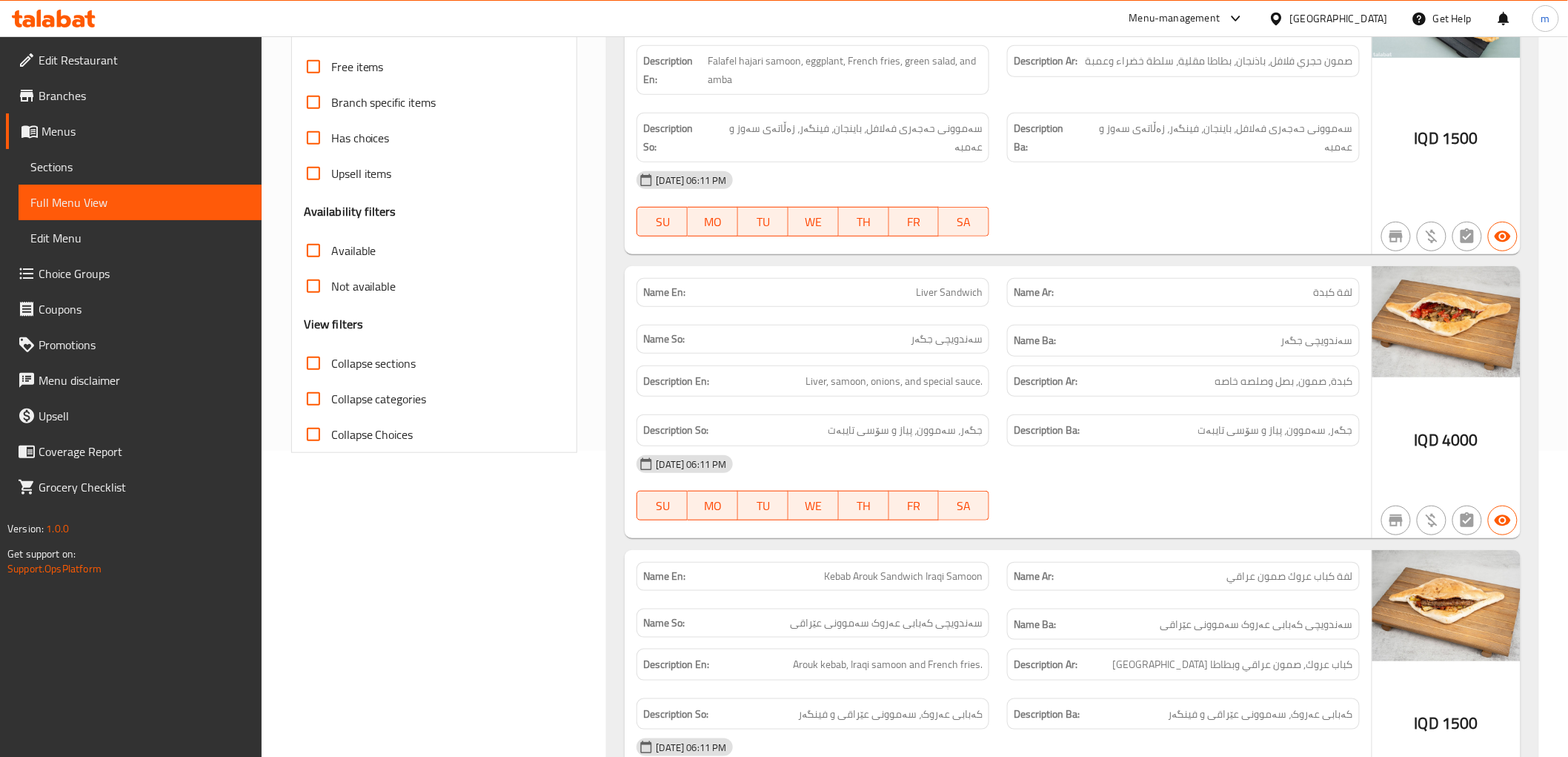
click at [366, 358] on span "Collapse sections" at bounding box center [374, 363] width 85 height 18
click at [331, 358] on input "Collapse sections" at bounding box center [313, 363] width 36 height 36
checkbox input "true"
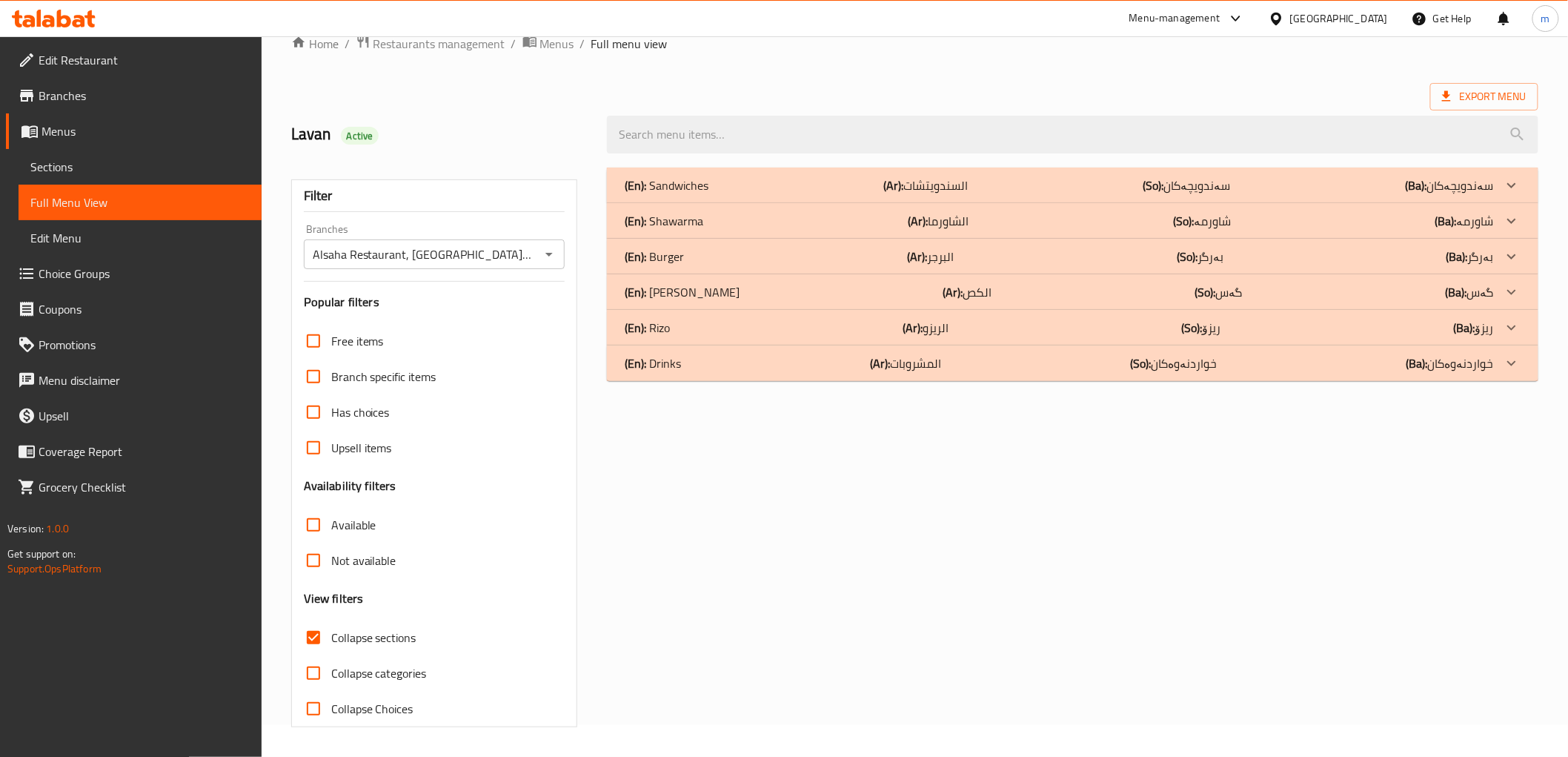
scroll to position [32, 0]
drag, startPoint x: 692, startPoint y: 361, endPoint x: 898, endPoint y: 486, distance: 241.0
click at [695, 194] on div "(En): Drinks (Ar): المشروبات (So): خواردنەوەکان (Ba): خواردنەوەکان" at bounding box center [1058, 185] width 868 height 18
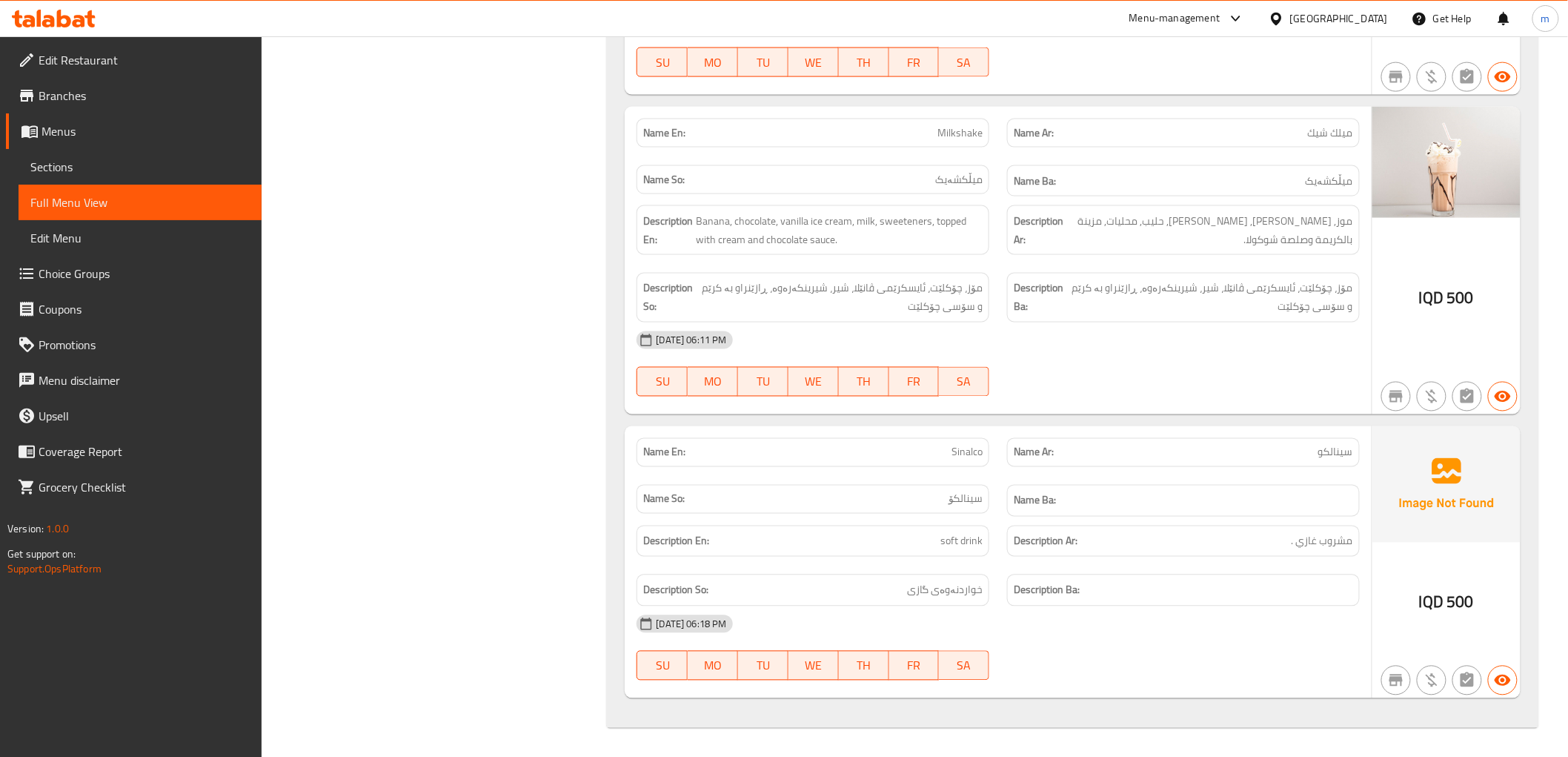
scroll to position [906, 0]
click at [970, 137] on span "Milkshake" at bounding box center [960, 132] width 45 height 15
copy span "Milkshake"
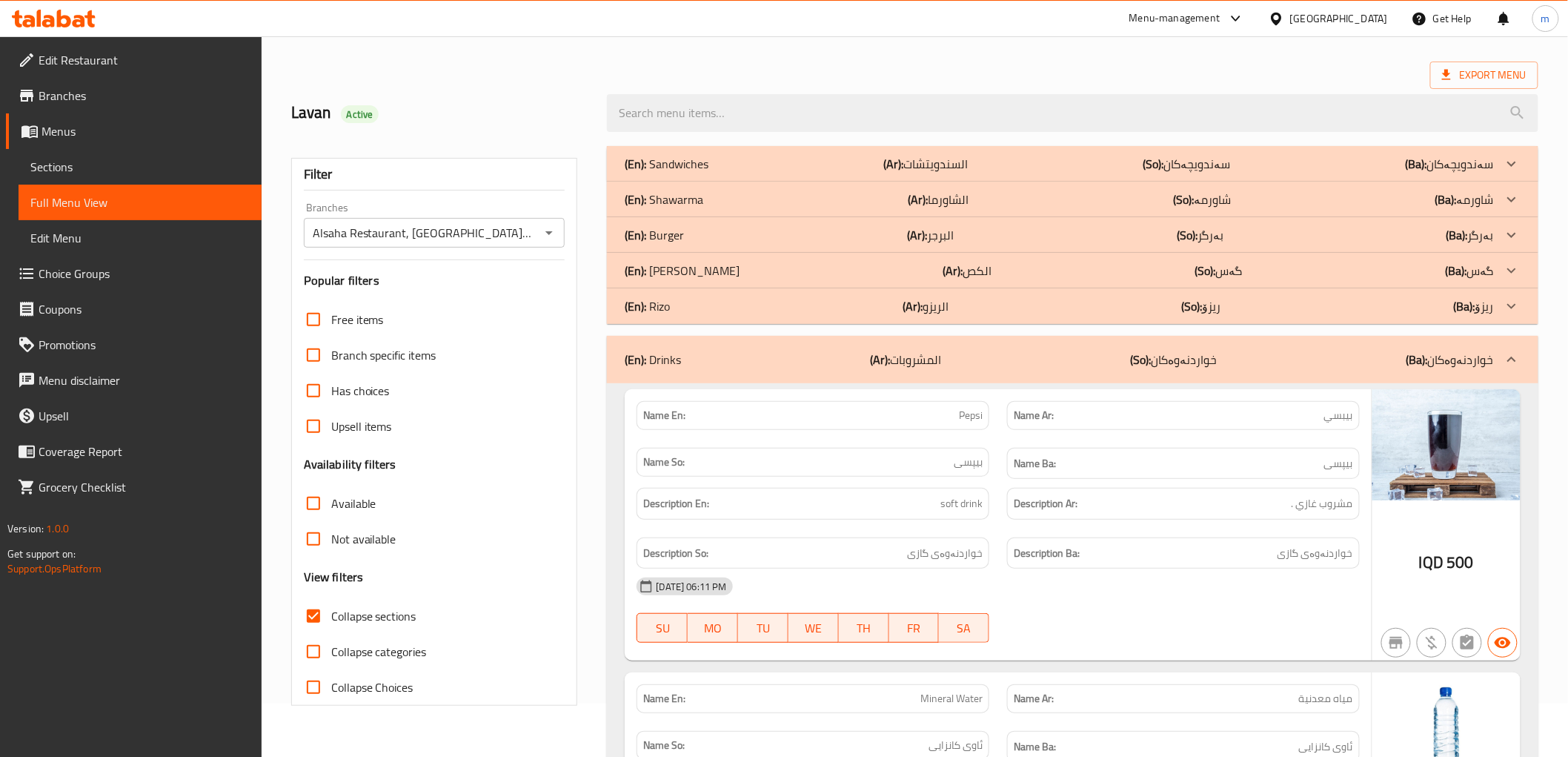
scroll to position [0, 0]
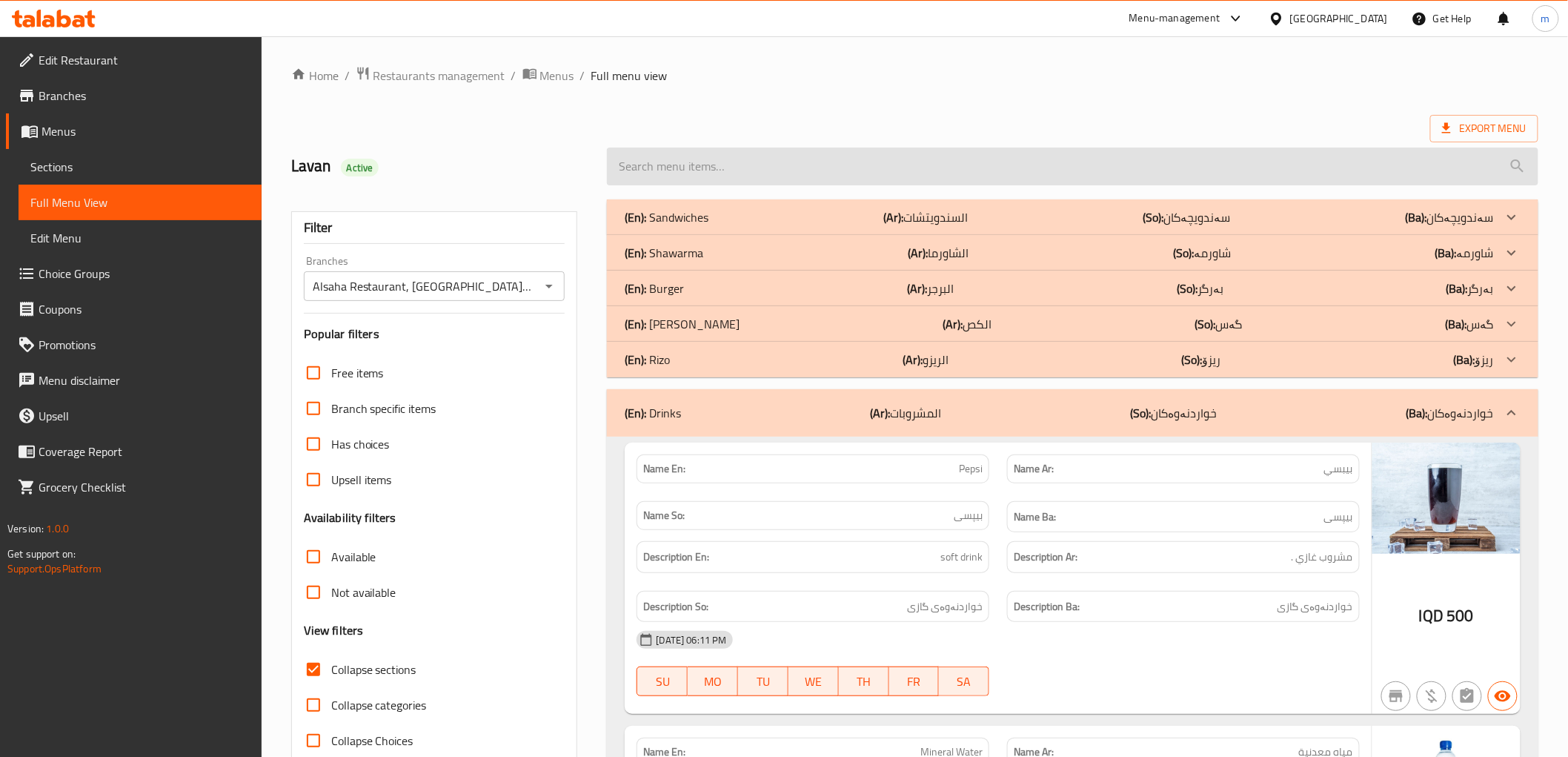
click at [681, 163] on input "search" at bounding box center [1072, 166] width 930 height 37
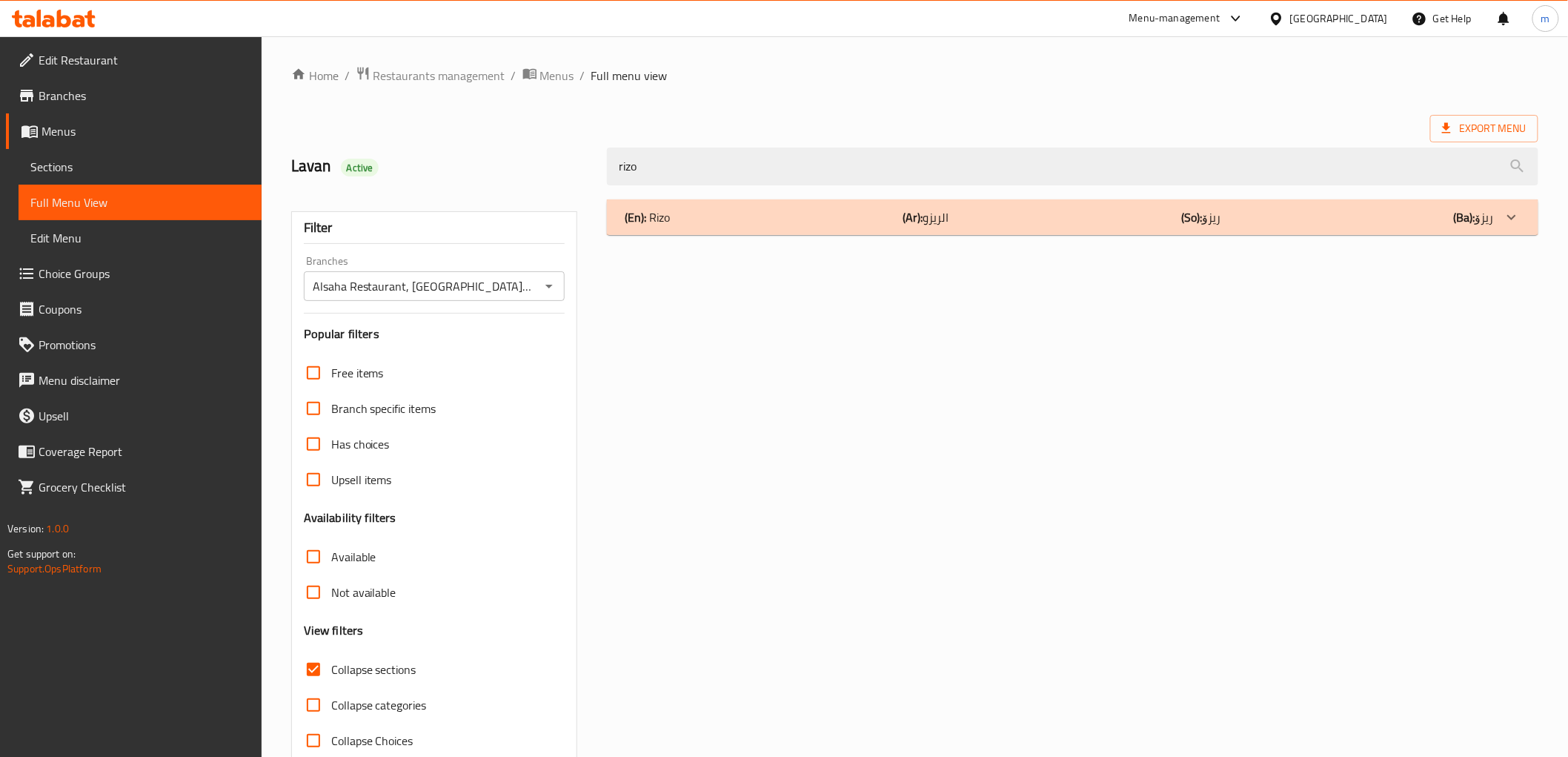
type input "rizo"
click at [379, 670] on span "Collapse sections" at bounding box center [374, 669] width 85 height 18
click at [331, 670] on input "Collapse sections" at bounding box center [313, 669] width 36 height 36
checkbox input "false"
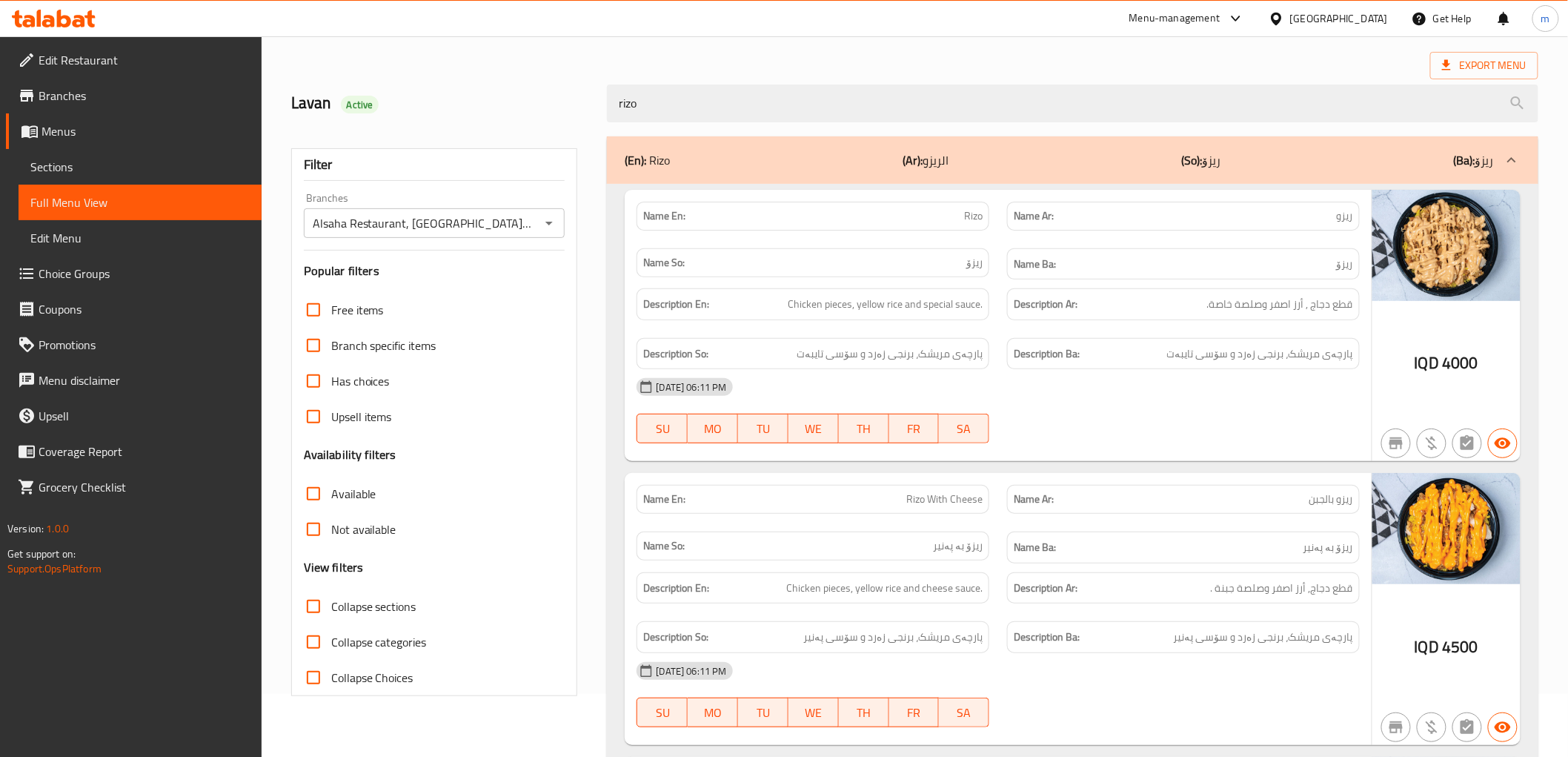
scroll to position [137, 0]
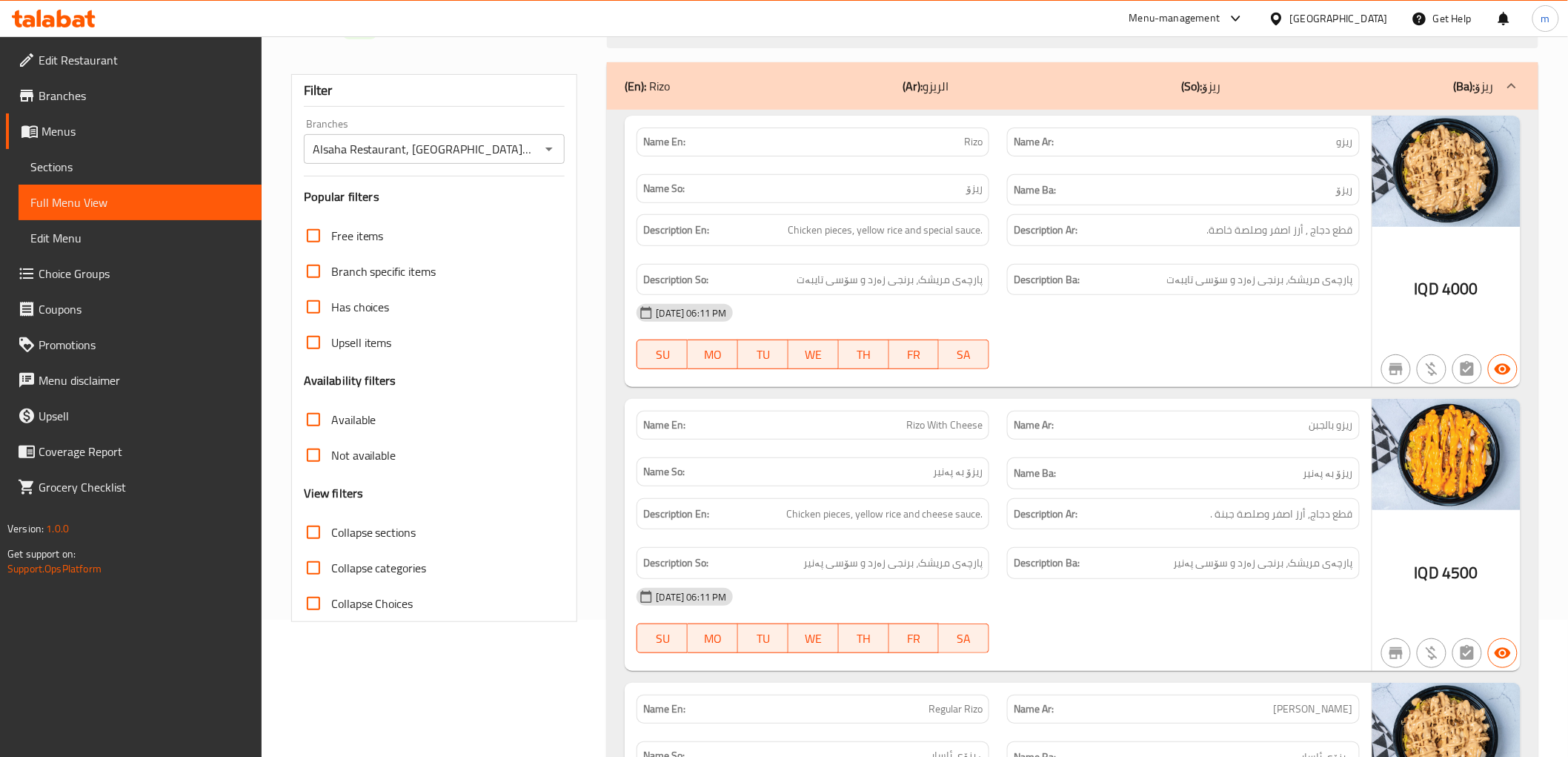
click at [552, 70] on div "Filter Branches Alsaha Restaurant, Adhmiyah, Al aathameya Branches Popular filt…" at bounding box center [440, 523] width 317 height 939
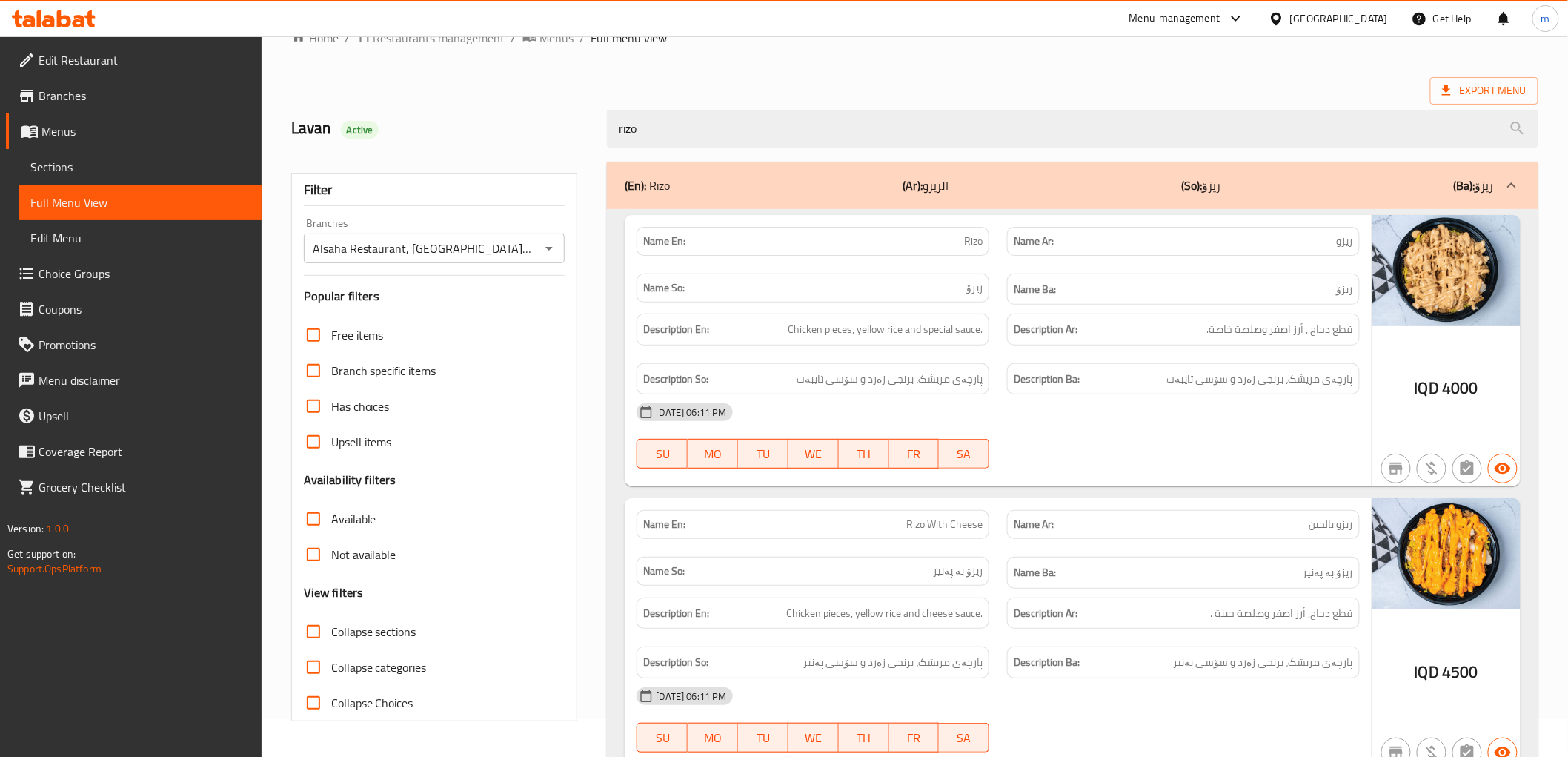
scroll to position [0, 0]
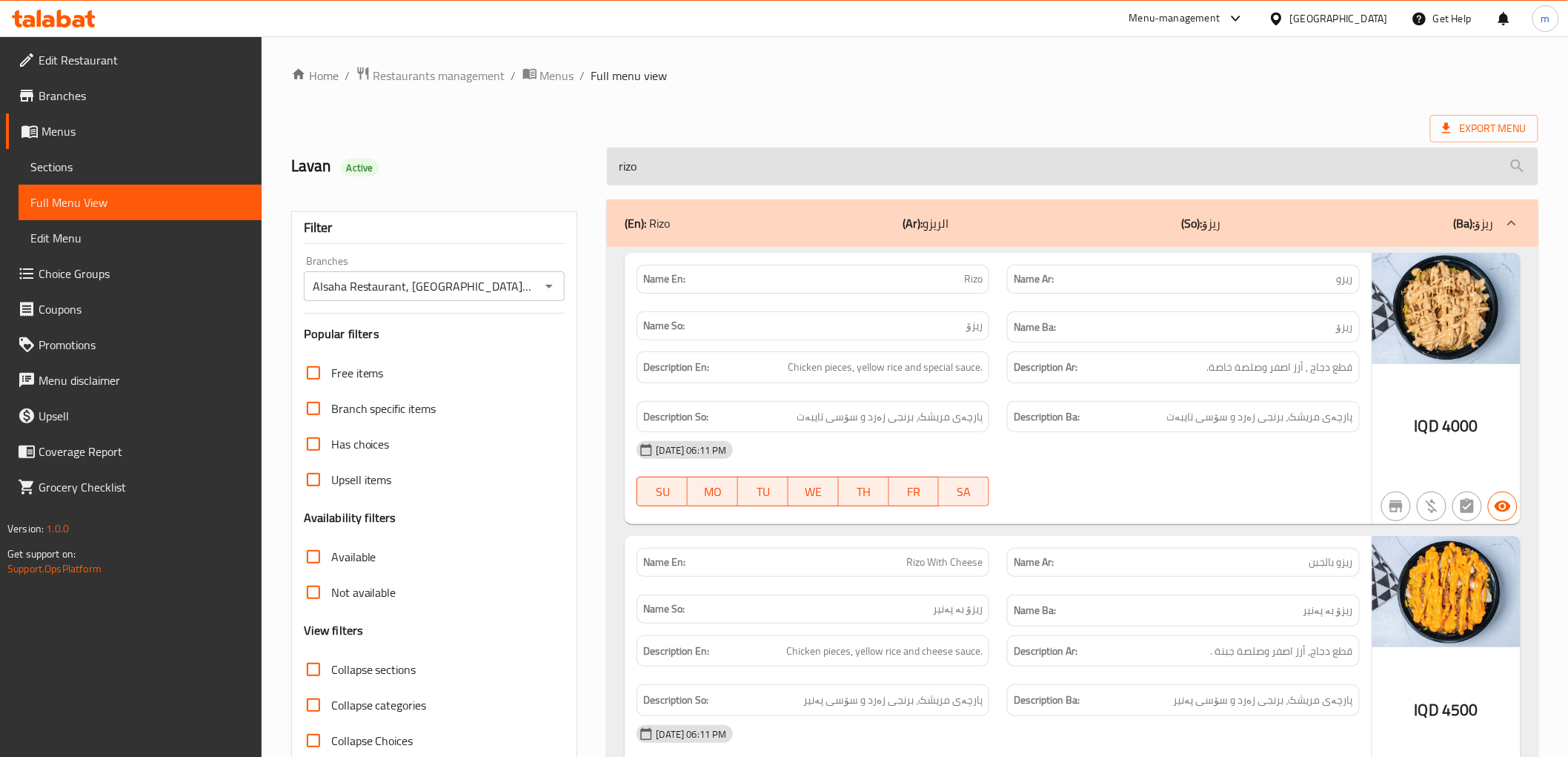
click at [690, 164] on input "rizo" at bounding box center [1072, 166] width 930 height 37
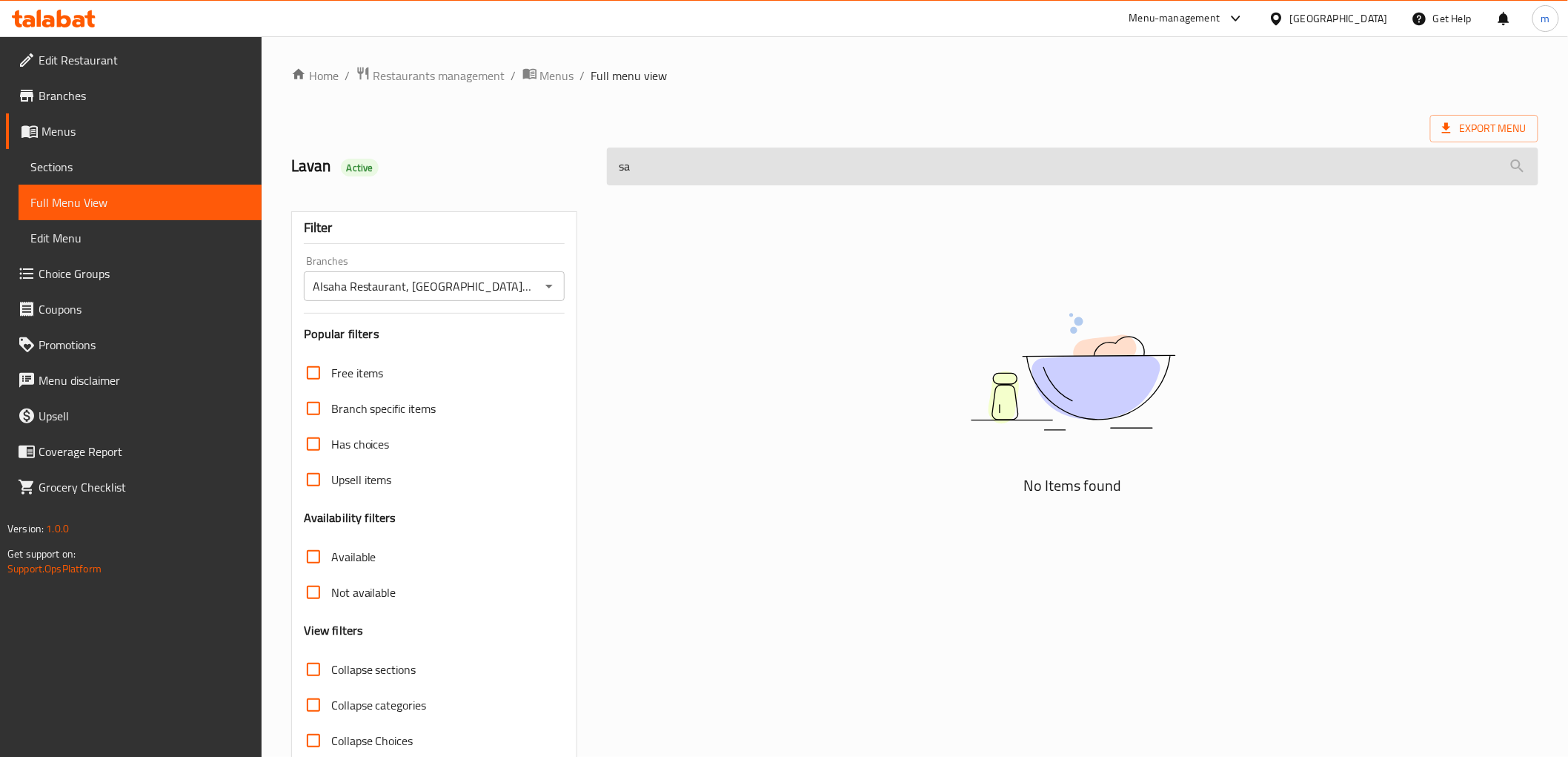
type input "s"
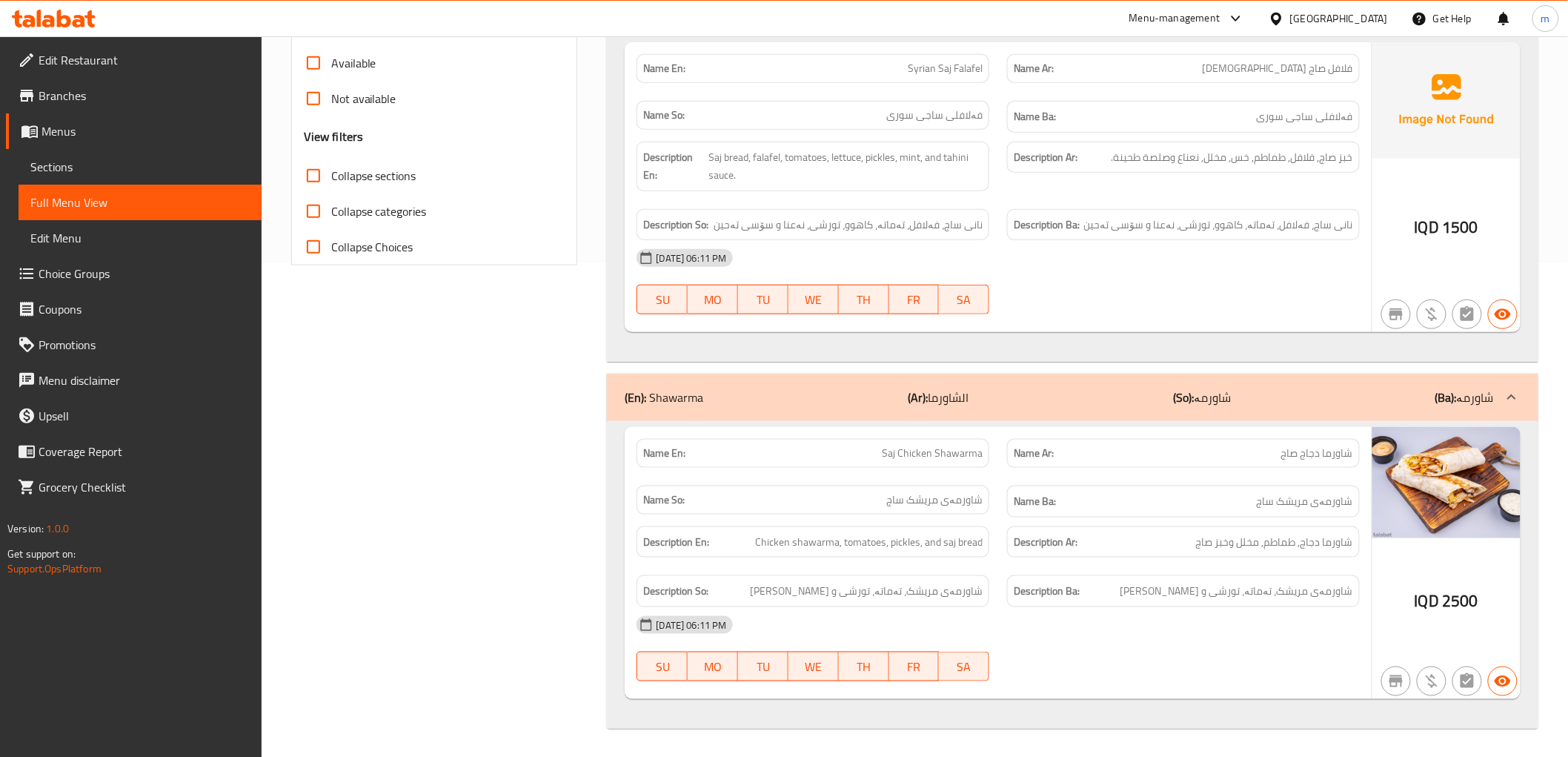
scroll to position [496, 0]
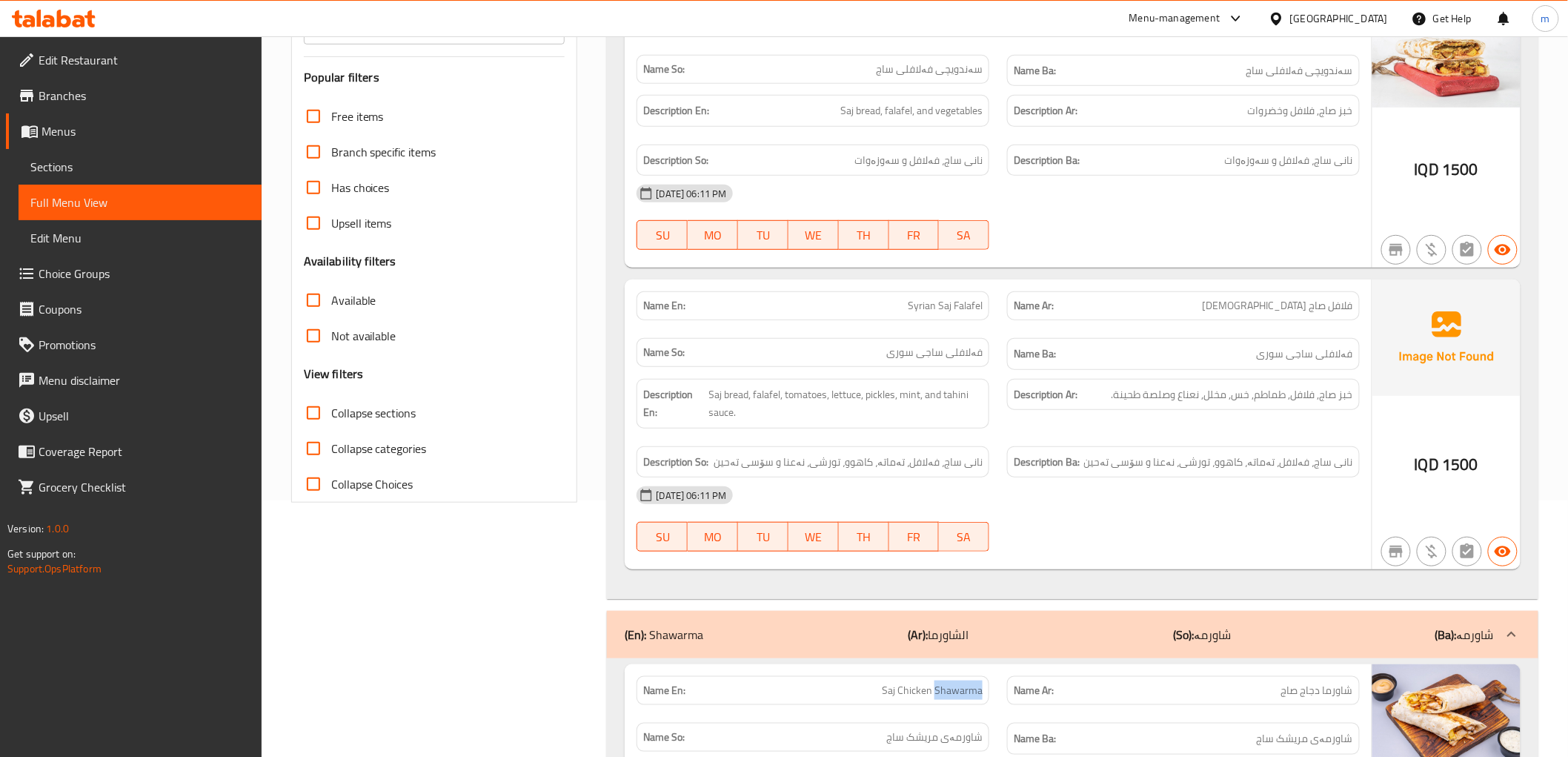
scroll to position [0, 0]
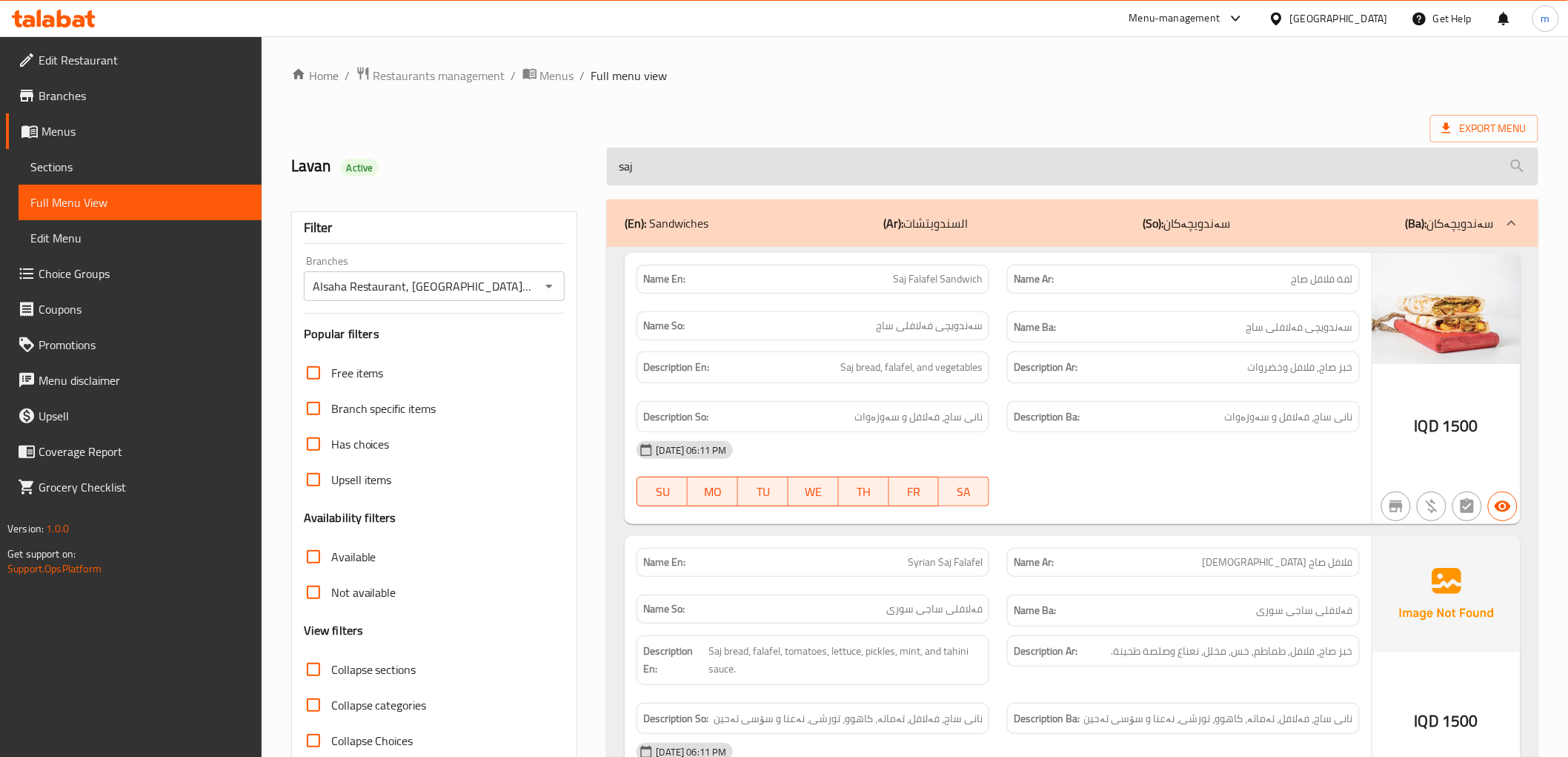
click at [835, 165] on input "saj" at bounding box center [1072, 166] width 930 height 37
paste input "Shawarma"
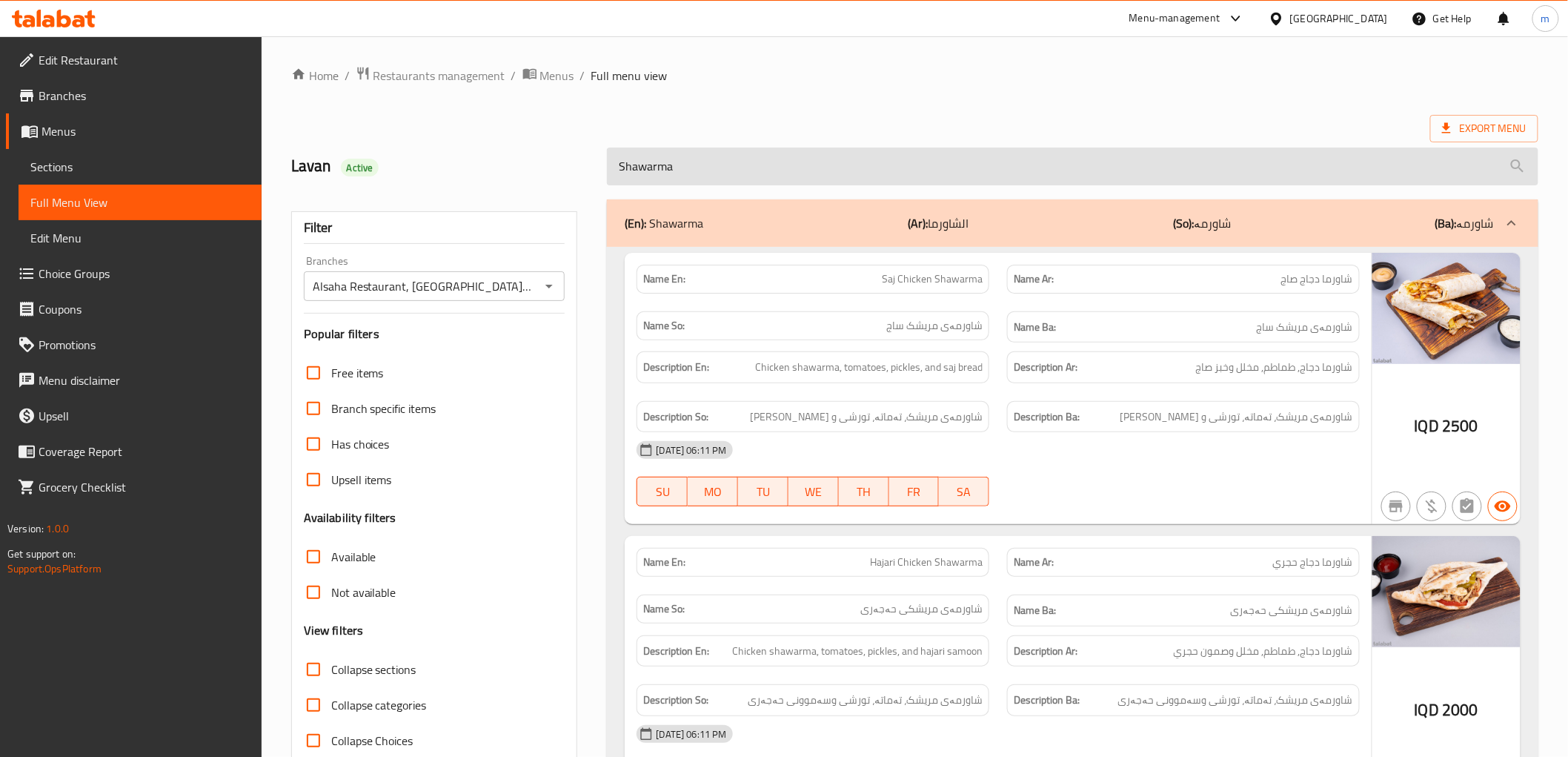
click at [751, 175] on input "Shawarma" at bounding box center [1072, 166] width 930 height 37
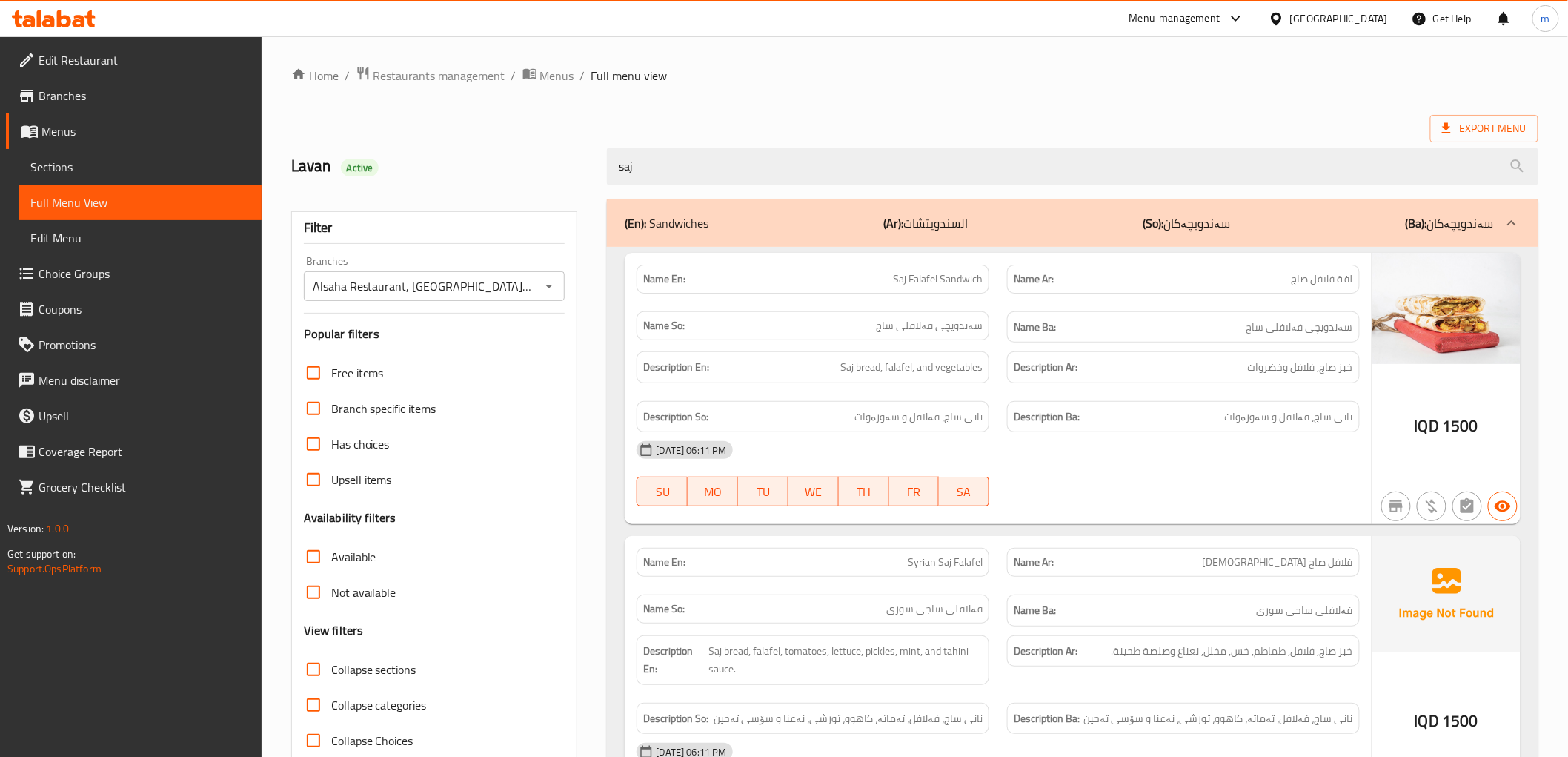
click at [716, 190] on div "(En): Sandwiches (Ar): السندويتشات (So): سەندویچەکان (Ba): سەندویچەکان Name En:…" at bounding box center [1072, 711] width 948 height 1041
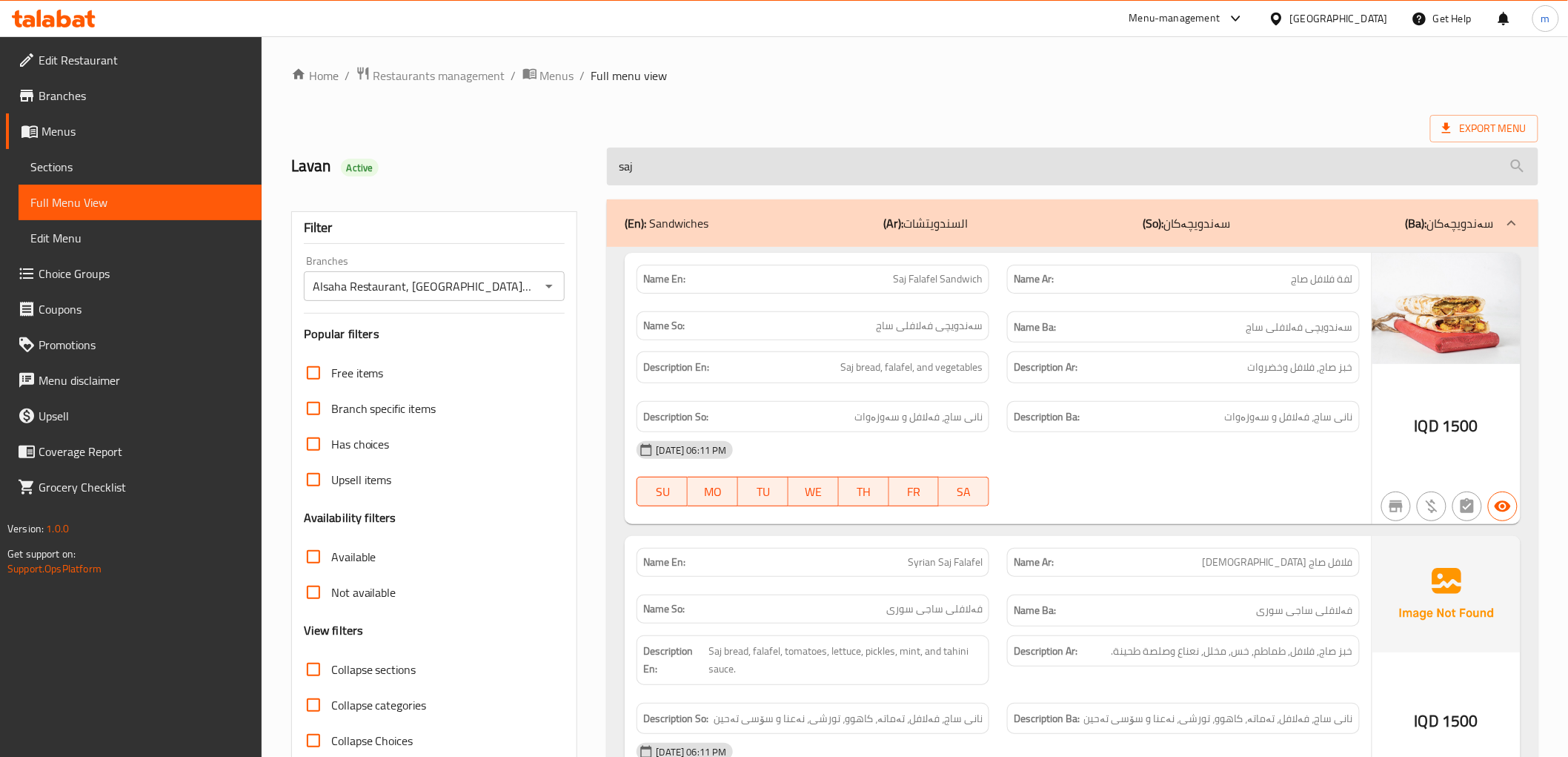
click at [719, 165] on input "saj" at bounding box center [1072, 166] width 930 height 37
paste input "Shawarma"
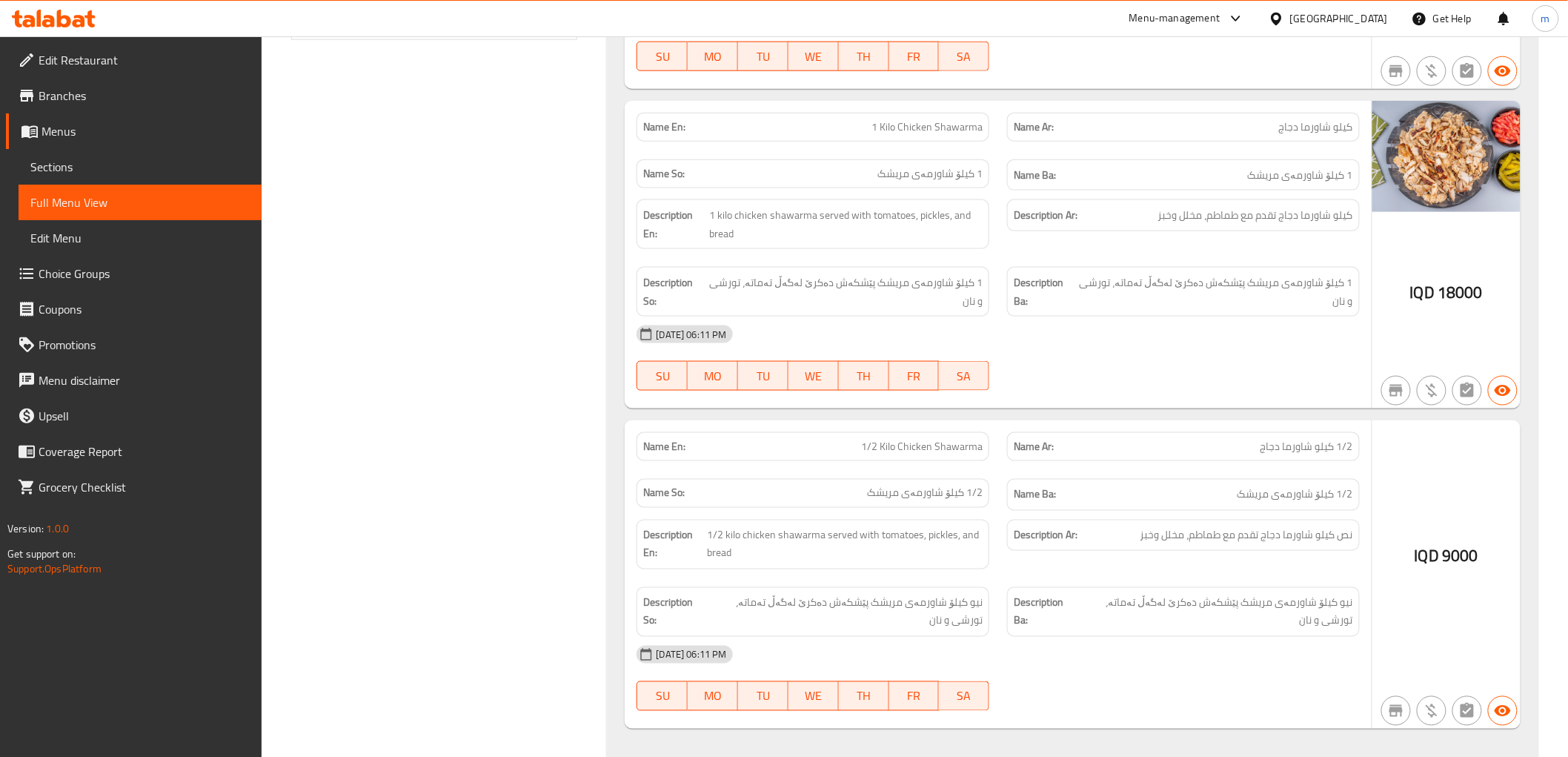
scroll to position [752, 0]
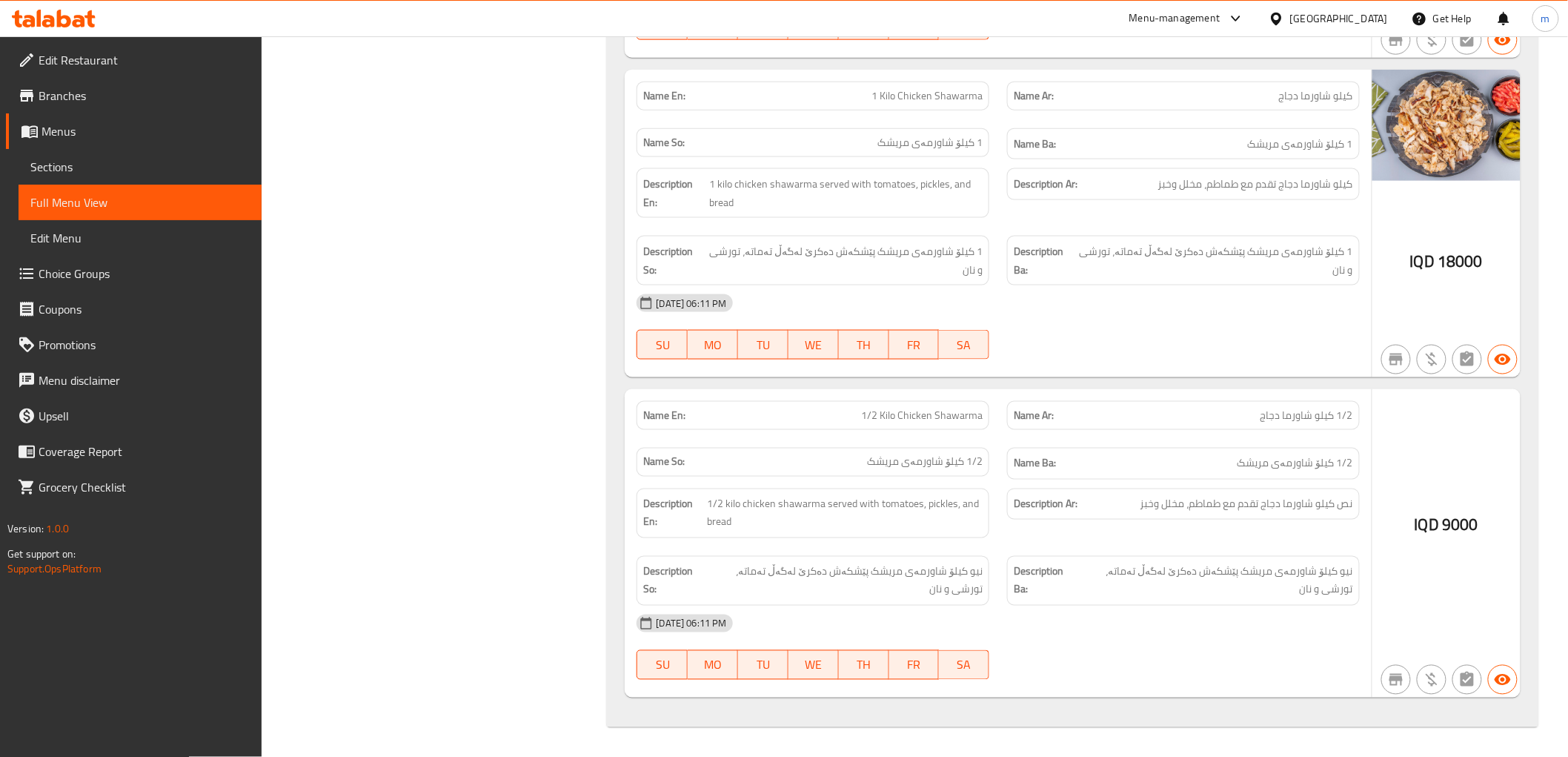
click at [1442, 414] on div "IQD 9000" at bounding box center [1446, 543] width 149 height 309
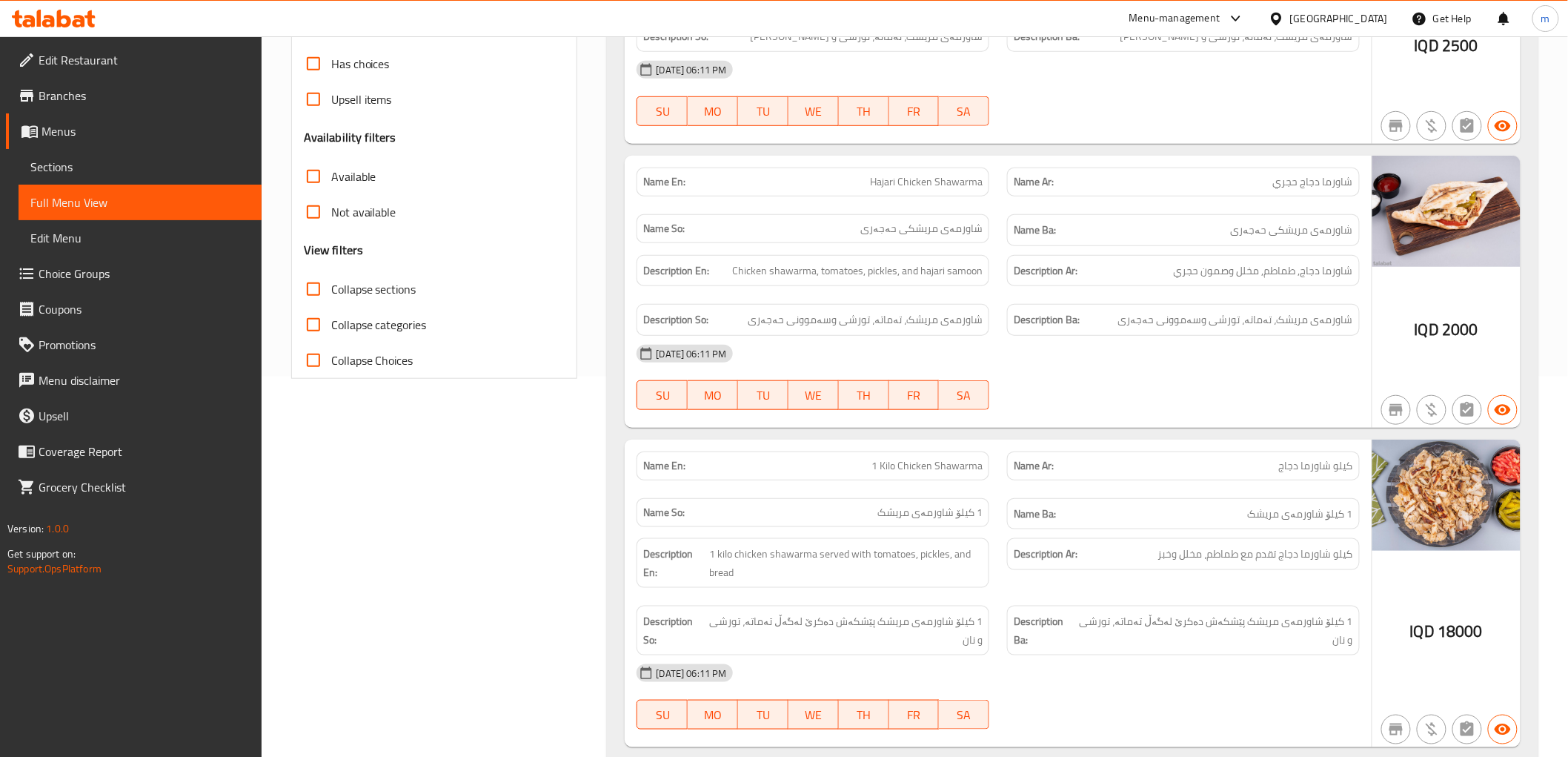
scroll to position [340, 0]
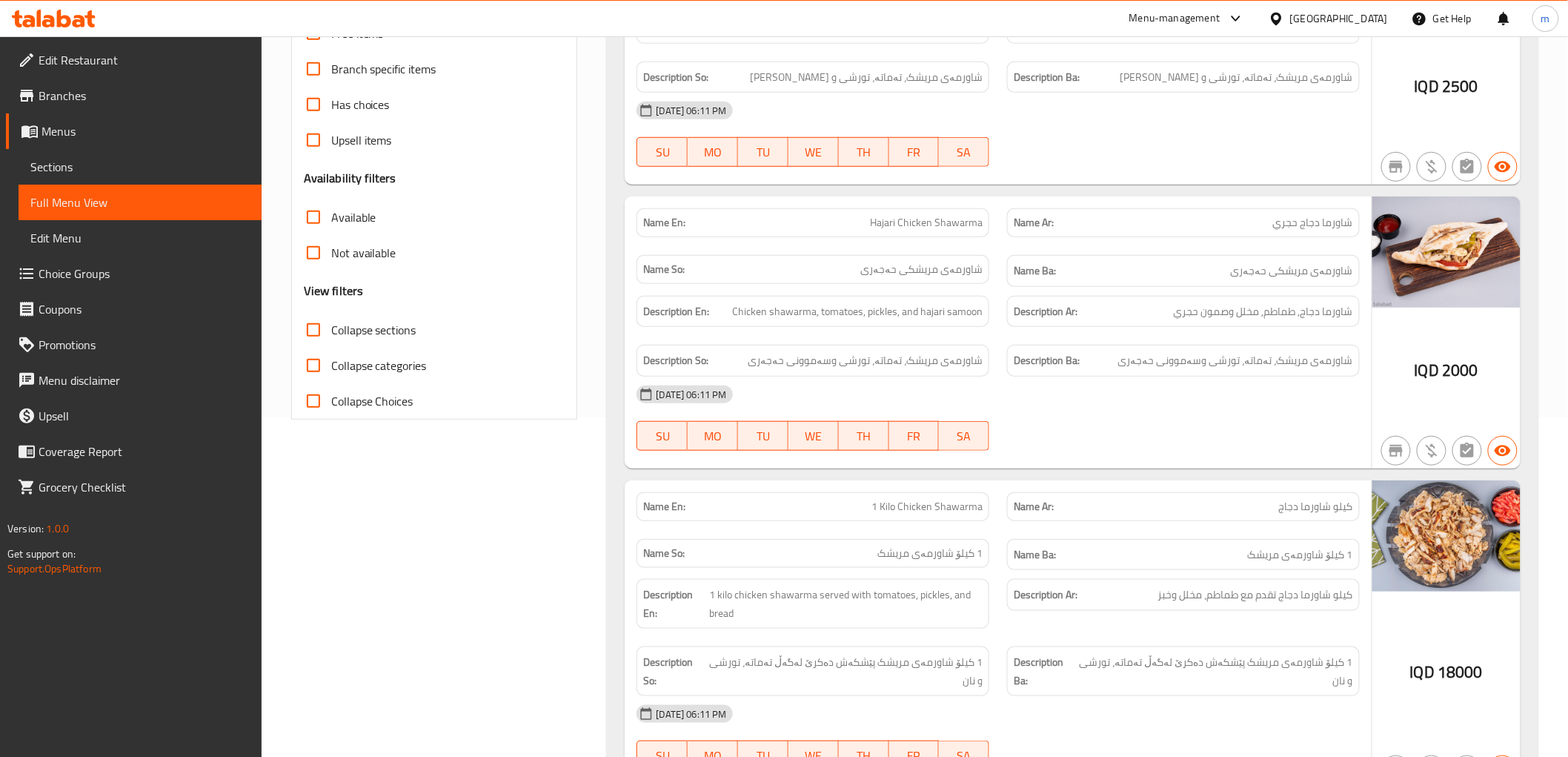
click at [889, 220] on span "Hajari Chicken Shawarma" at bounding box center [926, 222] width 113 height 15
copy span "Hajari"
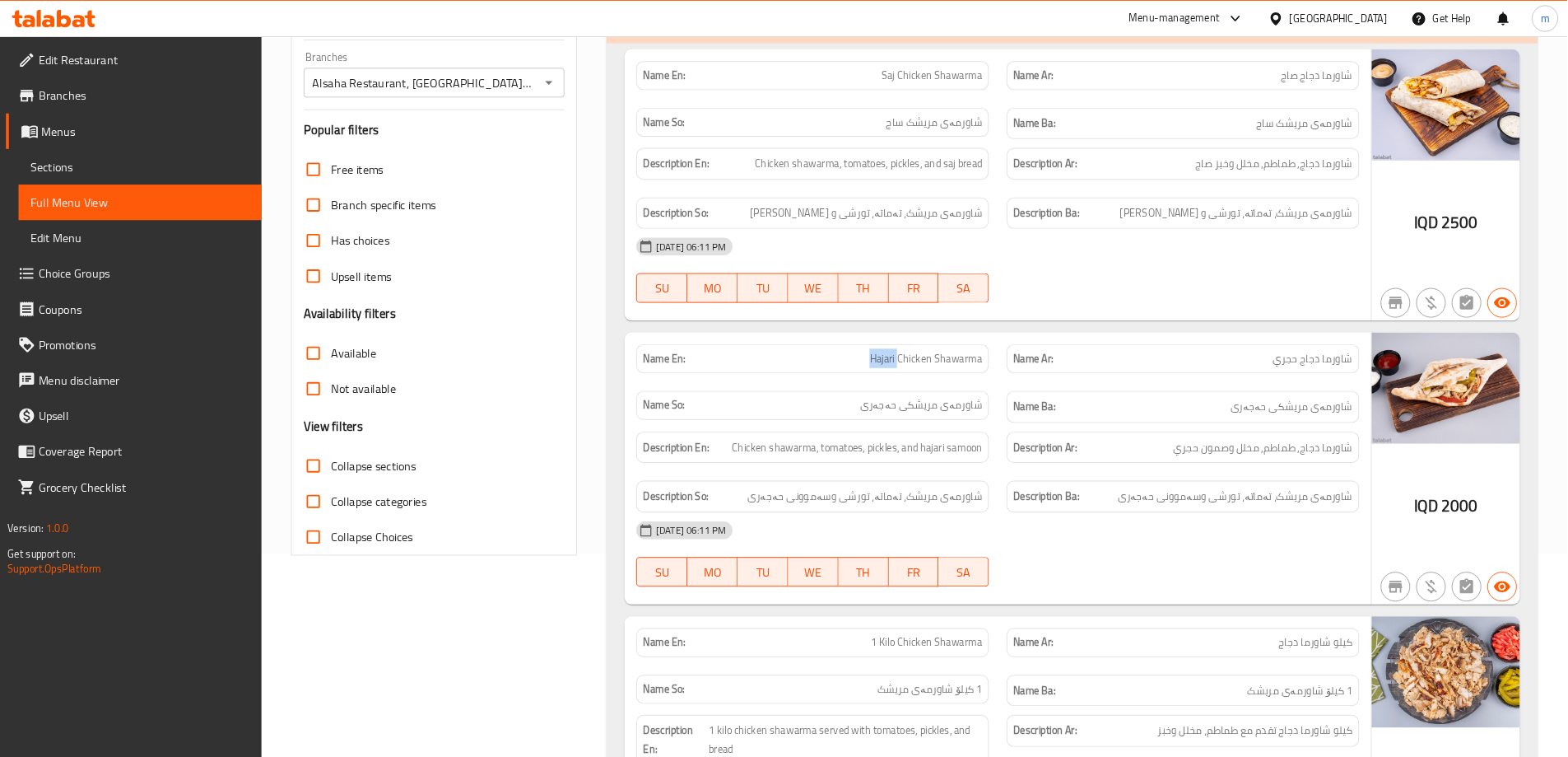
scroll to position [0, 0]
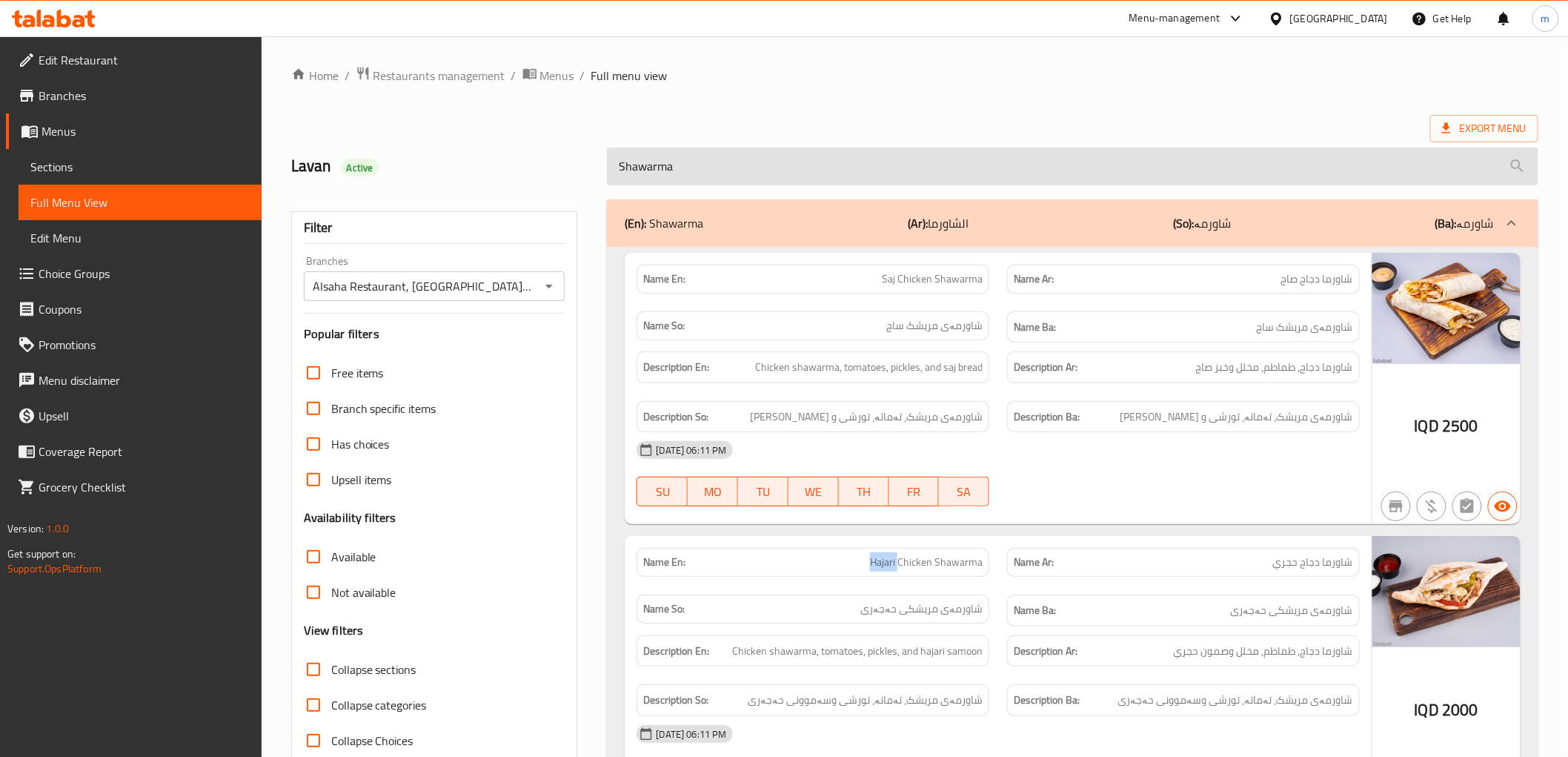
click at [611, 162] on input "Shawarma" at bounding box center [1072, 166] width 930 height 37
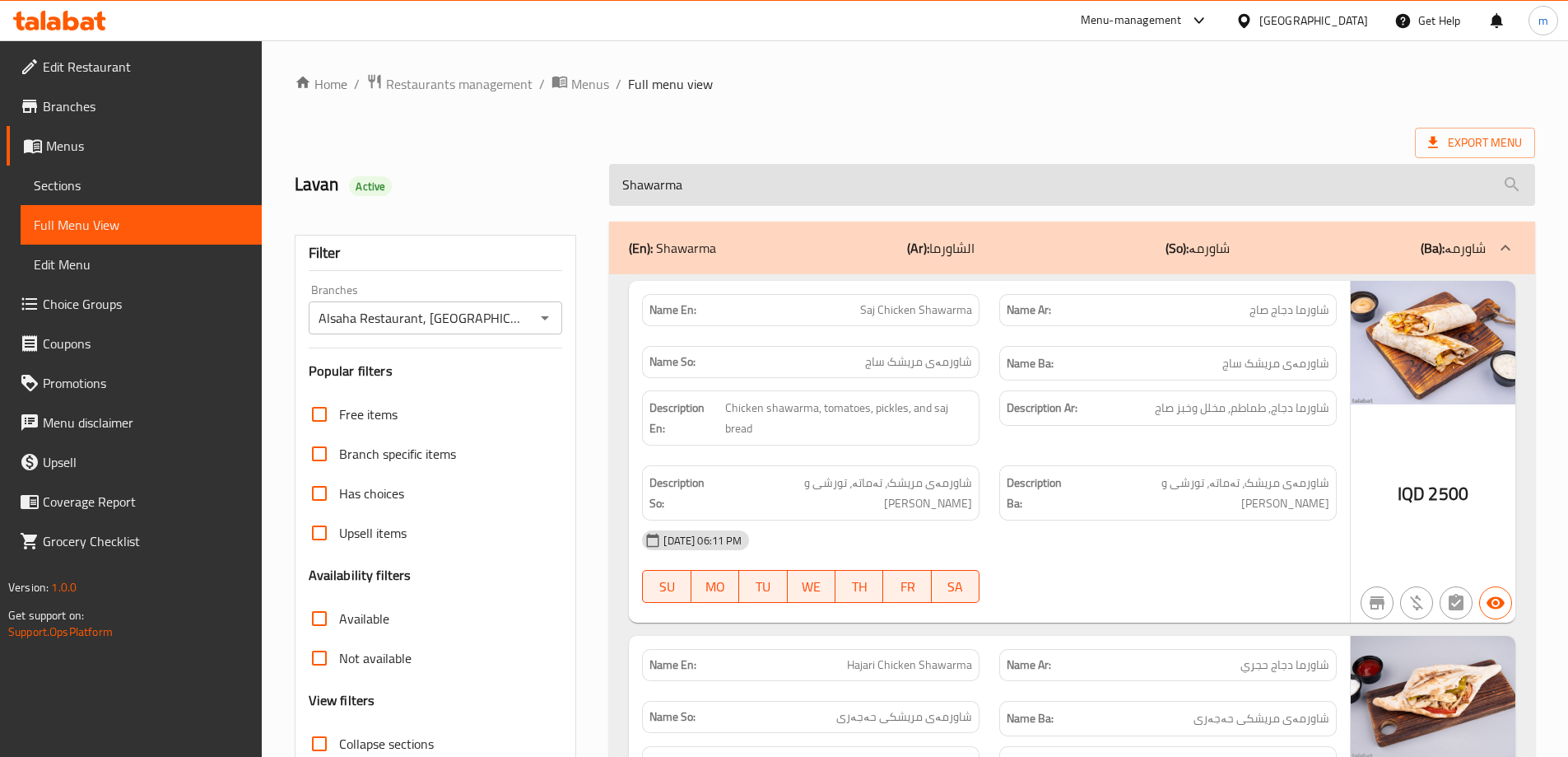
click at [679, 180] on input "Shawarma" at bounding box center [1071, 185] width 926 height 42
paste input "Hajari"
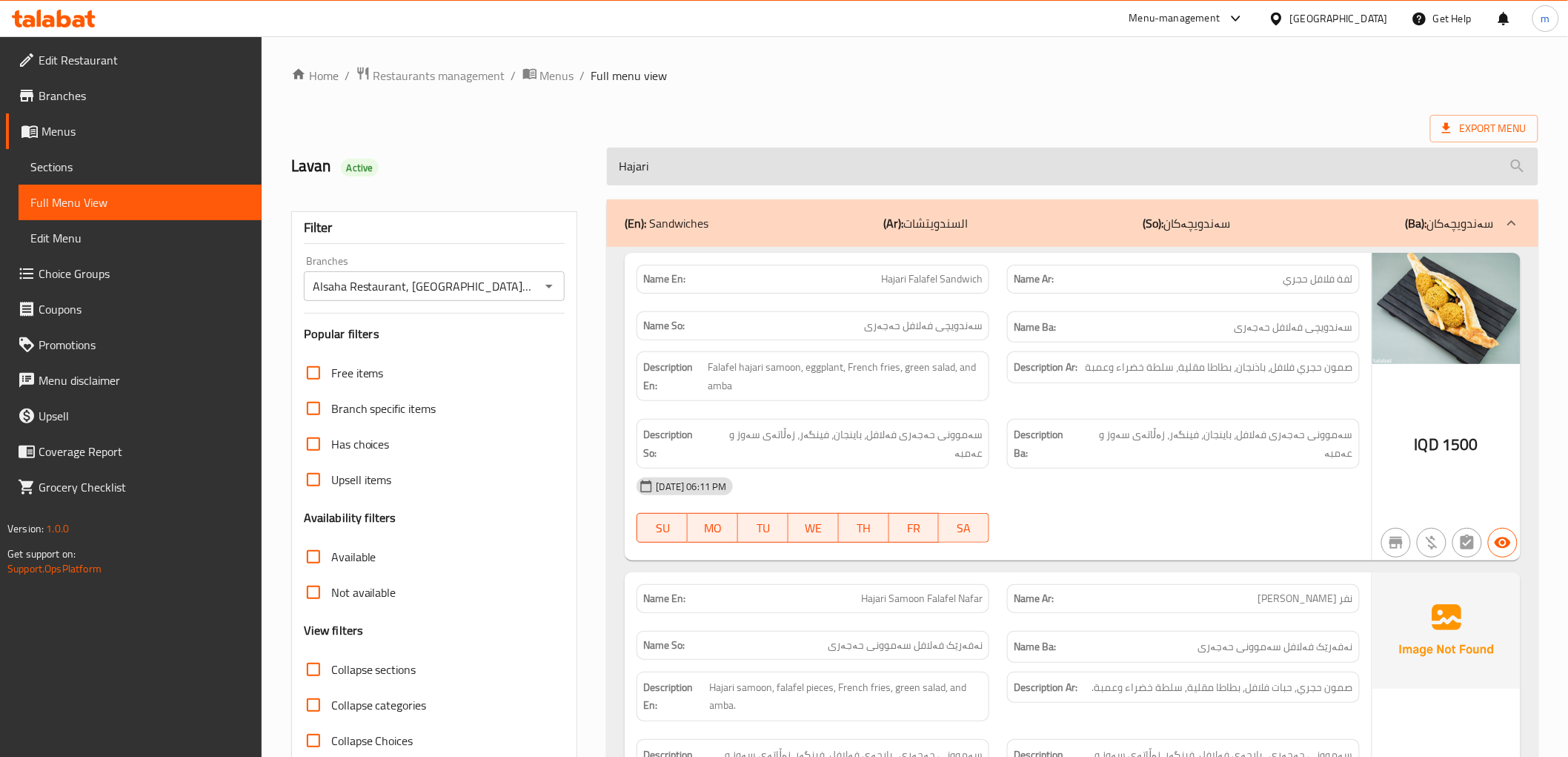
click at [759, 181] on input "Hajari" at bounding box center [1072, 166] width 930 height 37
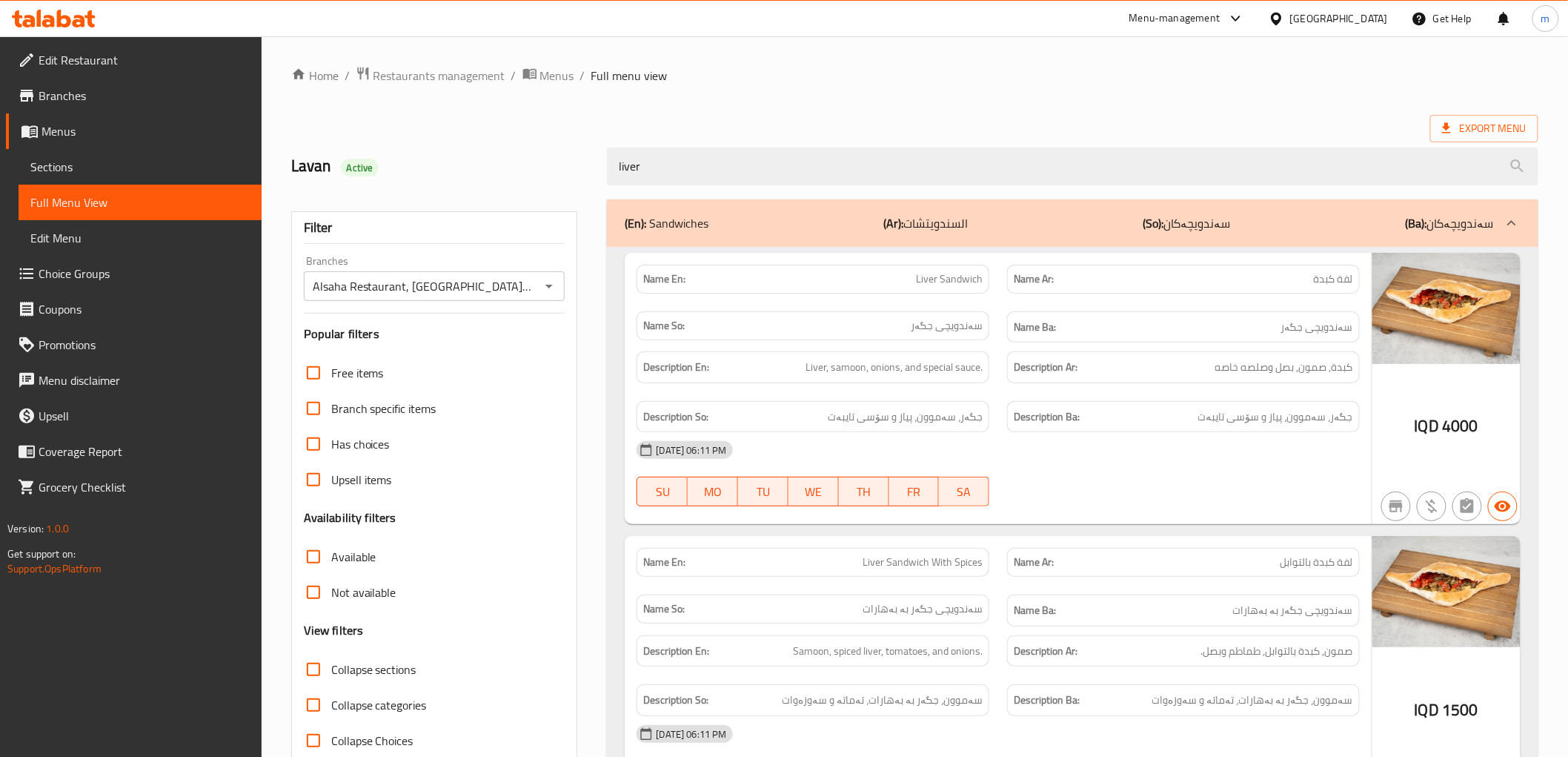
click at [656, 188] on div "liver" at bounding box center [1072, 166] width 948 height 55
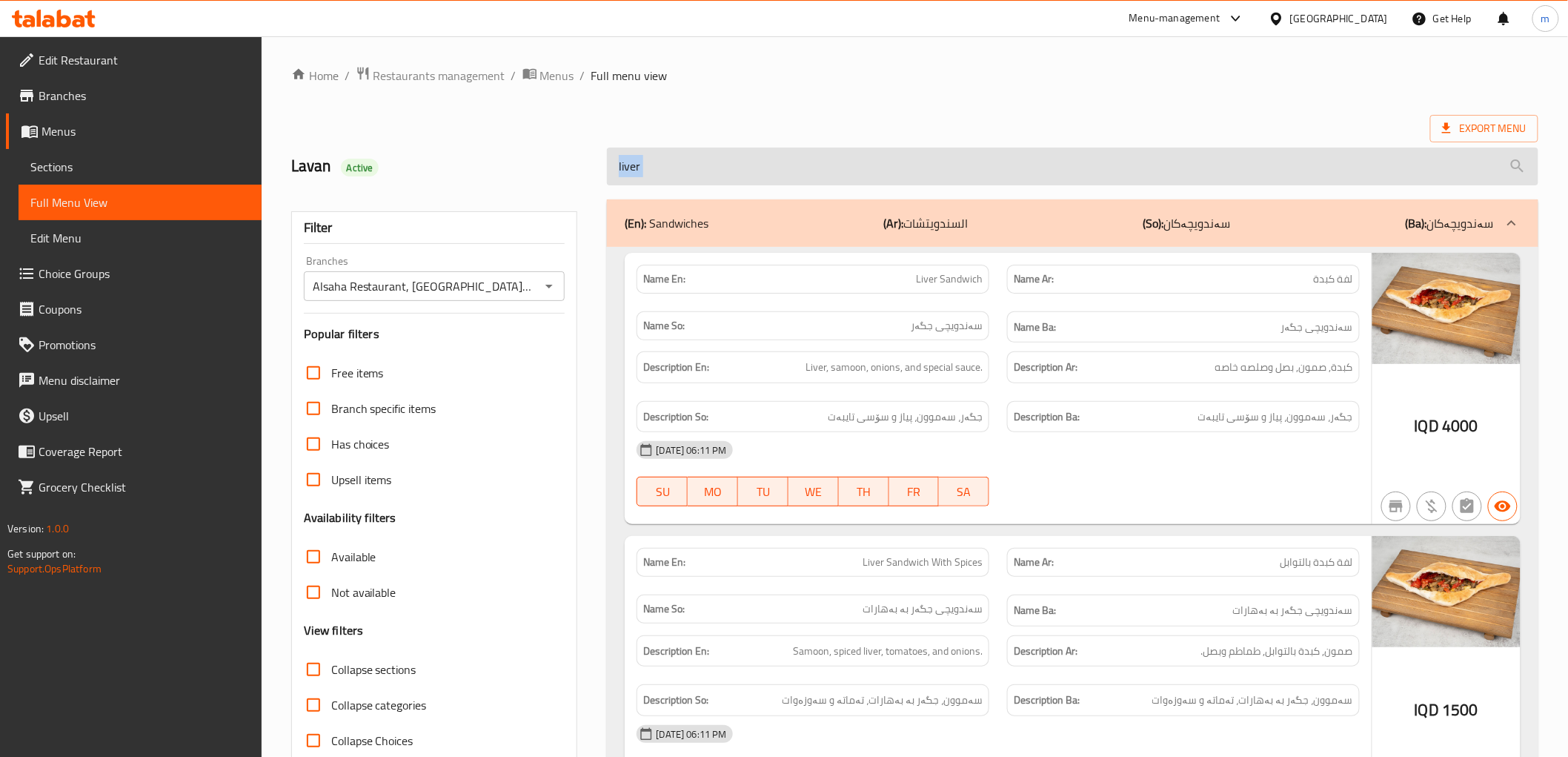
click at [664, 171] on input "liver" at bounding box center [1072, 166] width 930 height 37
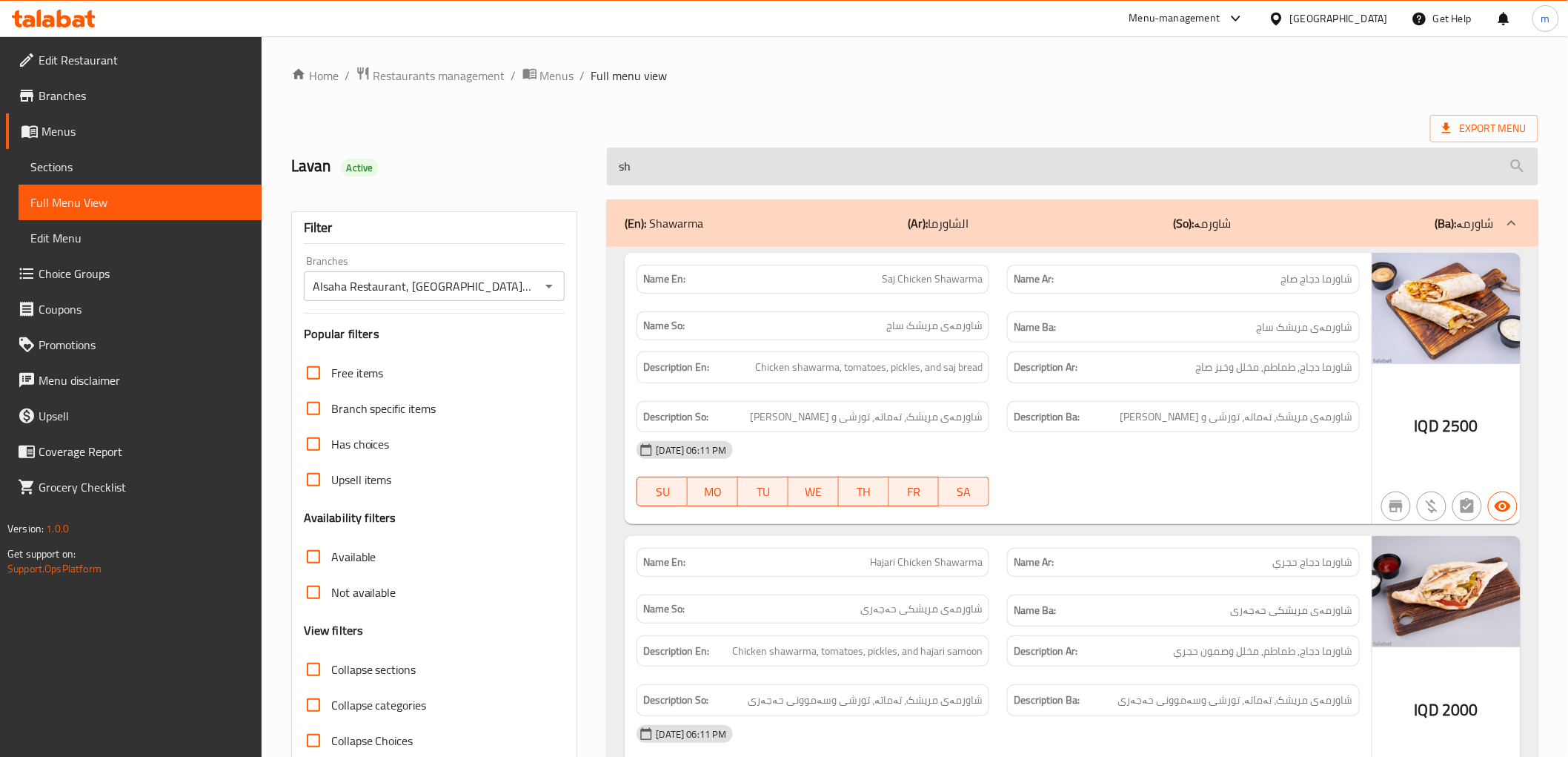
type input "s"
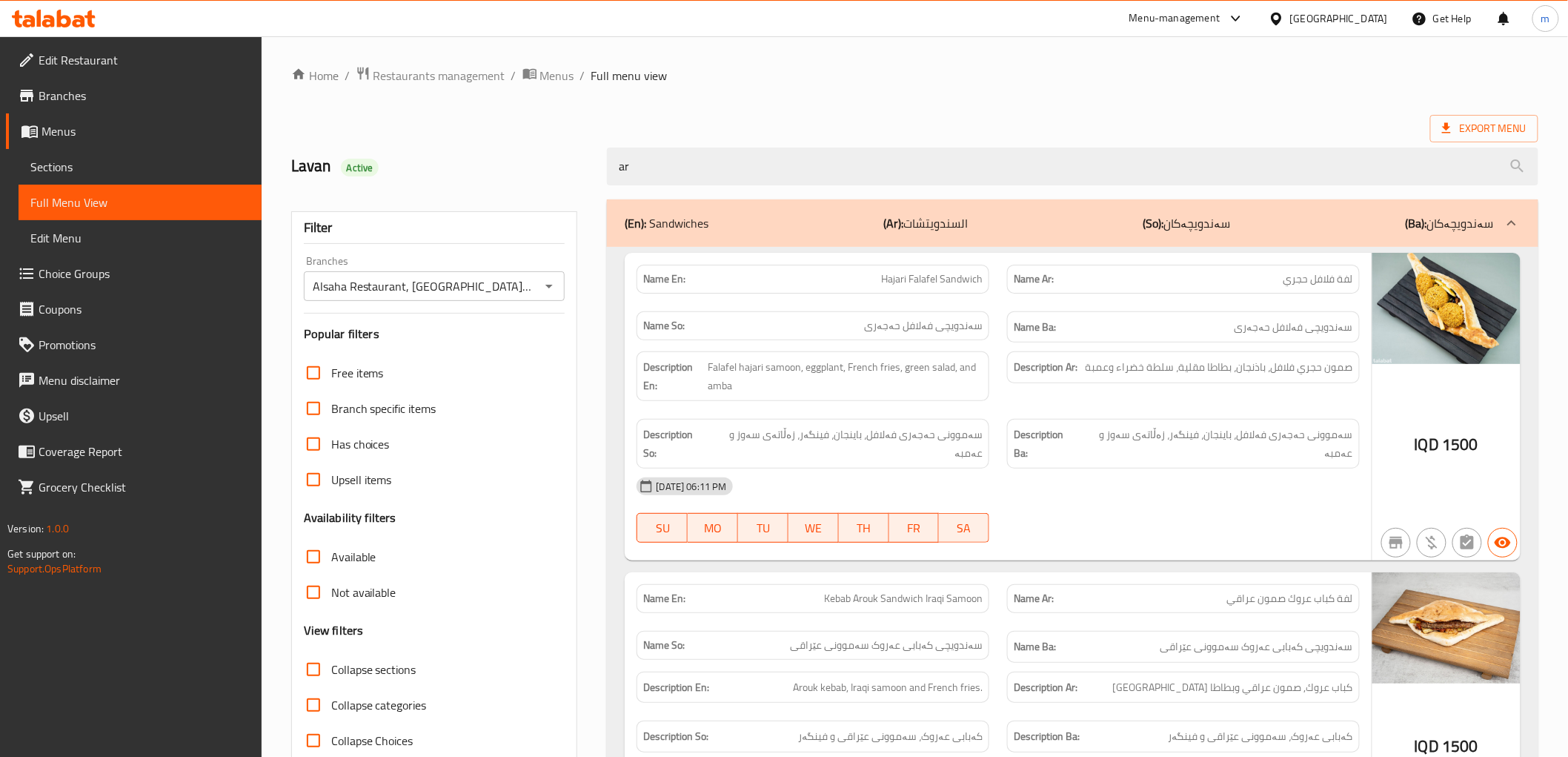
type input "arr"
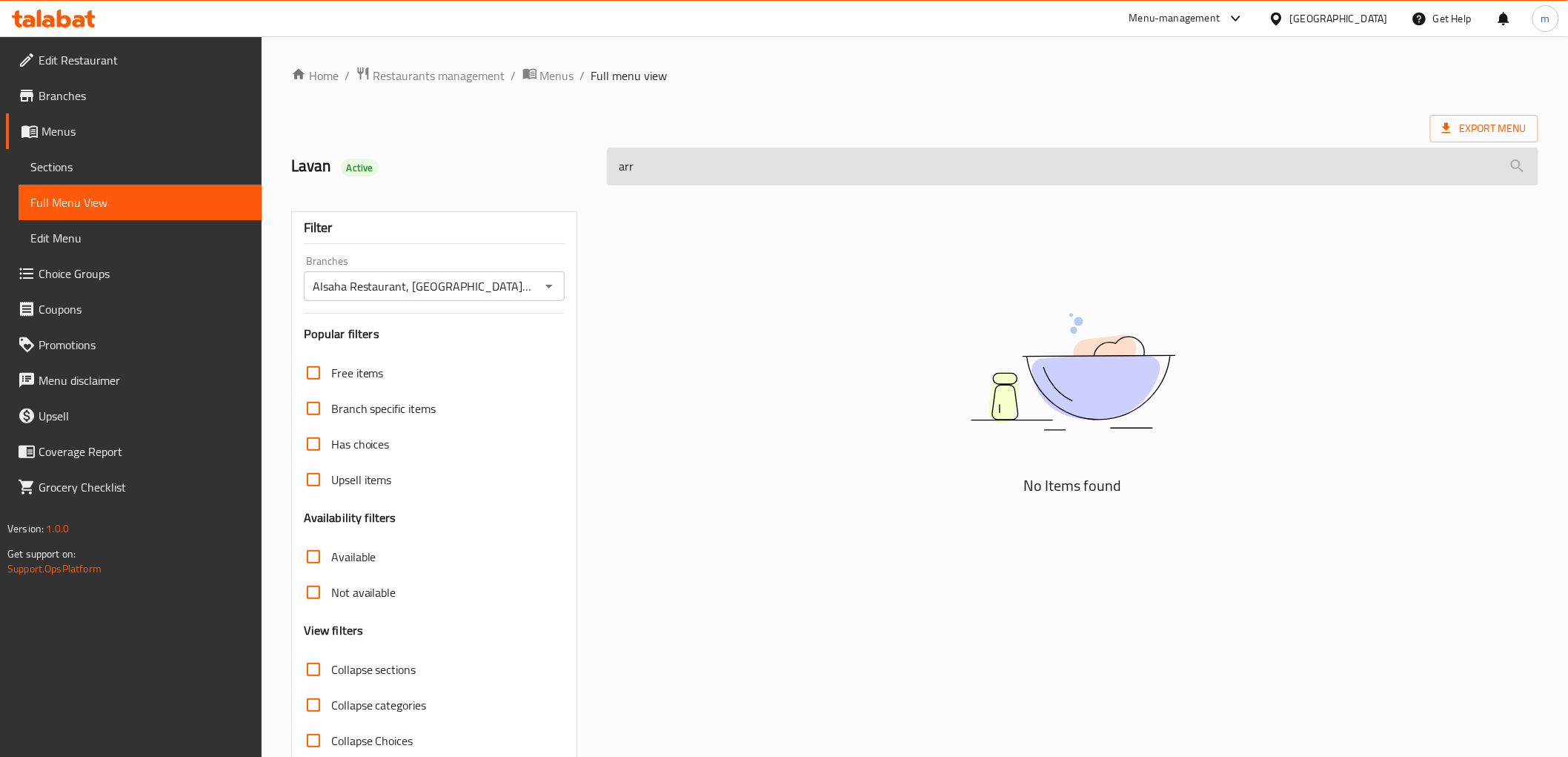
click at [702, 165] on input "arr" at bounding box center [1072, 166] width 930 height 37
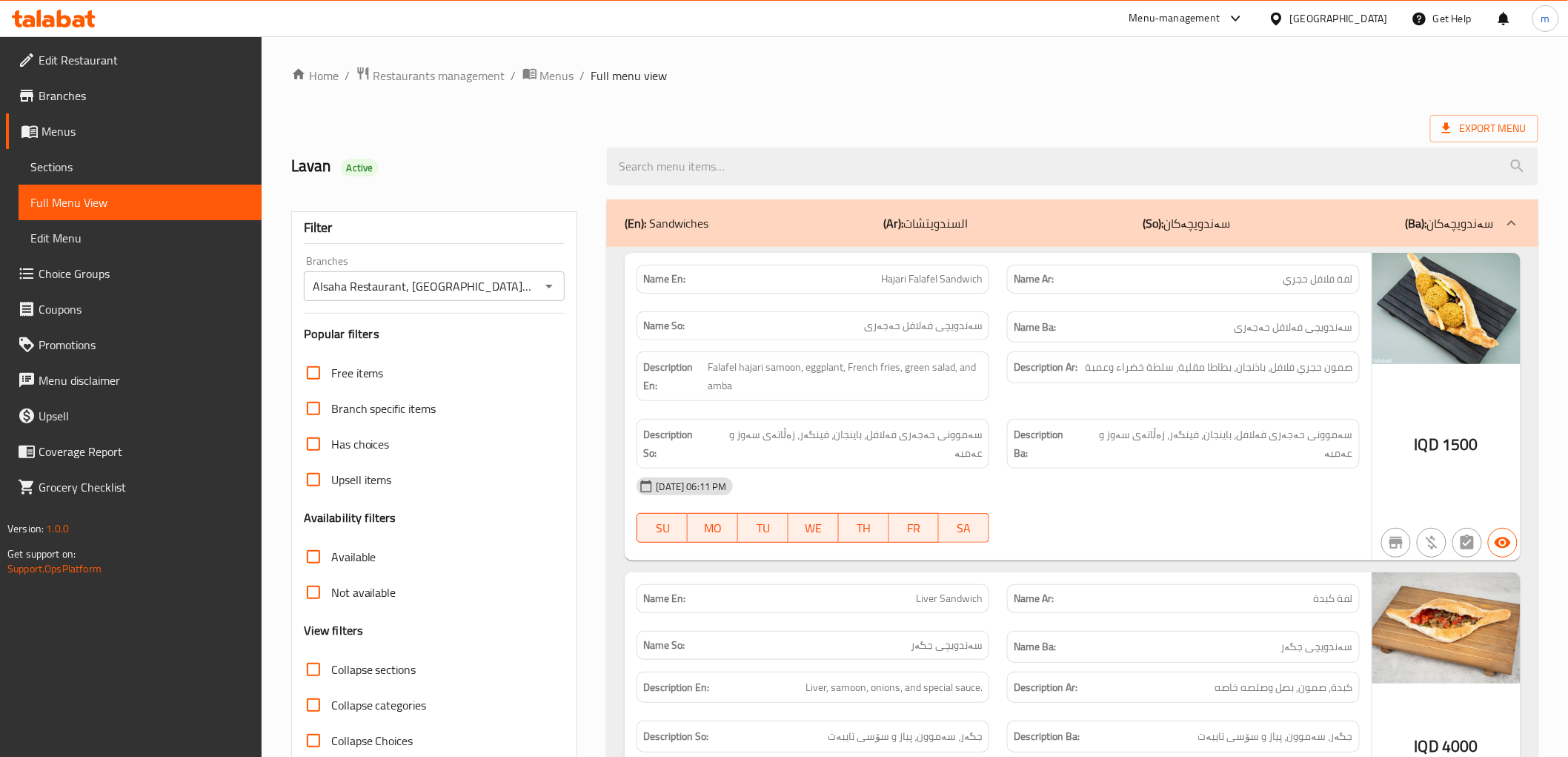
click at [757, 126] on div "Export Menu" at bounding box center [914, 128] width 1247 height 28
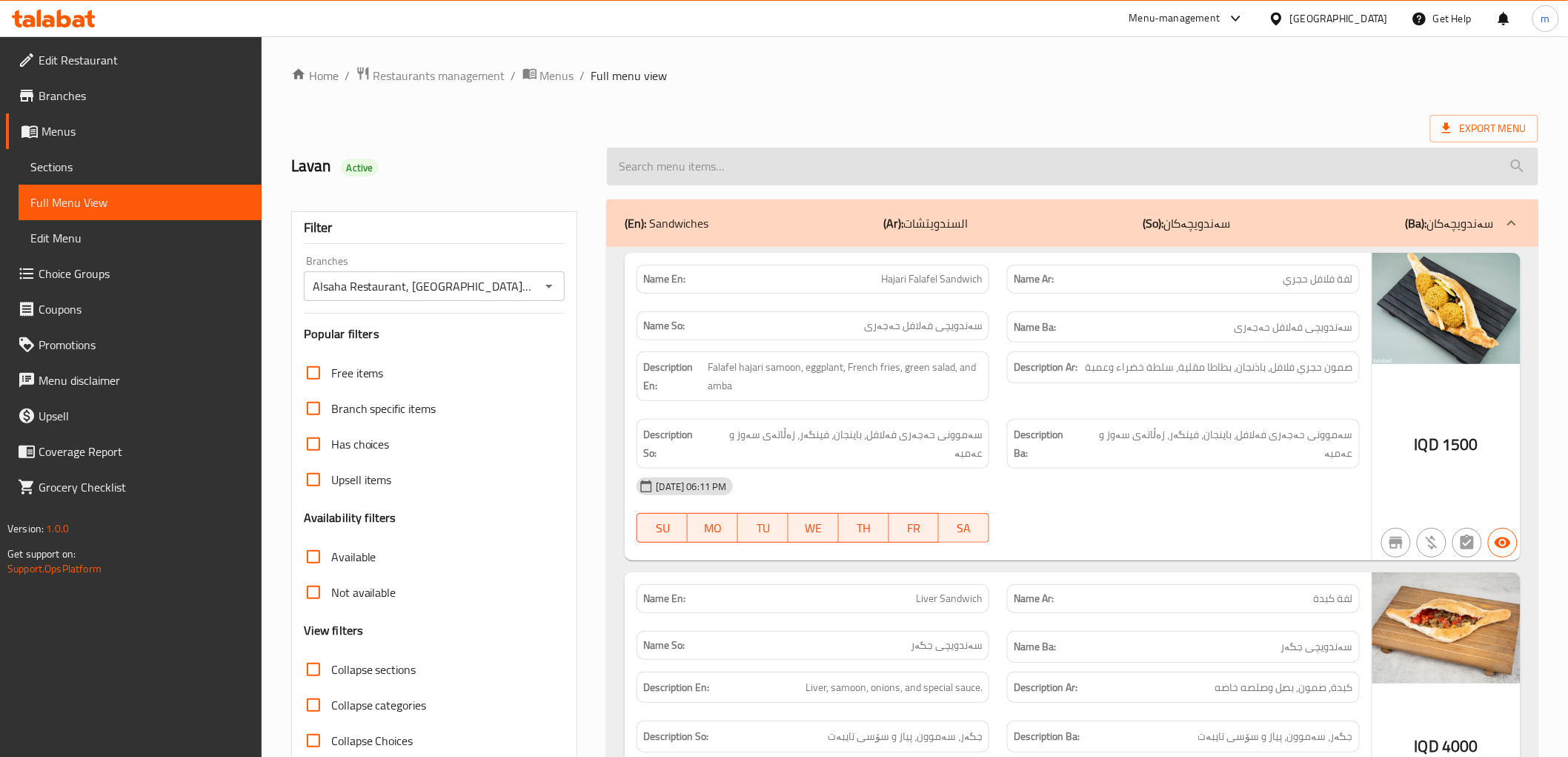
click at [763, 157] on input "search" at bounding box center [1072, 166] width 930 height 37
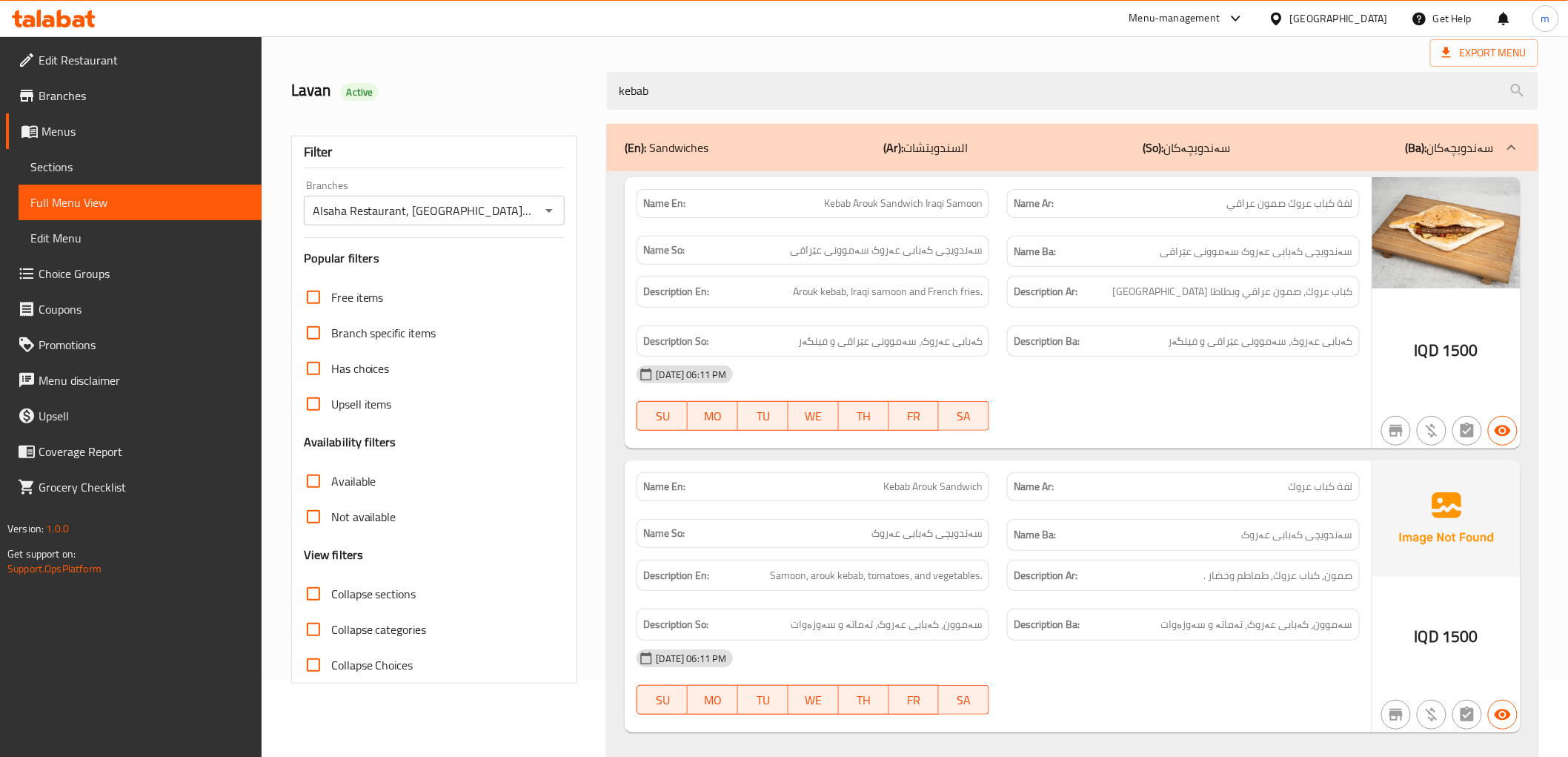
scroll to position [111, 0]
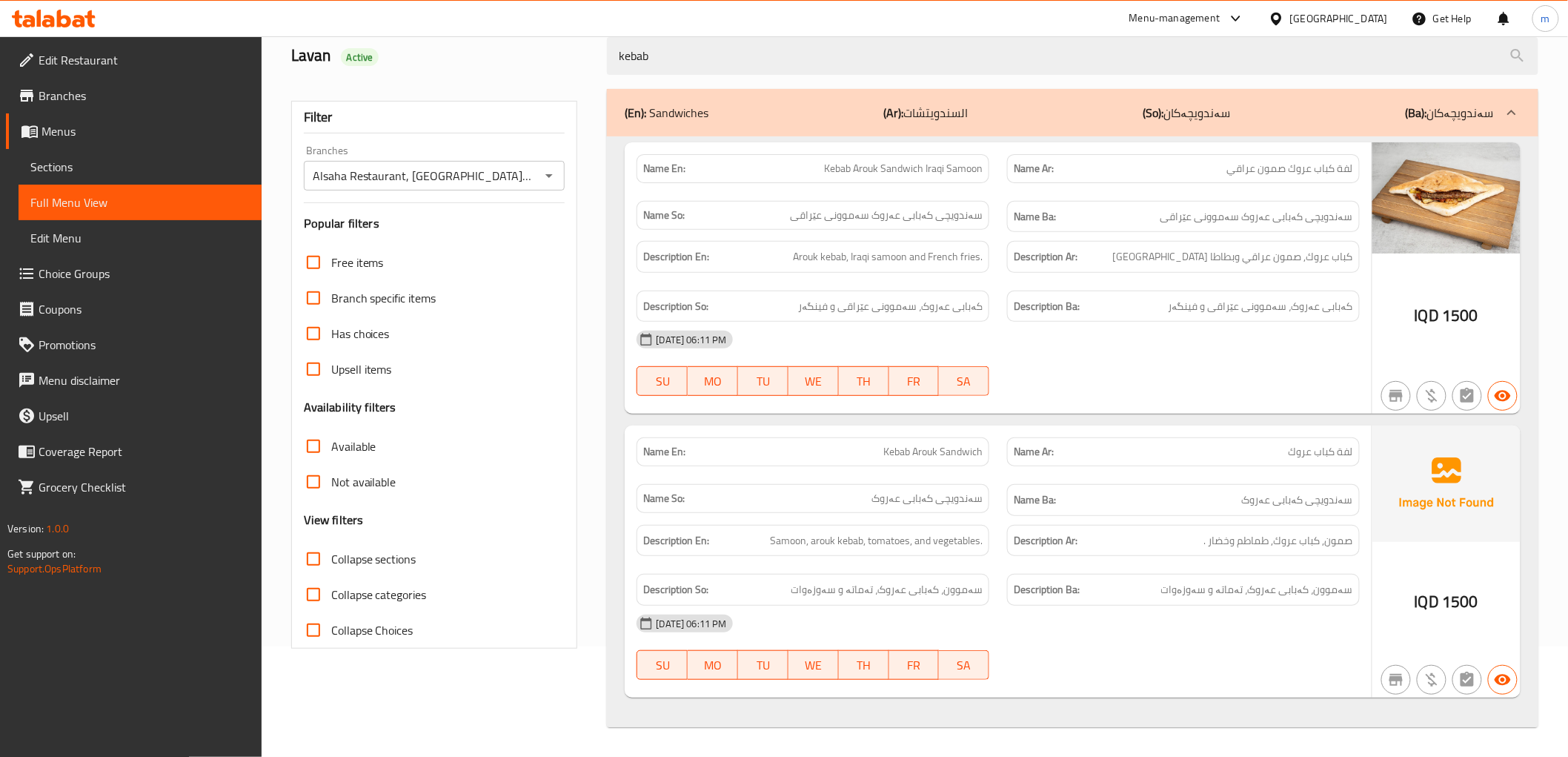
click at [1303, 446] on span "لفة كباب عروك" at bounding box center [1321, 451] width 64 height 15
copy span "عروك"
click at [950, 440] on div "Name En: Kebab Arouk Sandwich" at bounding box center [813, 452] width 353 height 28
click at [951, 439] on div "Name En: Kebab Arouk Sandwich" at bounding box center [813, 452] width 353 height 28
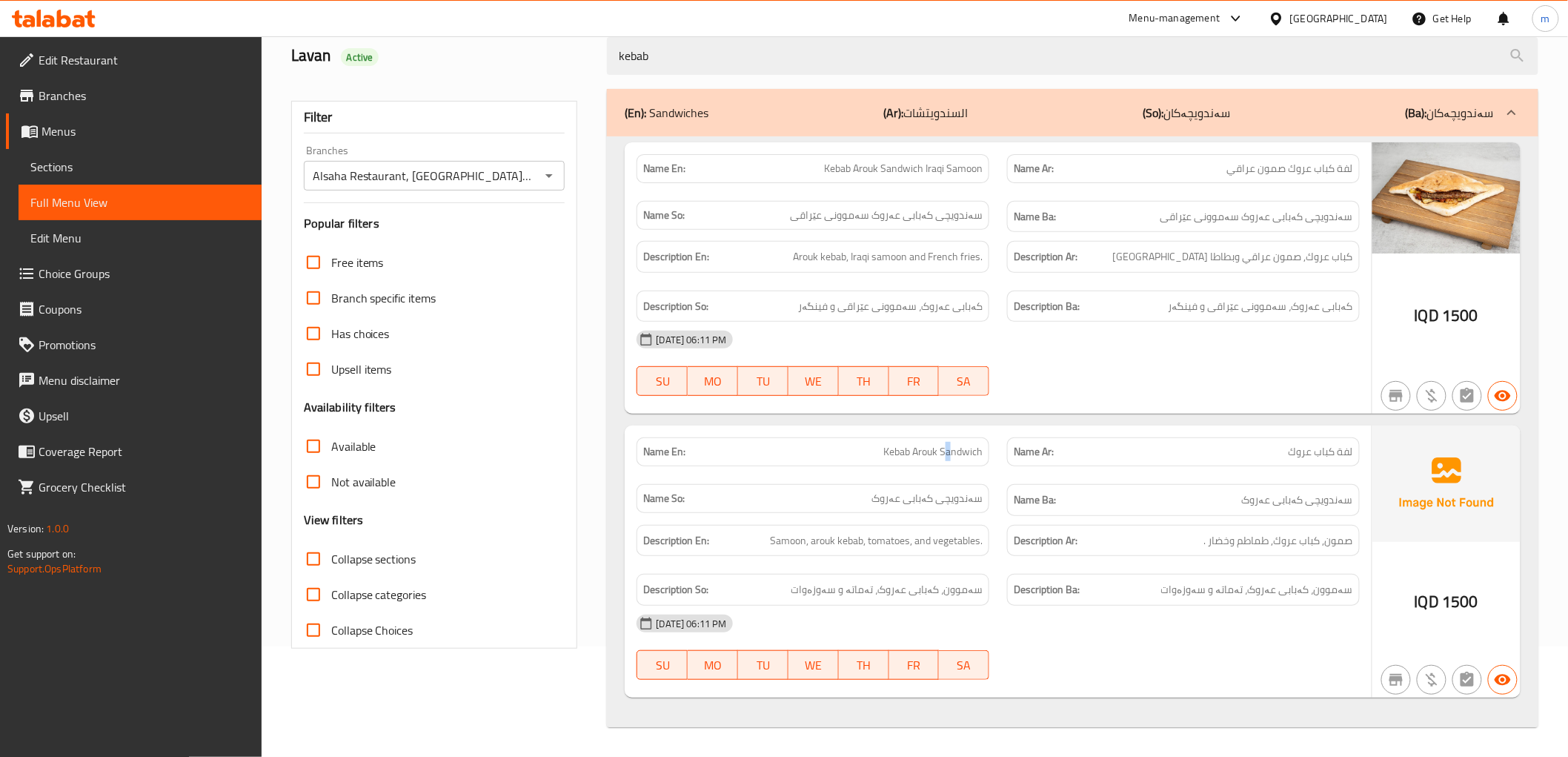
click at [952, 439] on div "Name En: Kebab Arouk Sandwich" at bounding box center [813, 452] width 353 height 28
copy span "Kebab Arouk Sandwich"
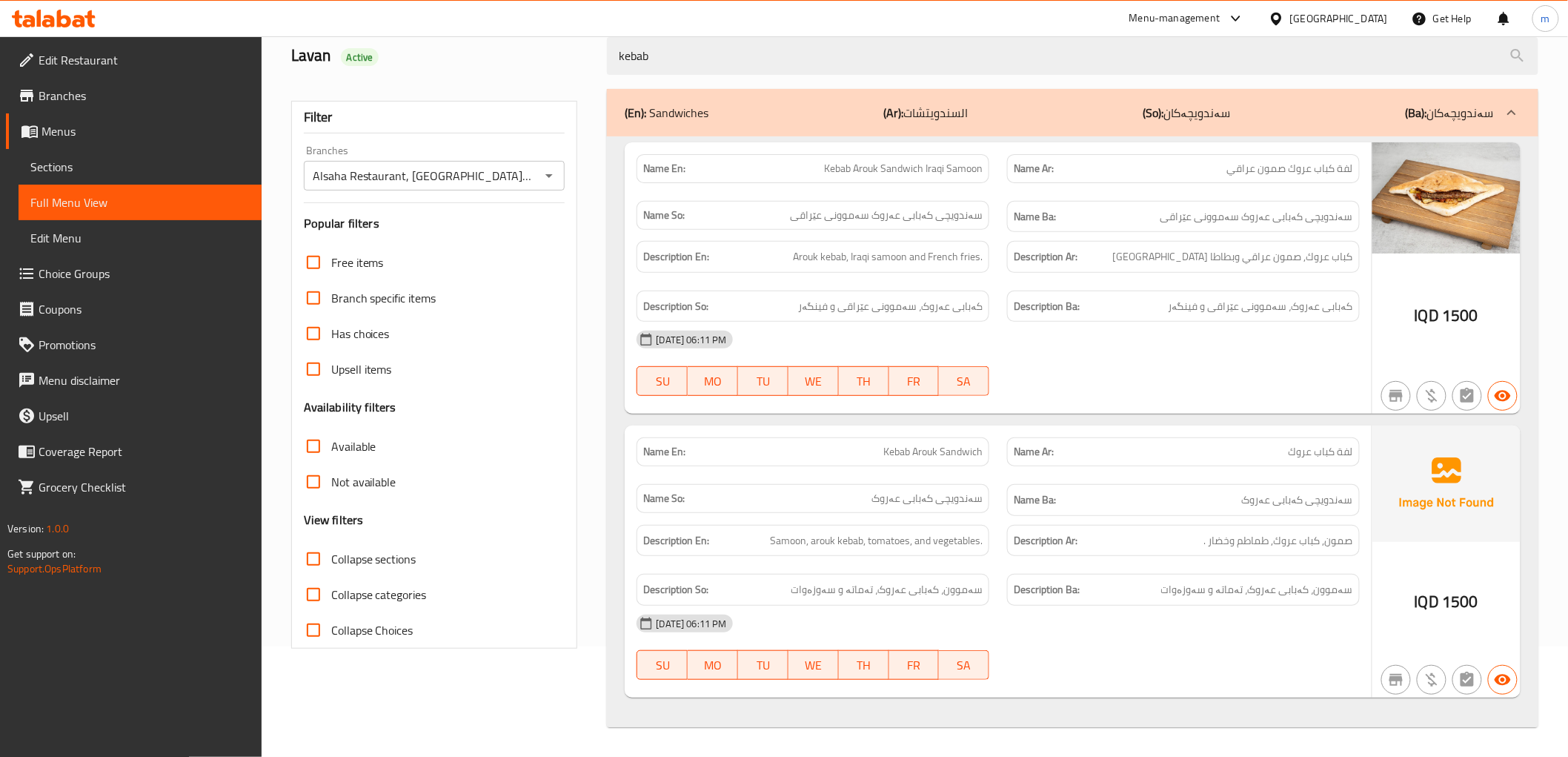
click at [926, 504] on span "سەندویچی کەبابی عەروک" at bounding box center [927, 498] width 111 height 15
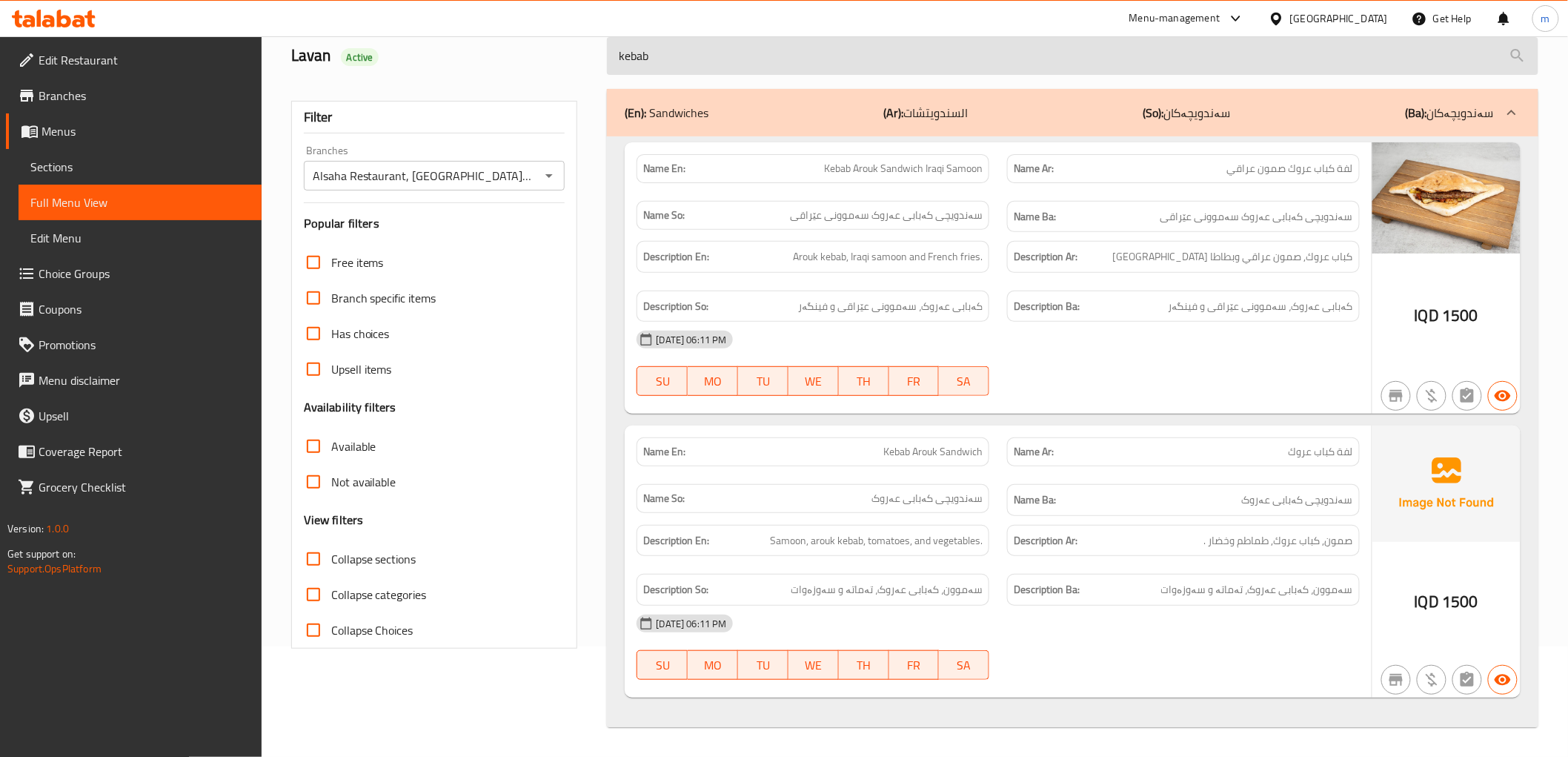
click at [828, 60] on input "kebab" at bounding box center [1072, 56] width 930 height 37
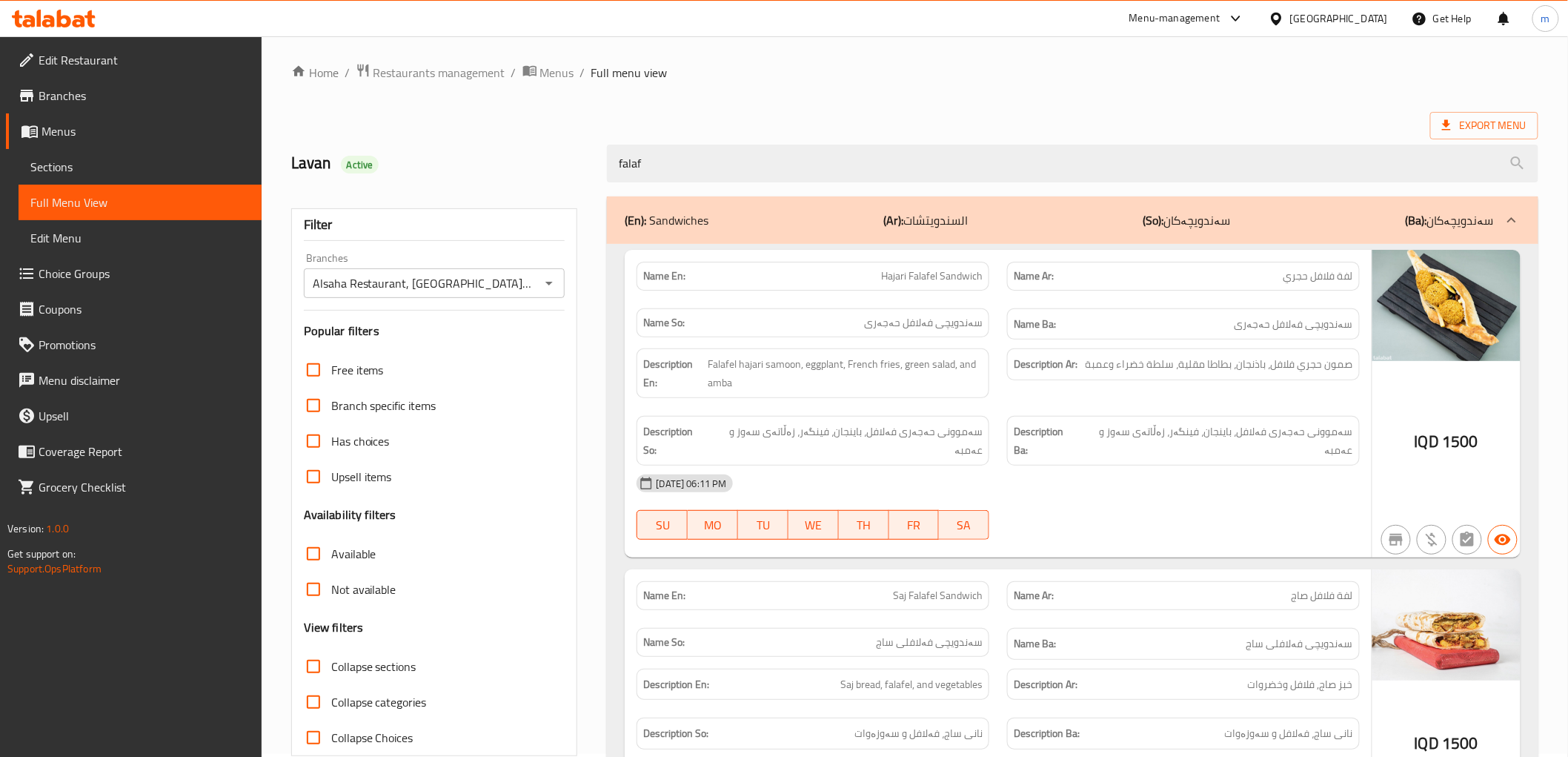
scroll to position [0, 0]
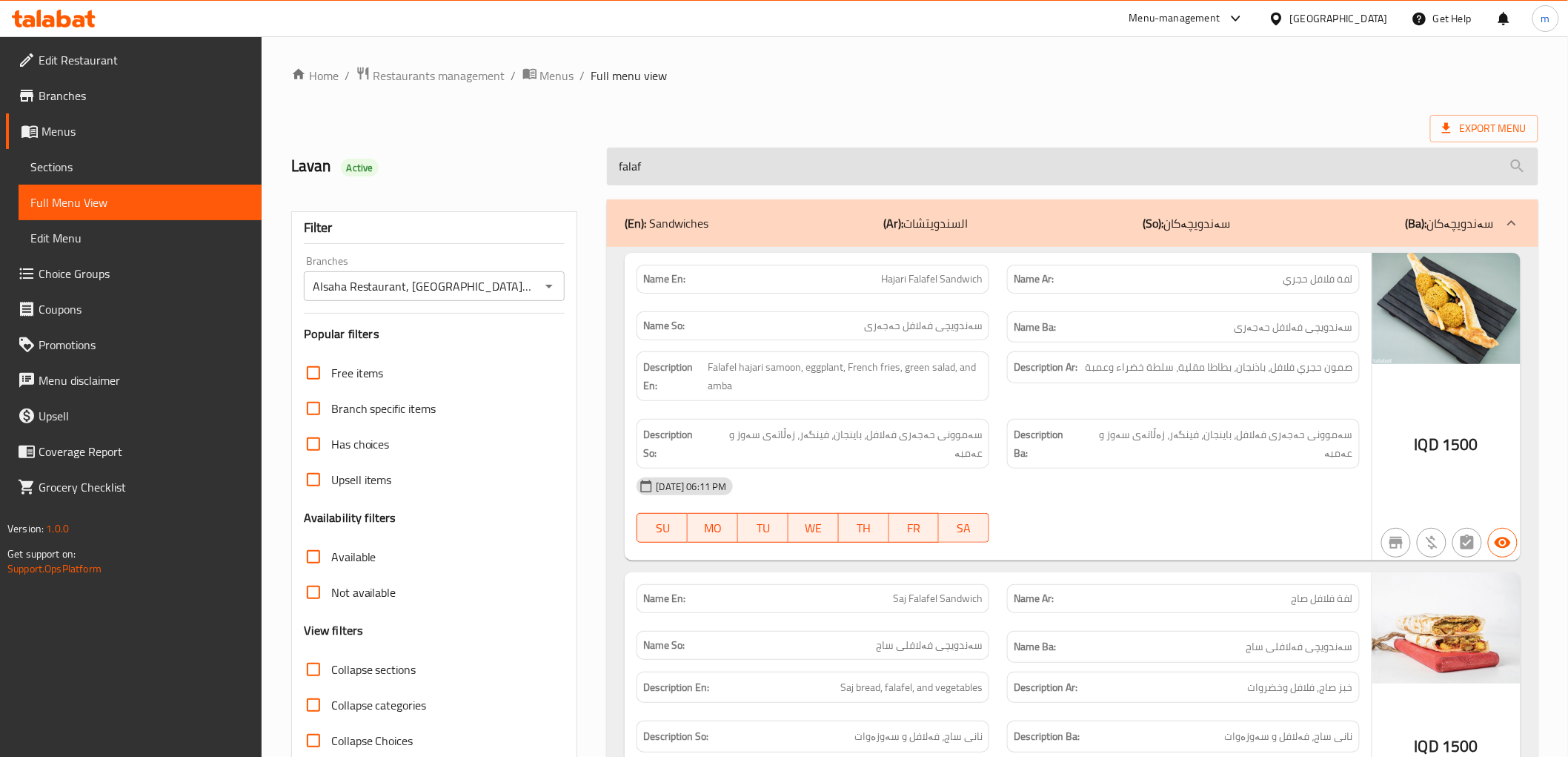
click at [739, 154] on input "falaf" at bounding box center [1072, 166] width 930 height 37
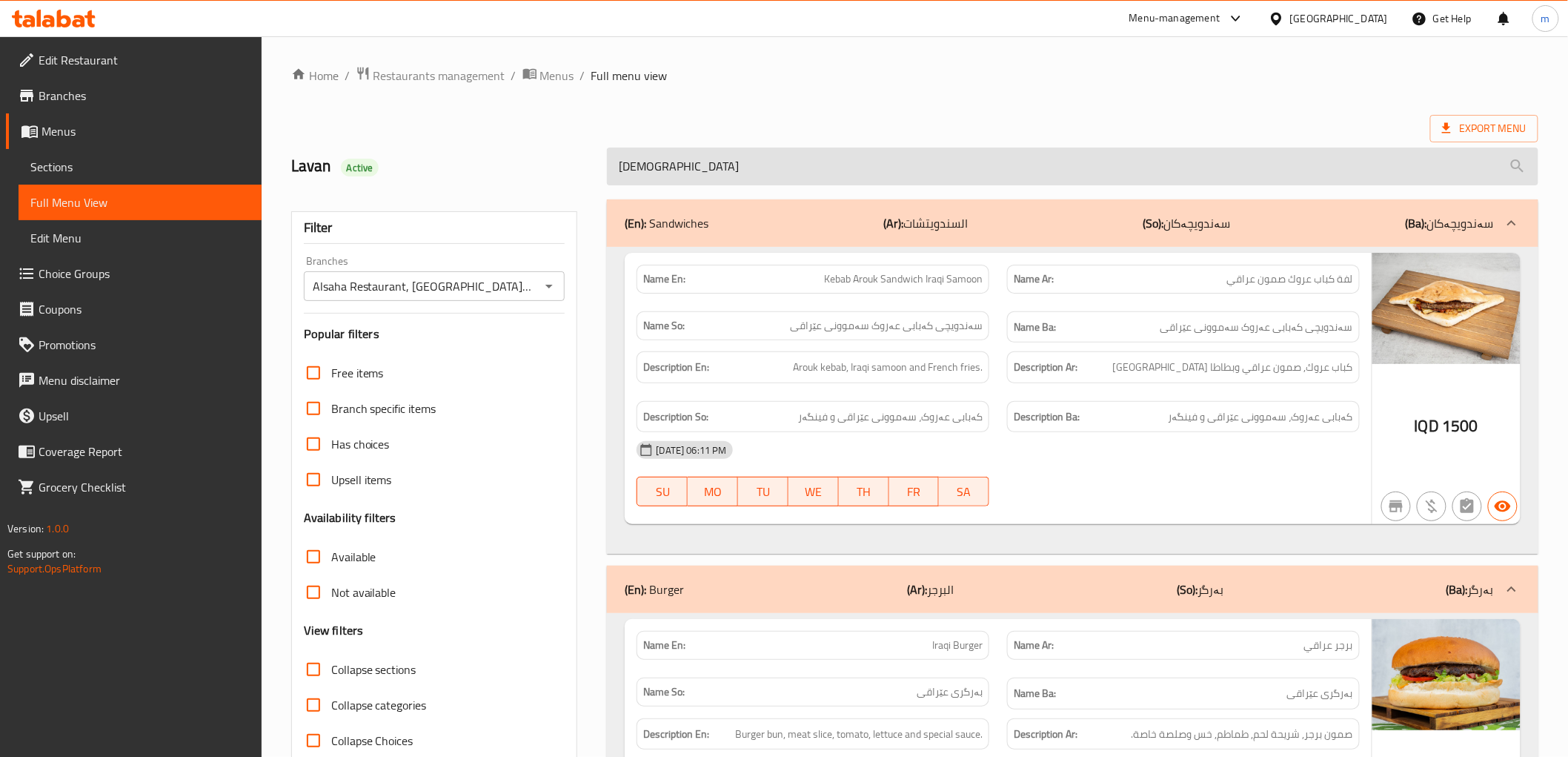
click at [697, 165] on input "iraqi" at bounding box center [1072, 166] width 930 height 37
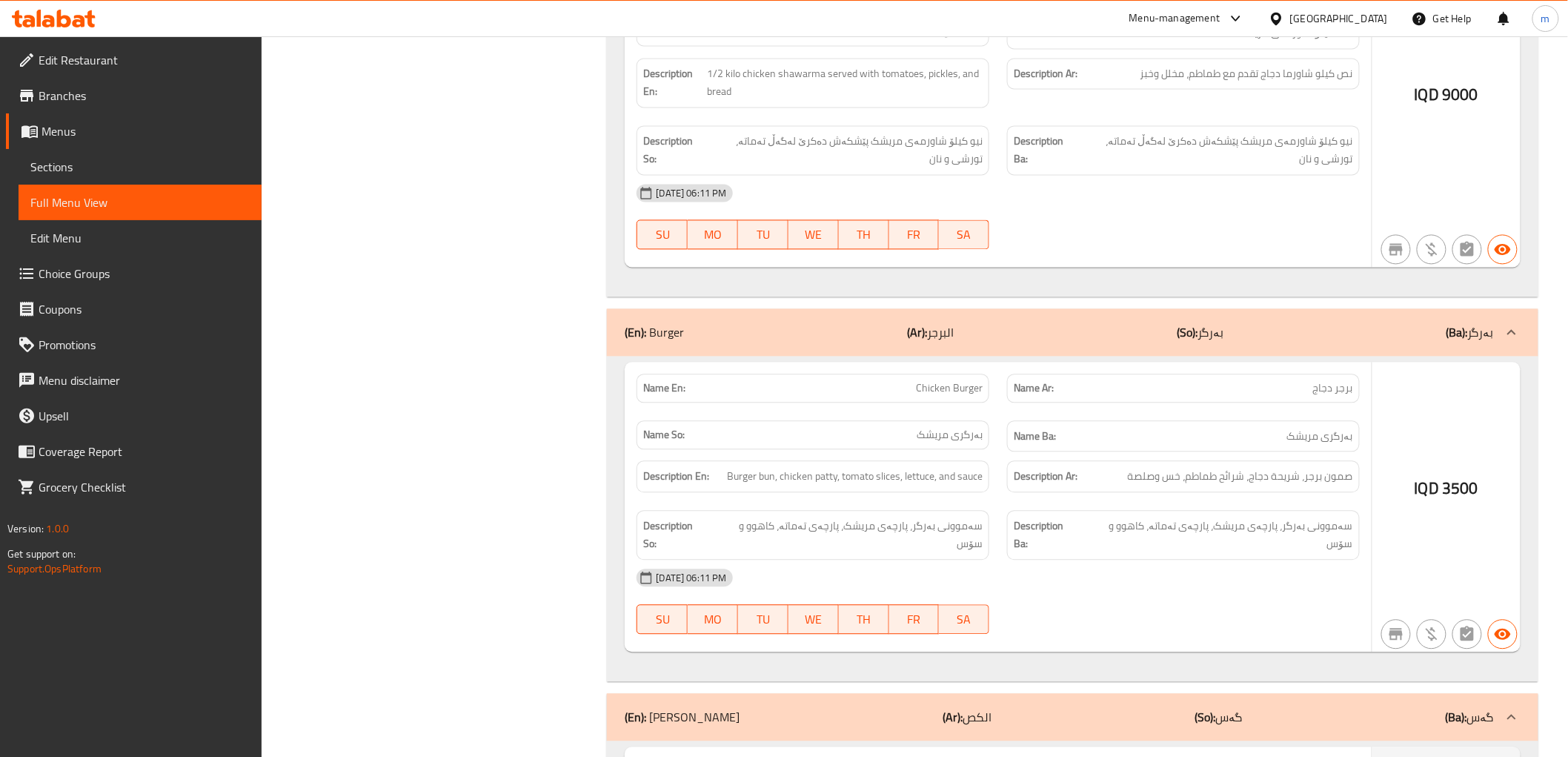
scroll to position [1235, 0]
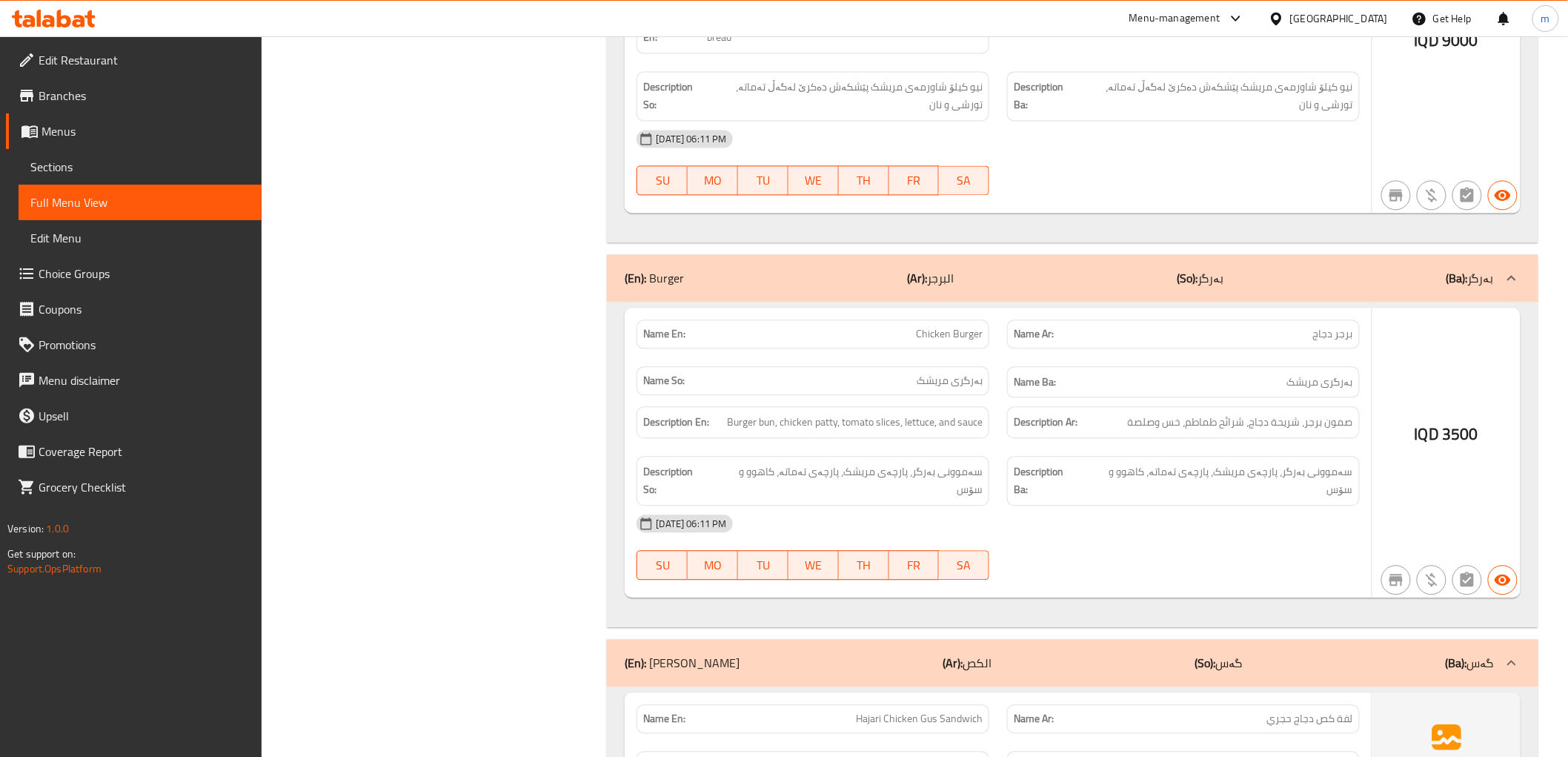
copy span "Chicken Burger"
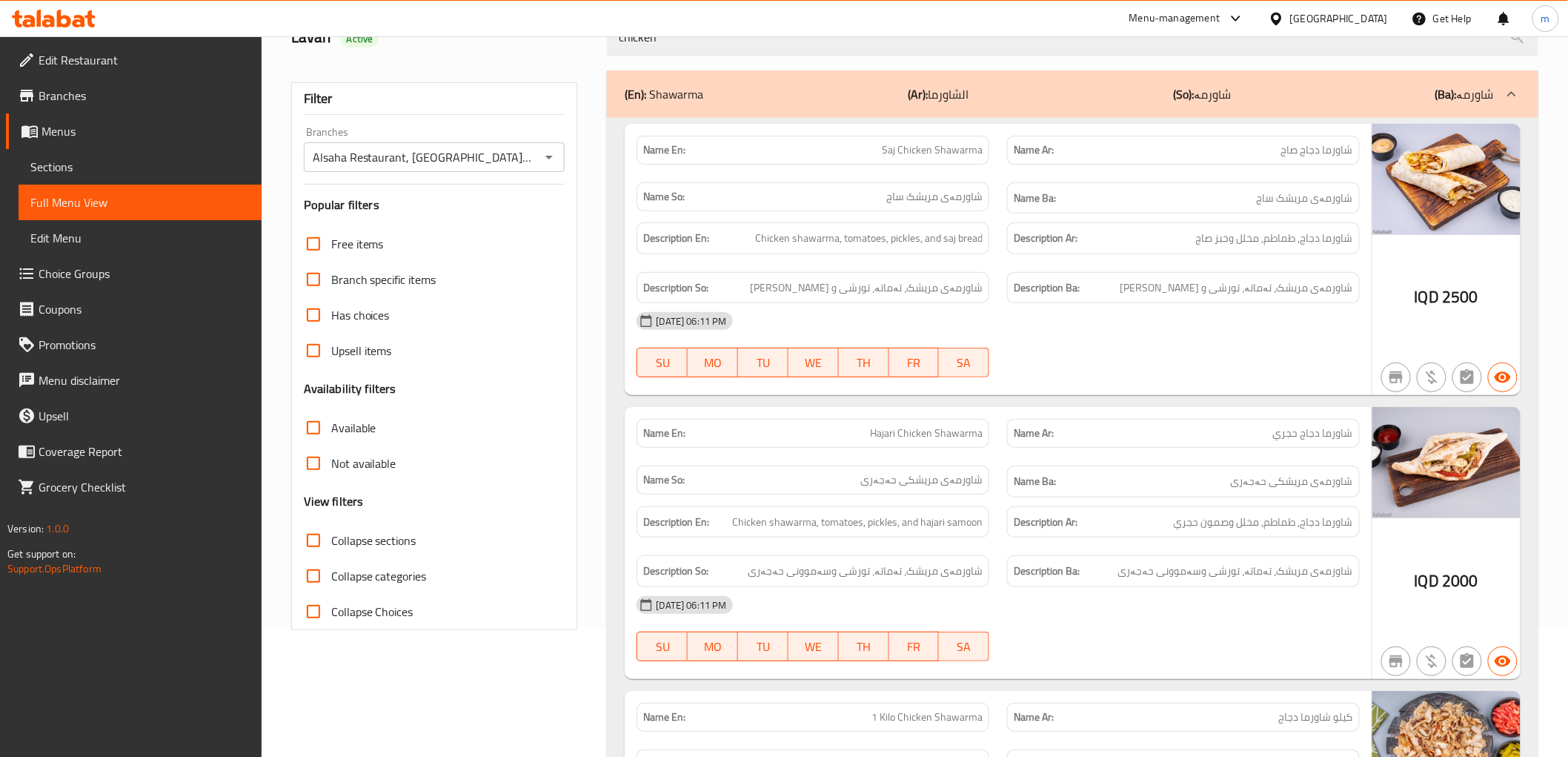
scroll to position [0, 0]
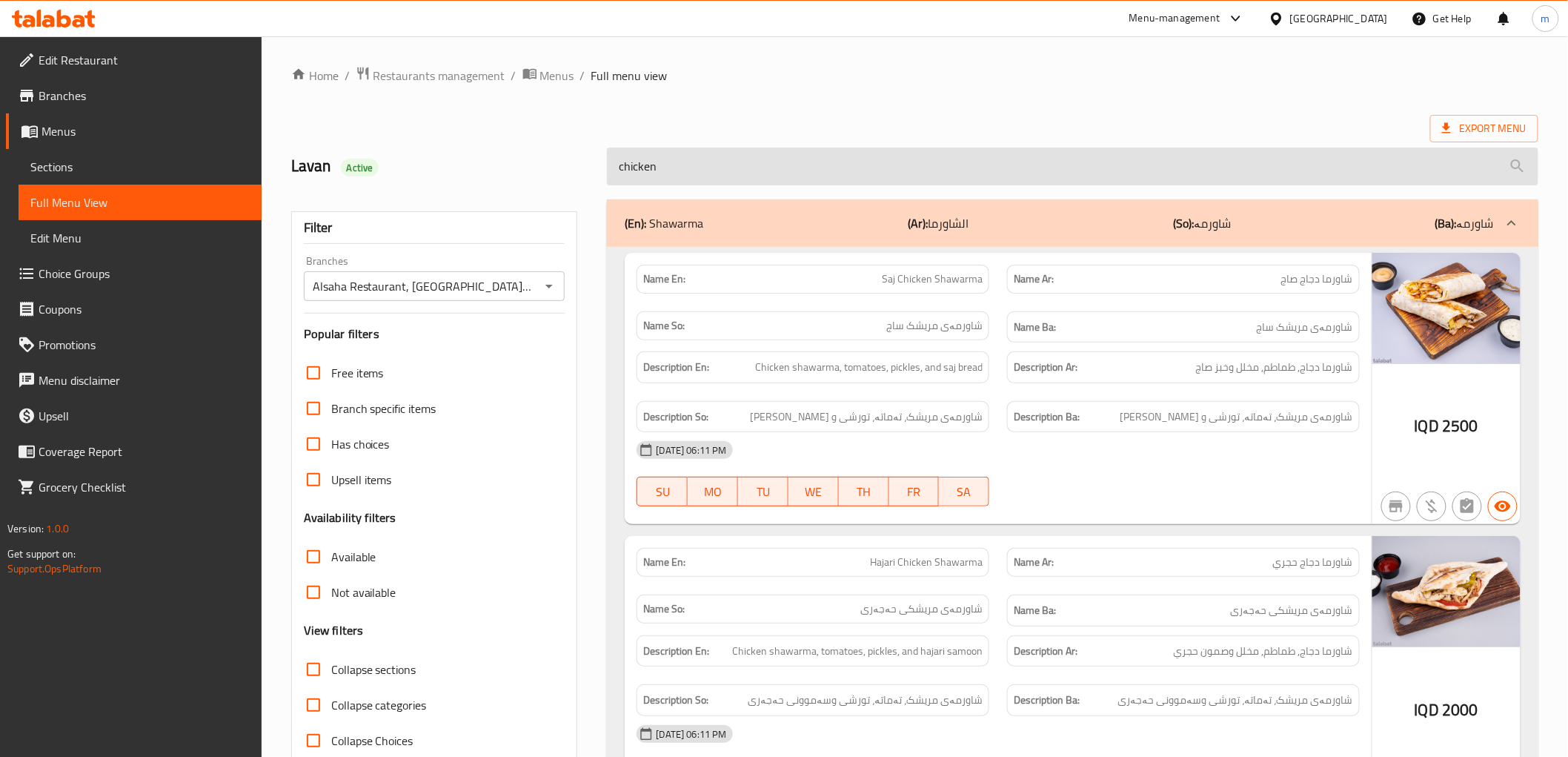
click at [696, 168] on input "chicken" at bounding box center [1072, 166] width 930 height 37
paste input "Chicken Burger"
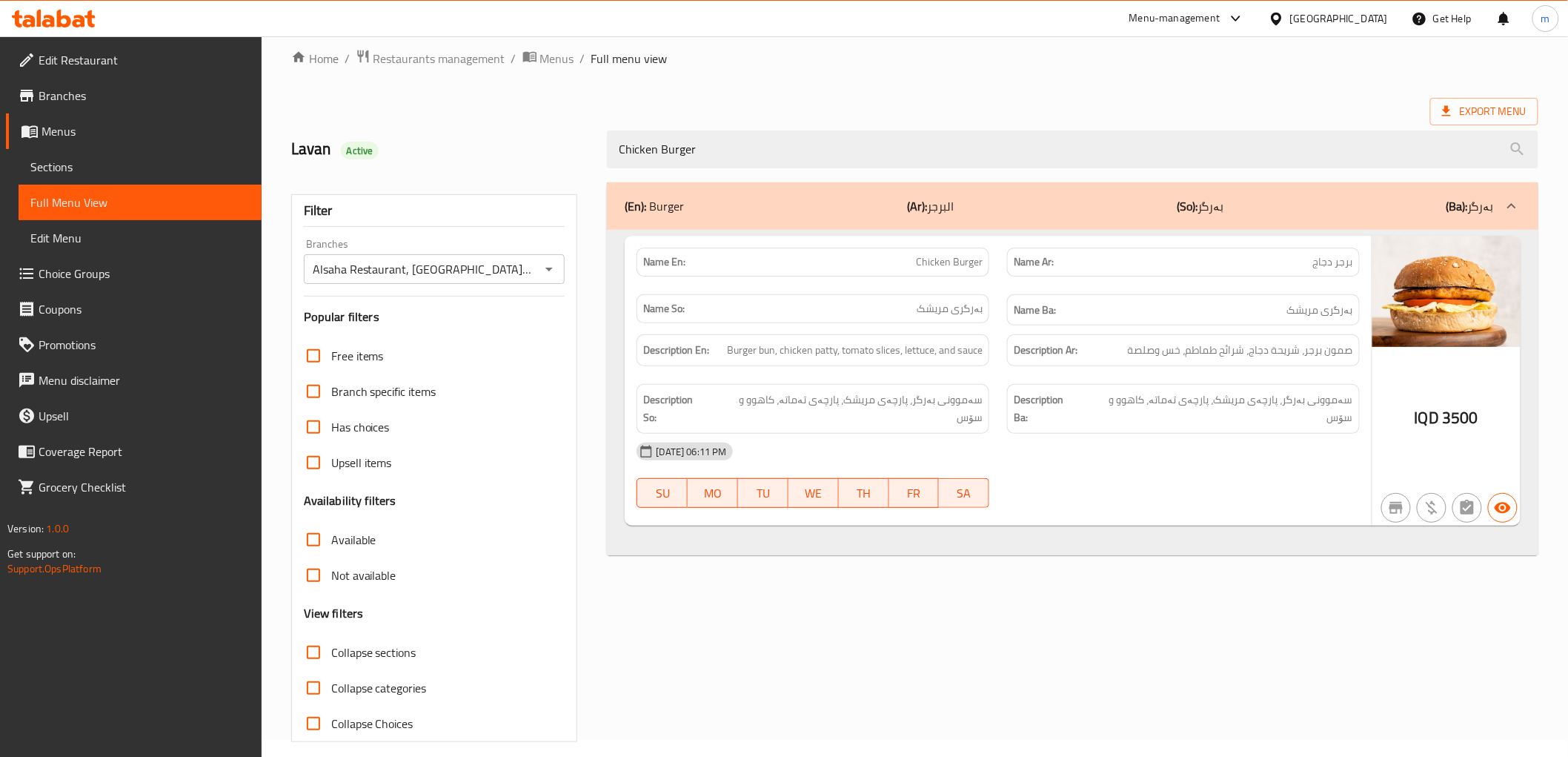
scroll to position [32, 0]
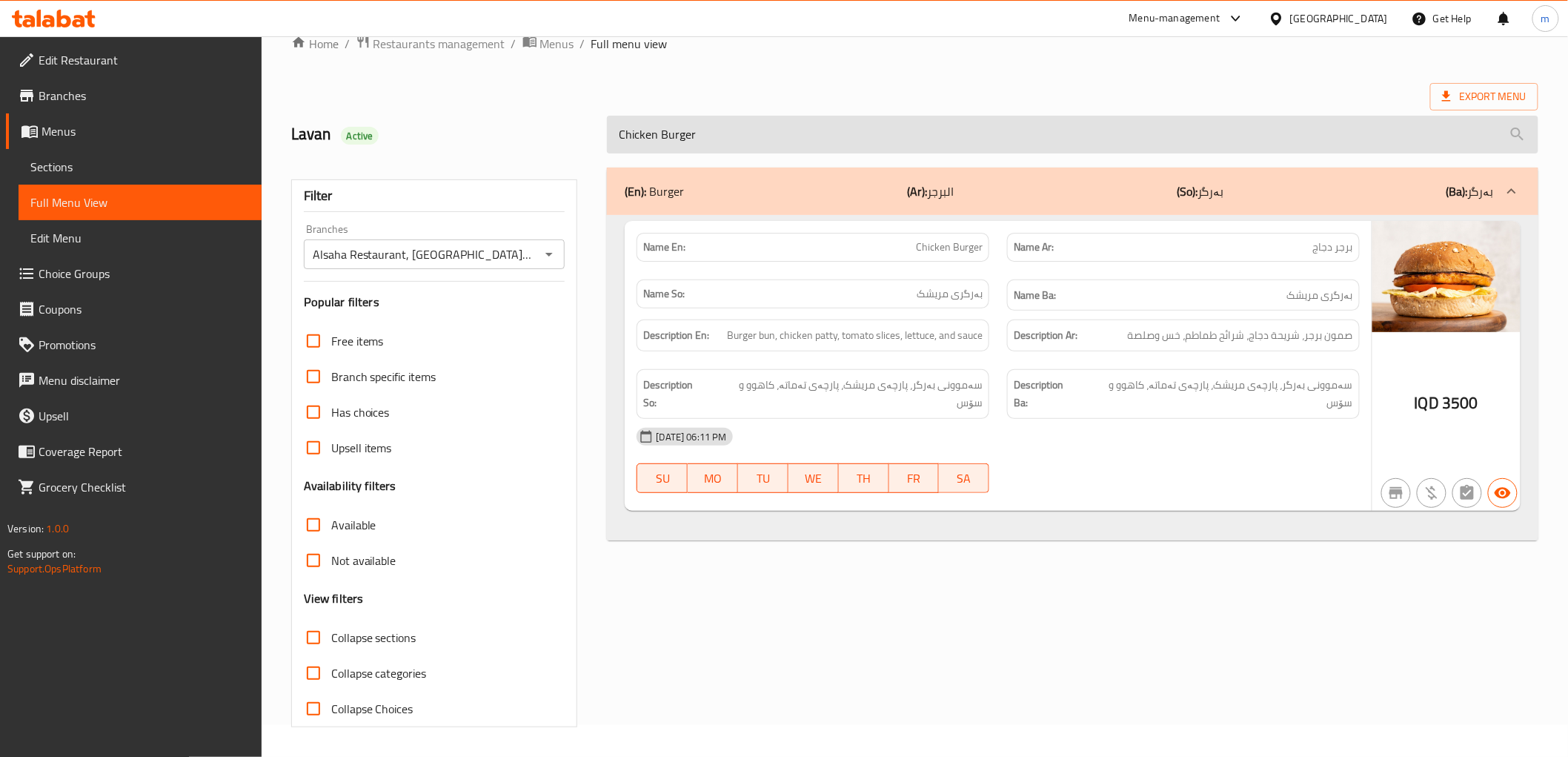
click at [646, 138] on input "Chicken Burger" at bounding box center [1072, 134] width 930 height 37
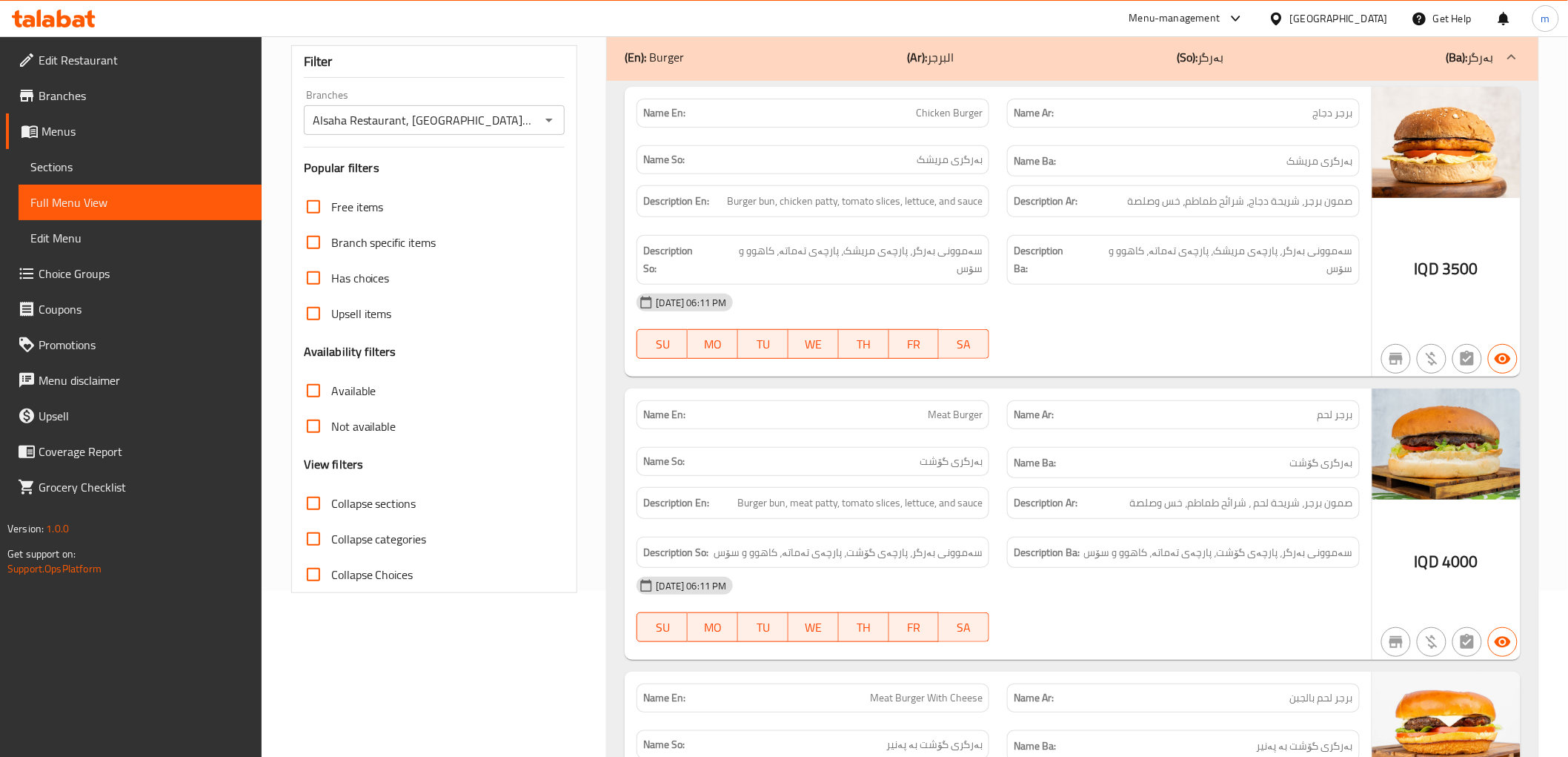
scroll to position [0, 0]
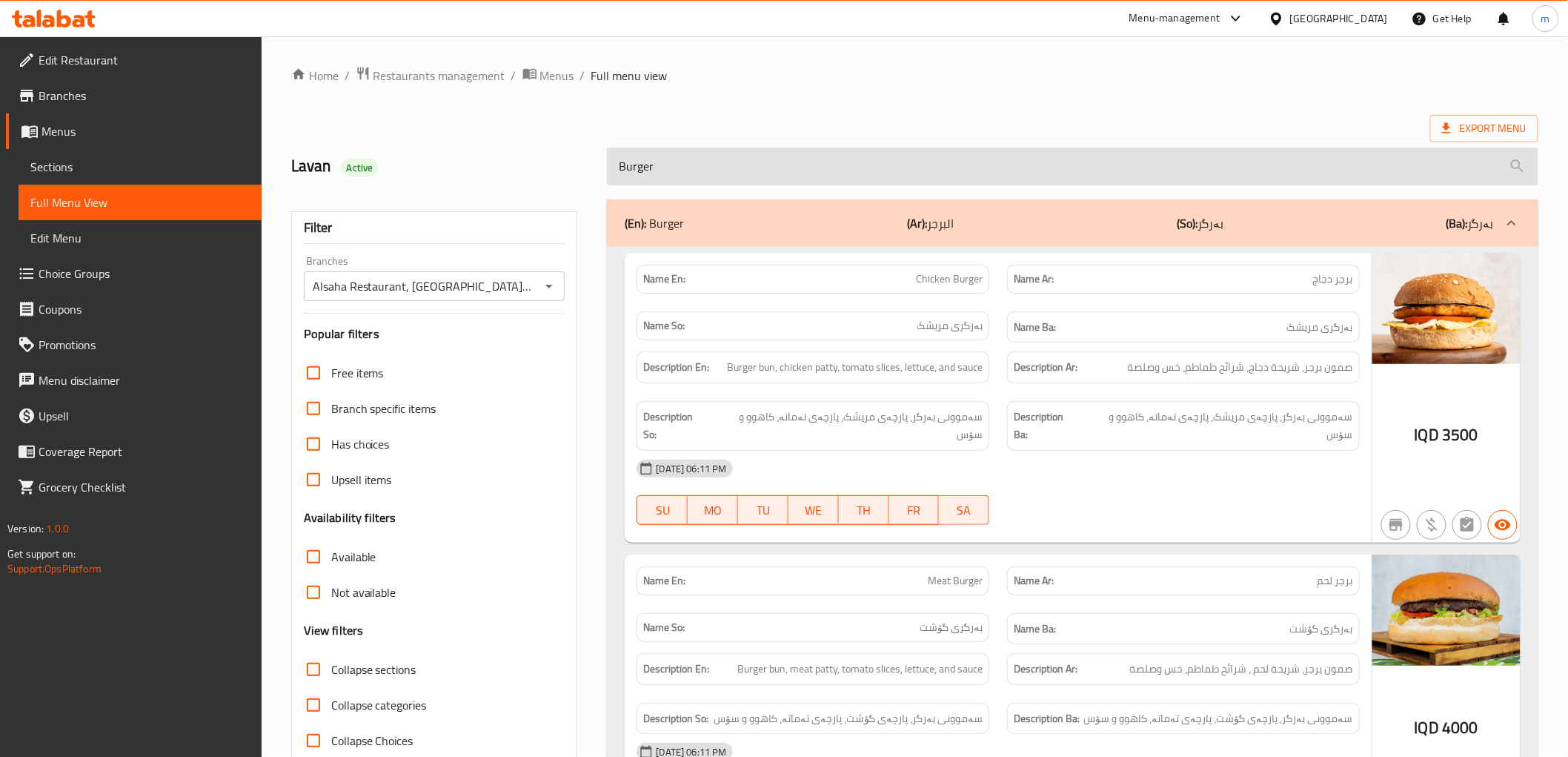
click at [803, 184] on input "Burger" at bounding box center [1072, 166] width 930 height 37
click at [801, 172] on input "Burger" at bounding box center [1072, 166] width 930 height 37
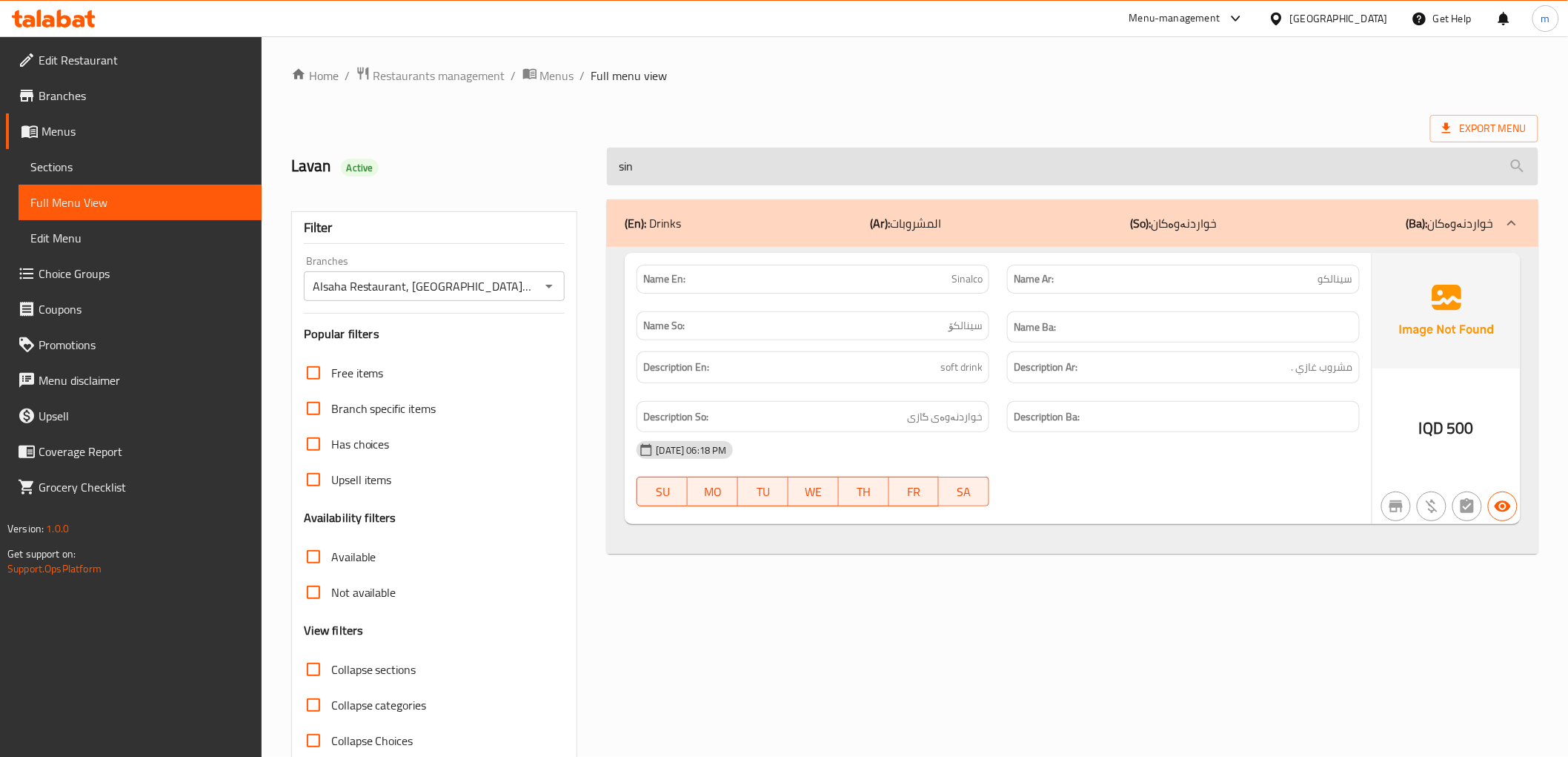
click at [747, 172] on input "sin" at bounding box center [1072, 166] width 930 height 37
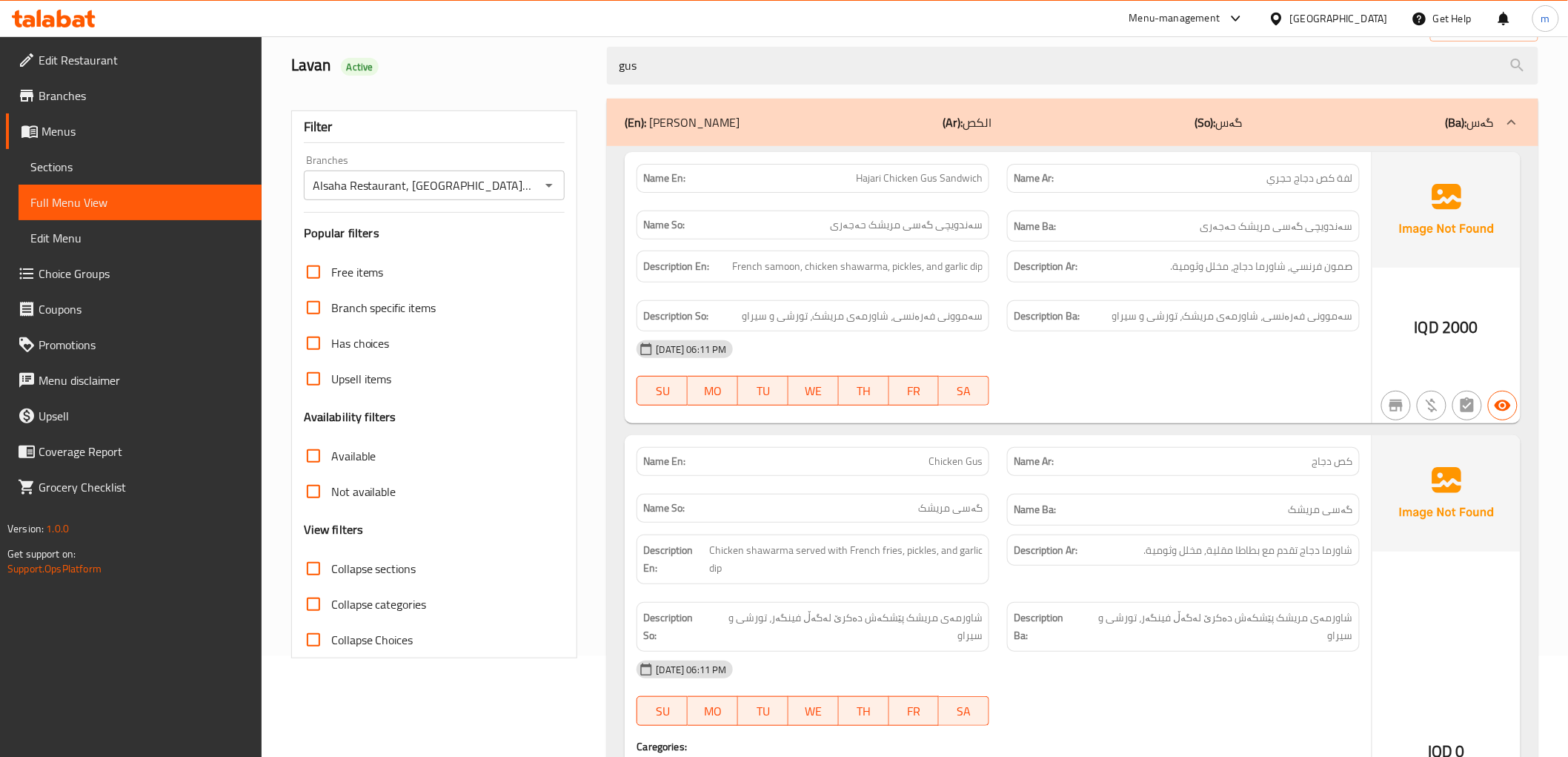
scroll to position [100, 0]
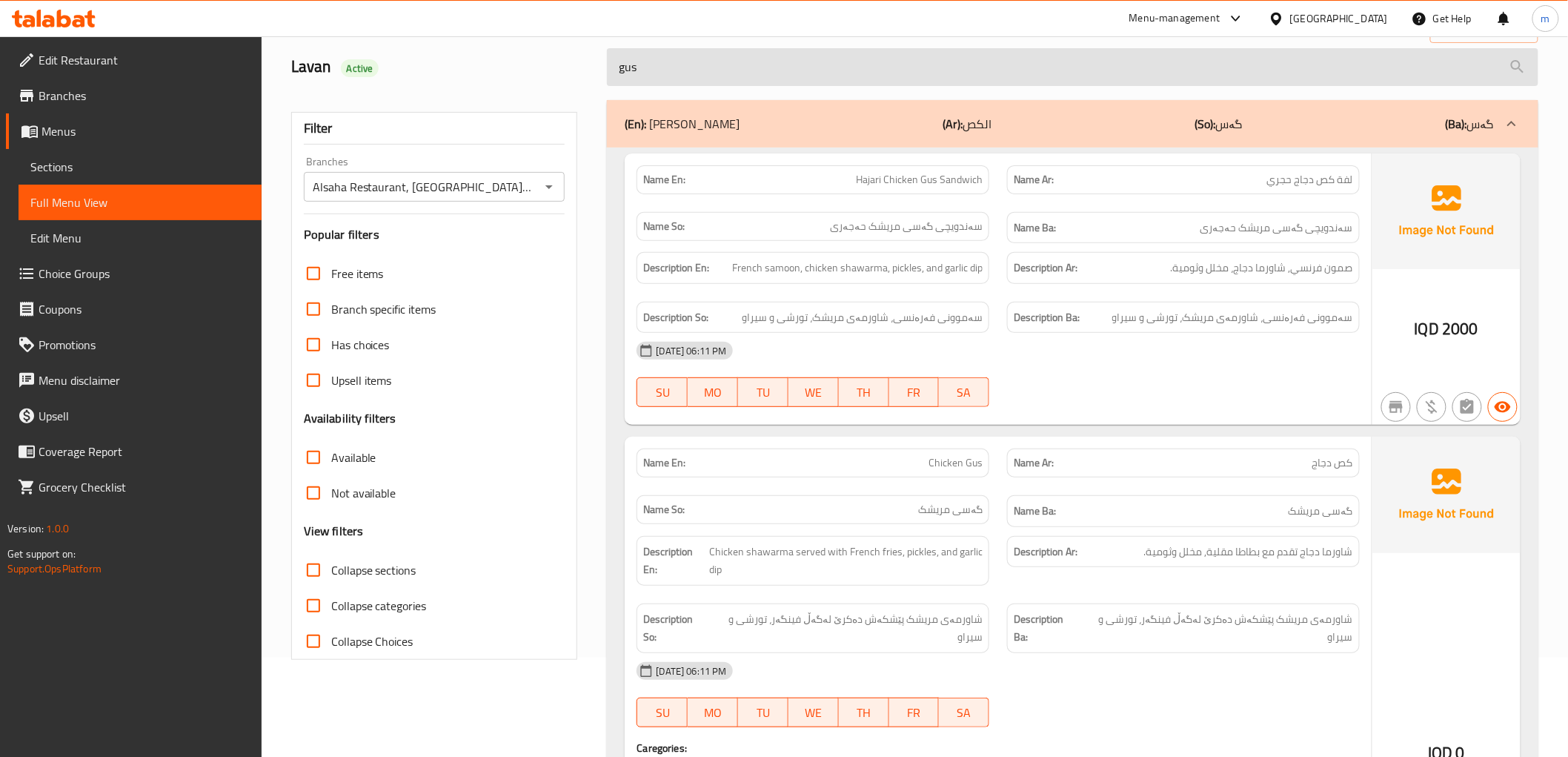
click at [682, 64] on input "gus" at bounding box center [1072, 67] width 930 height 37
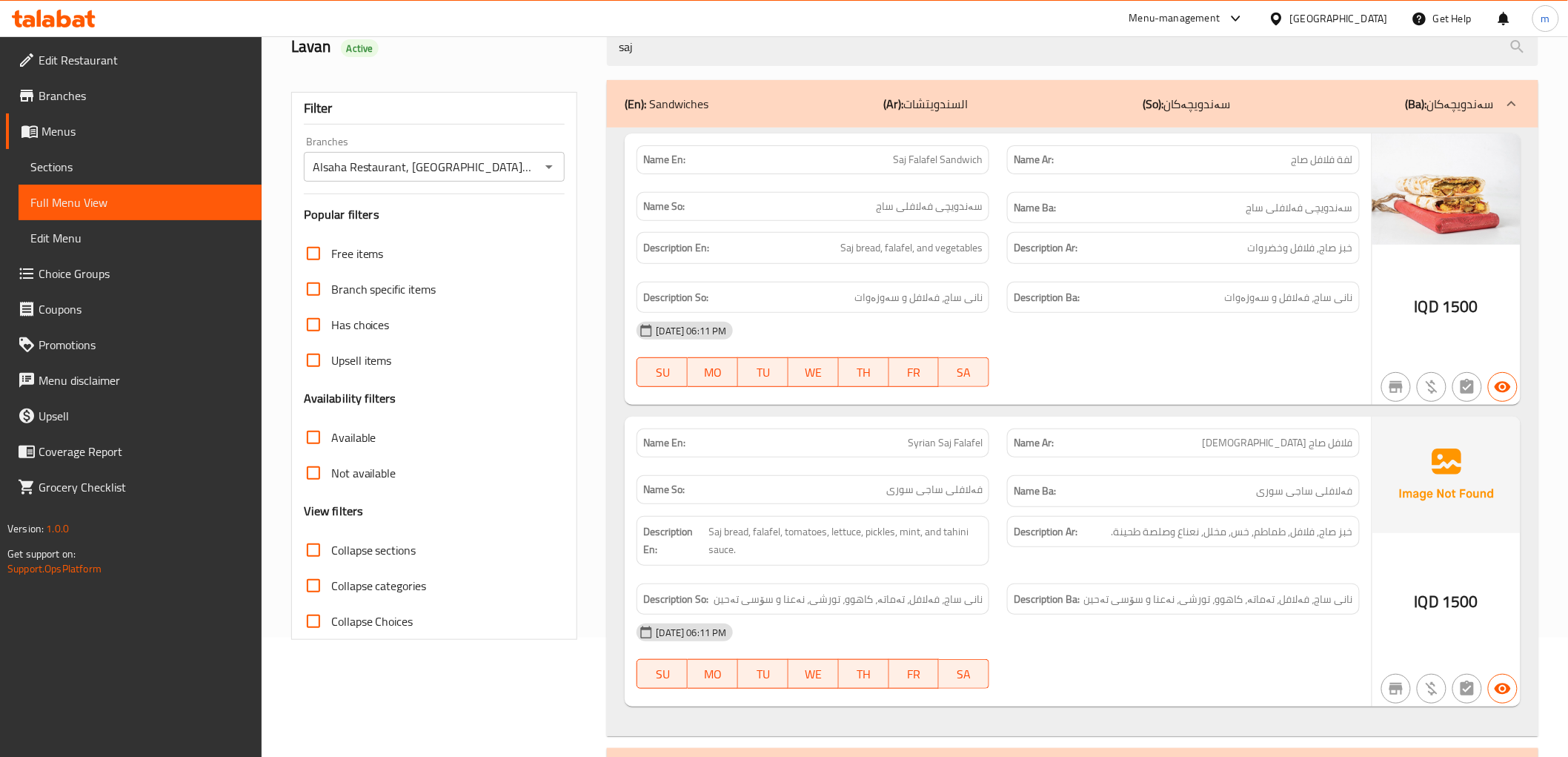
scroll to position [0, 0]
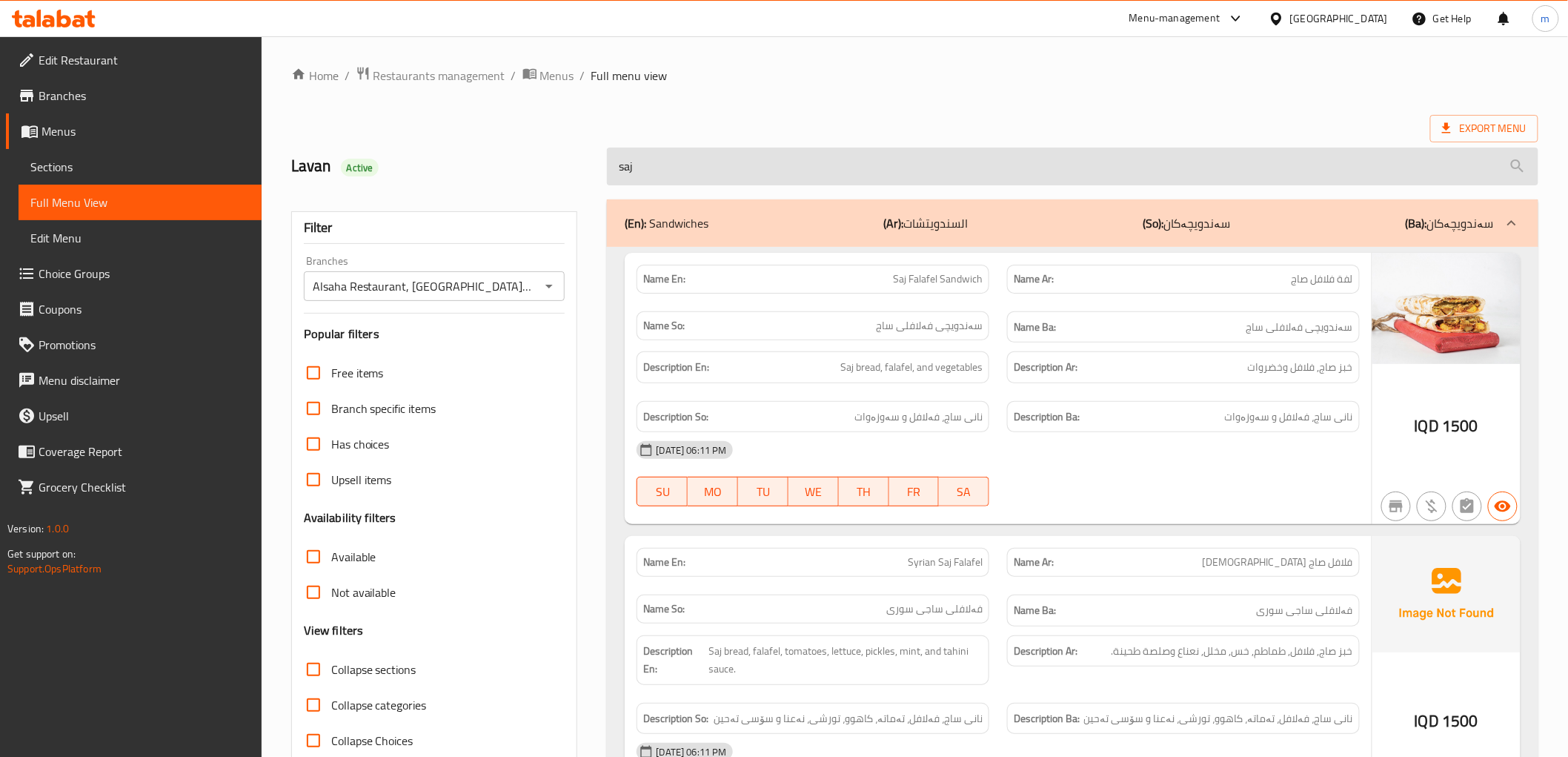
click at [712, 153] on input "saj" at bounding box center [1072, 166] width 930 height 37
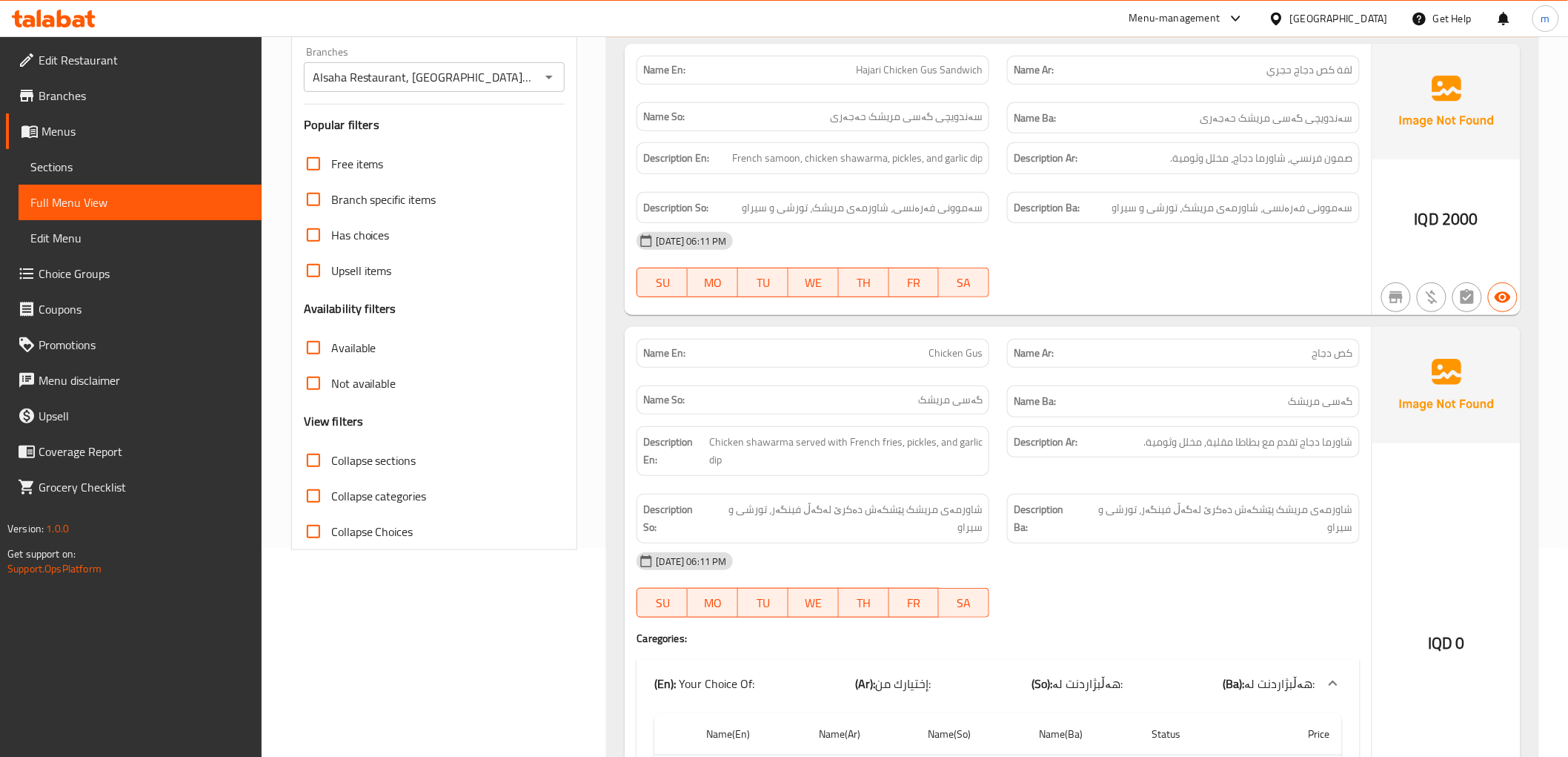
scroll to position [100, 0]
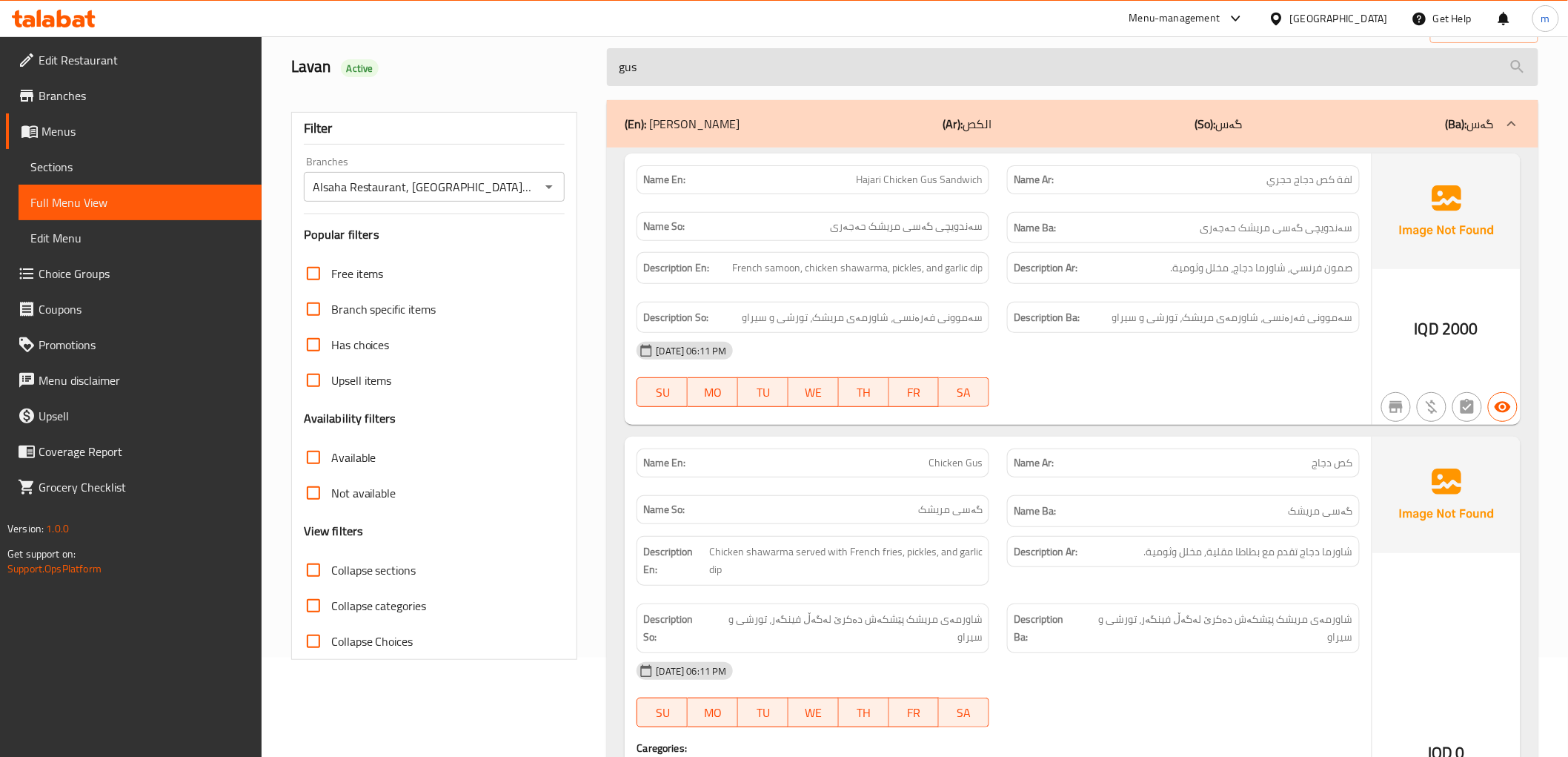
click at [713, 79] on input "gus" at bounding box center [1072, 67] width 930 height 37
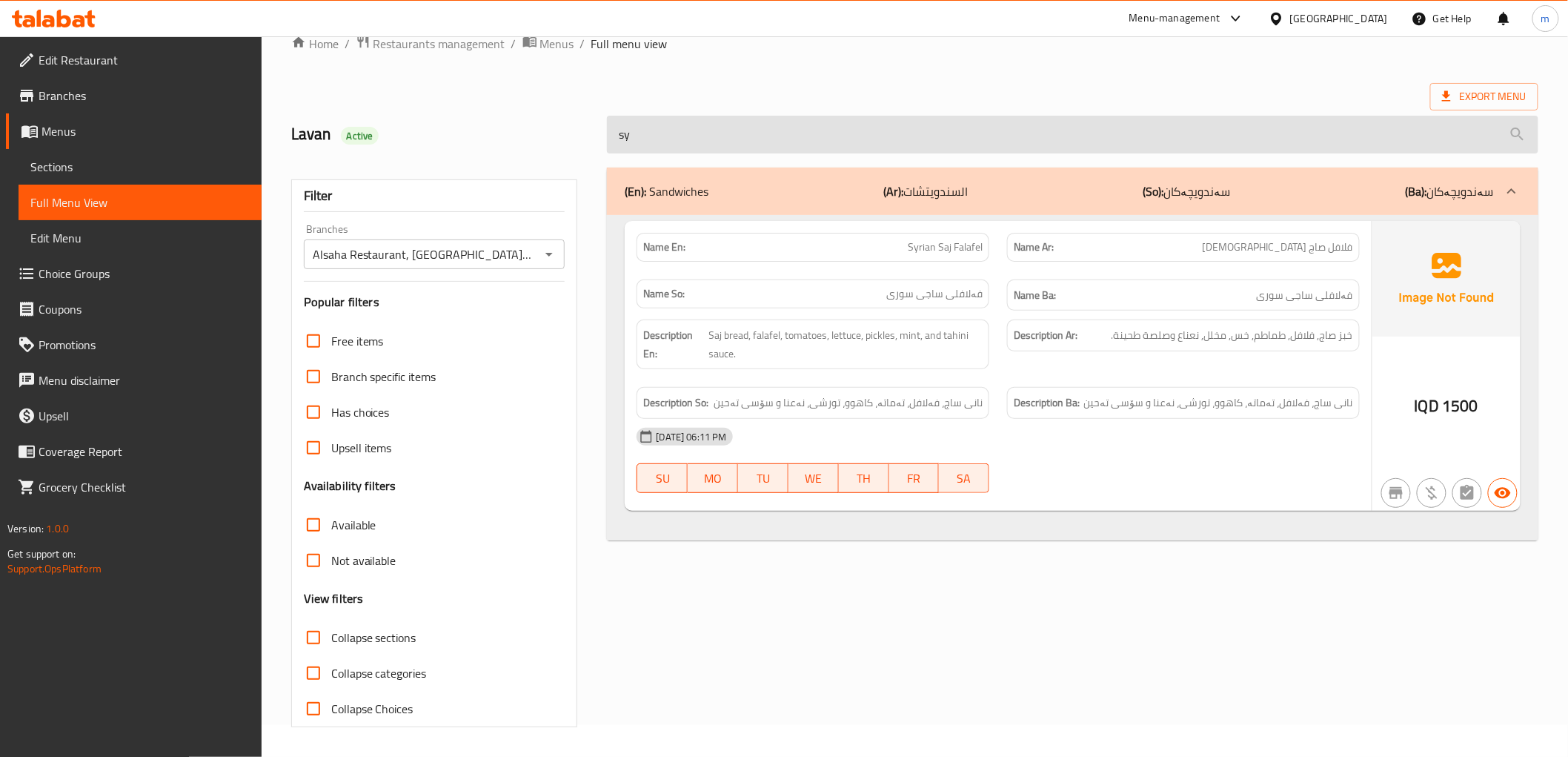
scroll to position [32, 0]
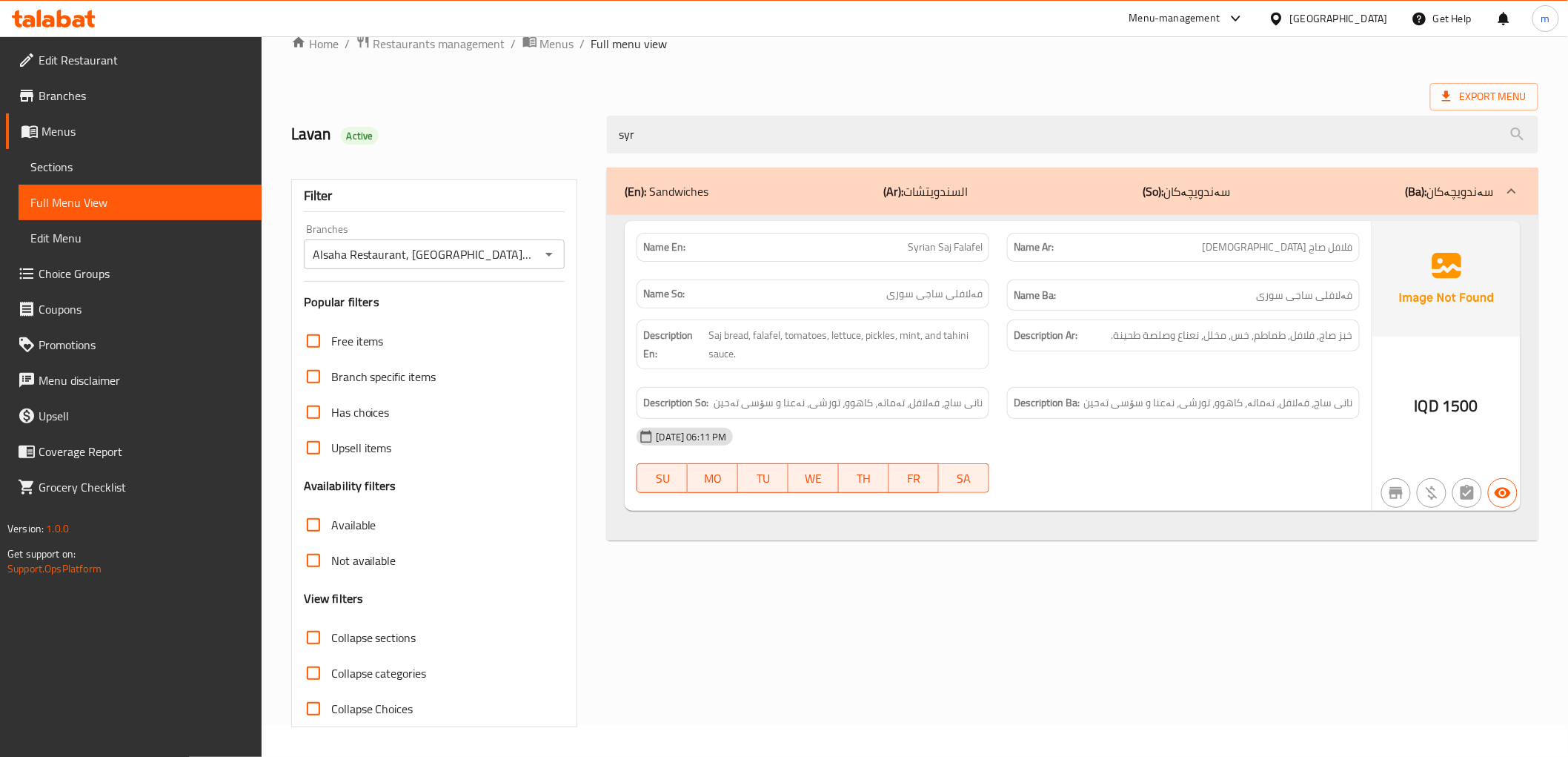
click at [688, 95] on div "Export Menu" at bounding box center [914, 96] width 1247 height 28
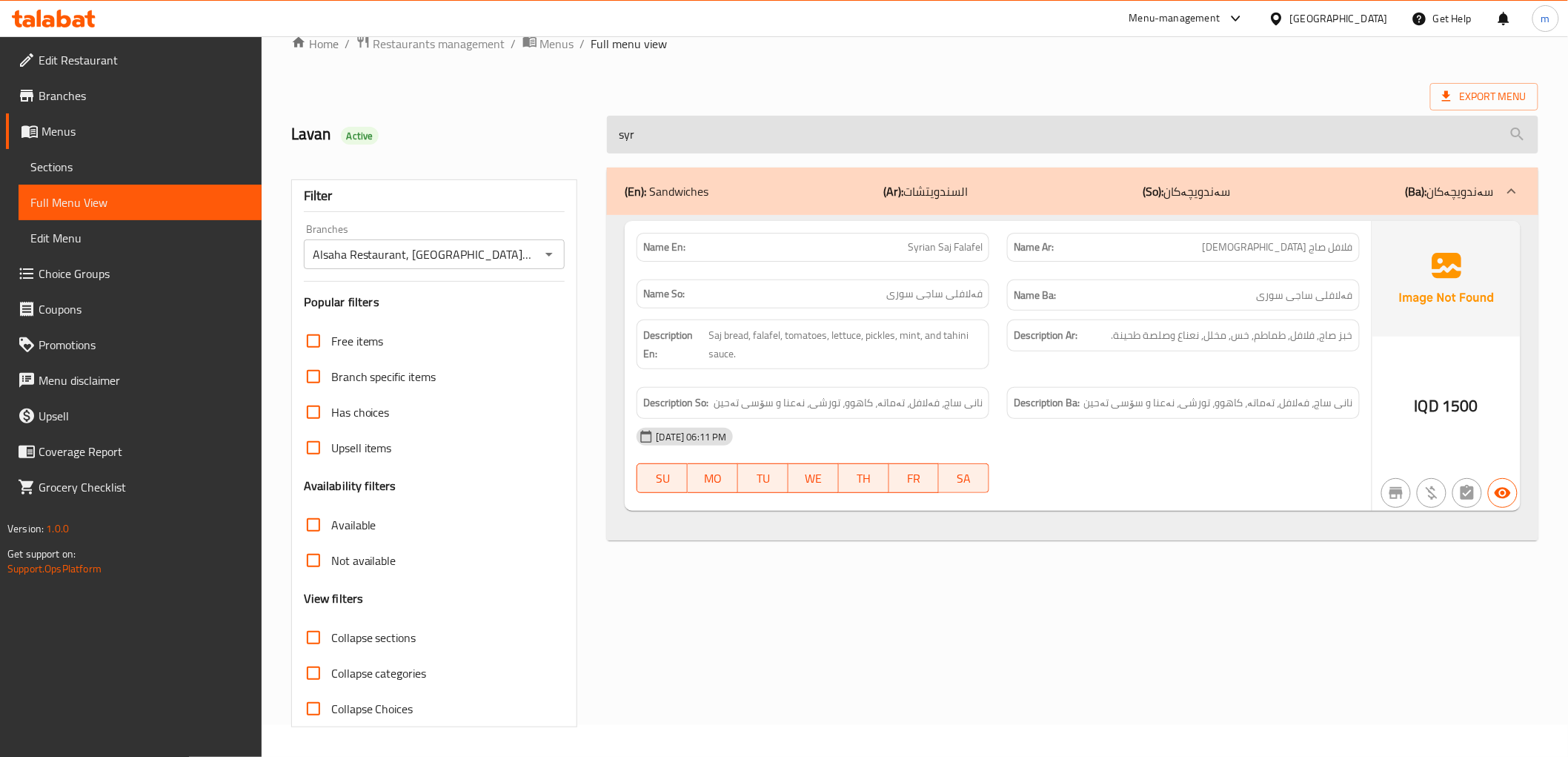
click at [694, 138] on input "syr" at bounding box center [1072, 134] width 930 height 37
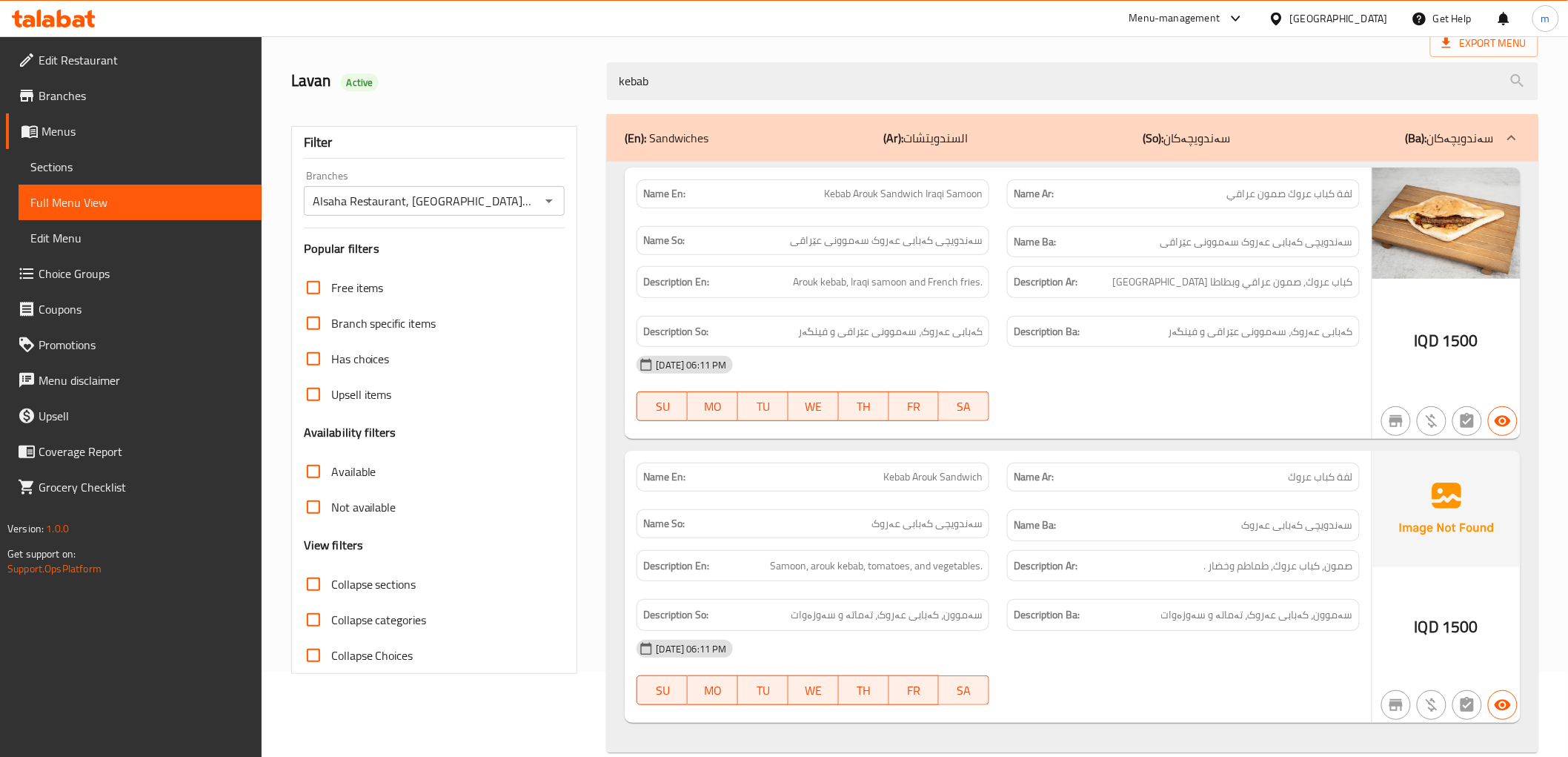
scroll to position [111, 0]
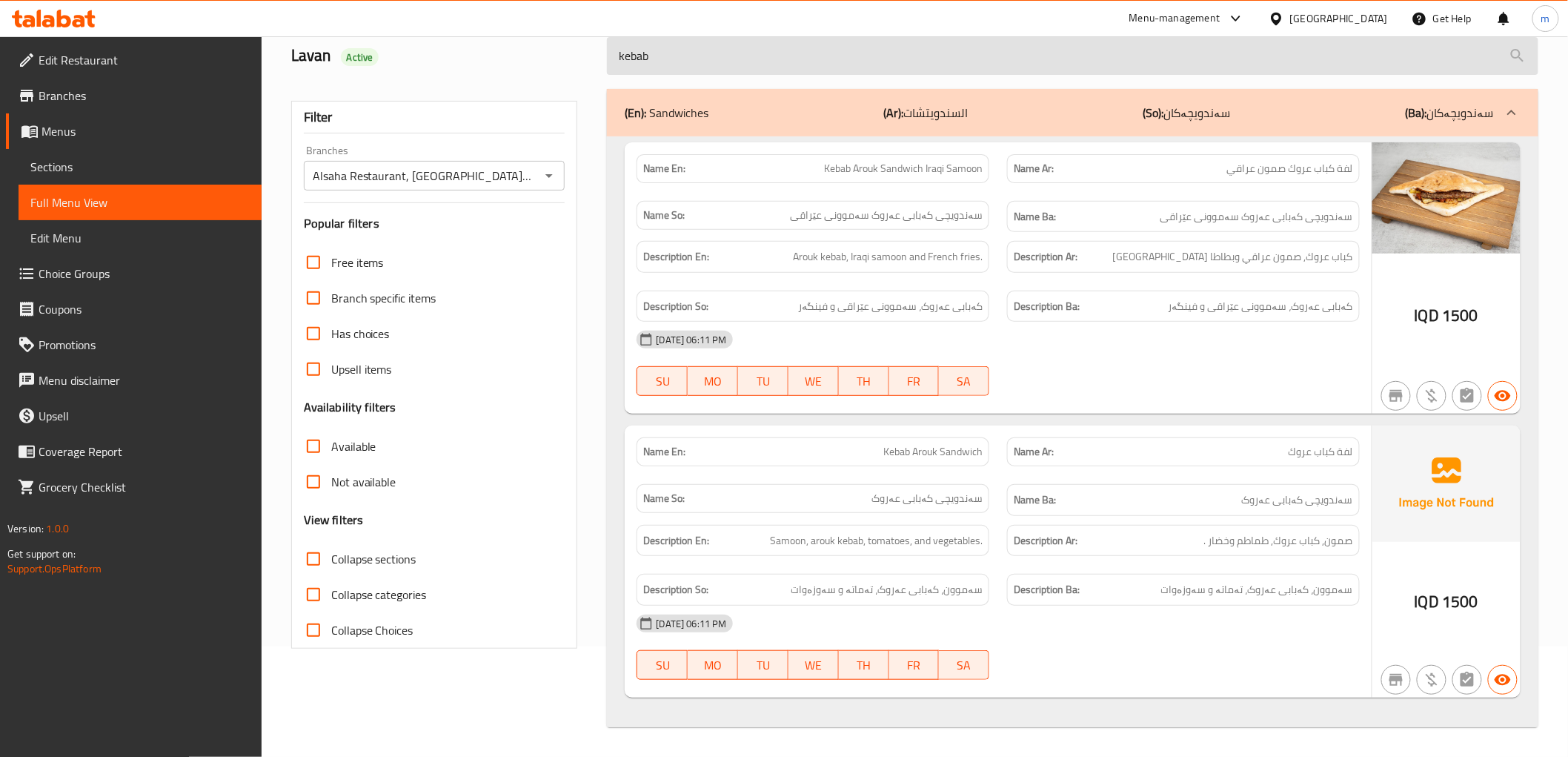
click at [687, 55] on input "kebab" at bounding box center [1072, 56] width 930 height 37
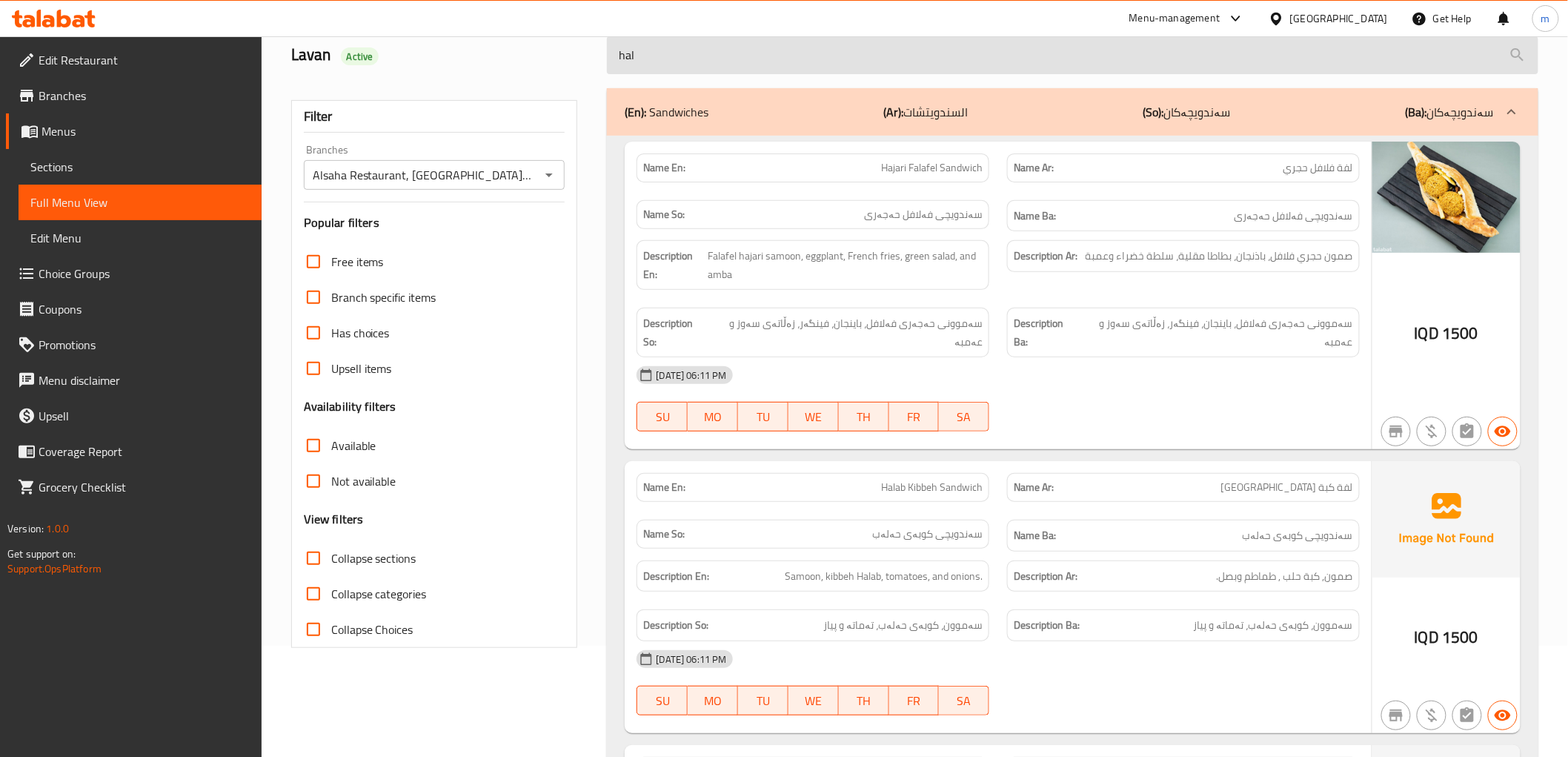
scroll to position [32, 0]
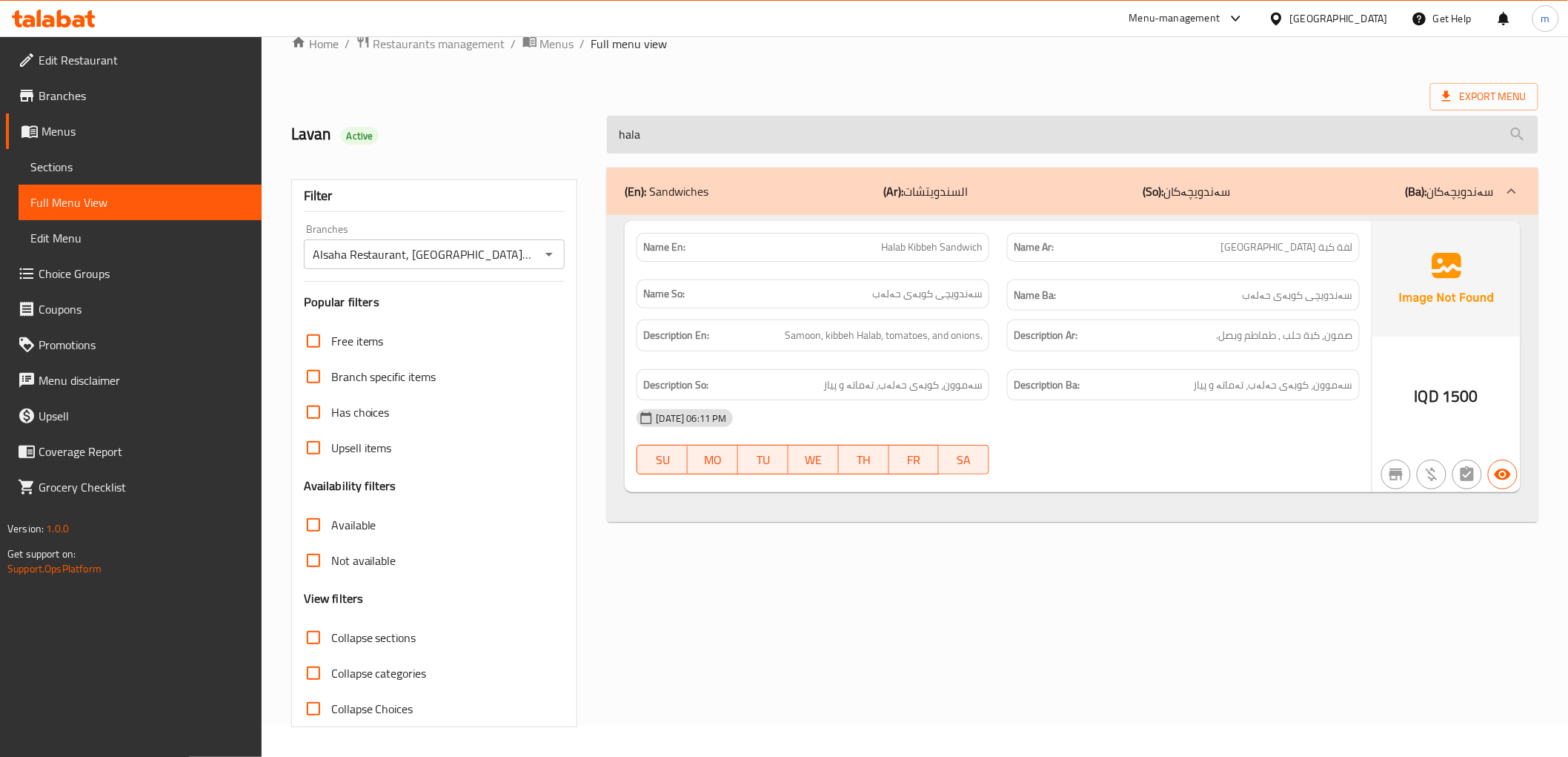
click at [710, 134] on input "hala" at bounding box center [1072, 134] width 930 height 37
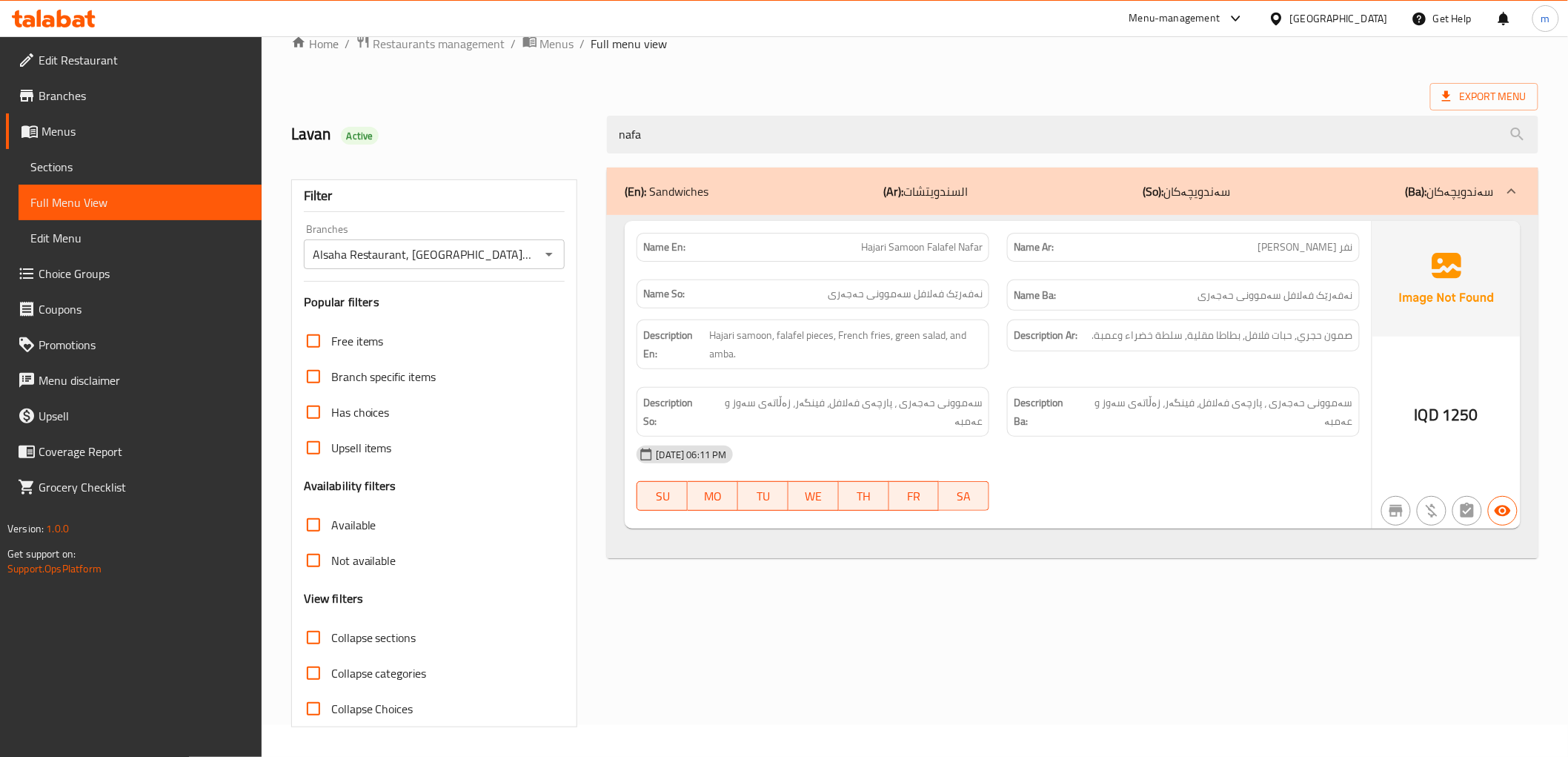
type input "nafa"
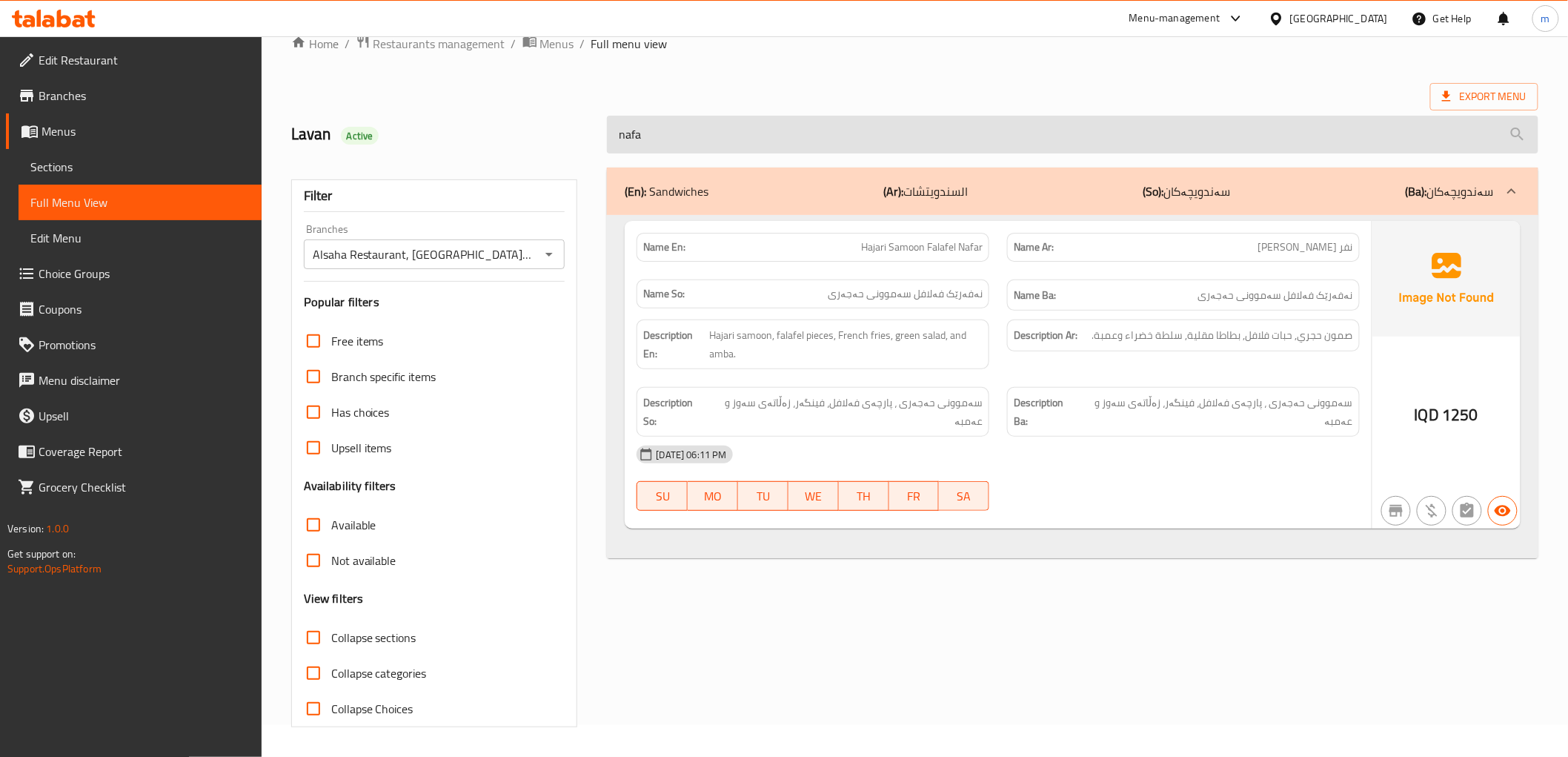
click at [731, 149] on input "nafa" at bounding box center [1072, 134] width 930 height 37
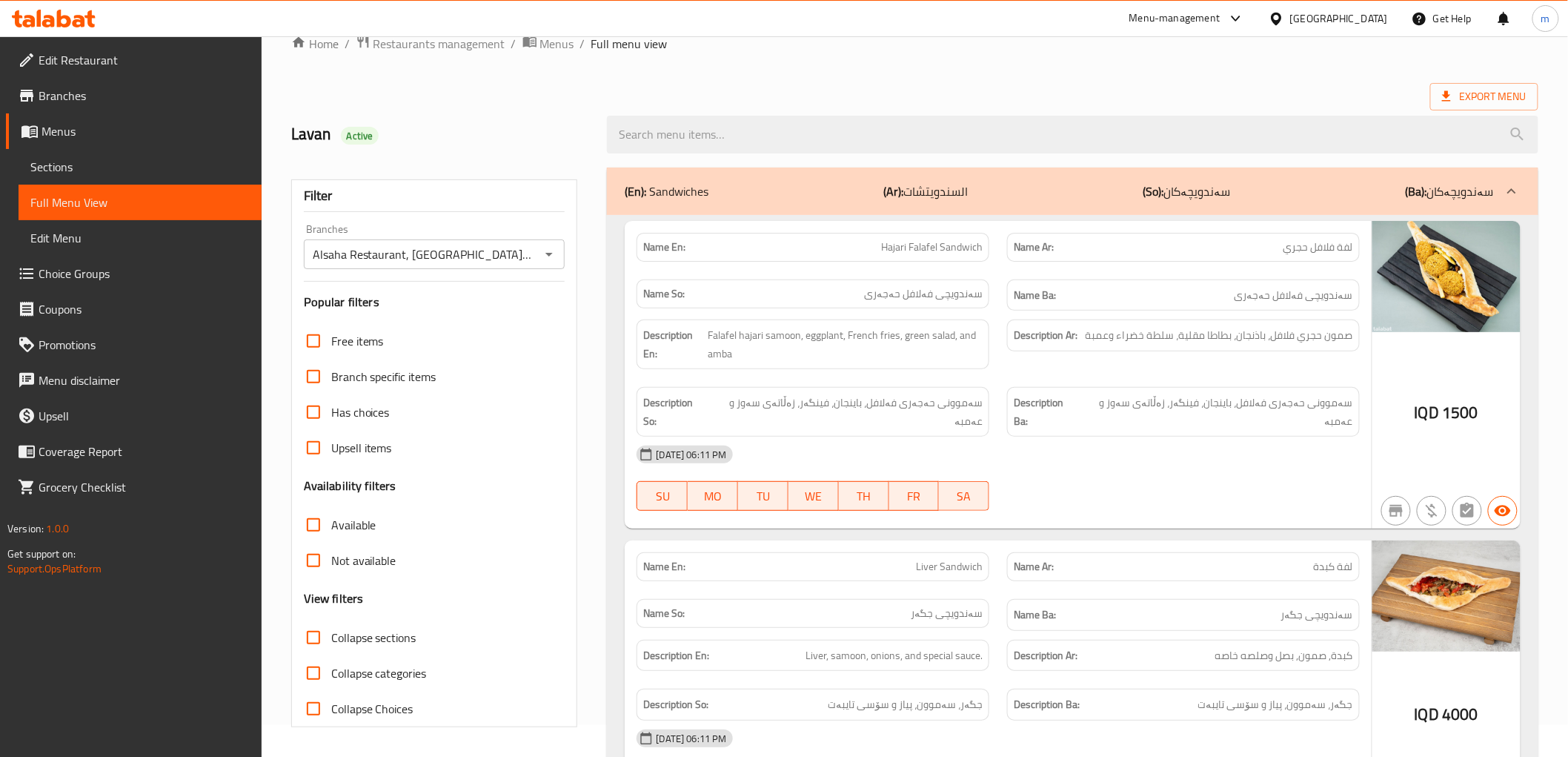
scroll to position [111, 0]
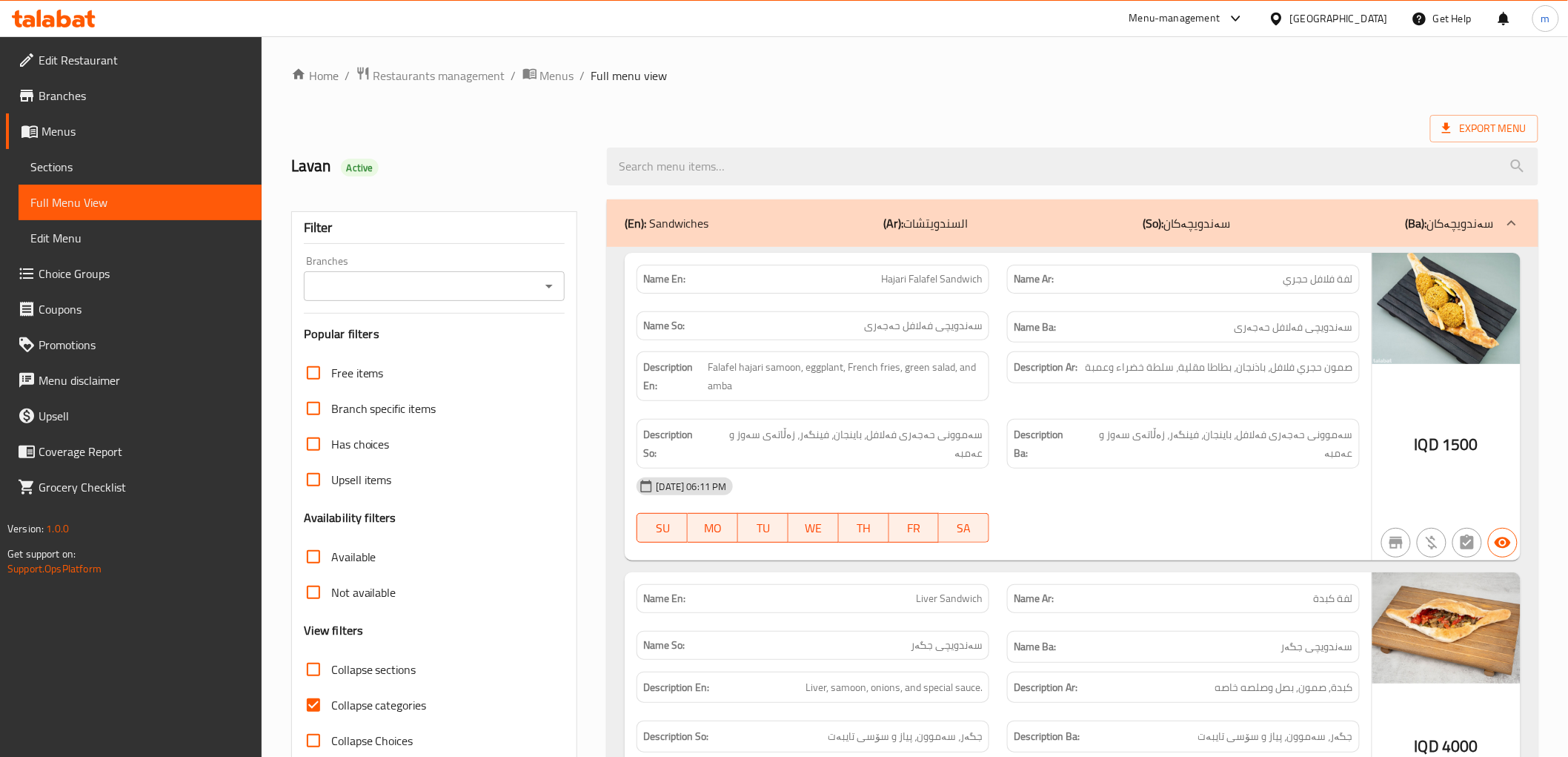
click at [92, 169] on span "Sections" at bounding box center [140, 166] width 220 height 18
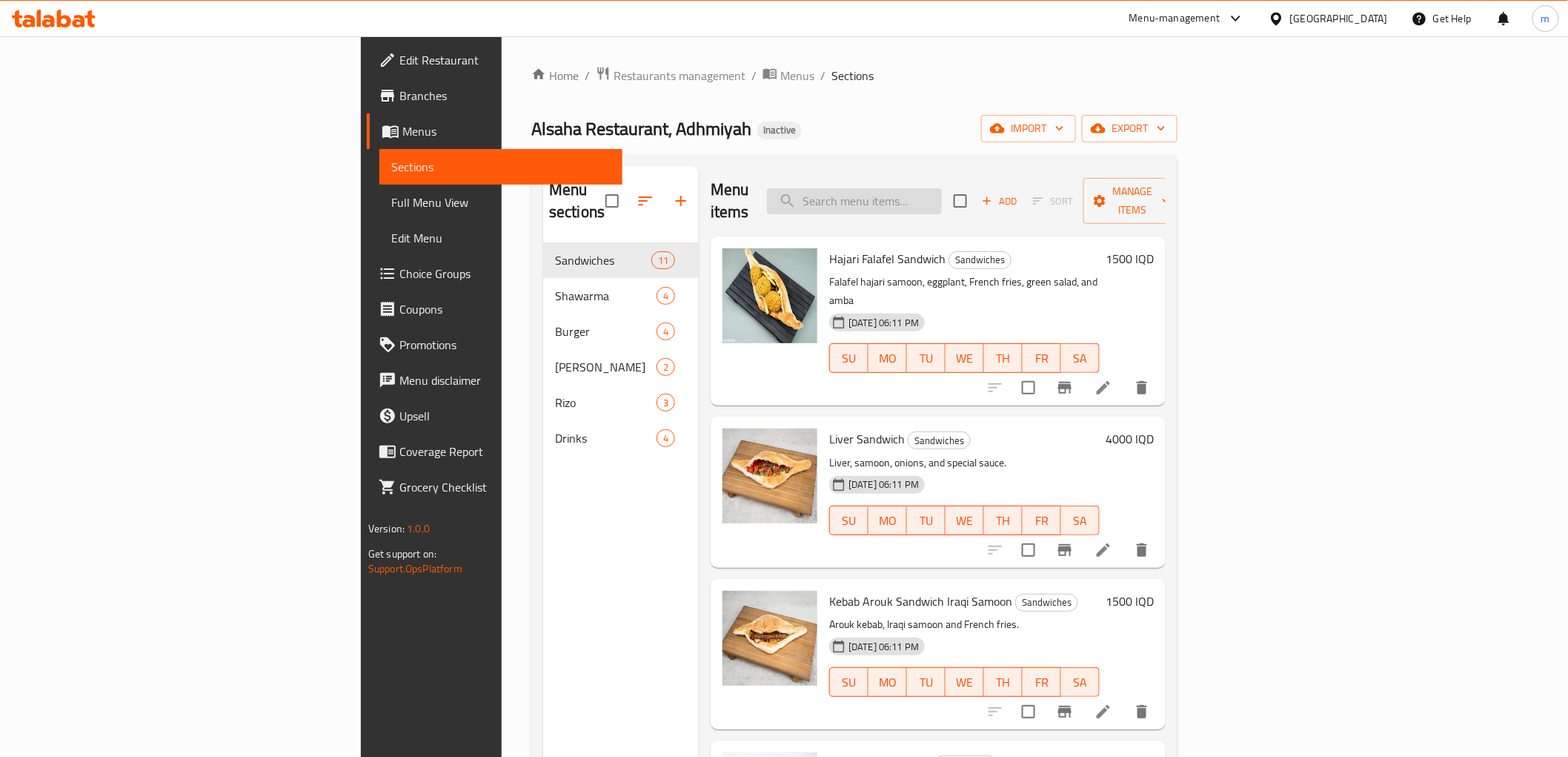
click at [942, 202] on input "search" at bounding box center [854, 201] width 175 height 26
paste input "Milkshake"
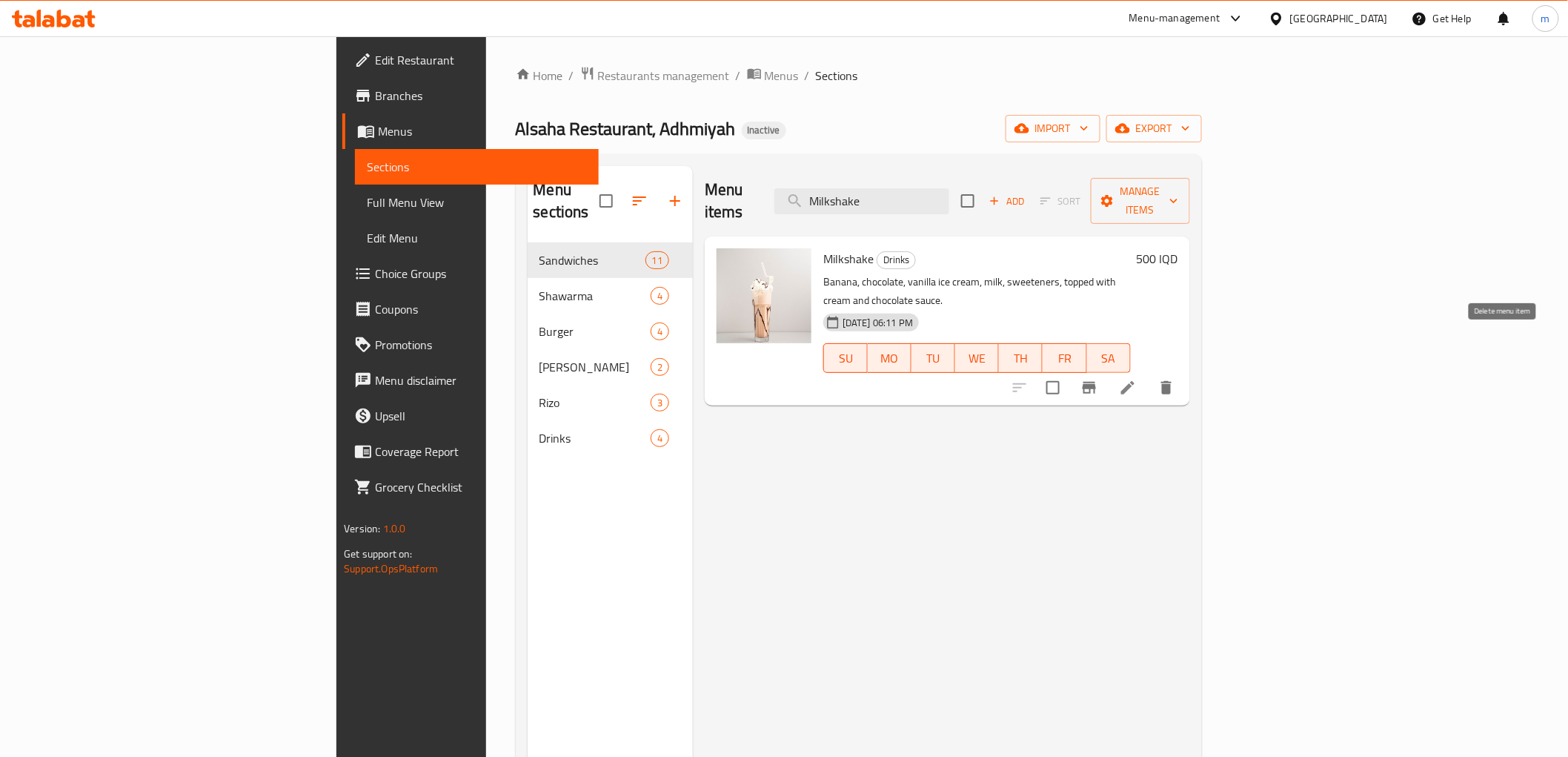
type input "Milkshake"
click at [1171, 381] on icon "delete" at bounding box center [1166, 387] width 11 height 13
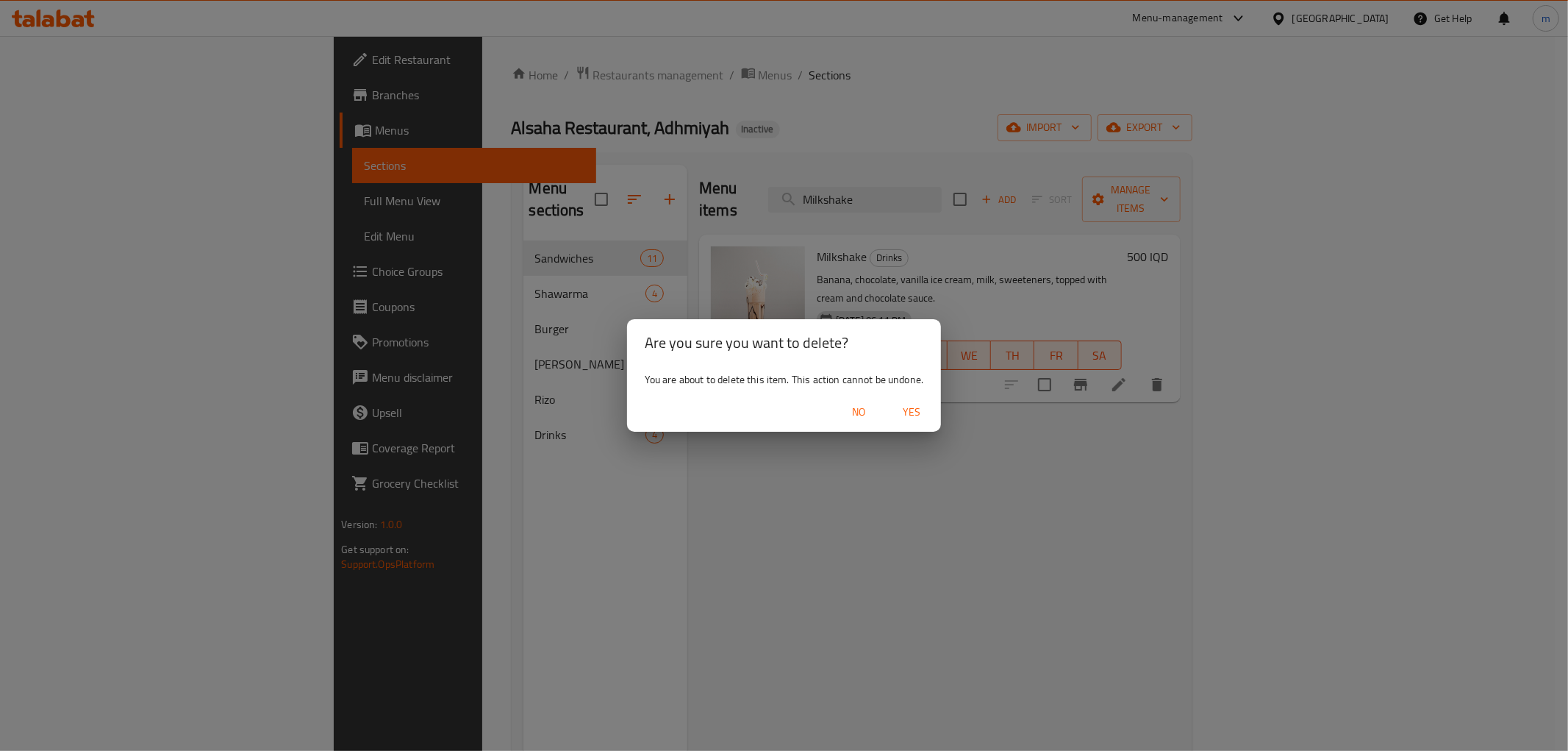
click at [923, 408] on span "Yes" at bounding box center [912, 412] width 35 height 19
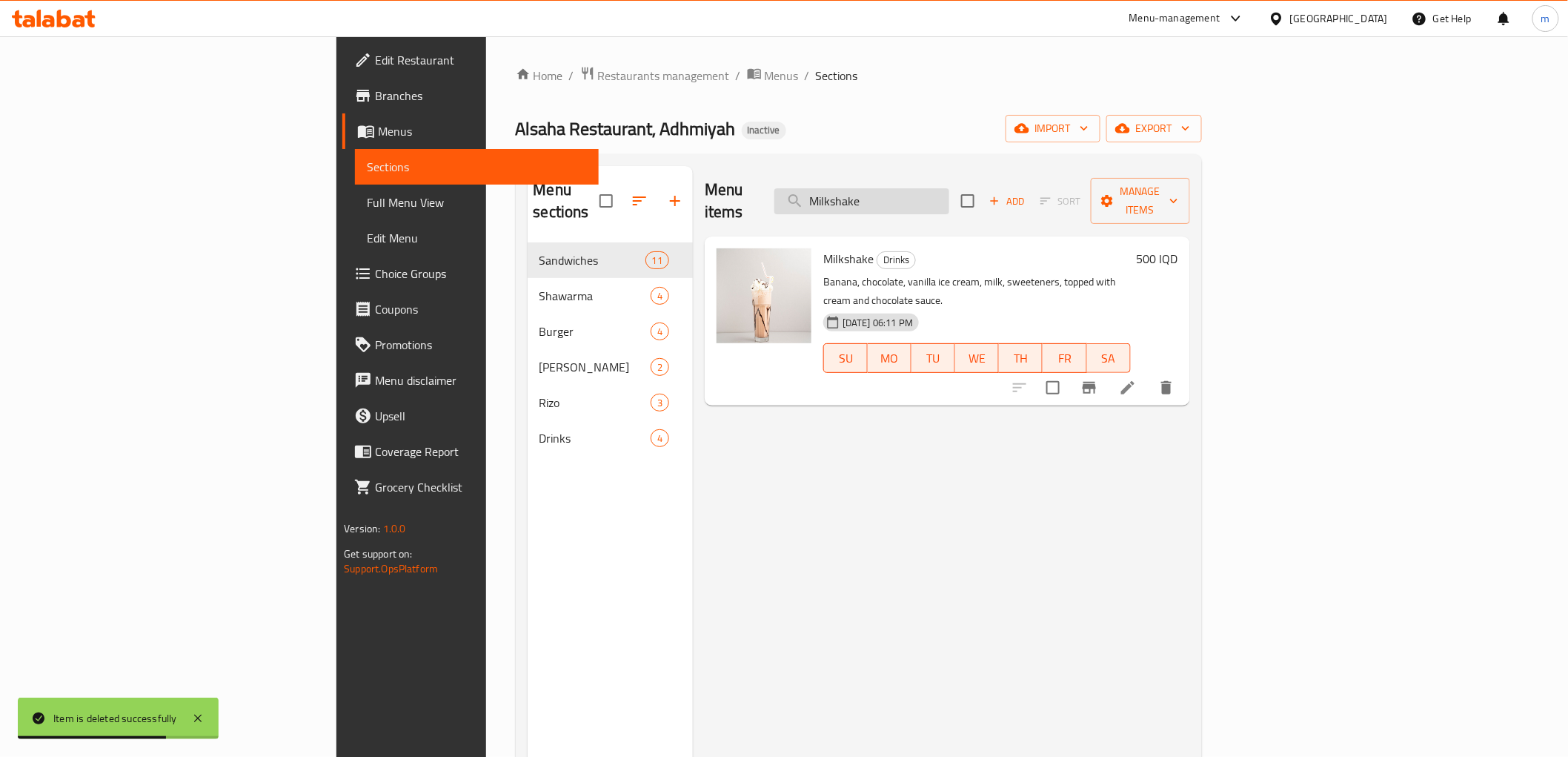
click at [949, 193] on input "Milkshake" at bounding box center [862, 201] width 175 height 26
paste input "Kebab Arouk Sandwich"
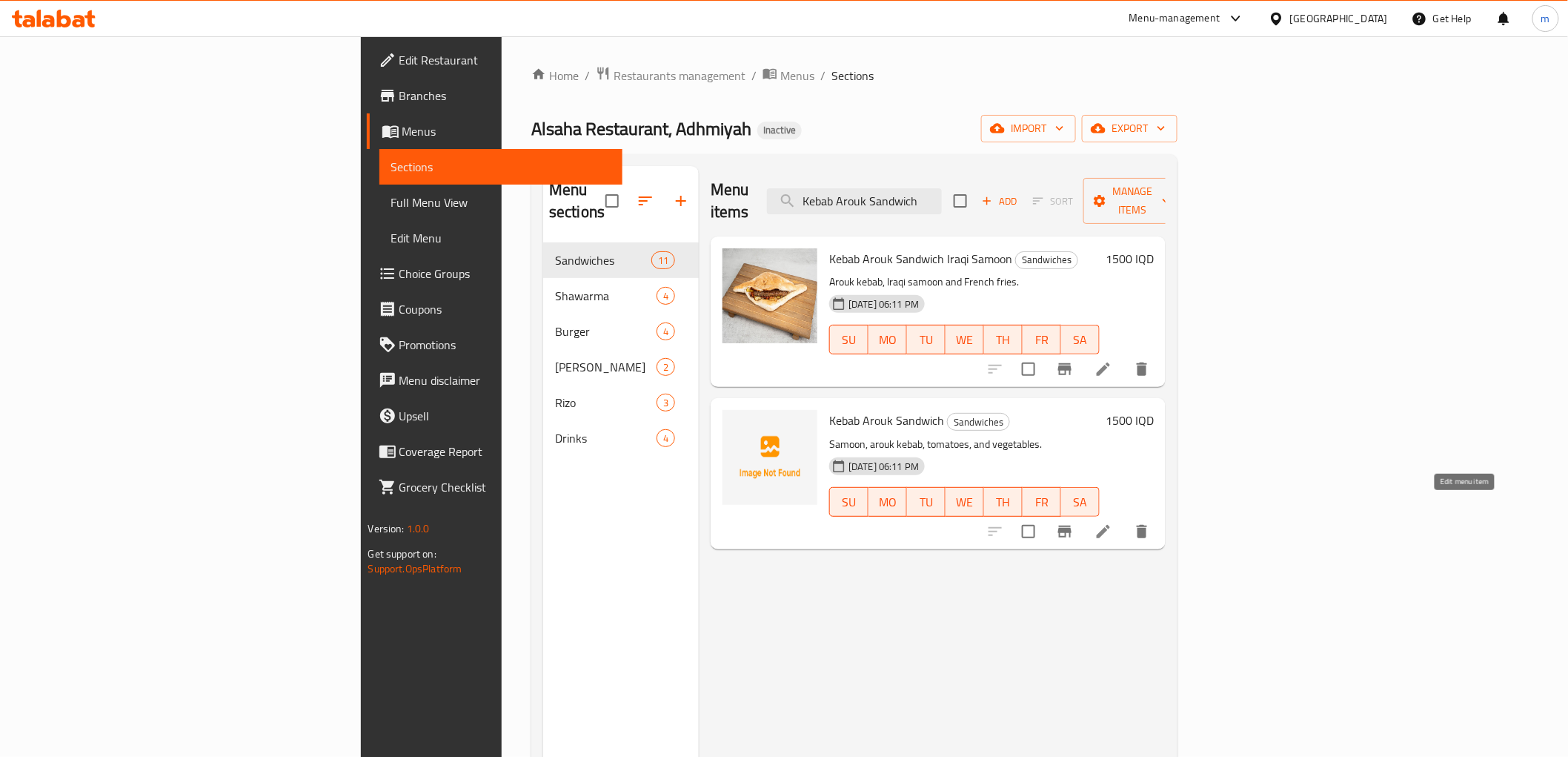
type input "Kebab Arouk Sandwich"
click at [1112, 522] on icon at bounding box center [1103, 531] width 18 height 18
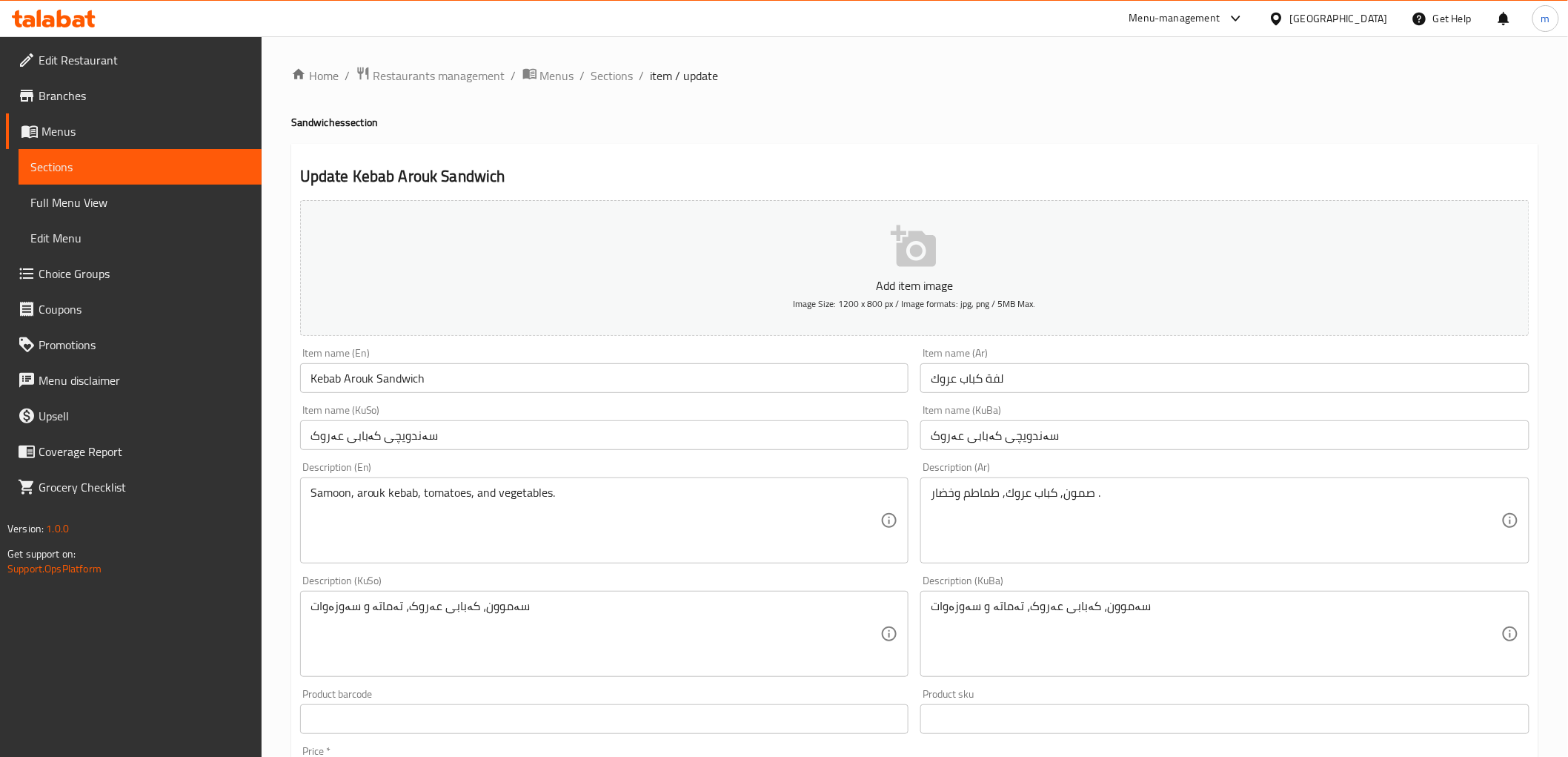
click at [358, 378] on input "Kebab Arouk Sandwich" at bounding box center [604, 377] width 609 height 29
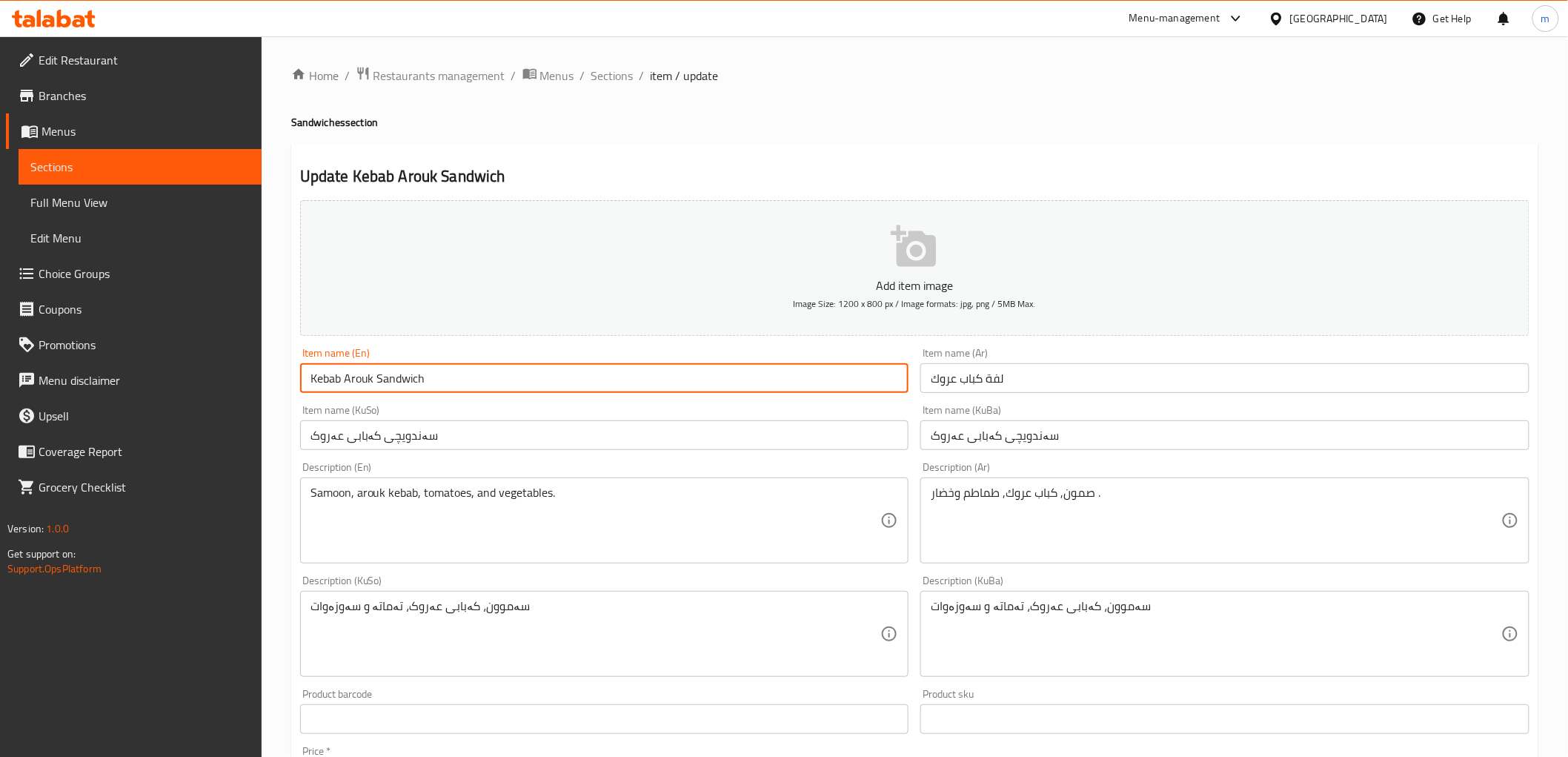
click at [358, 378] on input "Kebab Arouk Sandwich" at bounding box center [604, 377] width 609 height 29
paste input "Shifta"
type input "Kebab Shifta Sandwich"
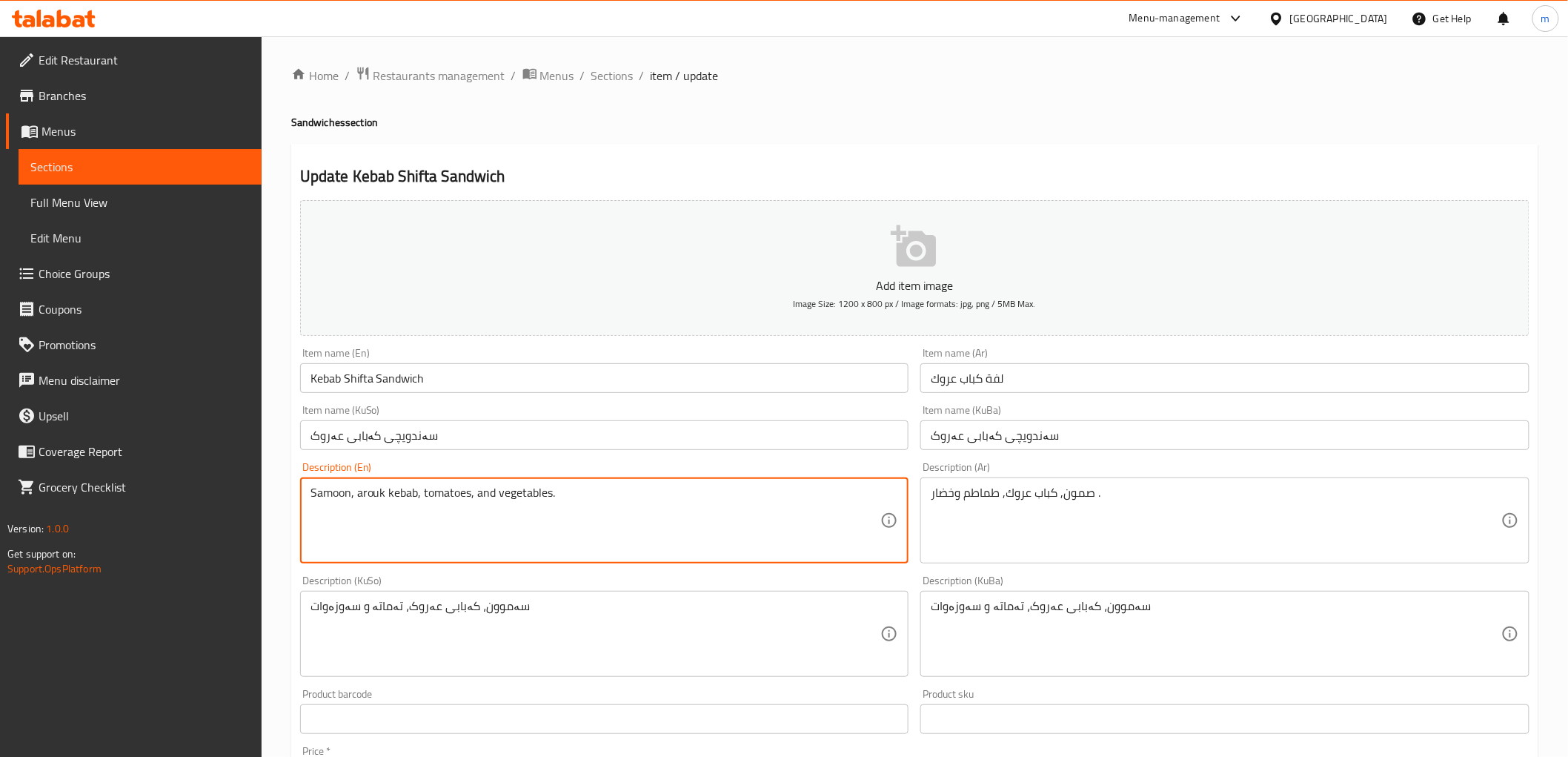
click at [368, 498] on textarea "Samoon, arouk kebab, tomatoes, and vegetables." at bounding box center [595, 520] width 570 height 70
paste textarea "Shifta"
type textarea "Samoon, Shifta kebab, tomatoes, and vegetables."
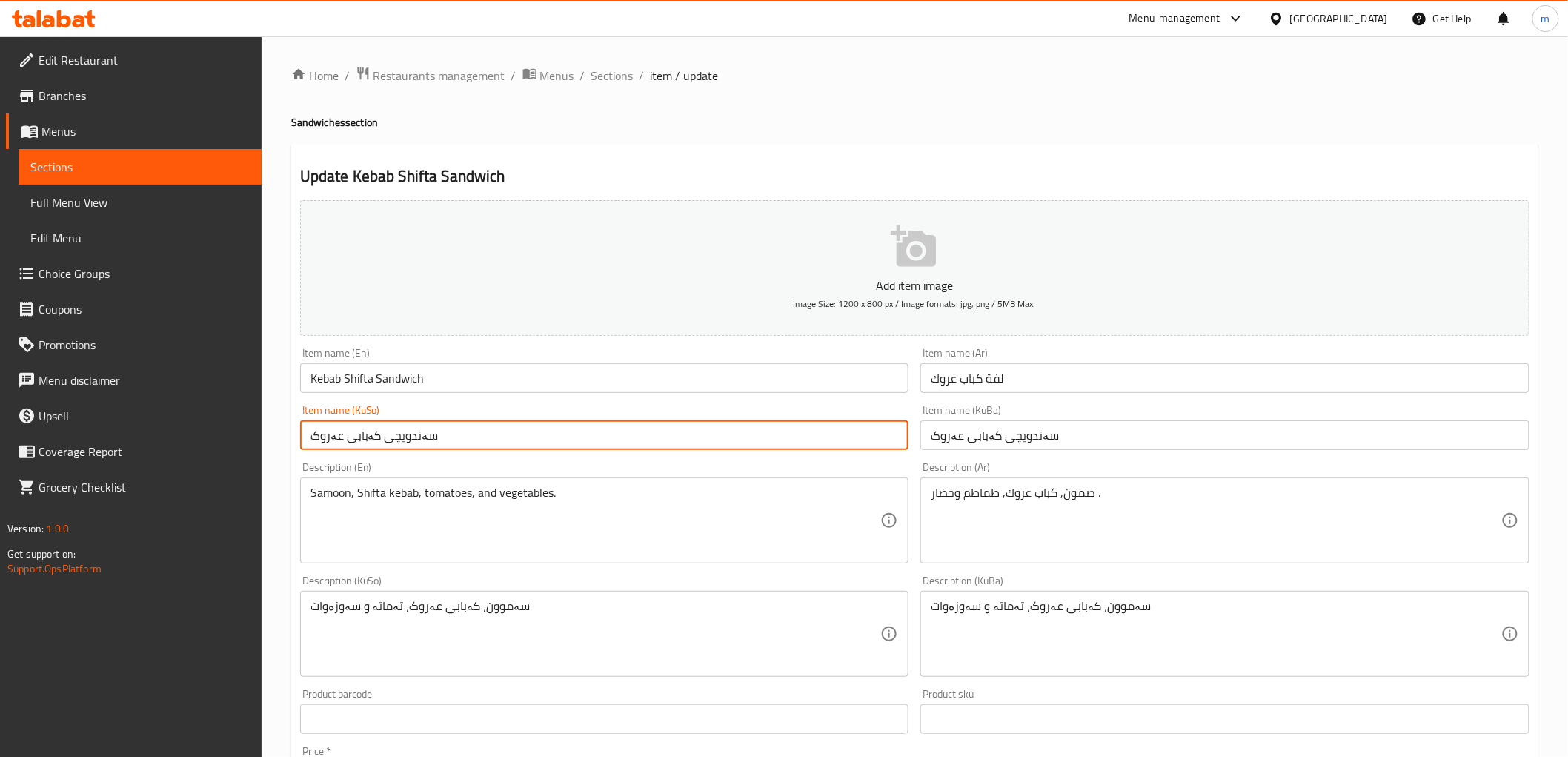
click at [627, 427] on input "سەندویچی کەبابی عەروک" at bounding box center [604, 434] width 609 height 29
click at [608, 71] on span "Sections" at bounding box center [612, 76] width 42 height 18
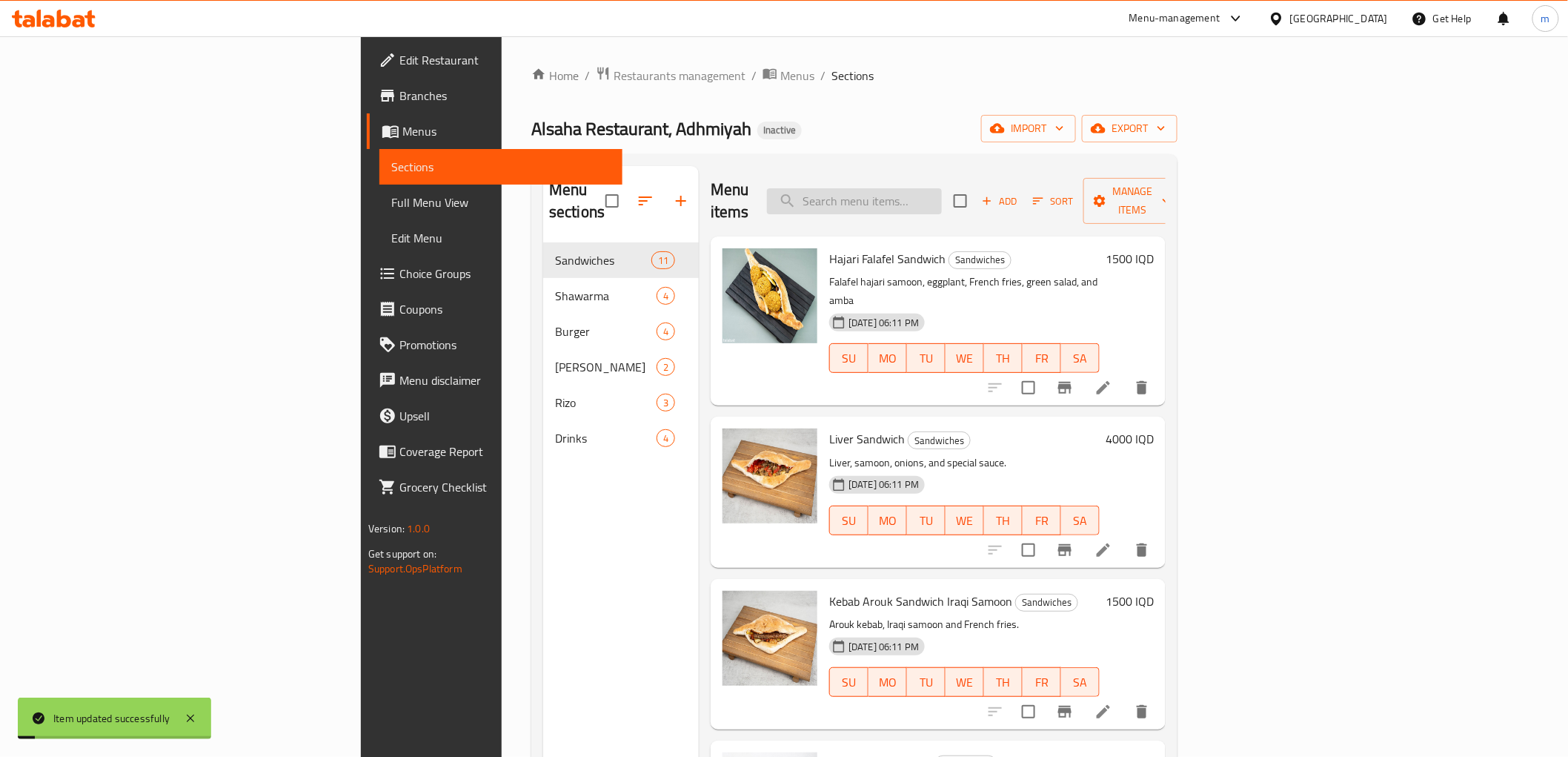
click at [942, 189] on input "search" at bounding box center [854, 201] width 175 height 26
paste input "Kebab Arouk Sandwich"
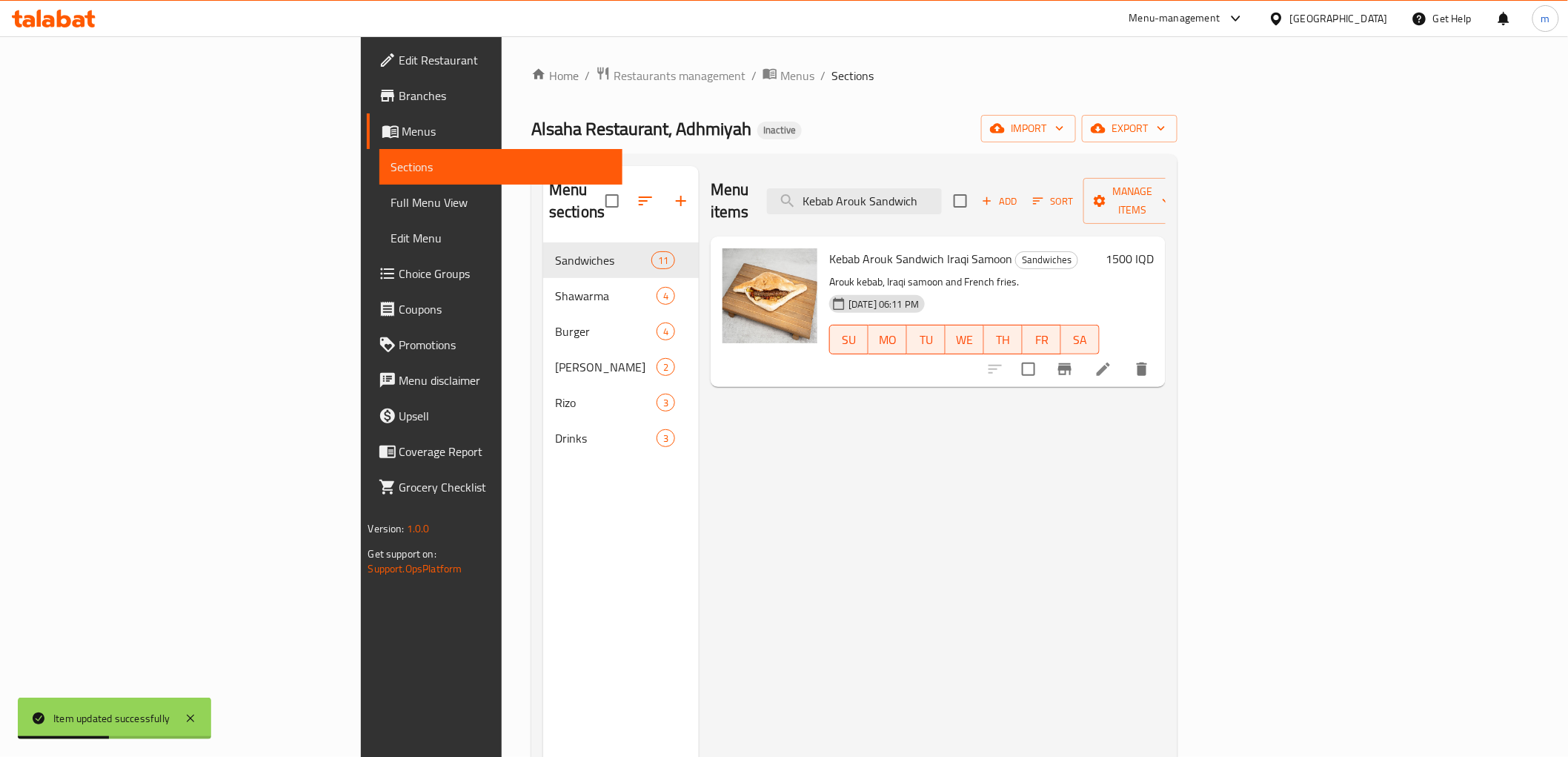
type input "Kebab Arouk Sandwich"
click at [1124, 356] on li at bounding box center [1103, 369] width 42 height 27
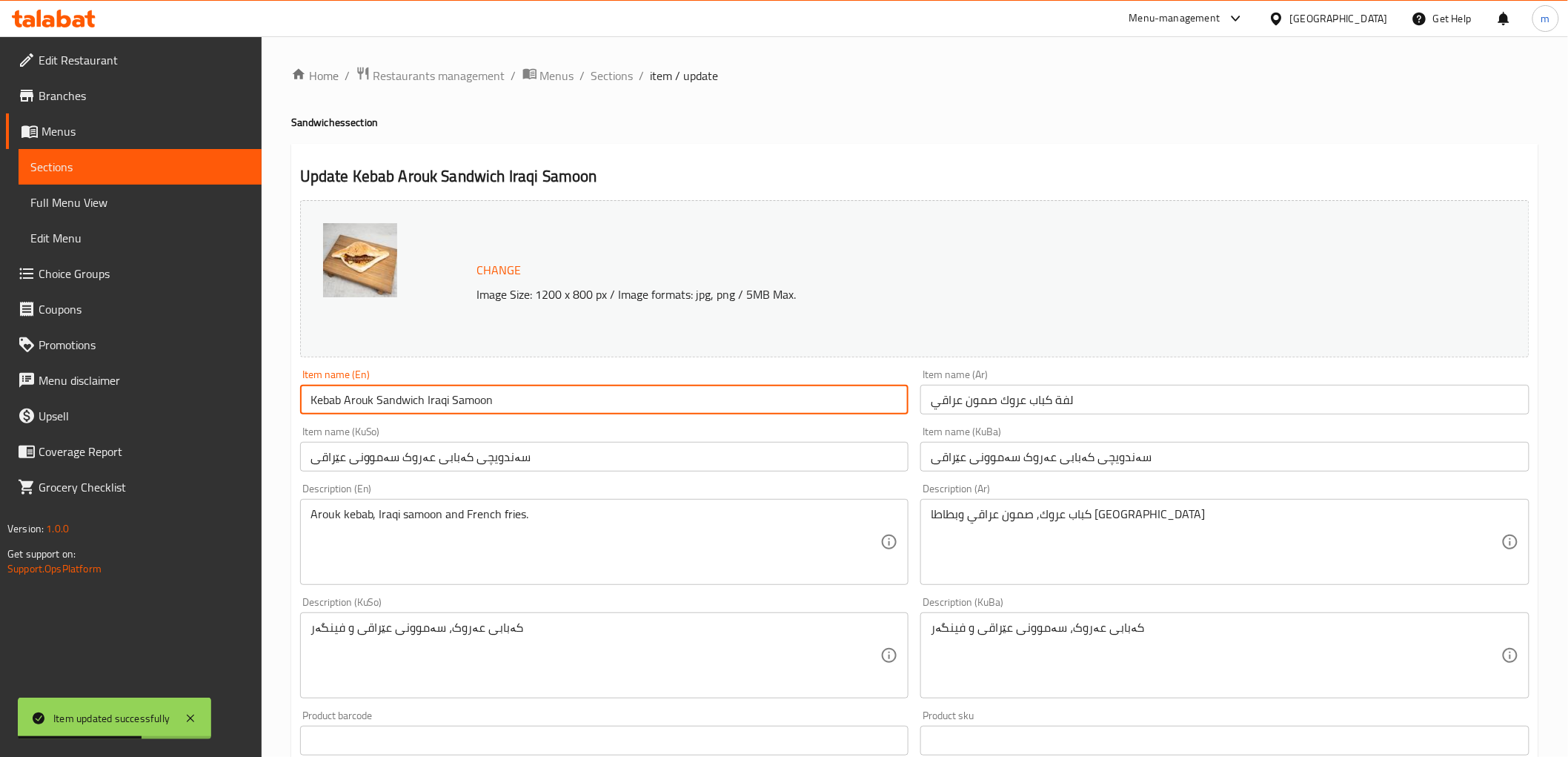
click at [363, 395] on input "Kebab Arouk Sandwich Iraqi Samoon" at bounding box center [604, 399] width 609 height 29
paste input "Shifta"
type input "Kebab Shifta Sandwich Iraqi Samoon"
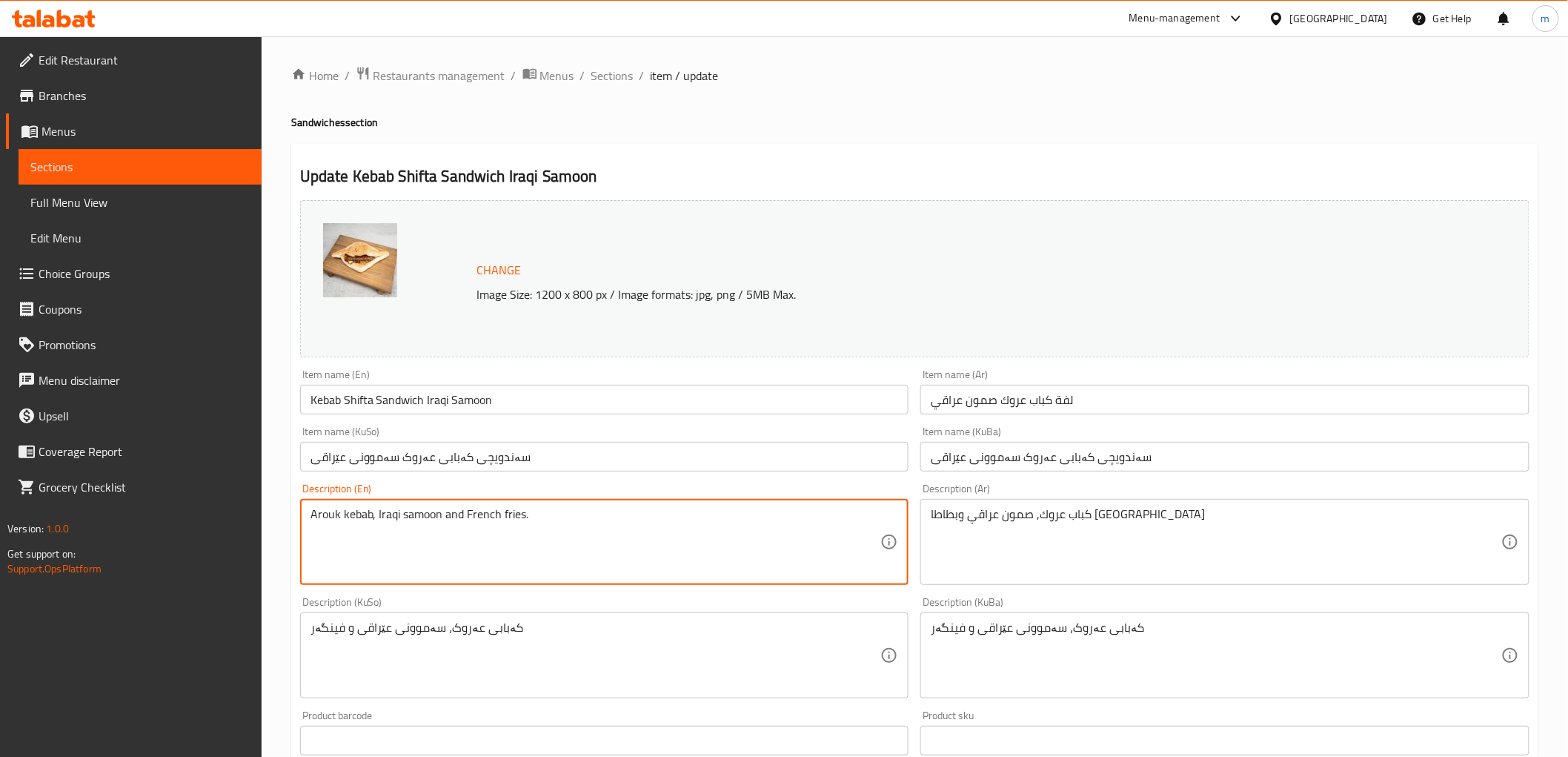
click at [334, 517] on textarea "Arouk kebab, Iraqi samoon and French fries." at bounding box center [595, 542] width 570 height 70
paste textarea "Shifta"
type textarea "Shifta kebab, Iraqi samoon and French fries."
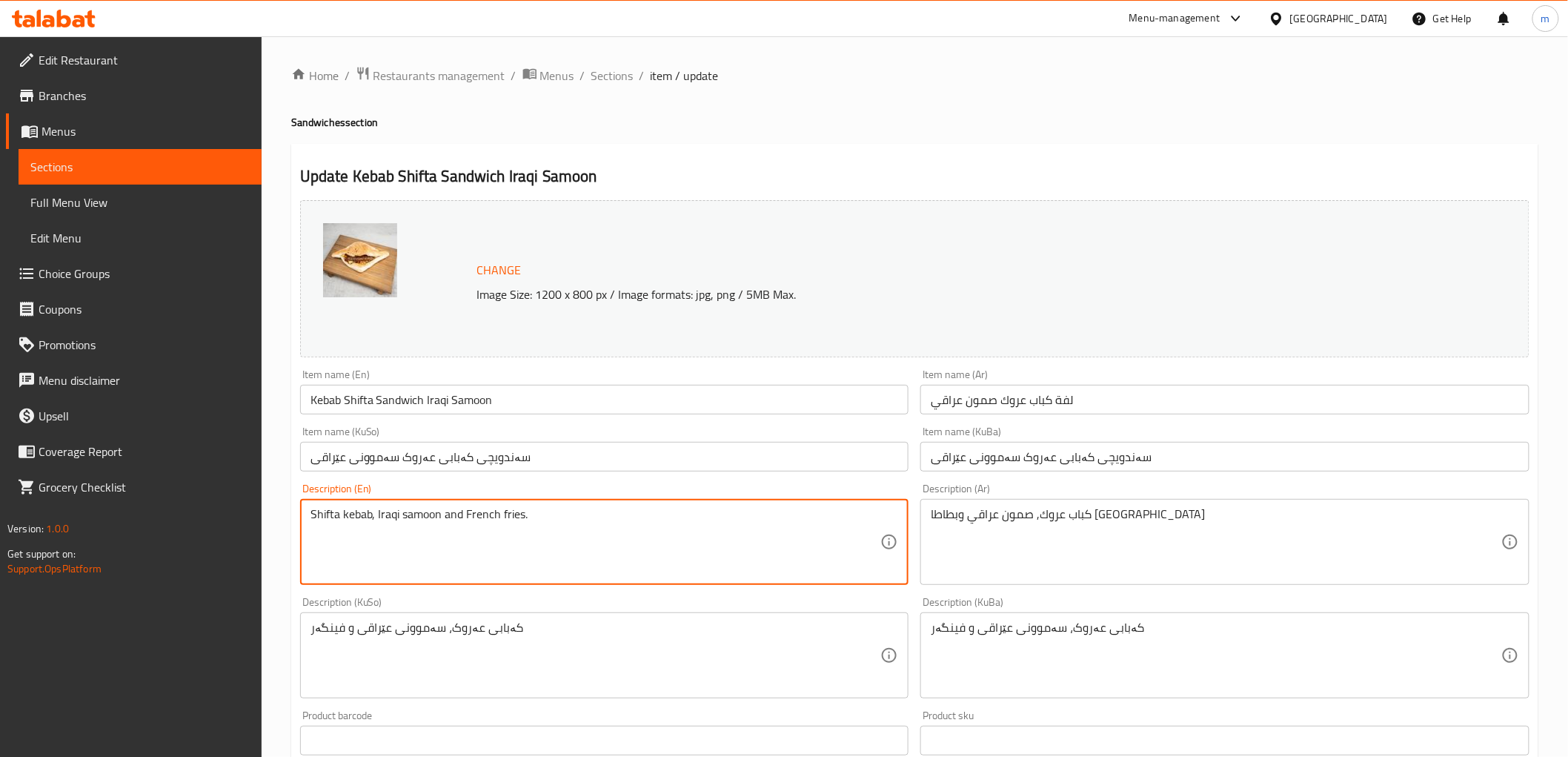
click at [408, 449] on input "سەندویچی کەبابی عەروک سەموونی عێراقی" at bounding box center [604, 456] width 609 height 29
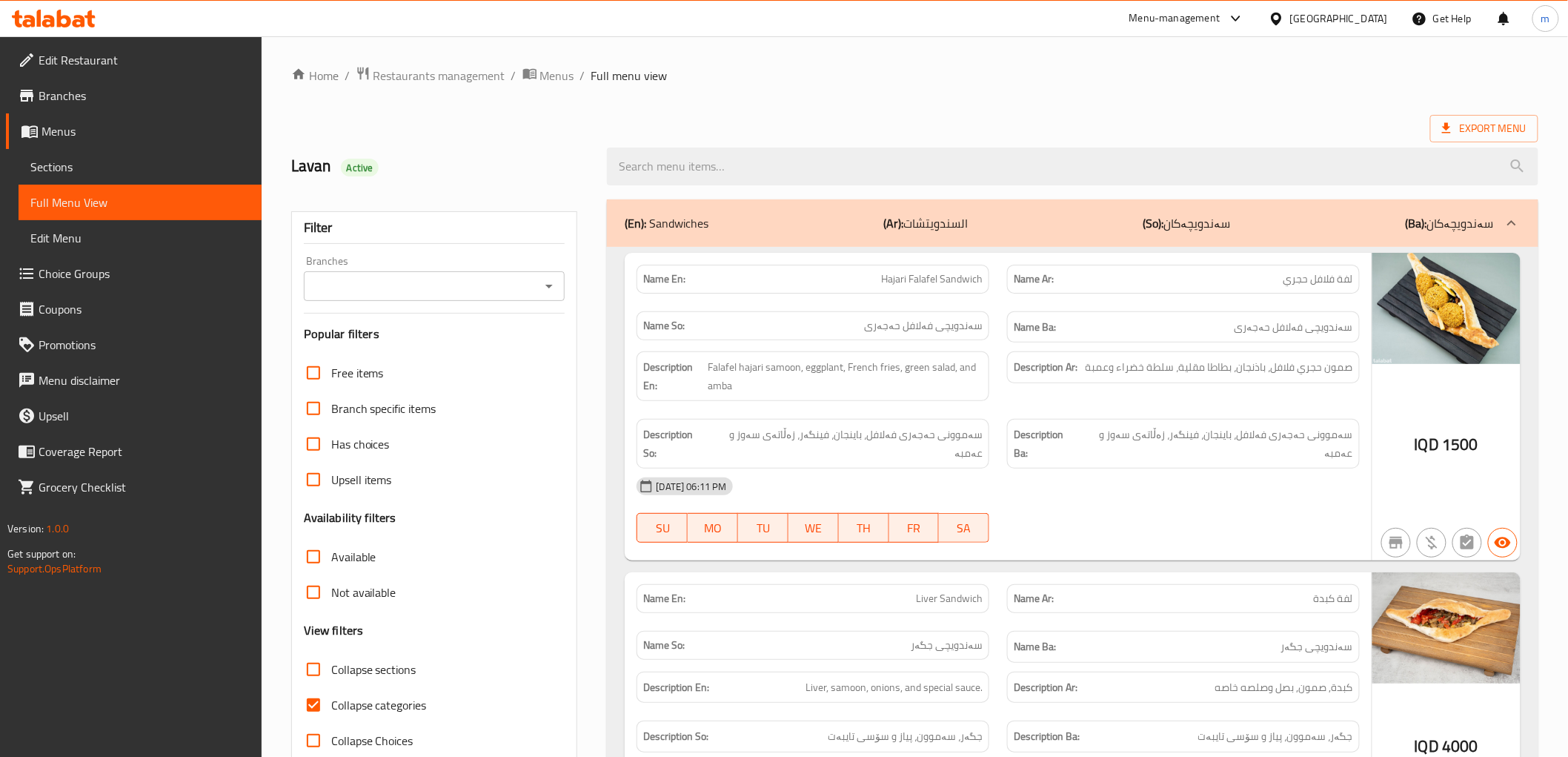
click at [550, 294] on icon "Open" at bounding box center [549, 286] width 18 height 18
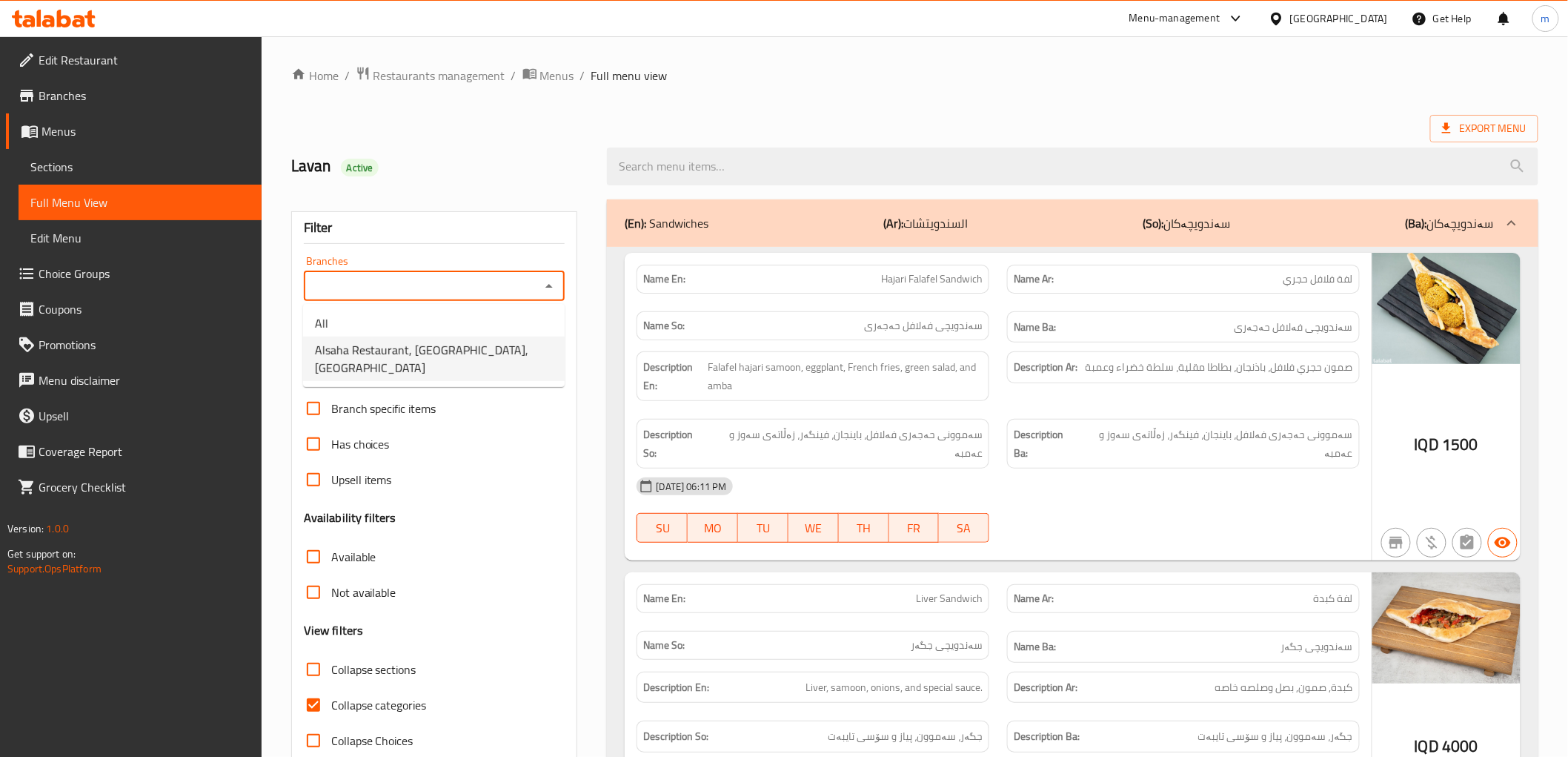
click at [486, 349] on span "Alsaha Restaurant, [GEOGRAPHIC_DATA], [GEOGRAPHIC_DATA]" at bounding box center [433, 358] width 237 height 36
type input "Alsaha Restaurant, [GEOGRAPHIC_DATA], [GEOGRAPHIC_DATA]"
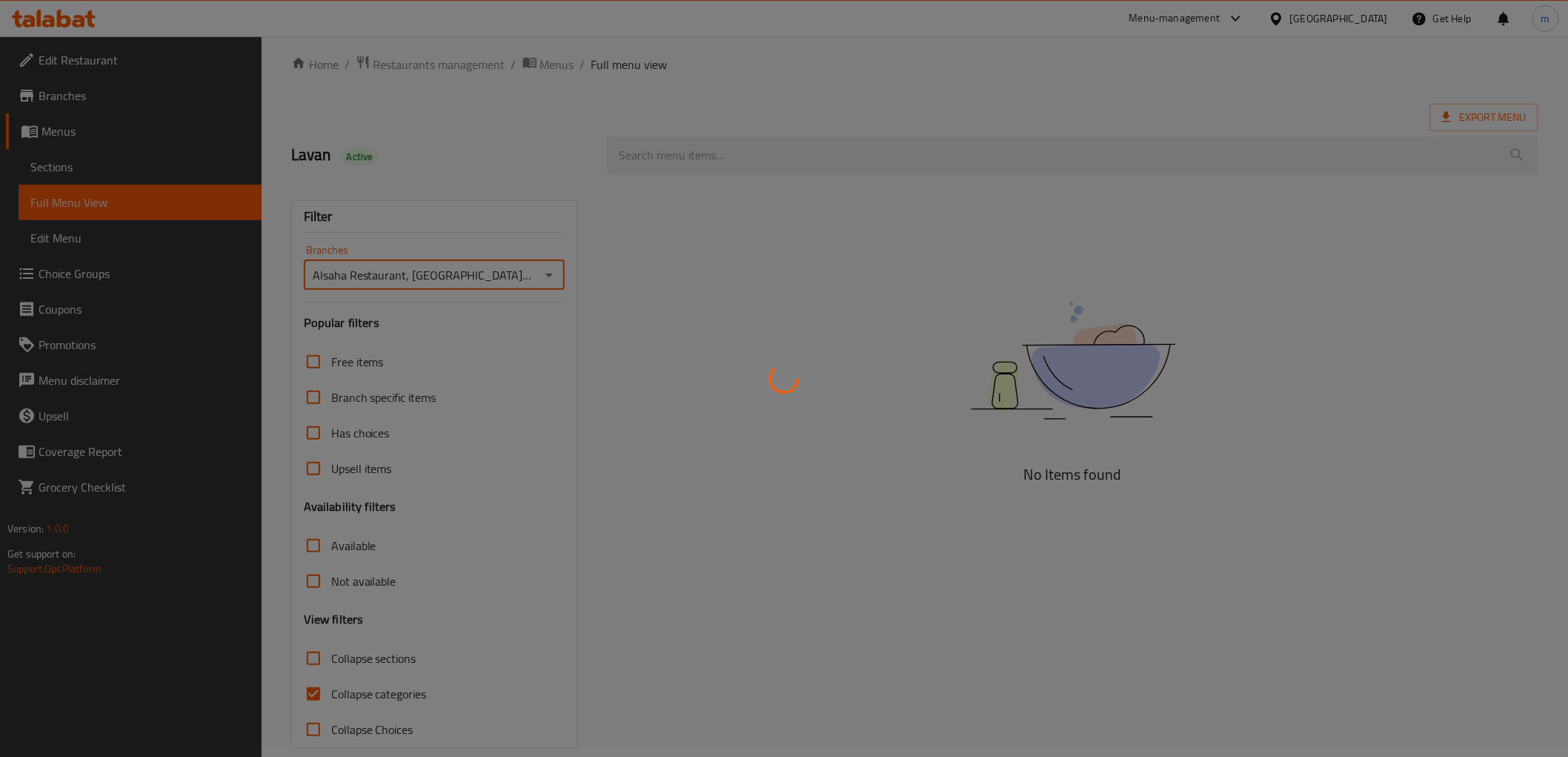
scroll to position [32, 0]
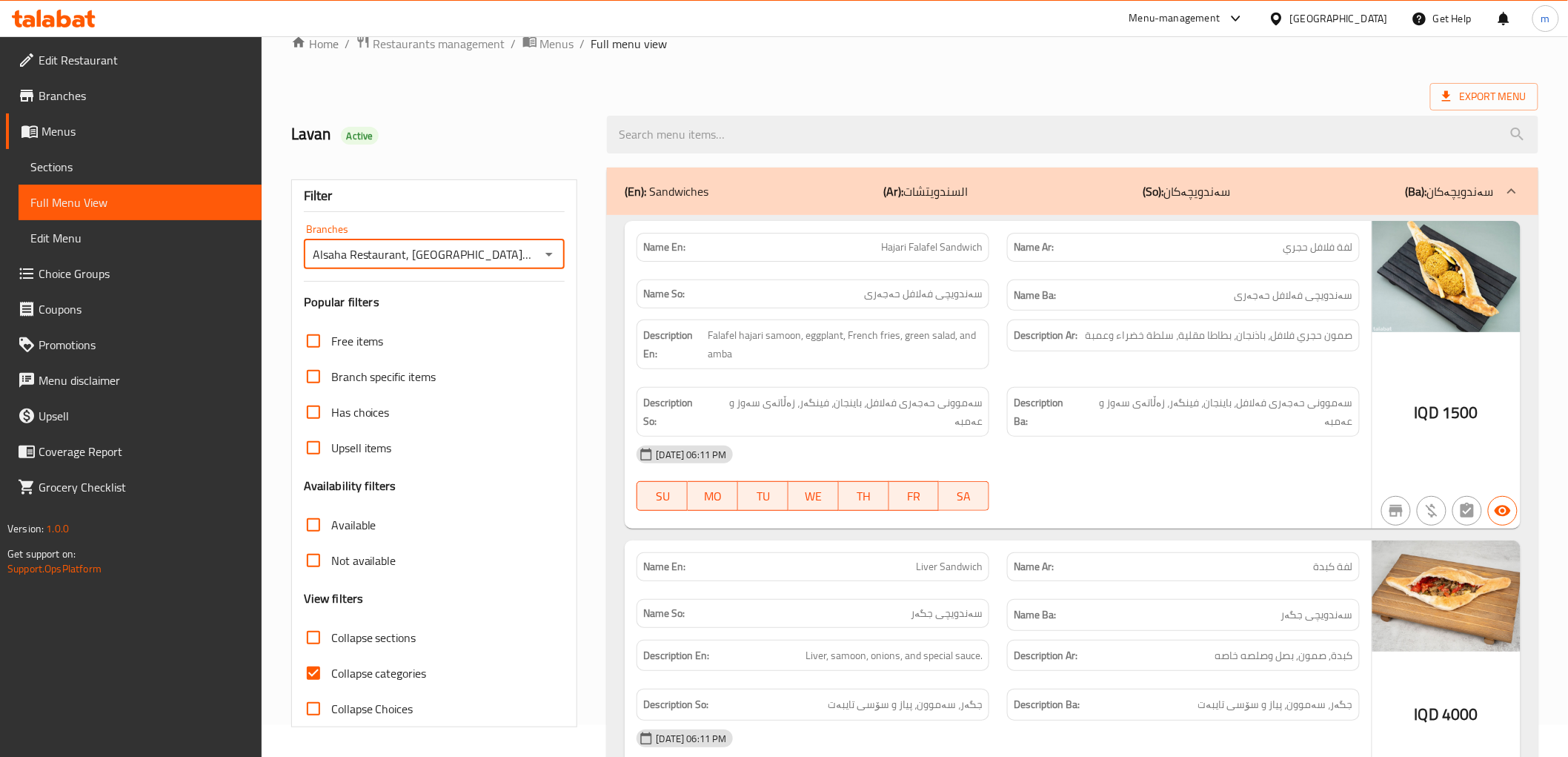
click at [317, 678] on input "Collapse categories" at bounding box center [313, 672] width 36 height 36
checkbox input "false"
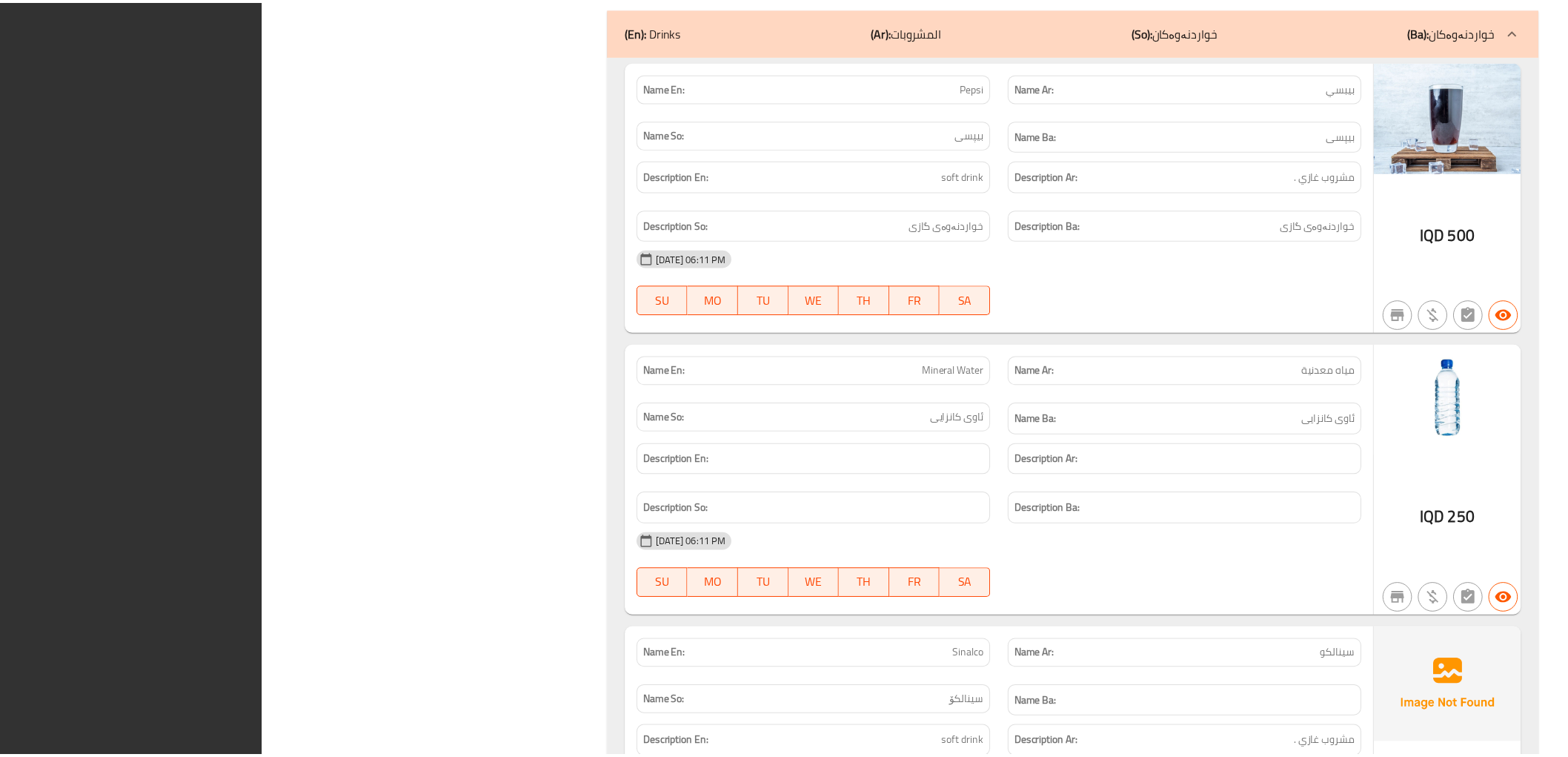
scroll to position [8049, 0]
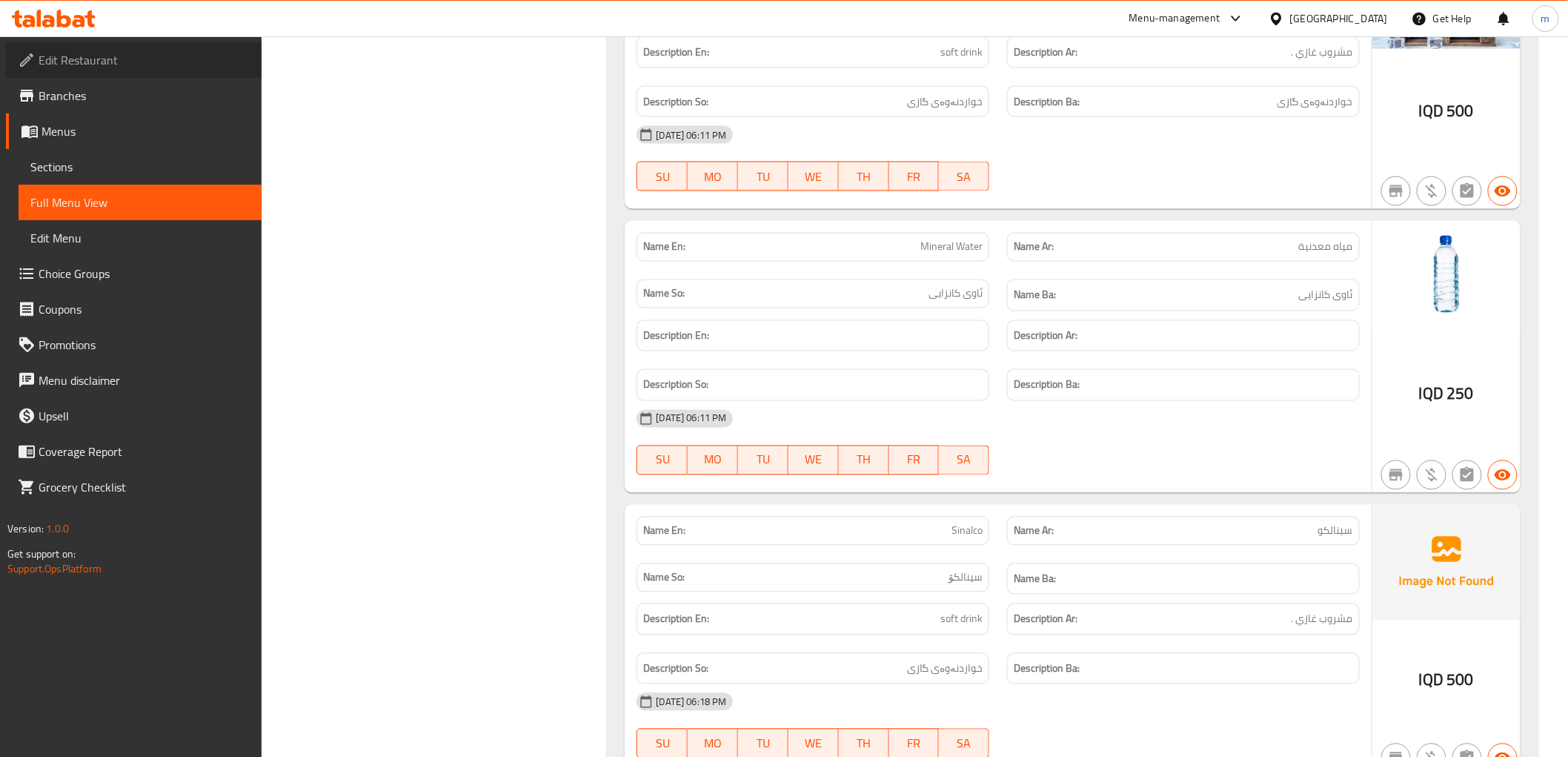
click at [106, 64] on span "Edit Restaurant" at bounding box center [143, 60] width 211 height 18
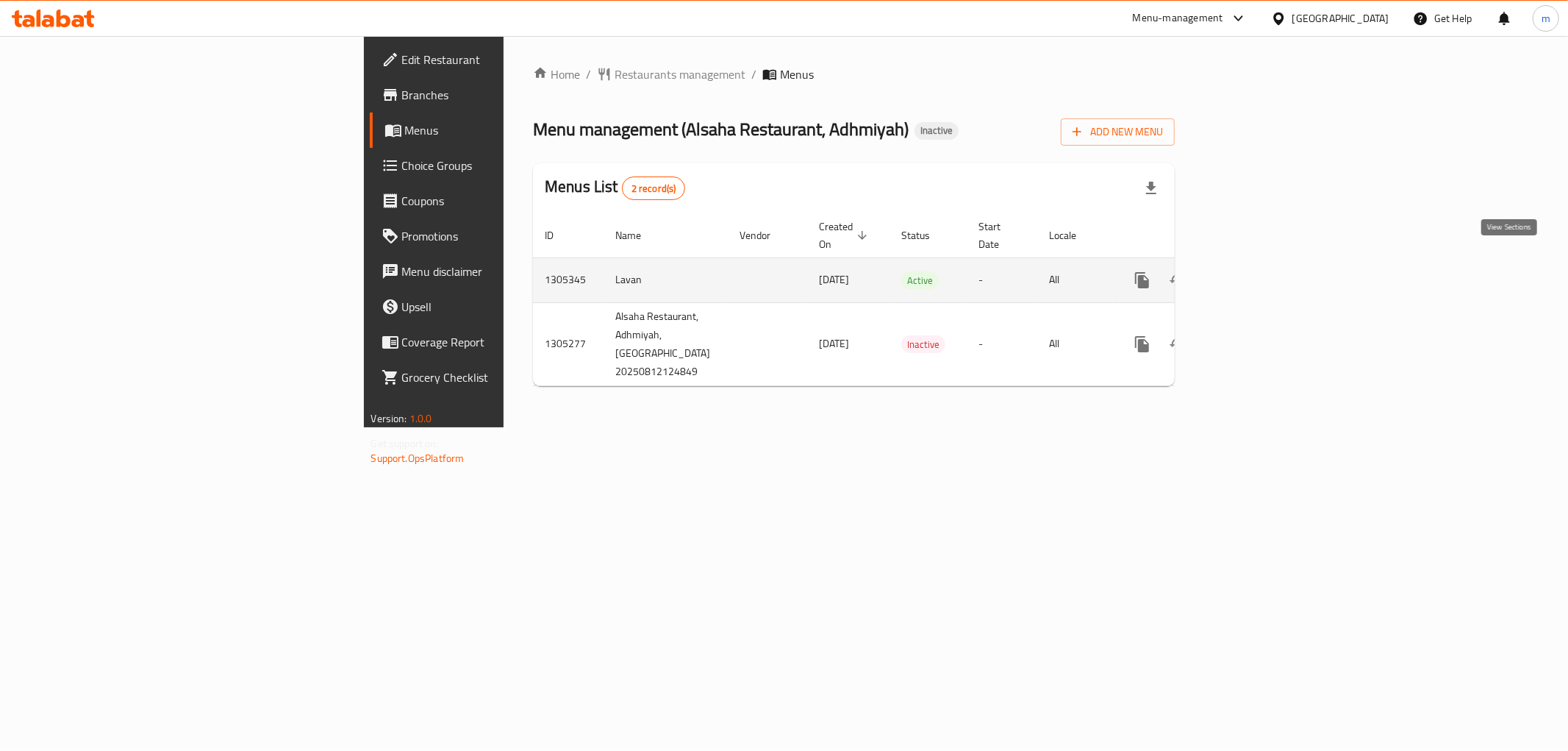
click at [1257, 271] on icon "enhanced table" at bounding box center [1249, 280] width 18 height 18
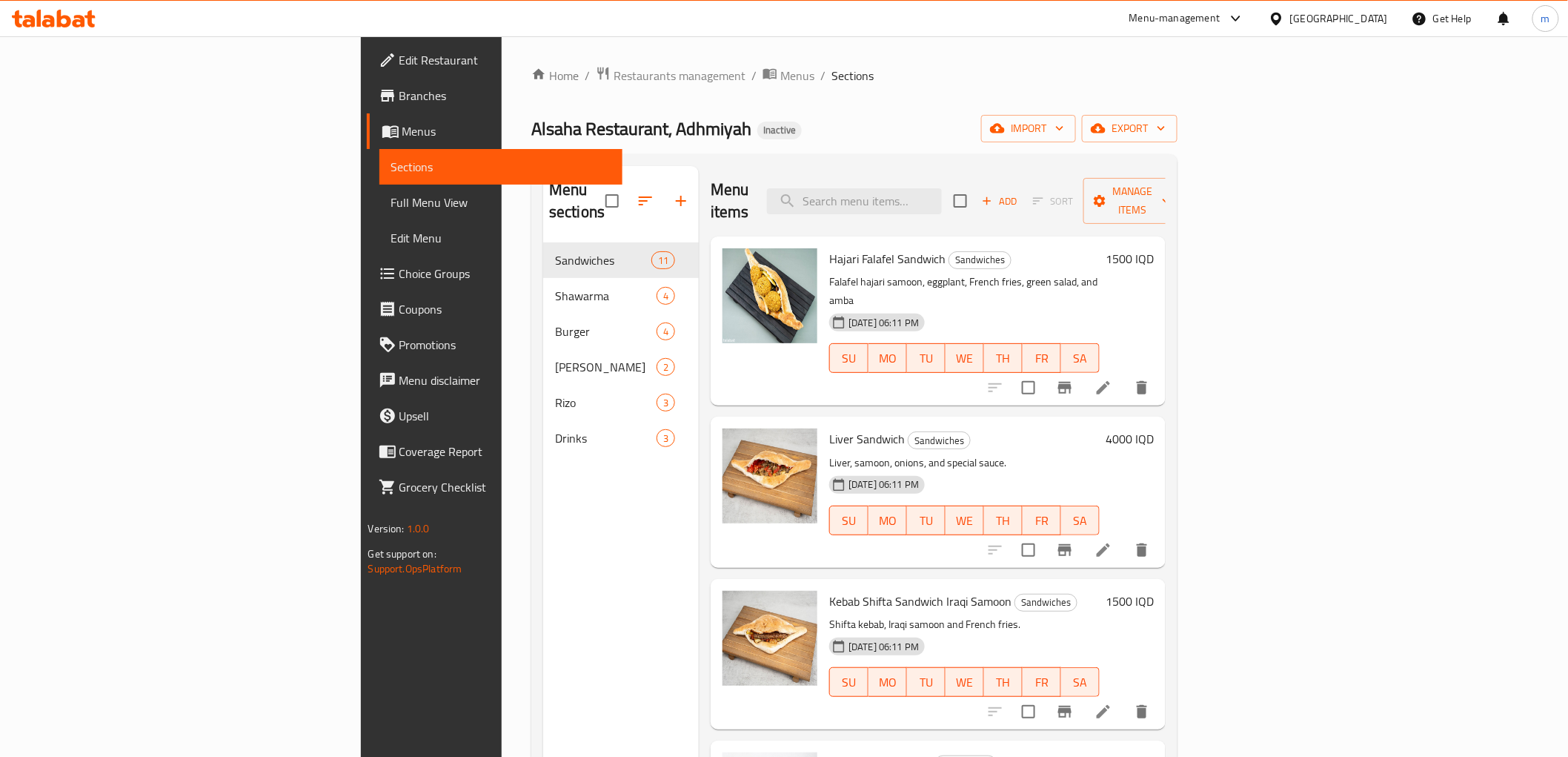
click at [984, 237] on div "Hajari Falafel Sandwich Sandwiches Falafel [PERSON_NAME], eggplant, French frie…" at bounding box center [938, 321] width 455 height 169
click at [942, 197] on input "search" at bounding box center [854, 201] width 175 height 26
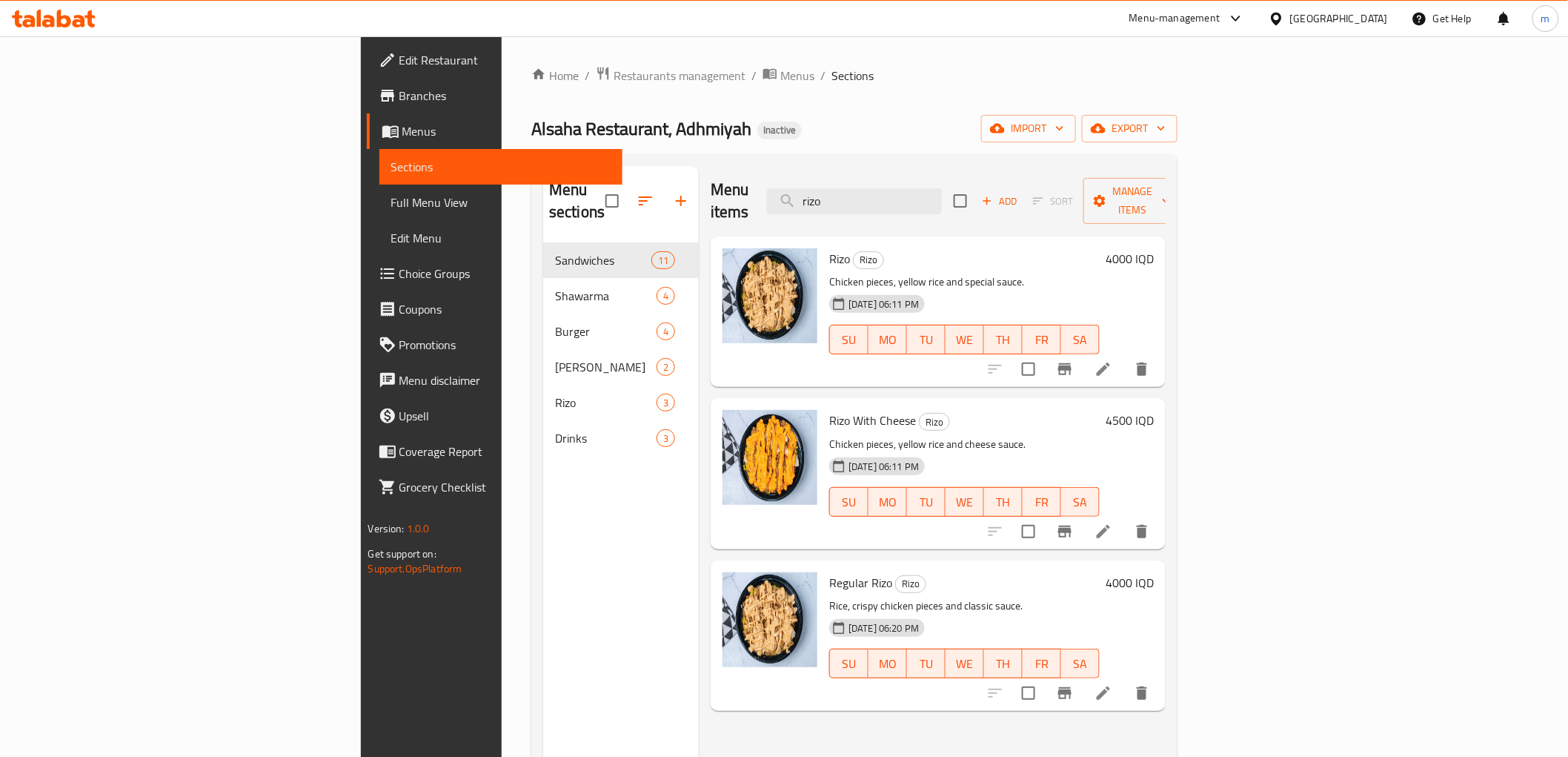
type input "rizo"
click at [959, 205] on div "Menu items [PERSON_NAME] Add Sort Manage items" at bounding box center [938, 201] width 455 height 70
click at [942, 196] on input "rizo" at bounding box center [854, 201] width 175 height 26
click at [935, 195] on input "rizo" at bounding box center [854, 201] width 175 height 26
click at [942, 191] on input "rizo" at bounding box center [854, 201] width 175 height 26
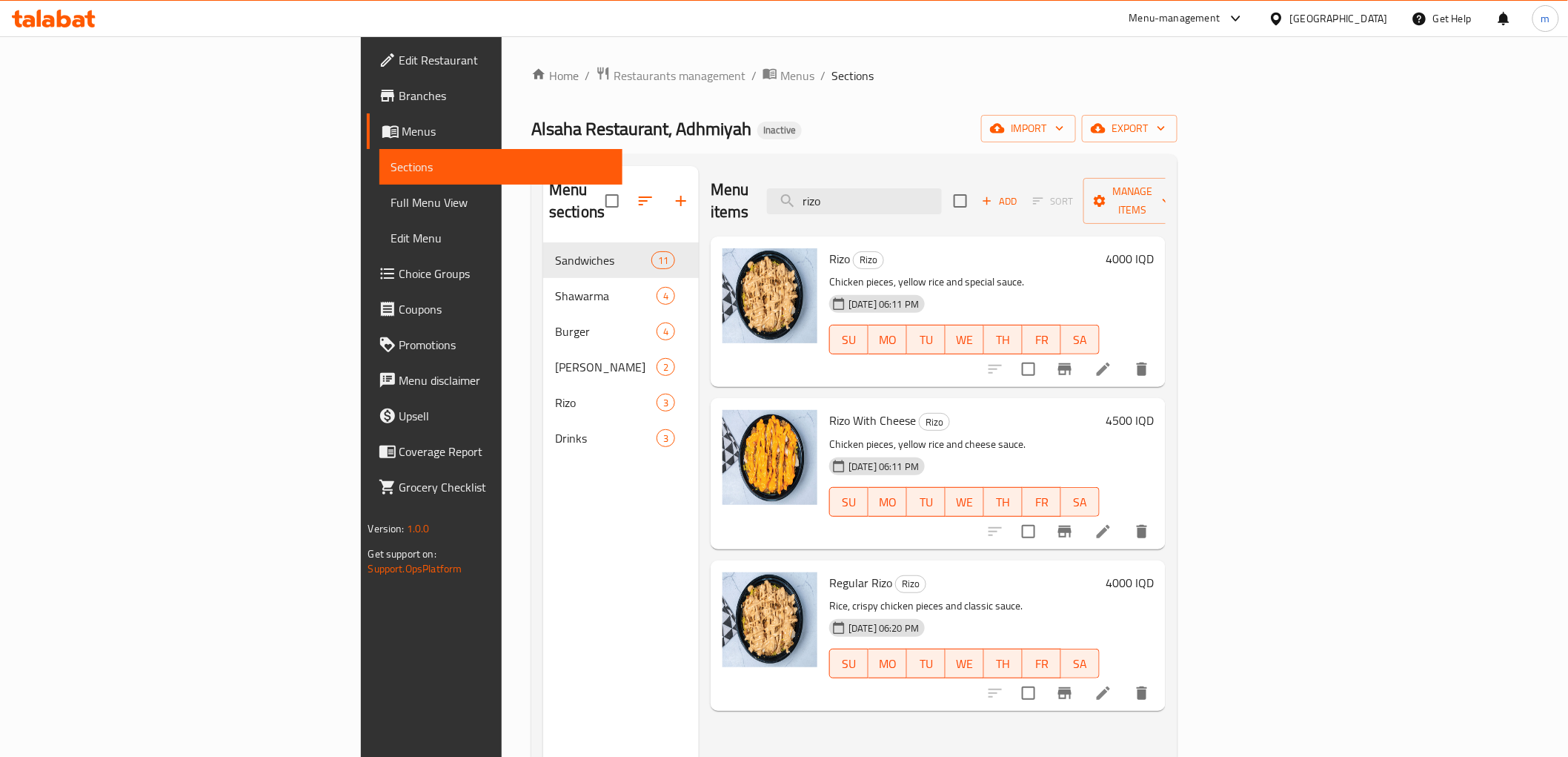
click at [399, 63] on span "Edit Restaurant" at bounding box center [504, 60] width 211 height 18
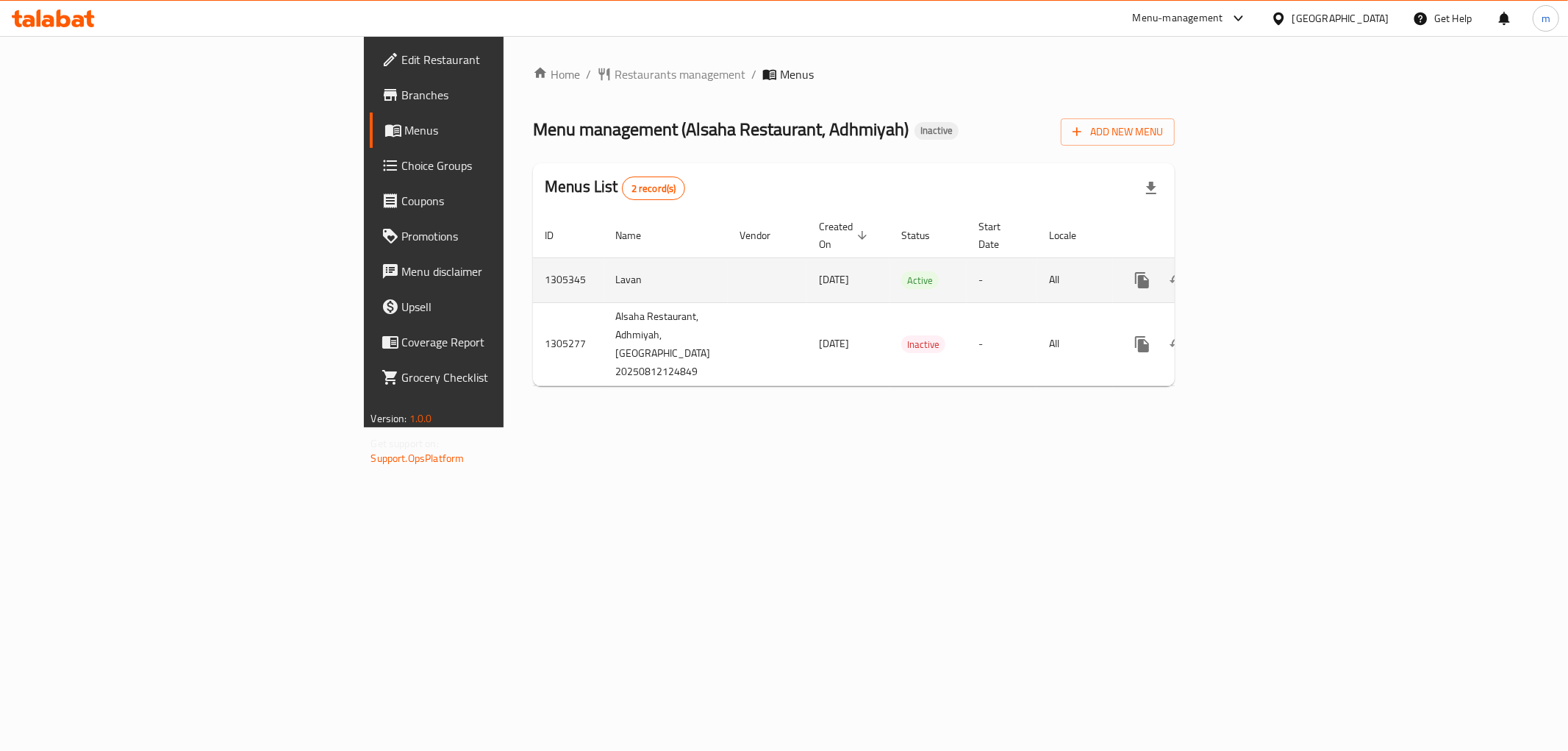
click at [1255, 274] on icon "enhanced table" at bounding box center [1248, 280] width 13 height 13
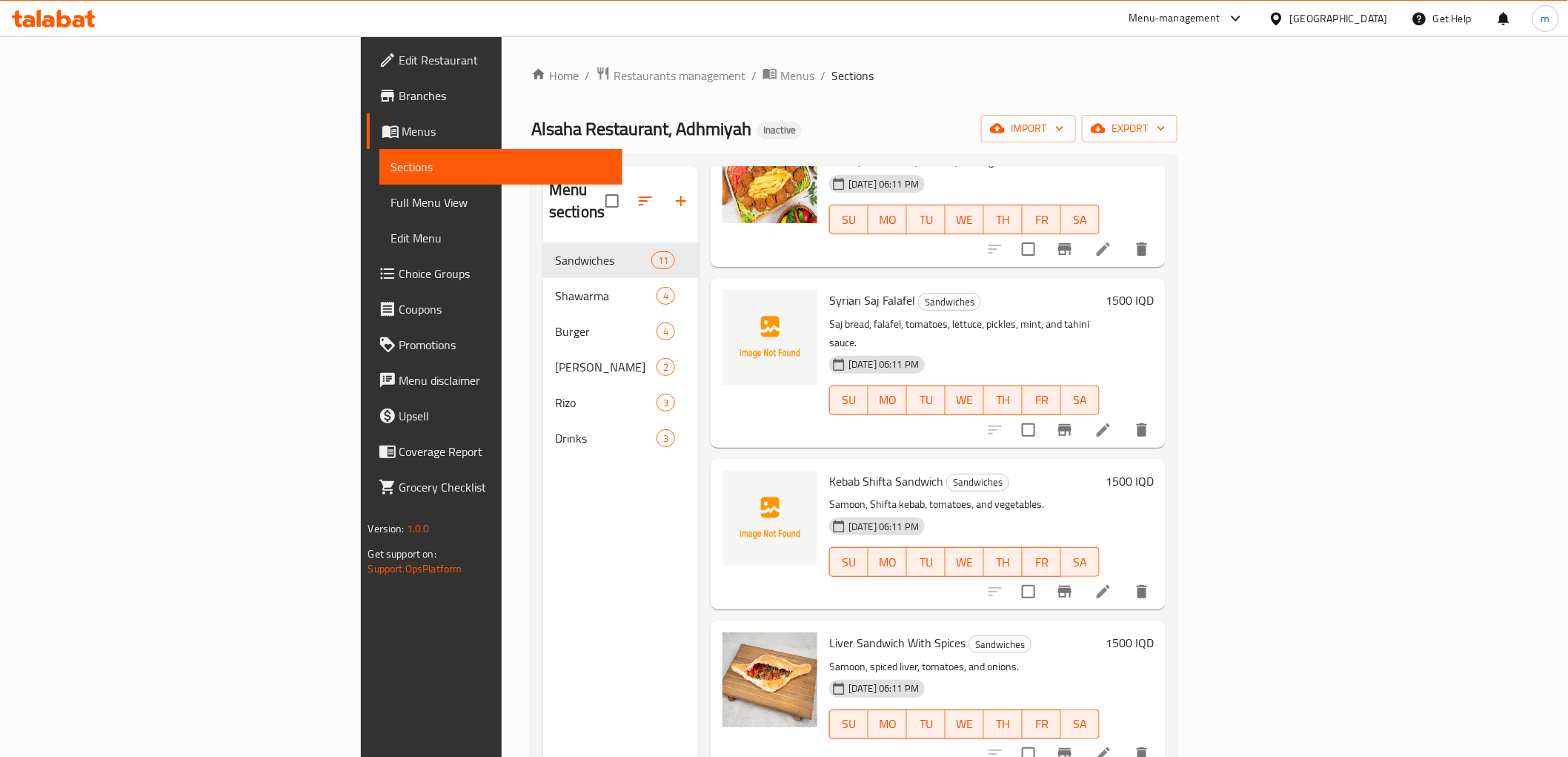
scroll to position [374, 0]
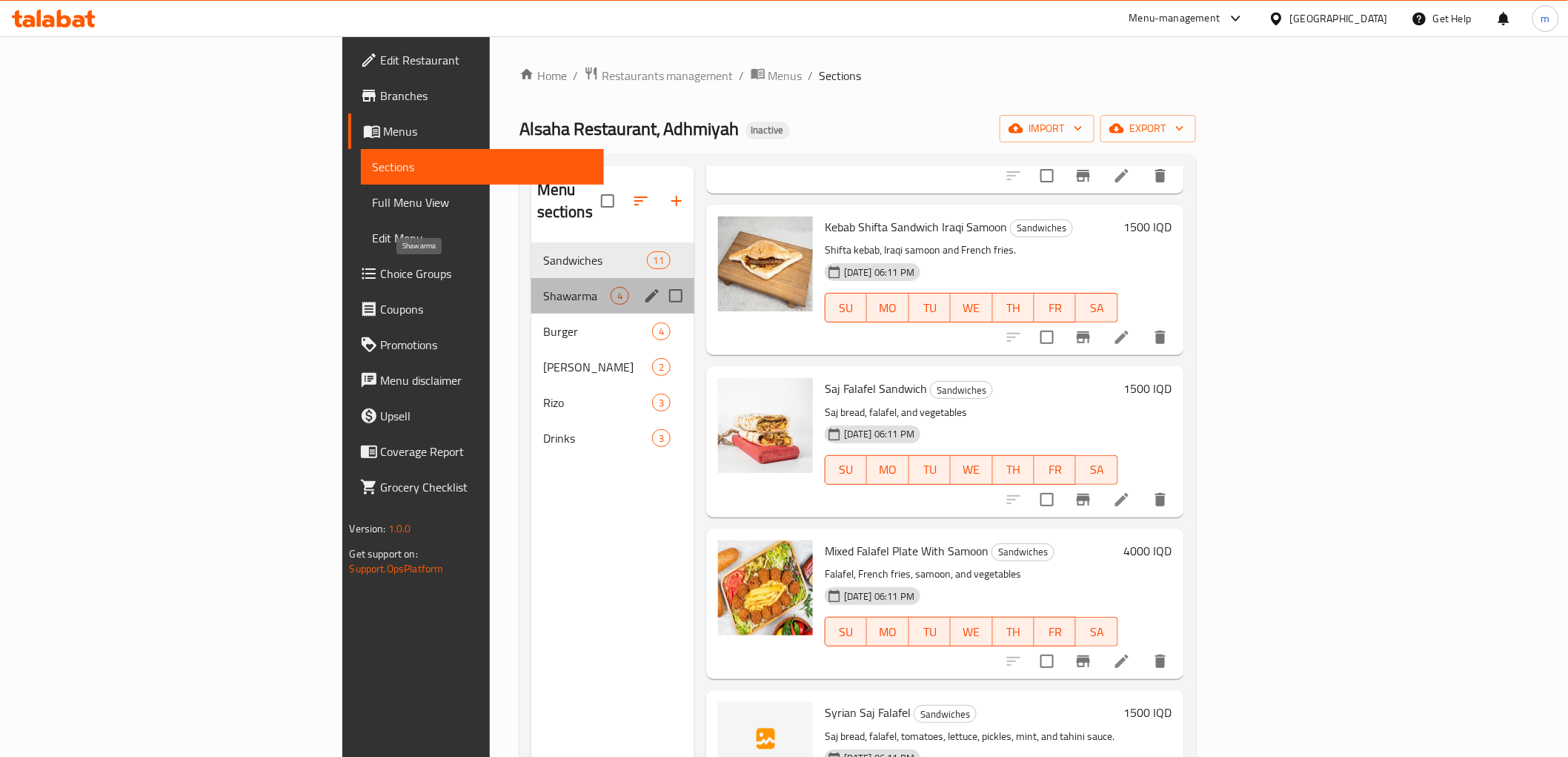
click at [543, 286] on span "Shawarma" at bounding box center [577, 295] width 68 height 18
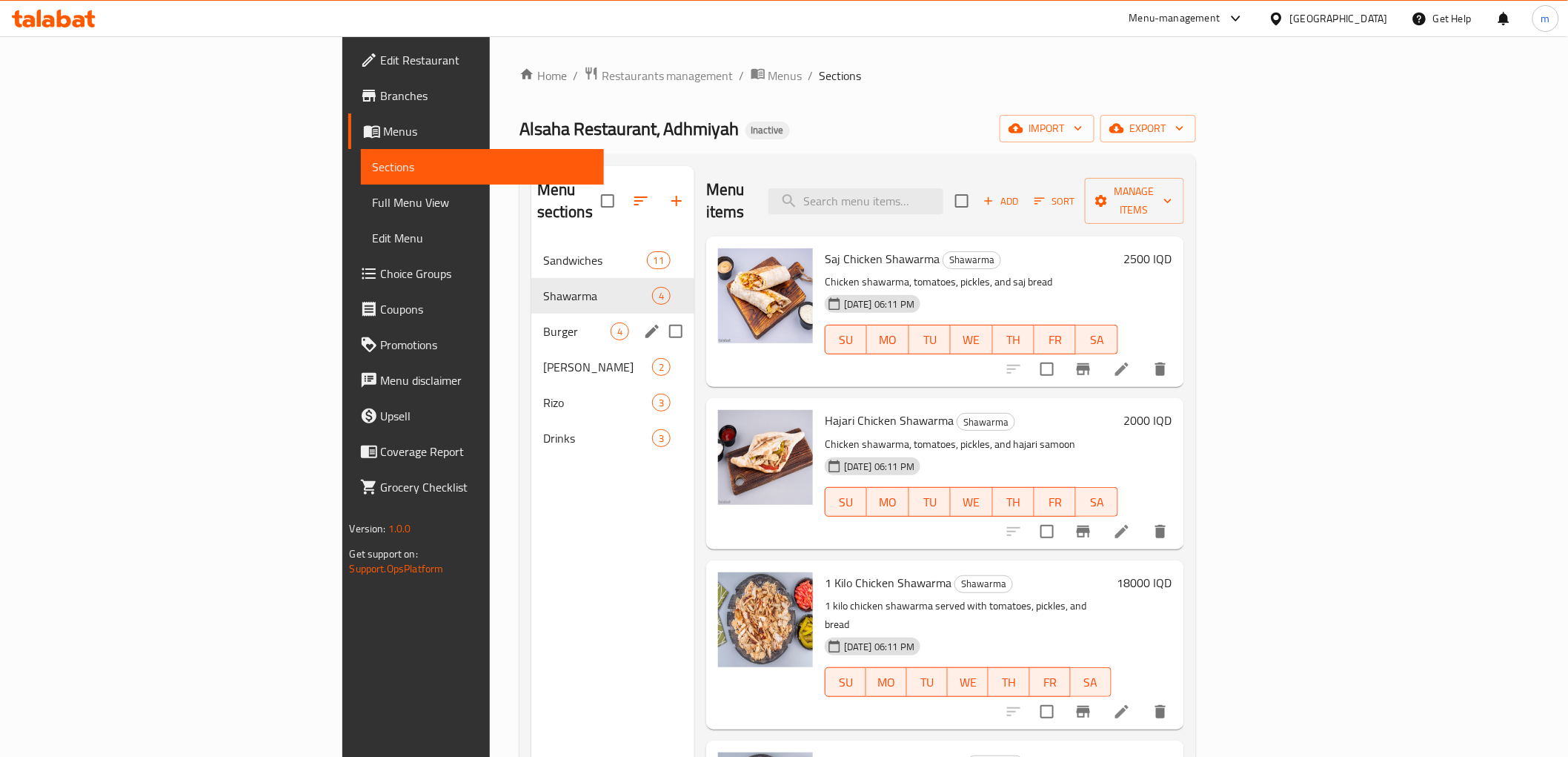
click at [531, 322] on div "Burger 4" at bounding box center [612, 331] width 163 height 36
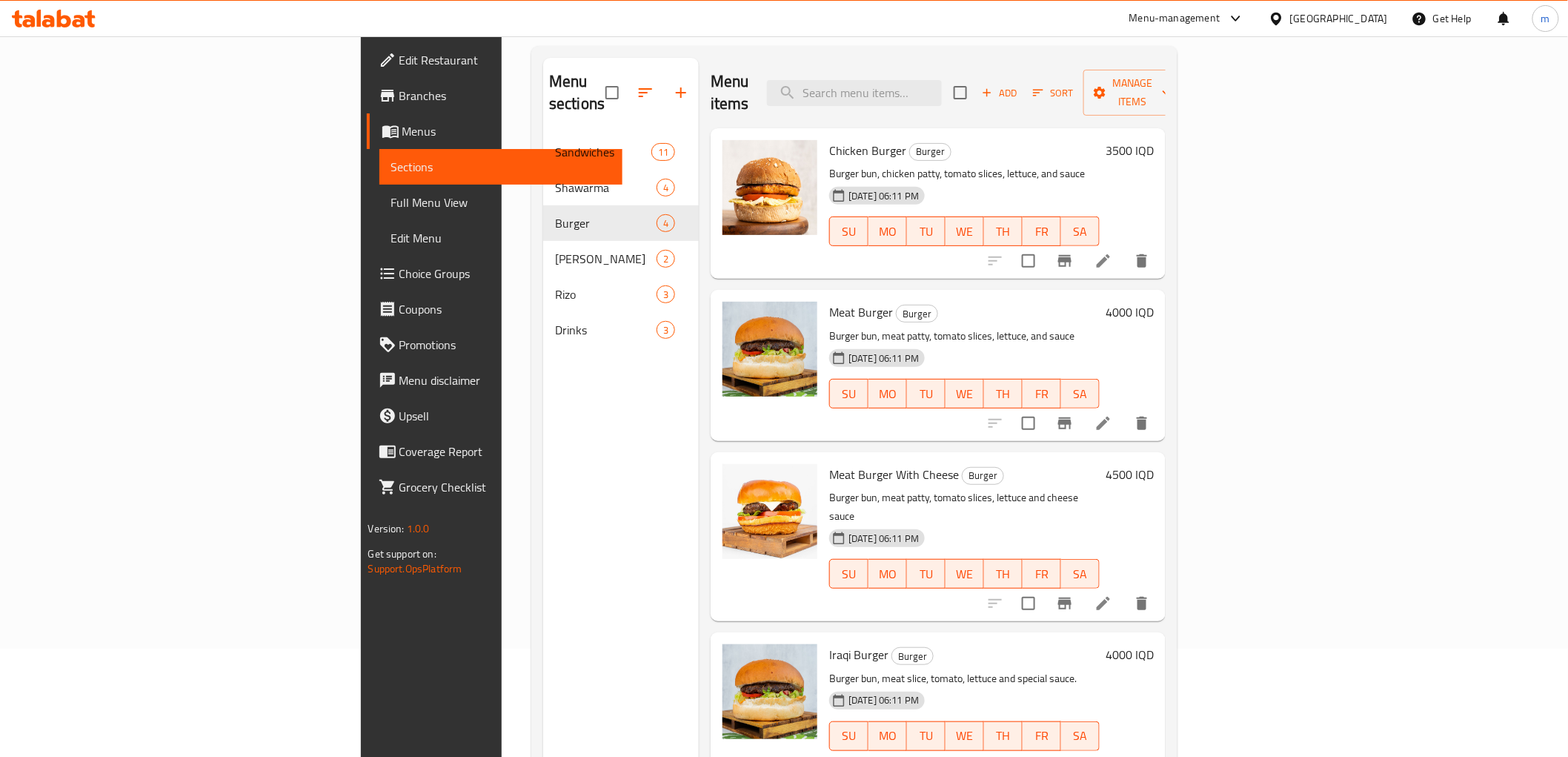
scroll to position [207, 0]
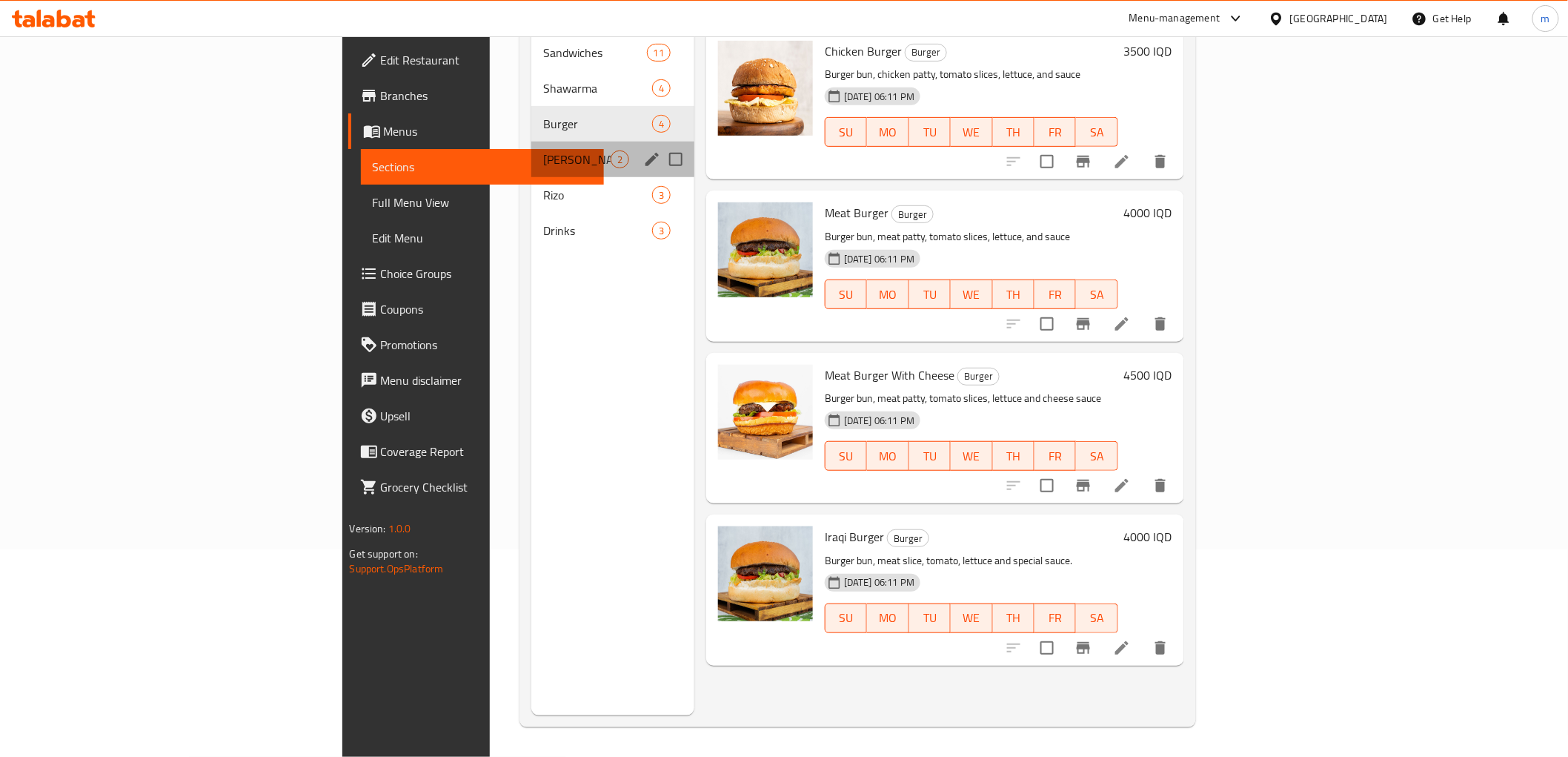
click at [531, 151] on div "Gus 2" at bounding box center [612, 159] width 163 height 36
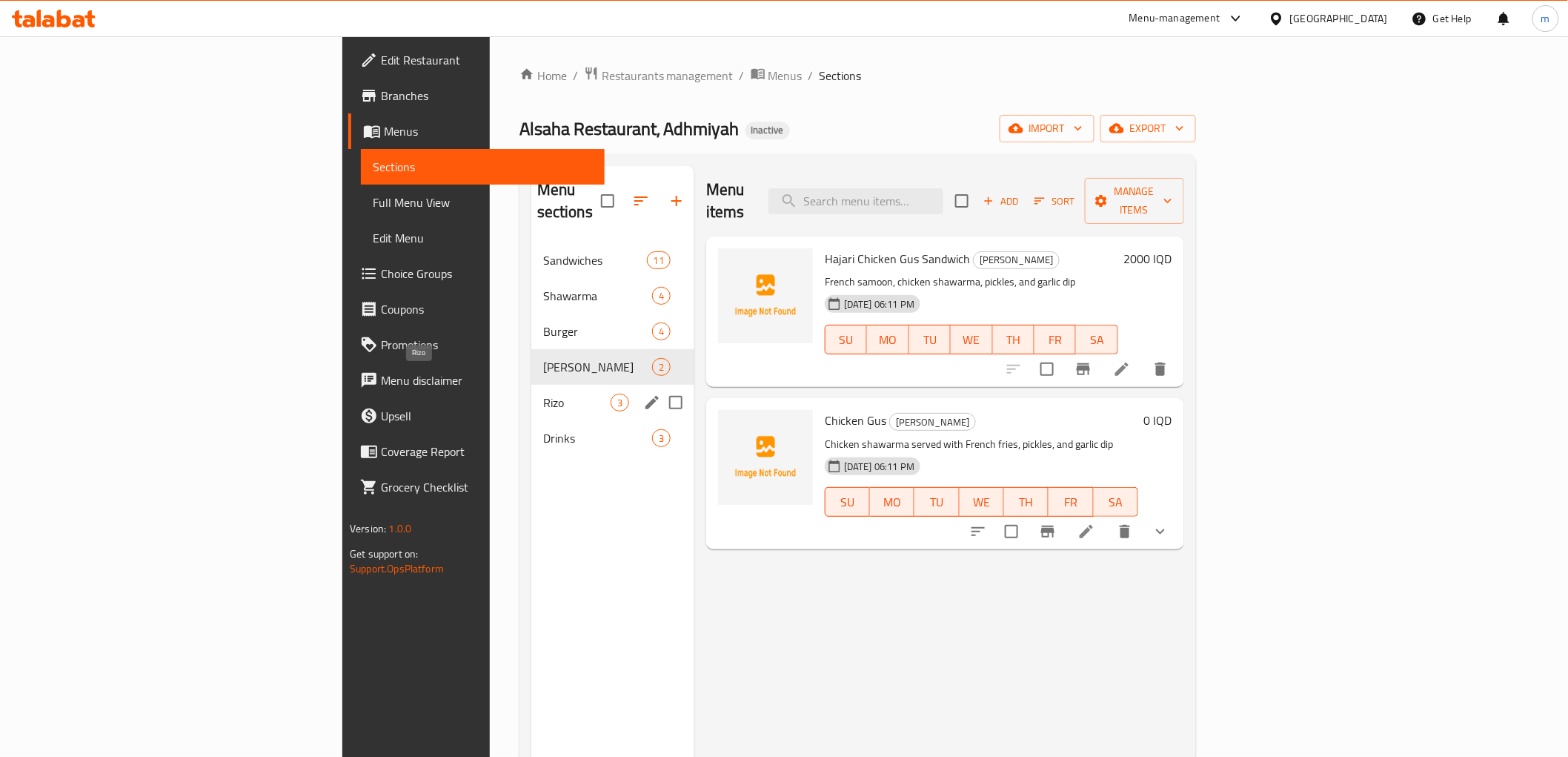
click at [543, 393] on span "Rizo" at bounding box center [577, 402] width 68 height 18
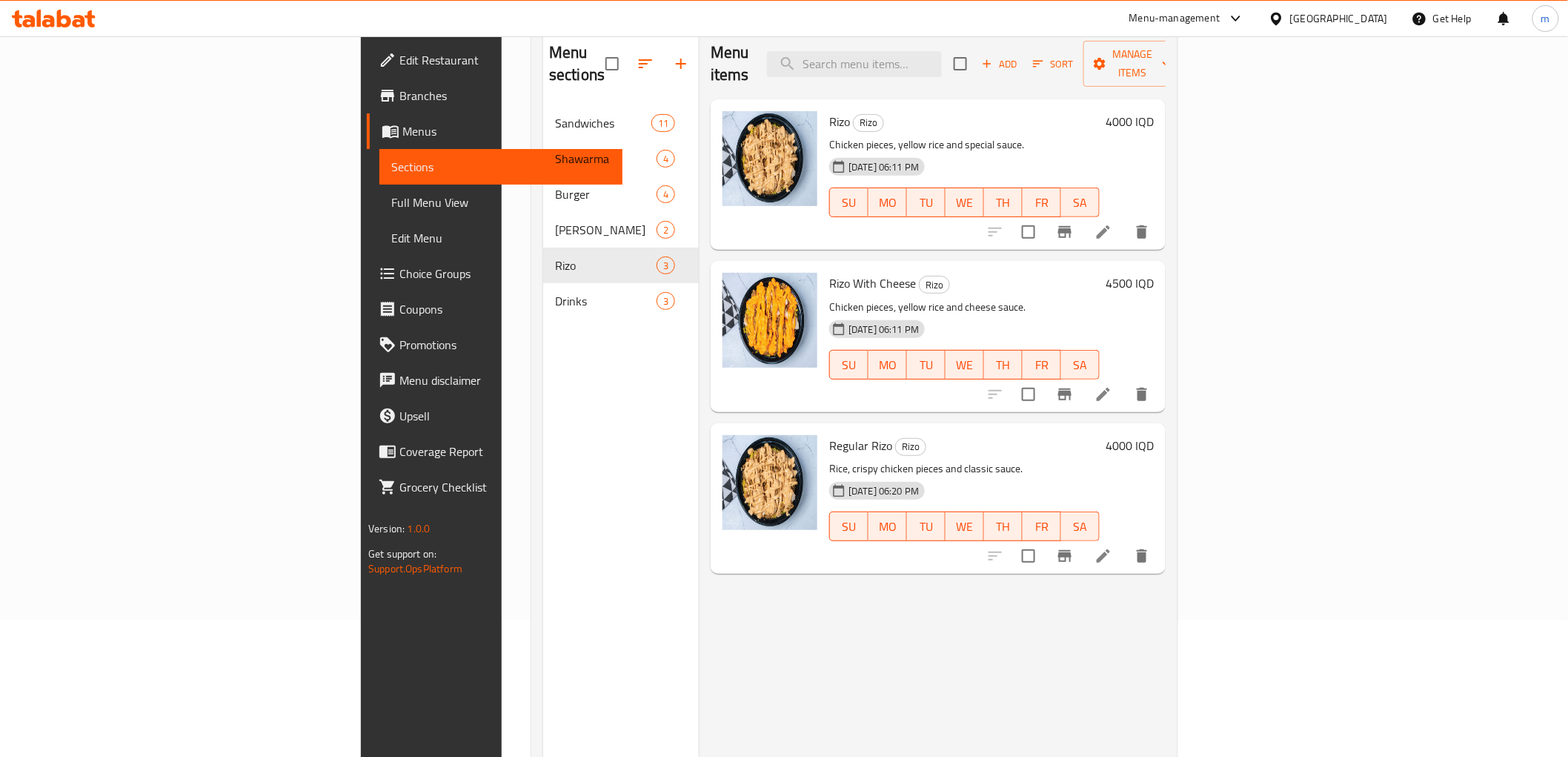
scroll to position [207, 0]
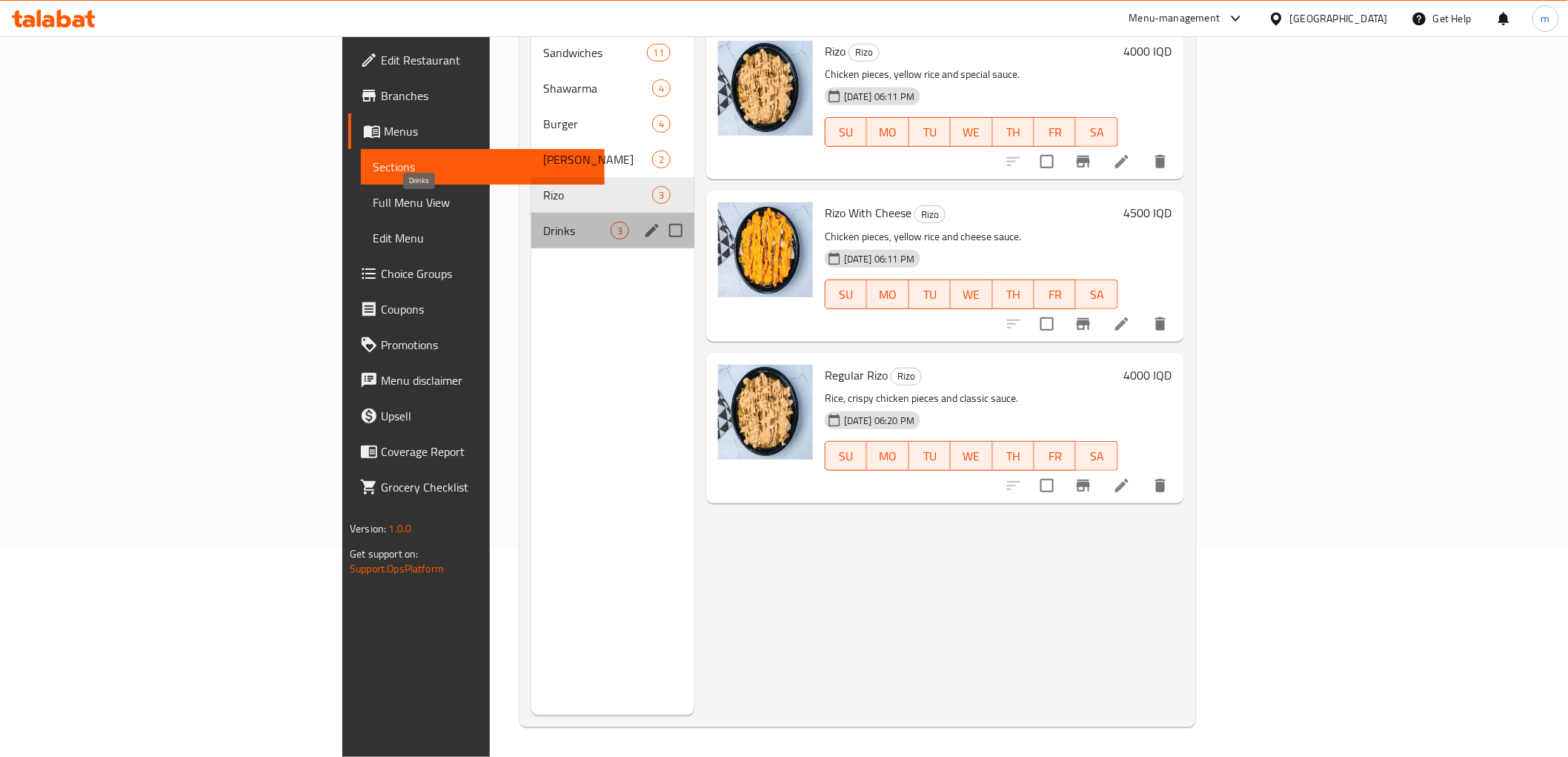
click at [543, 221] on span "Drinks" at bounding box center [577, 230] width 68 height 18
